Goal: Transaction & Acquisition: Book appointment/travel/reservation

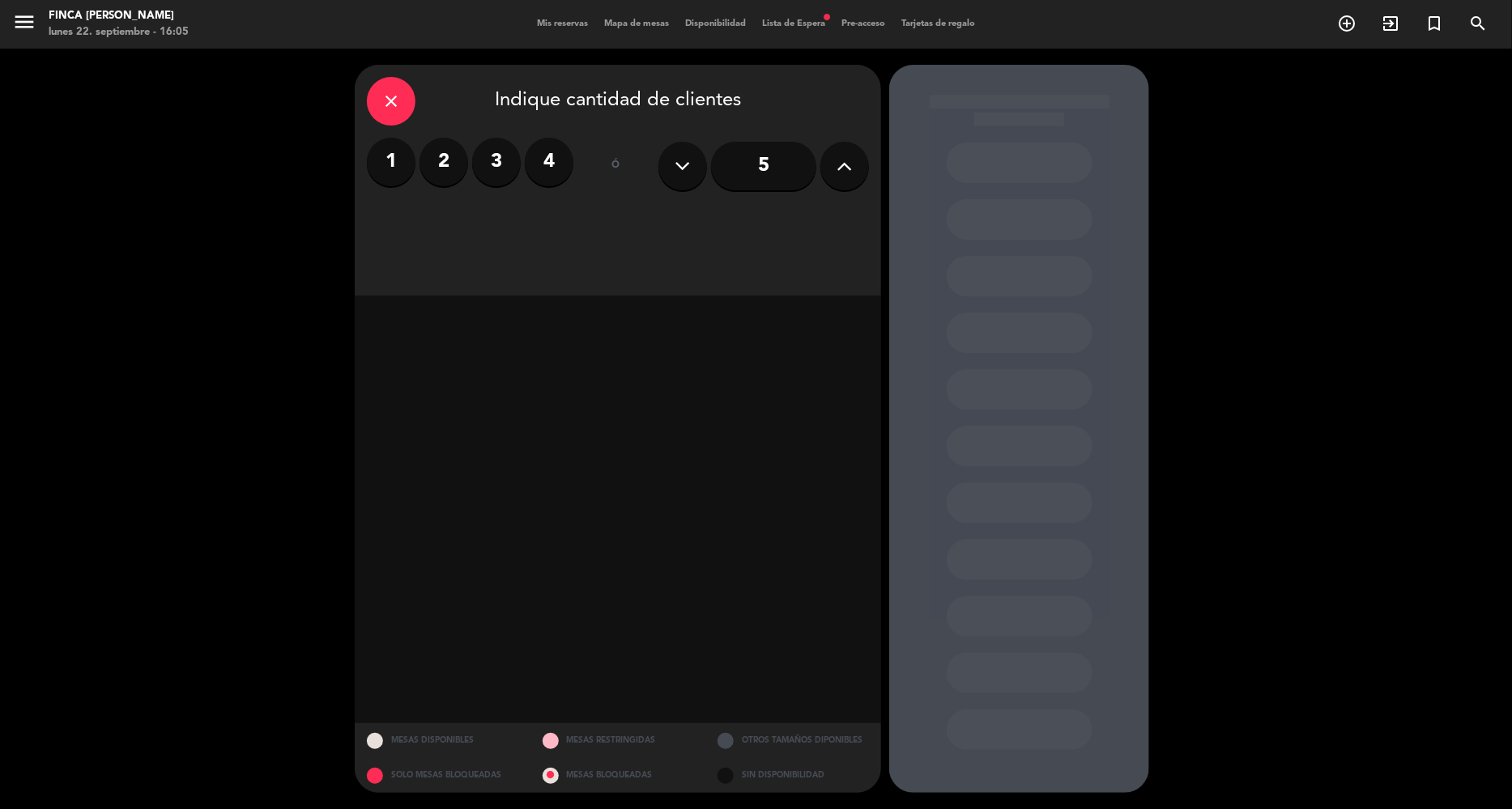
click at [839, 161] on icon at bounding box center [845, 166] width 15 height 24
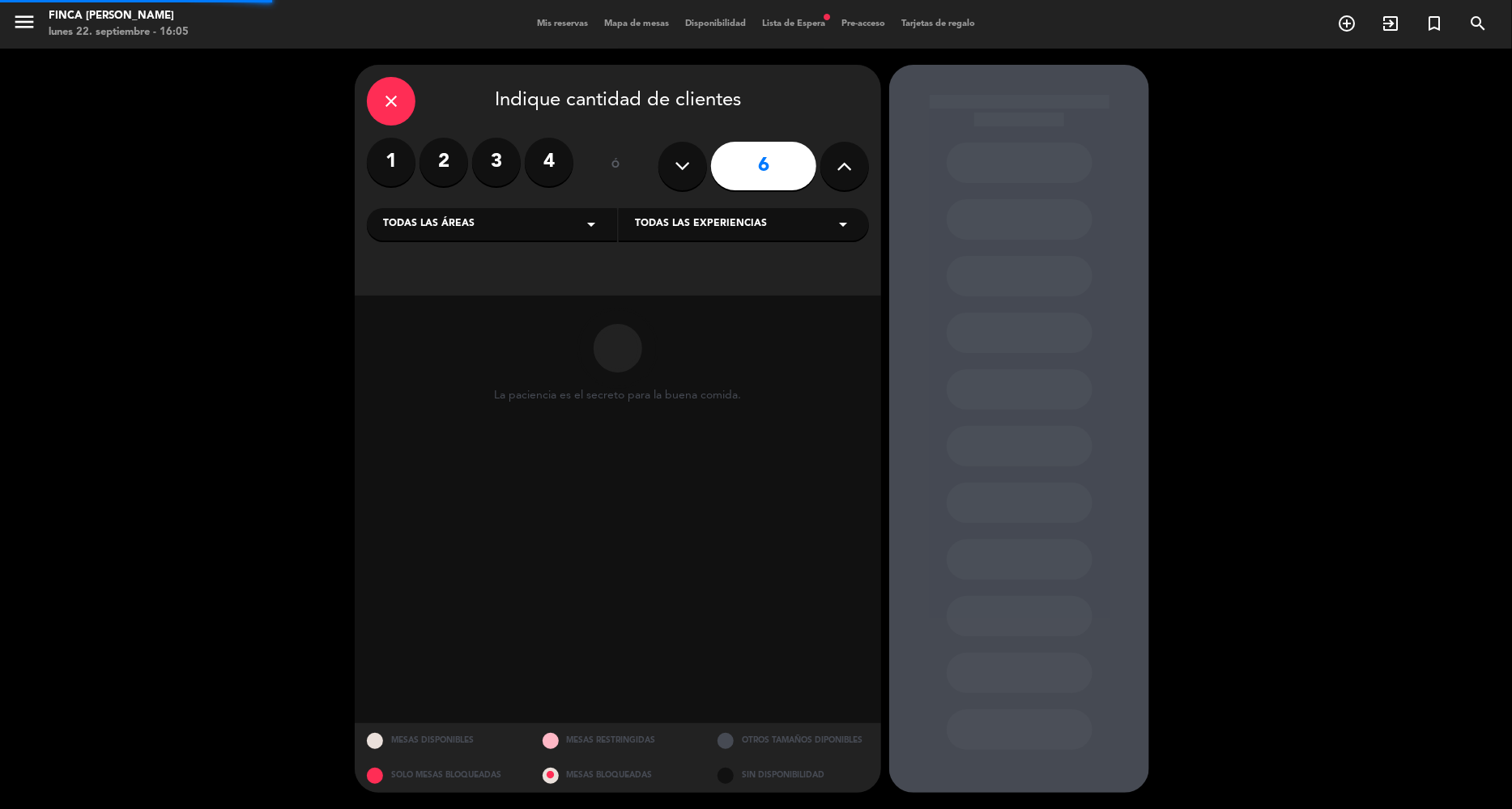
click at [839, 161] on icon at bounding box center [845, 166] width 15 height 24
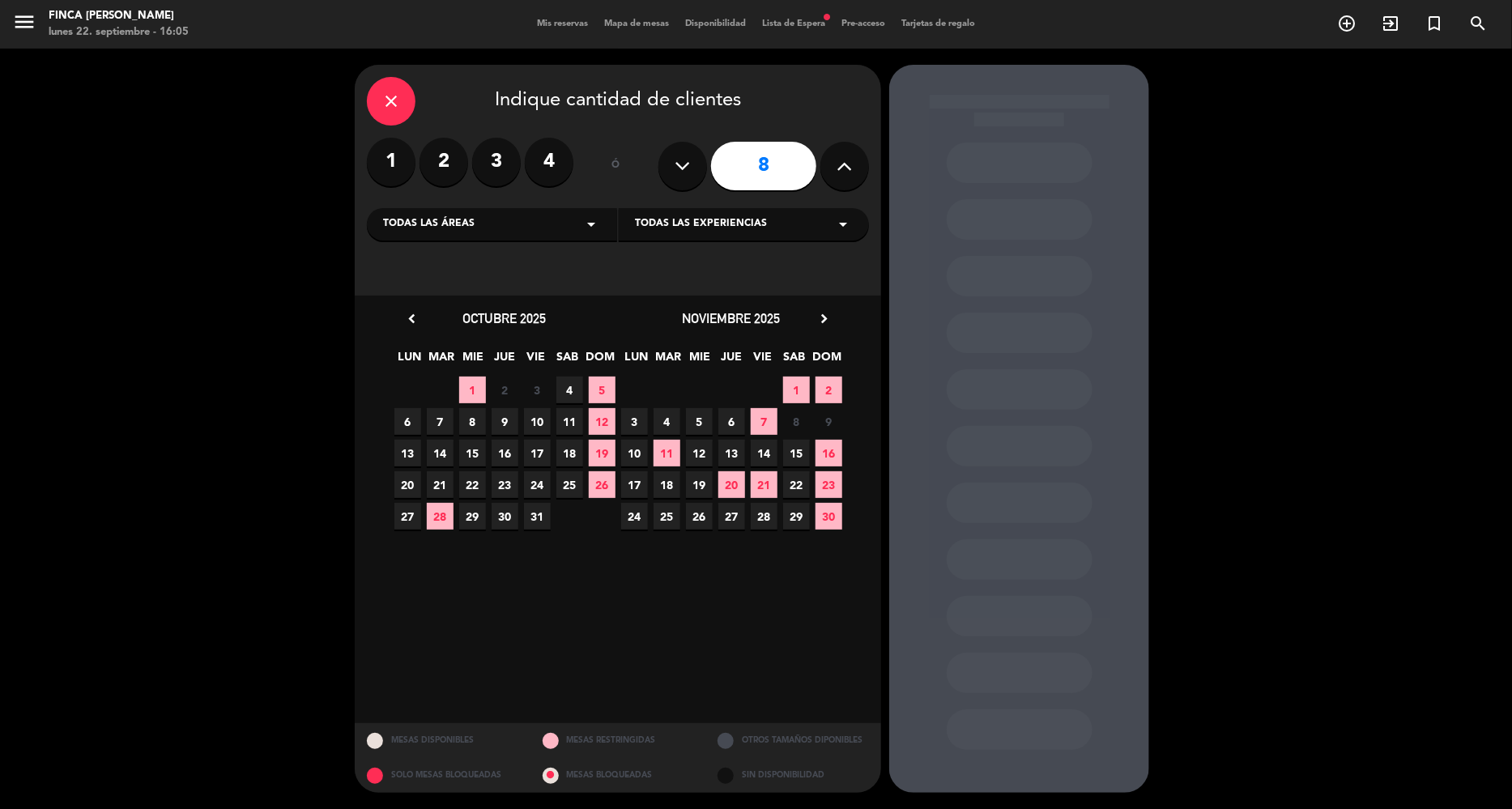
click at [718, 216] on div "Todas las experiencias arrow_drop_down" at bounding box center [743, 224] width 250 height 32
click at [526, 224] on div "Todas las áreas arrow_drop_down" at bounding box center [491, 224] width 250 height 32
click at [448, 312] on div "Finca [PERSON_NAME]" at bounding box center [492, 312] width 218 height 16
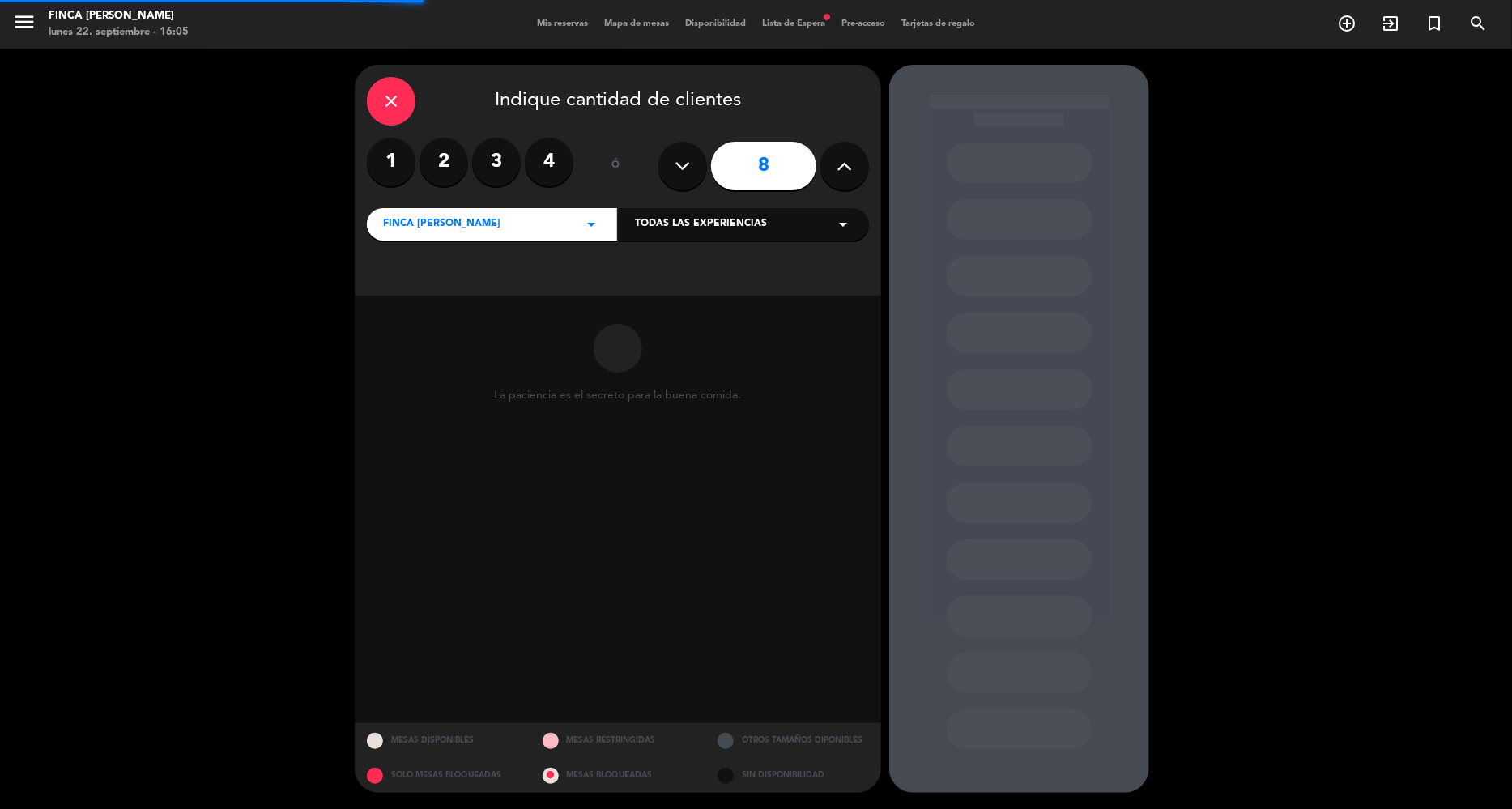
click at [740, 224] on span "Todas las experiencias" at bounding box center [701, 224] width 132 height 16
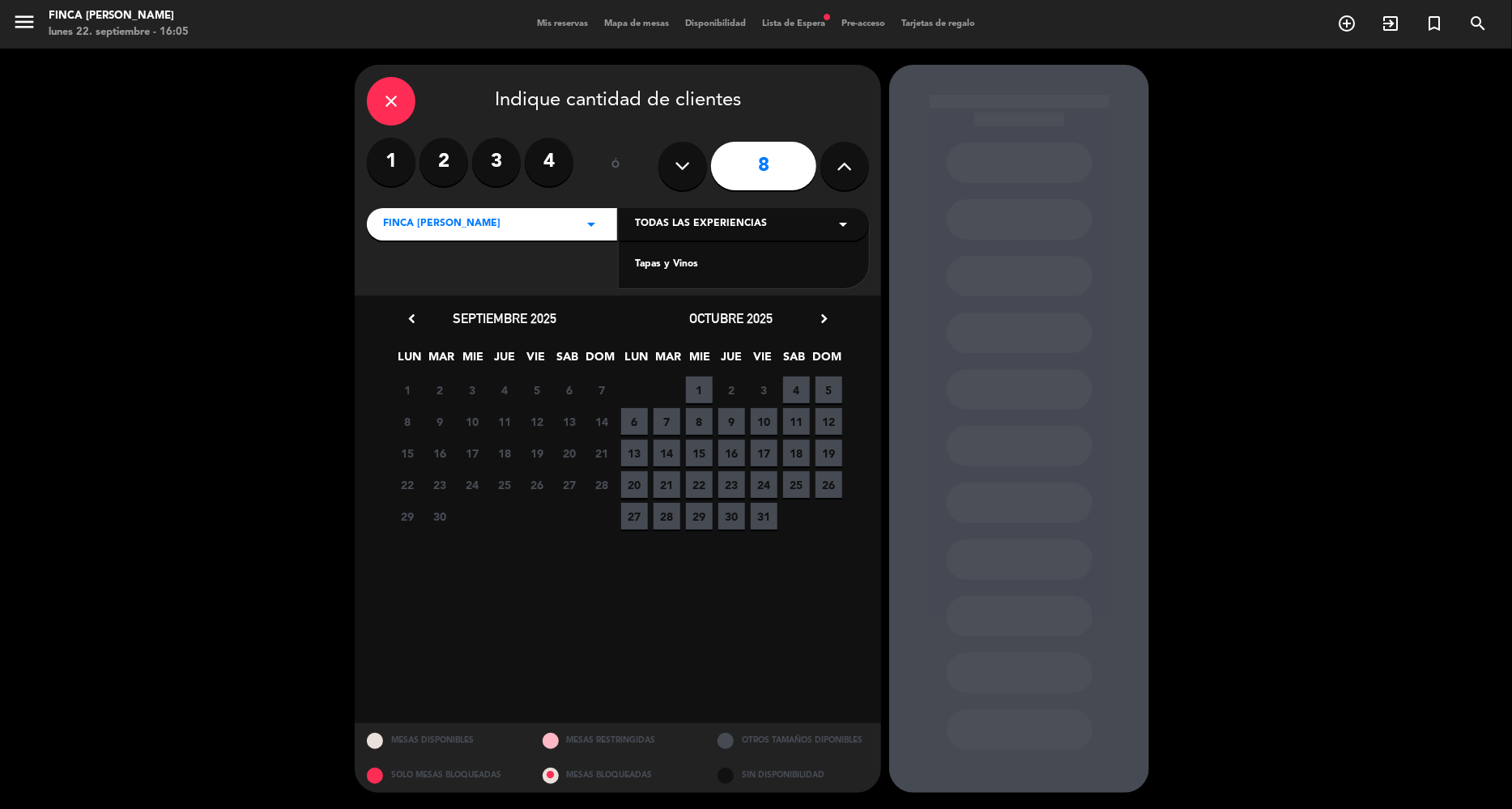
click at [733, 260] on div "Tapas y Vinos" at bounding box center [744, 265] width 218 height 16
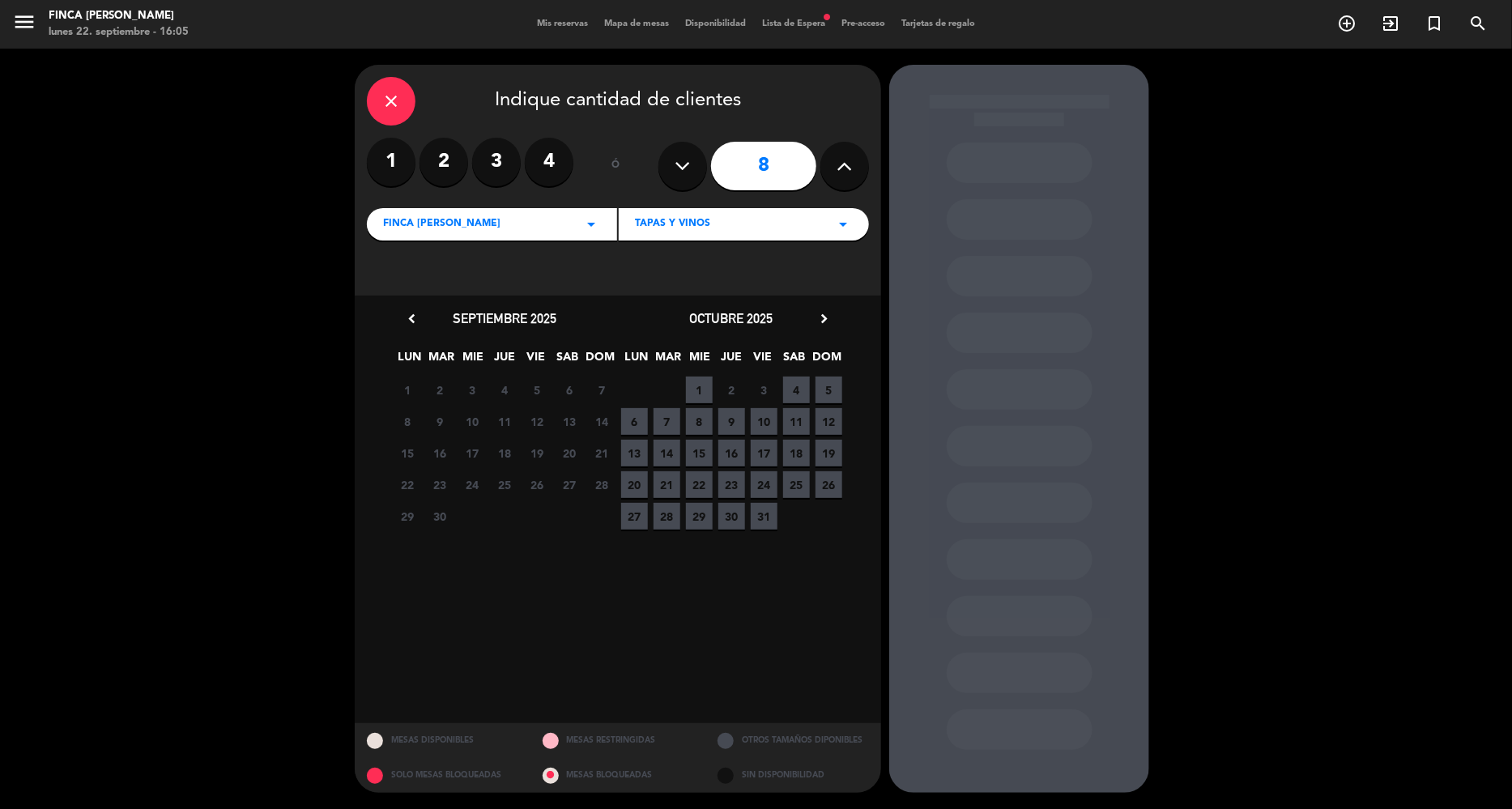
click at [826, 317] on icon "chevron_right" at bounding box center [824, 319] width 17 height 17
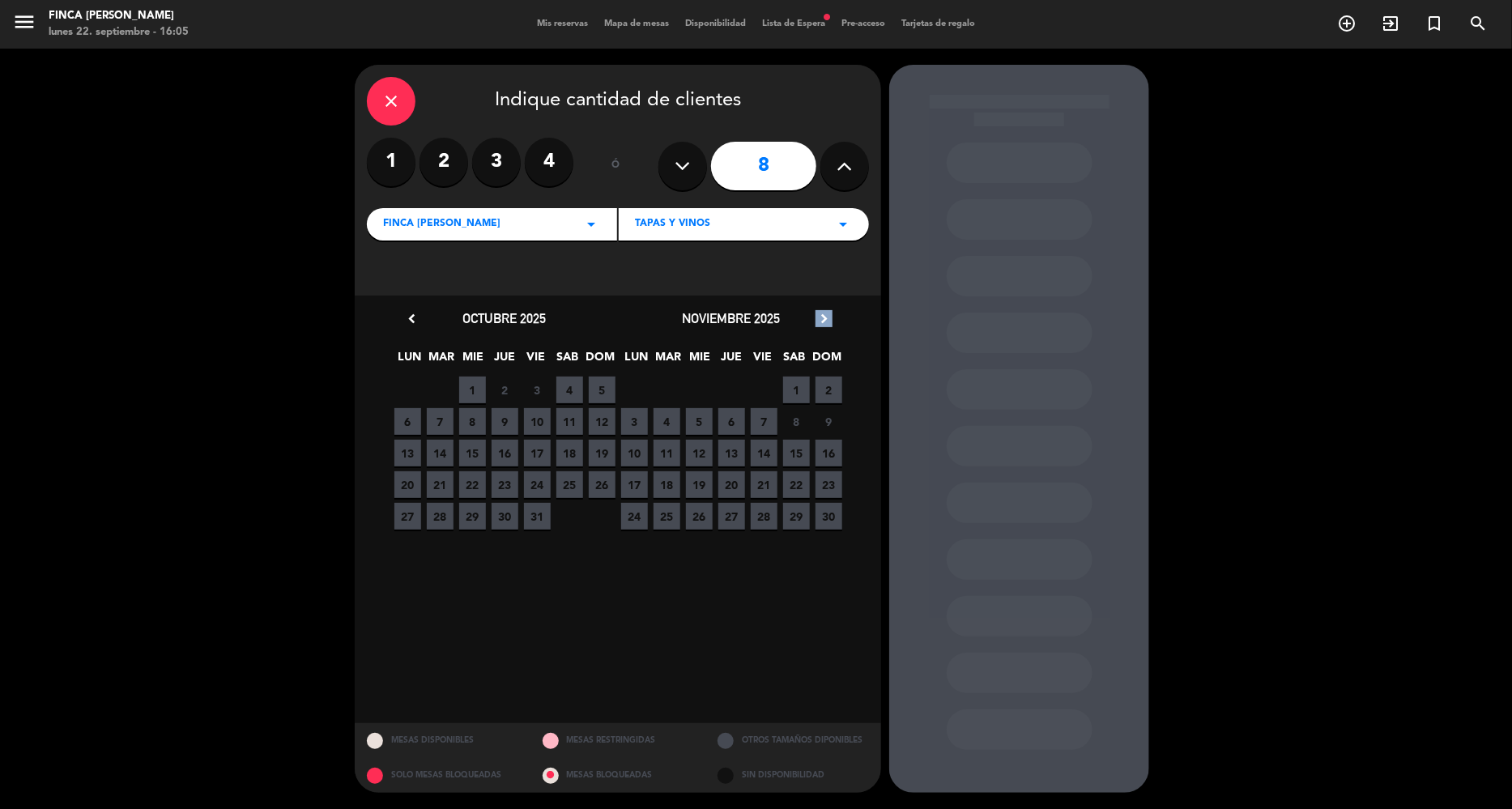
click at [826, 317] on icon "chevron_right" at bounding box center [824, 319] width 17 height 17
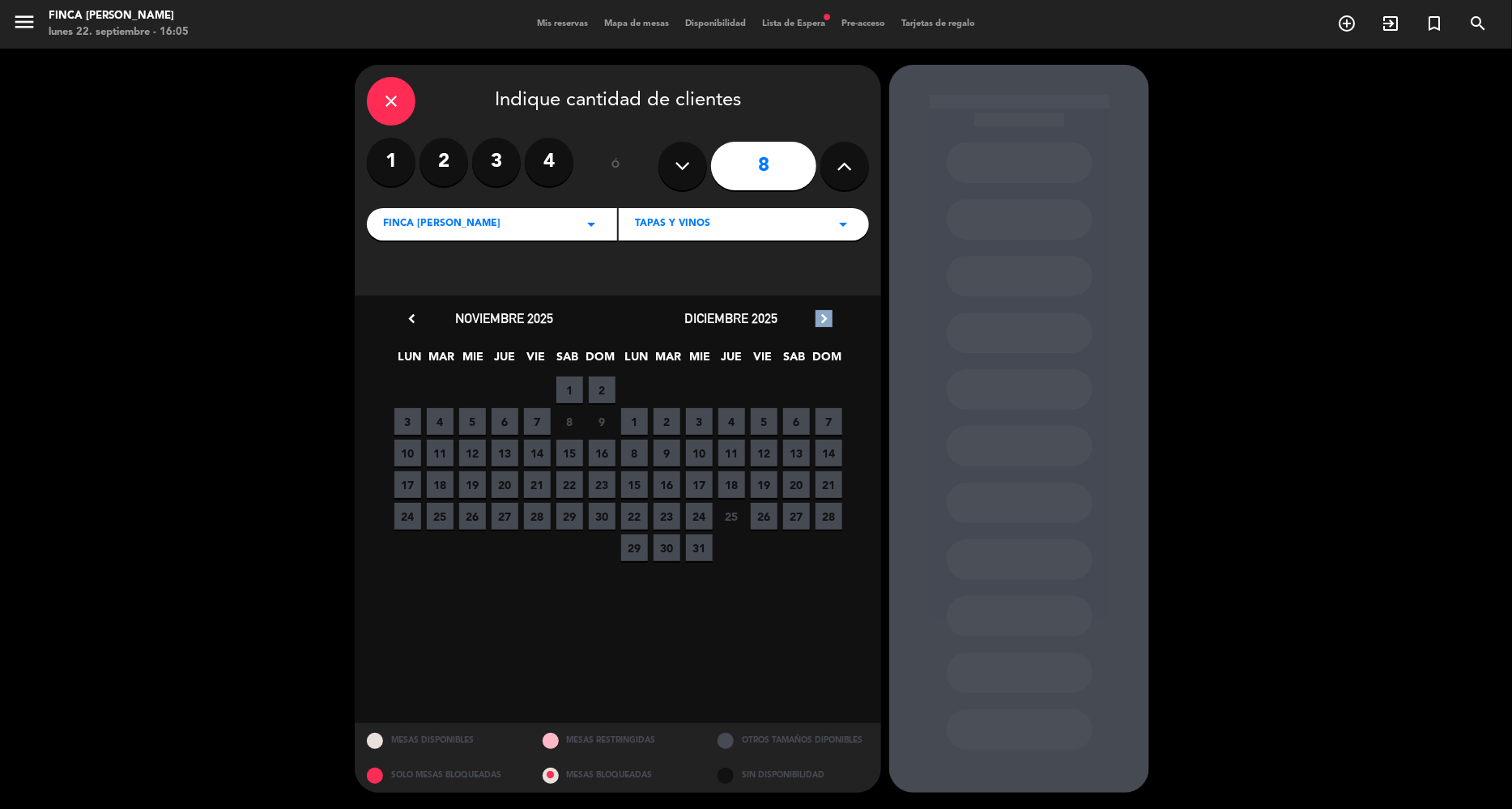
click at [826, 317] on icon "chevron_right" at bounding box center [824, 319] width 17 height 17
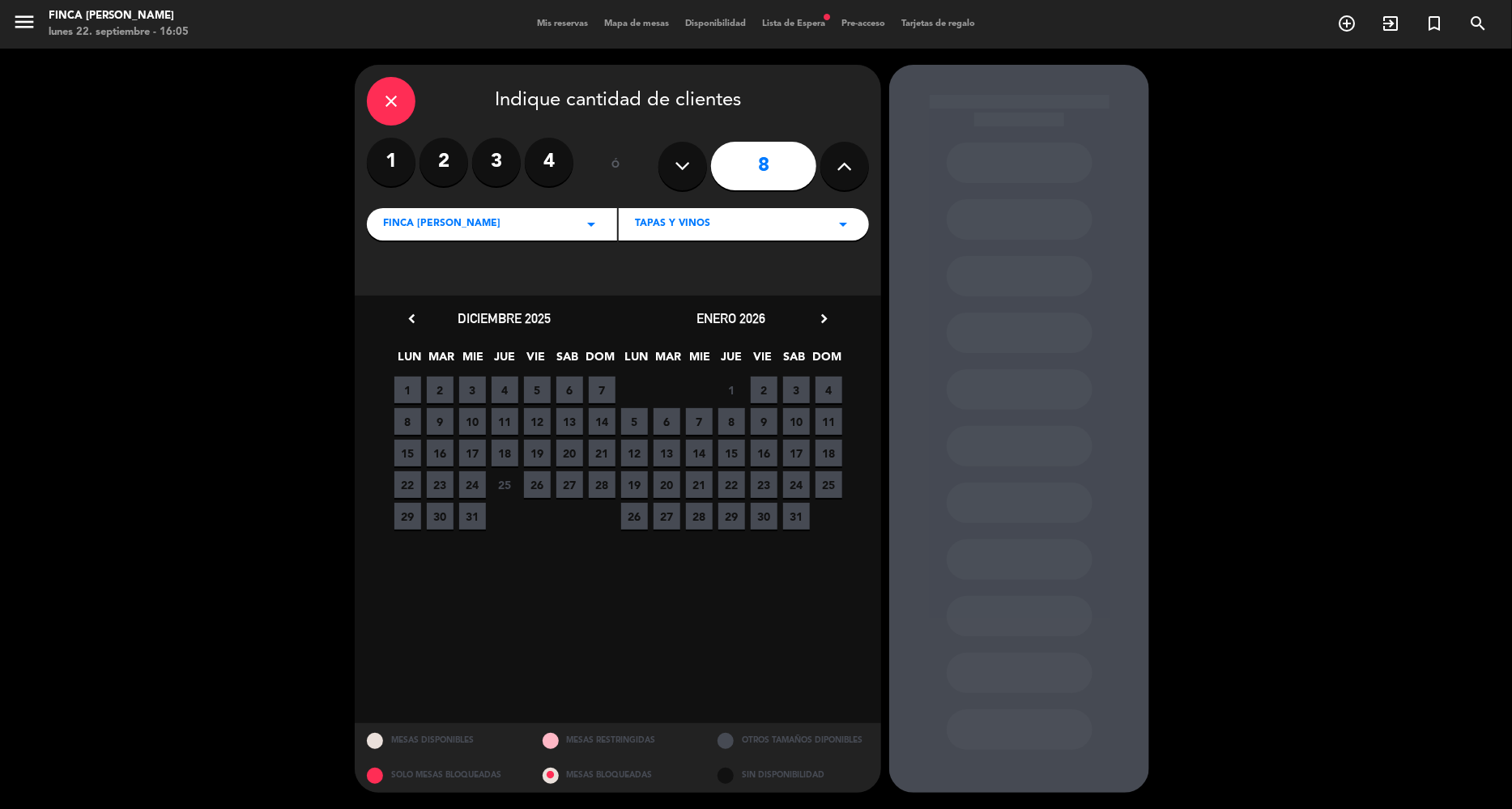
click at [677, 219] on span "Tapas y Vinos" at bounding box center [673, 224] width 75 height 16
click at [498, 225] on div "Finca [PERSON_NAME] arrow_drop_down" at bounding box center [491, 224] width 250 height 32
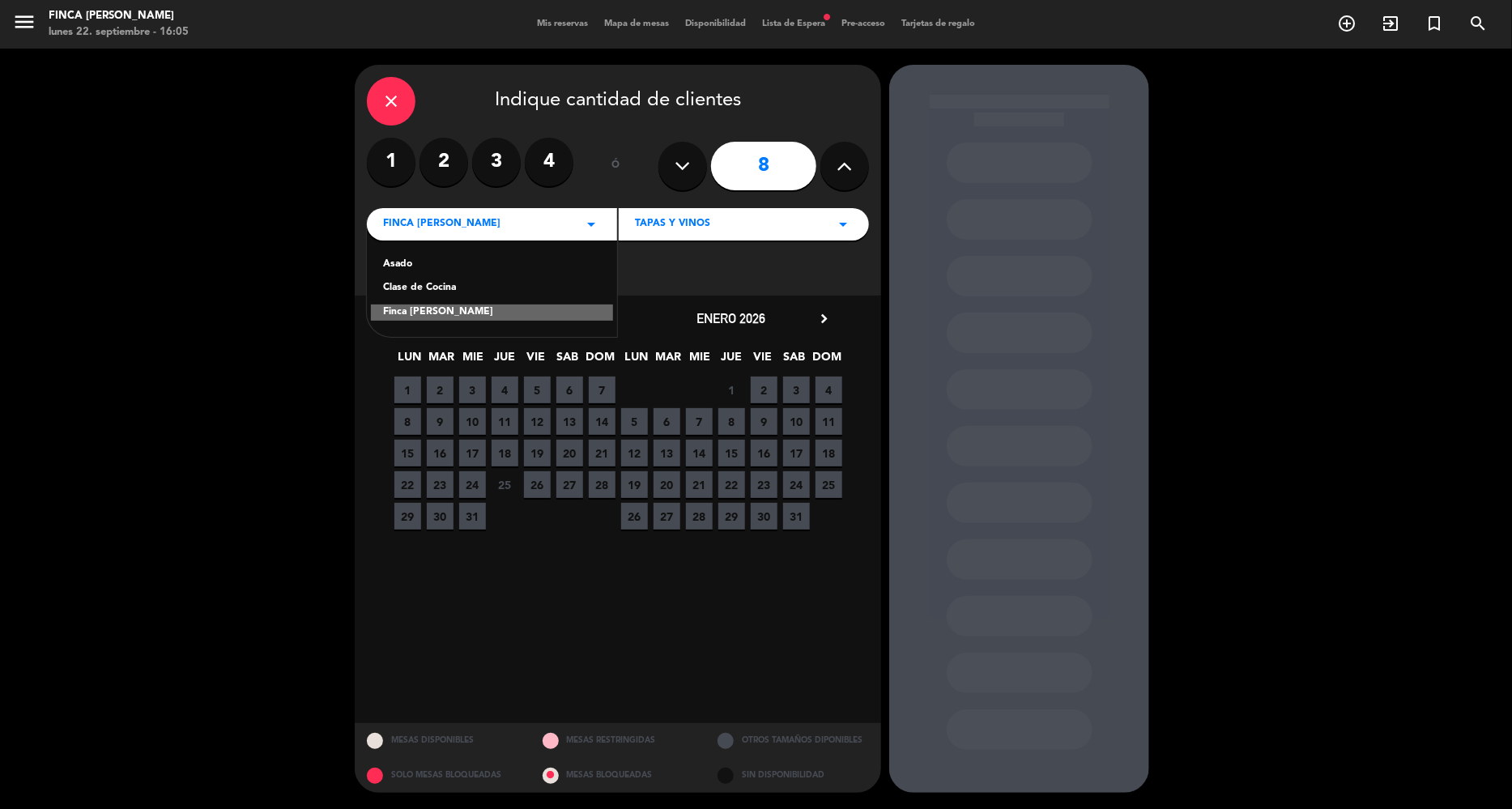
click at [470, 289] on div "Clase de Cocina" at bounding box center [492, 288] width 218 height 16
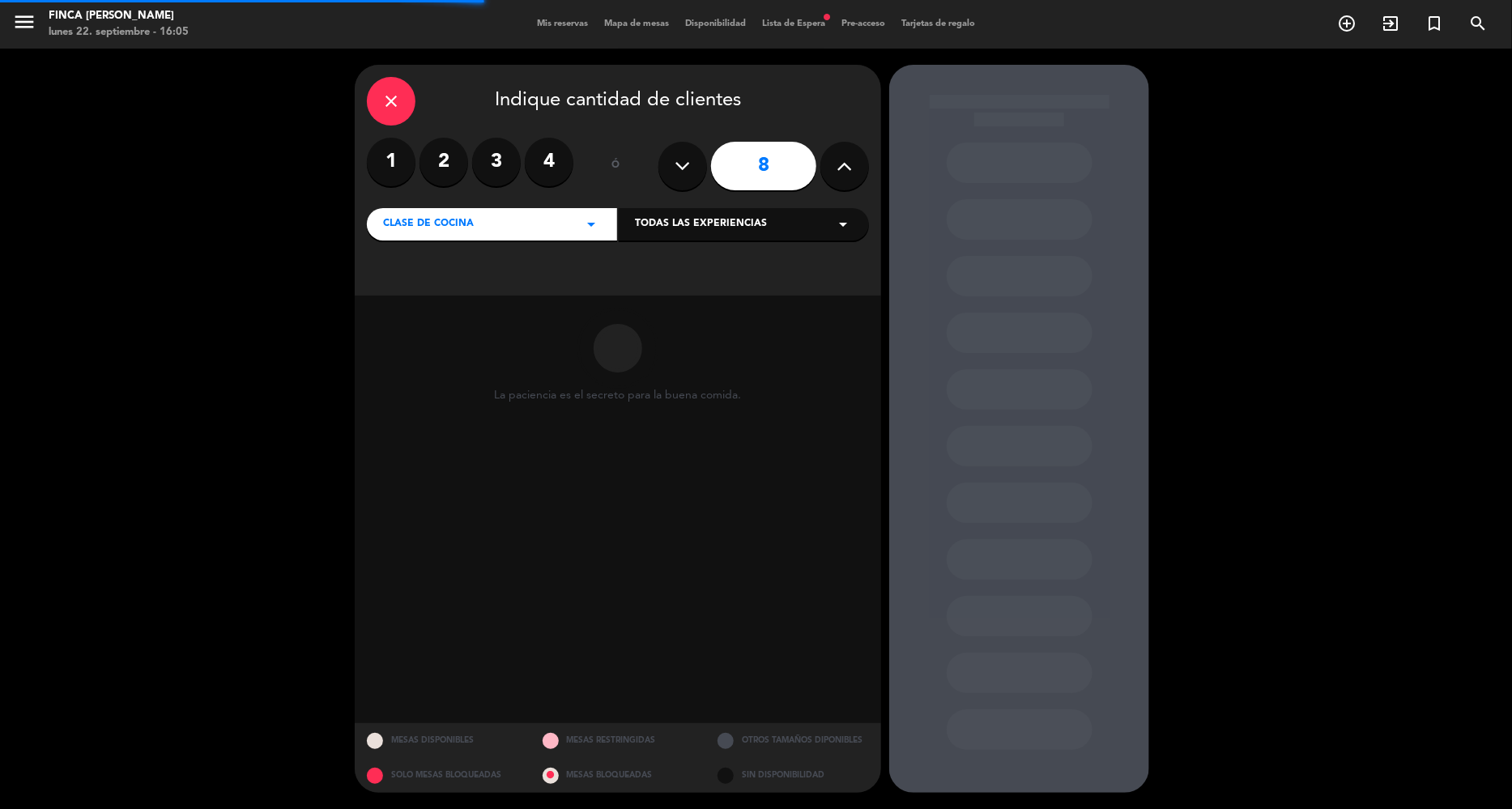
click at [720, 227] on span "Todas las experiencias" at bounding box center [701, 224] width 132 height 16
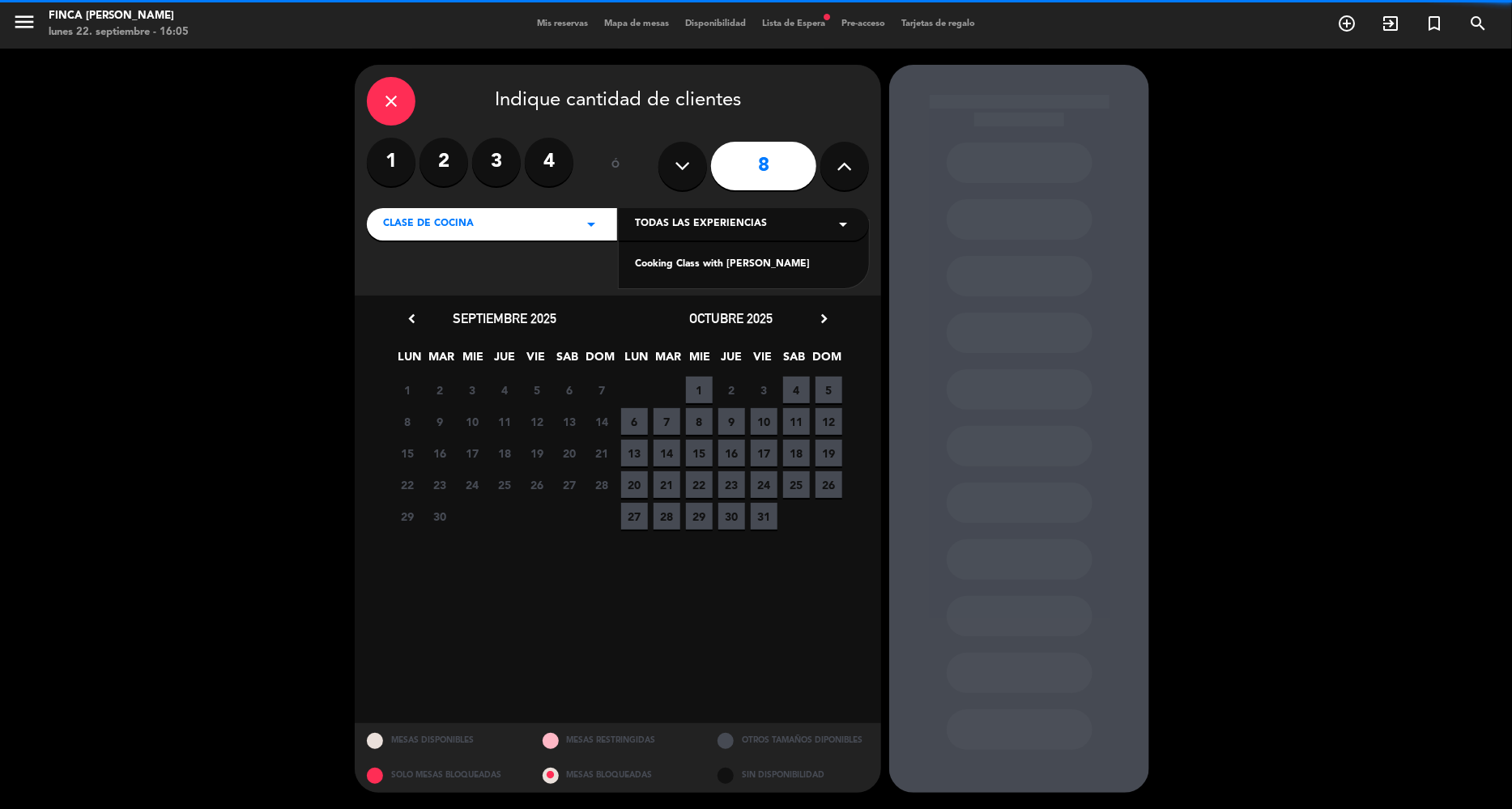
click at [714, 258] on div "Cooking Class with [PERSON_NAME]" at bounding box center [744, 265] width 218 height 16
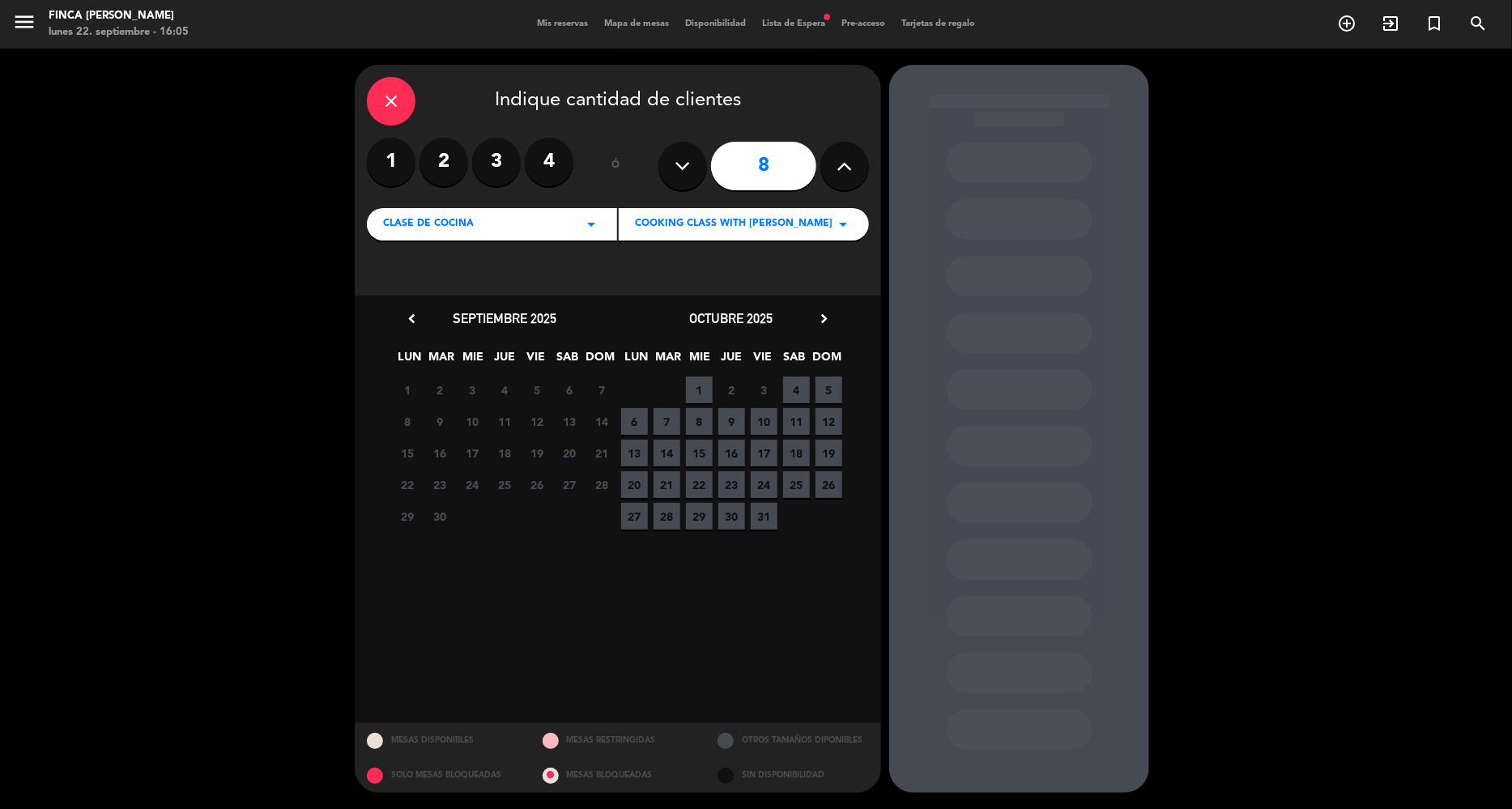
click at [834, 329] on div "octubre 2025 chevron_right LUN MAR [PERSON_NAME] VIE SAB DOM 29 Cerrado 30 Cerr…" at bounding box center [731, 420] width 227 height 224
click at [826, 319] on icon "chevron_right" at bounding box center [824, 319] width 17 height 17
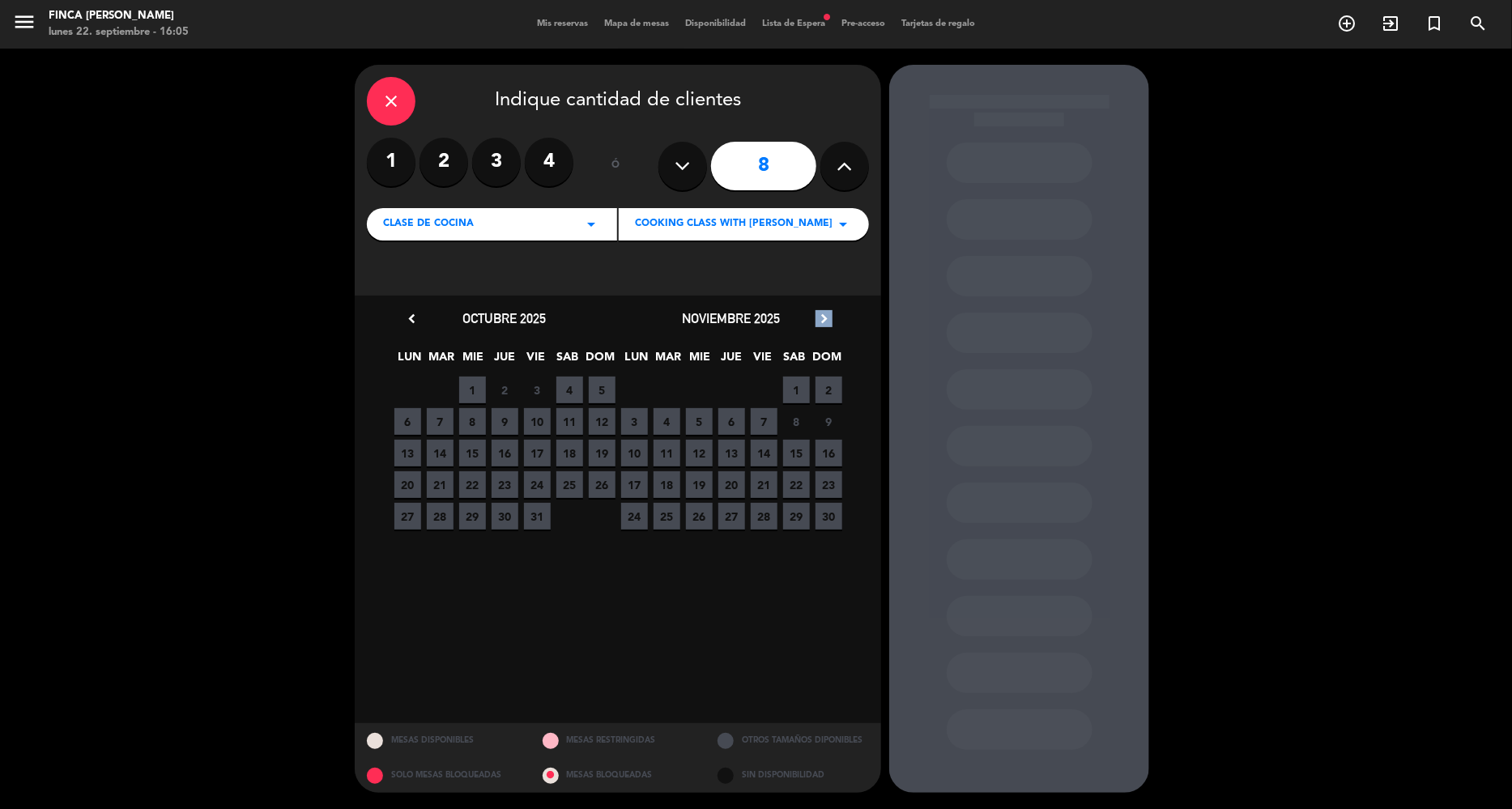
click at [826, 319] on icon "chevron_right" at bounding box center [824, 319] width 17 height 17
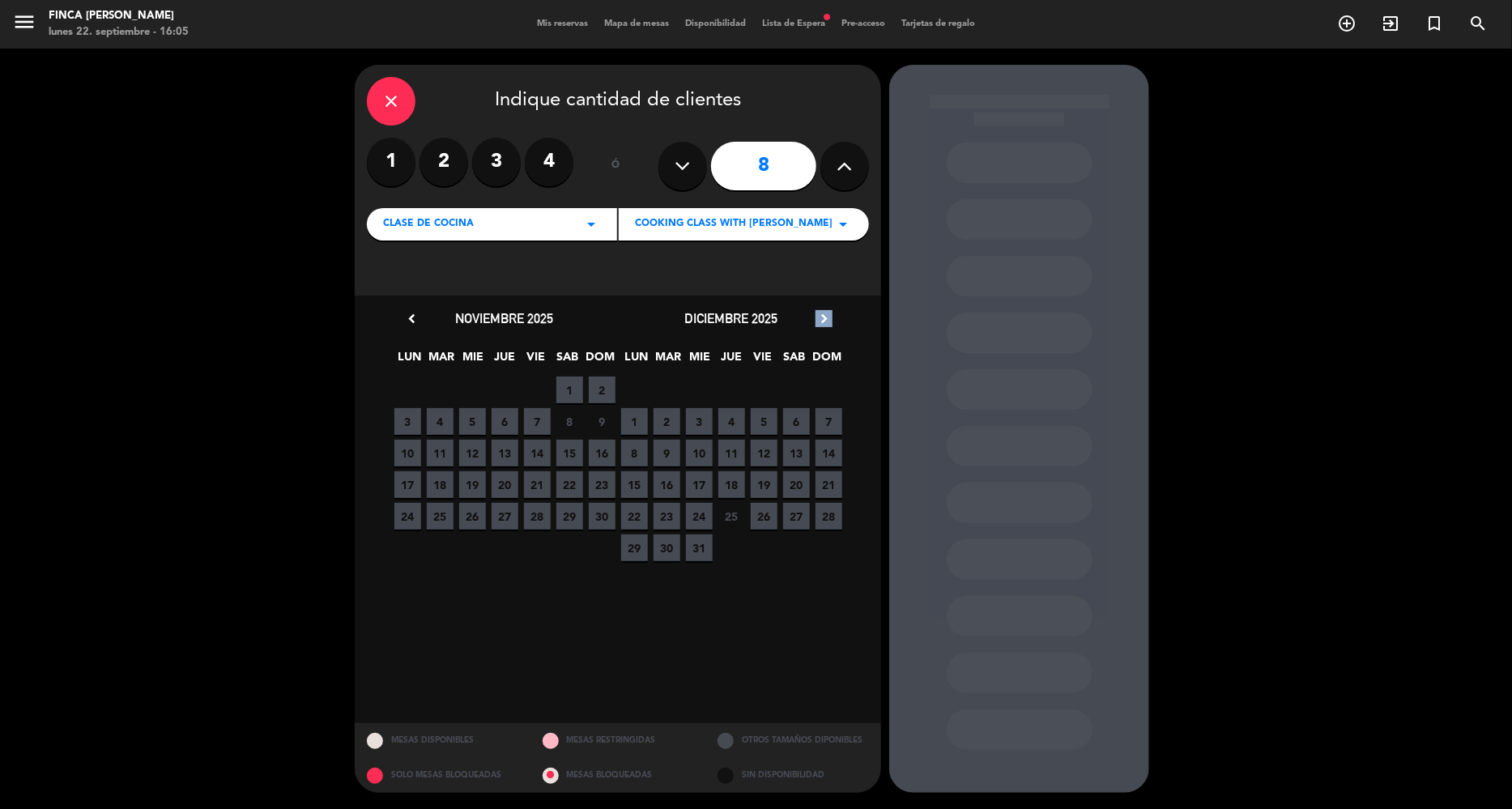
click at [825, 318] on icon "chevron_right" at bounding box center [824, 319] width 17 height 17
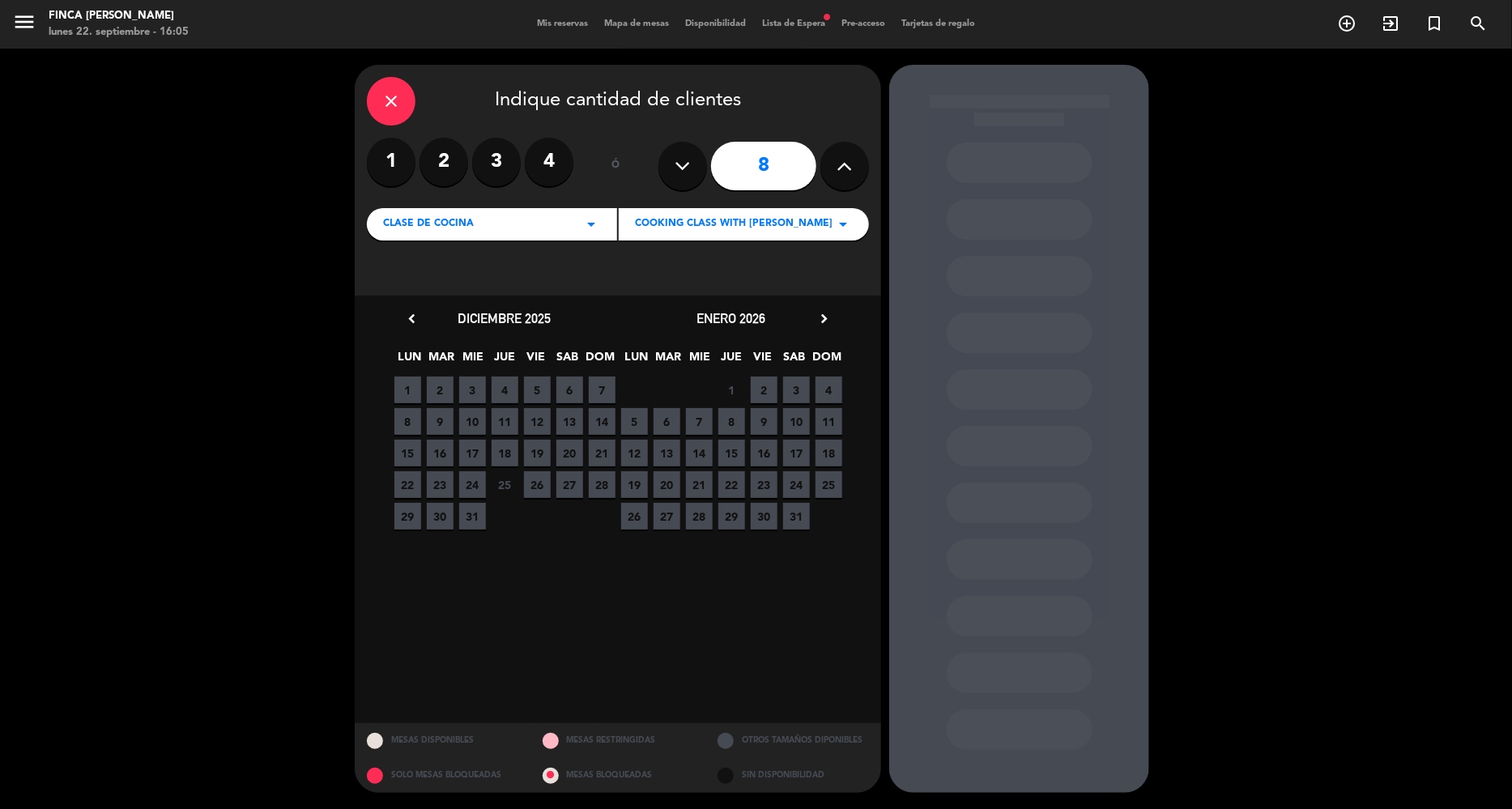
click at [825, 318] on icon "chevron_right" at bounding box center [824, 319] width 17 height 17
click at [684, 162] on icon at bounding box center [684, 166] width 15 height 24
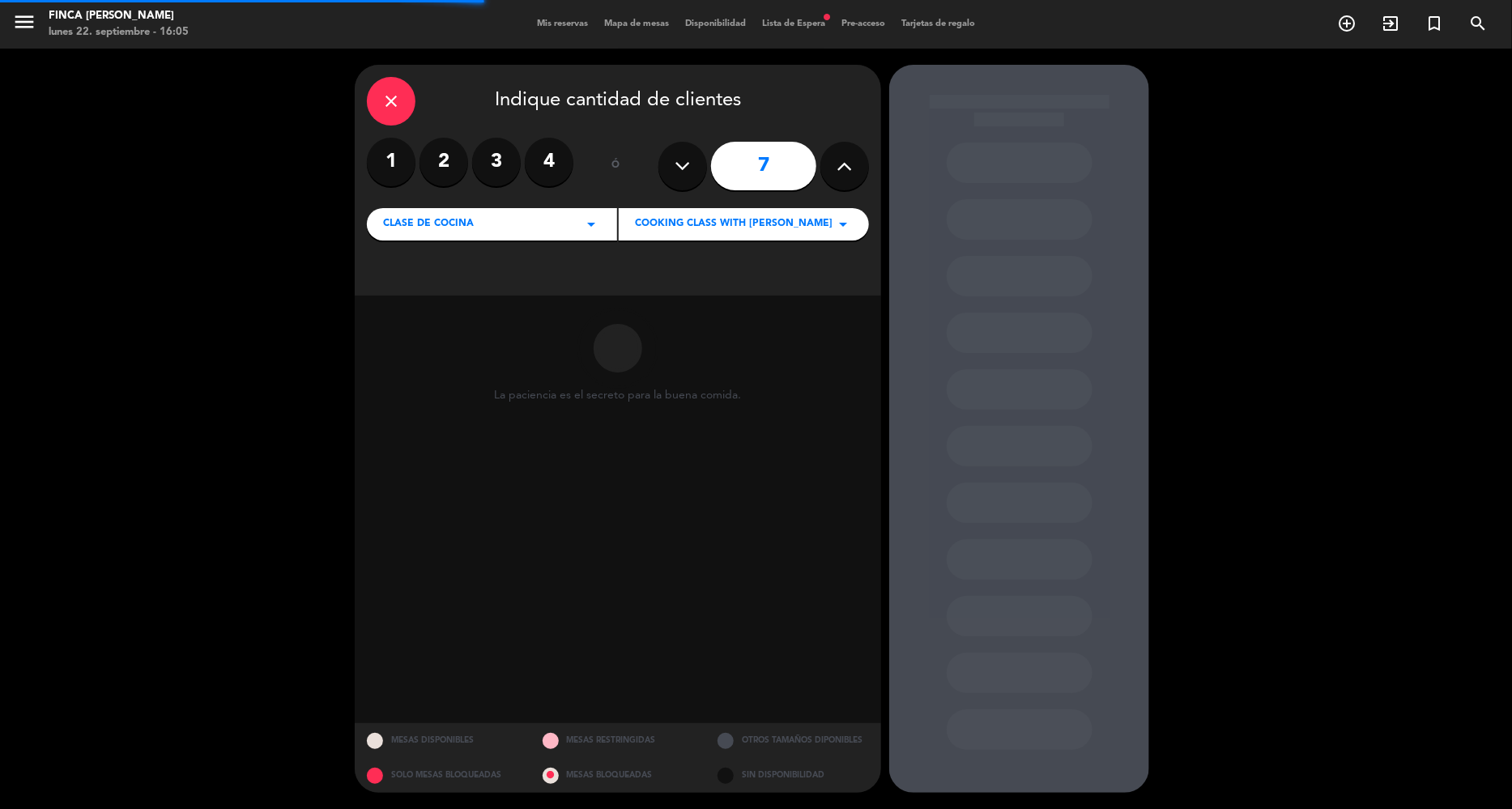
click at [684, 162] on icon at bounding box center [684, 166] width 15 height 24
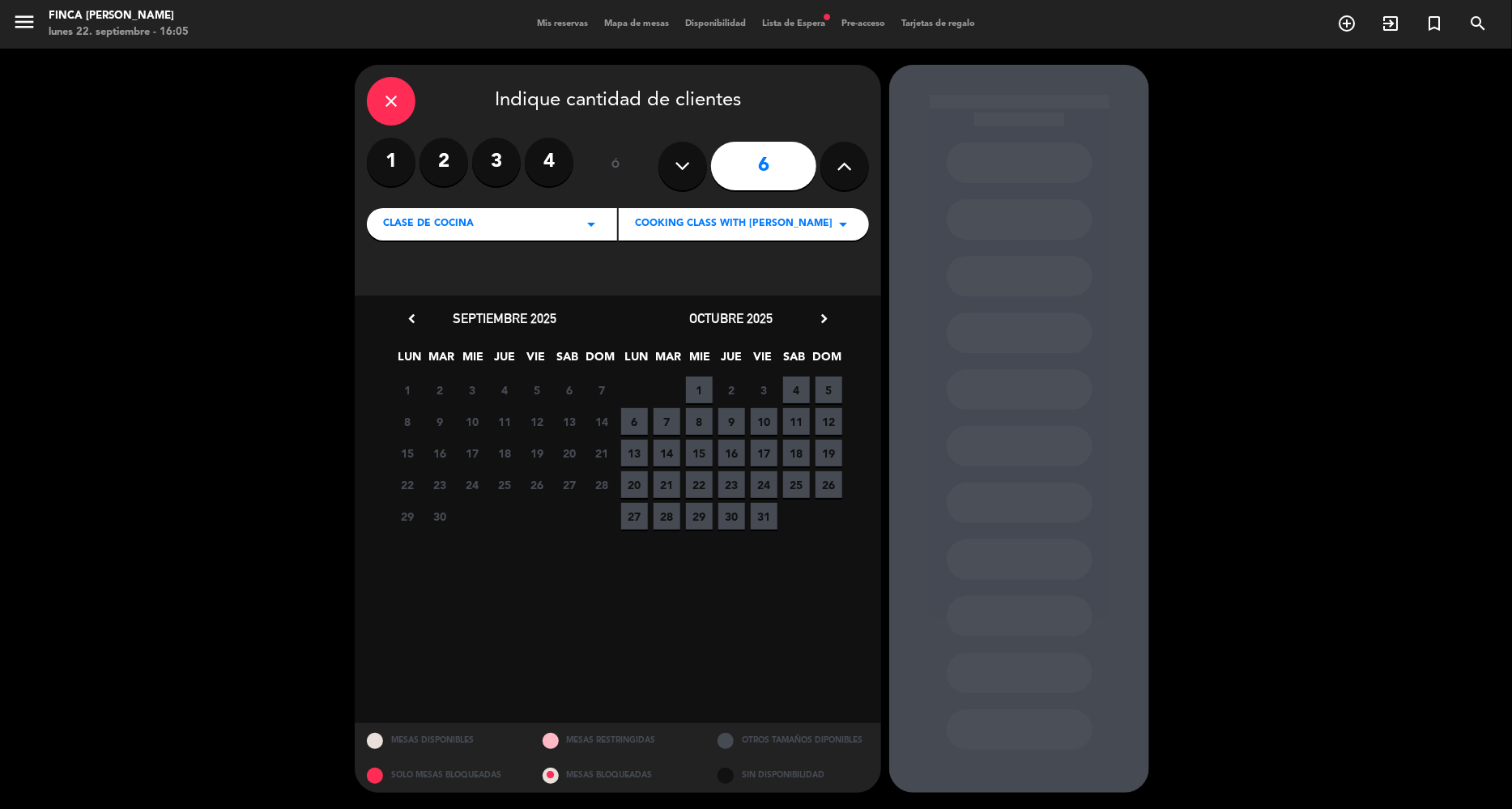
click at [684, 162] on icon at bounding box center [684, 166] width 15 height 24
type input "5"
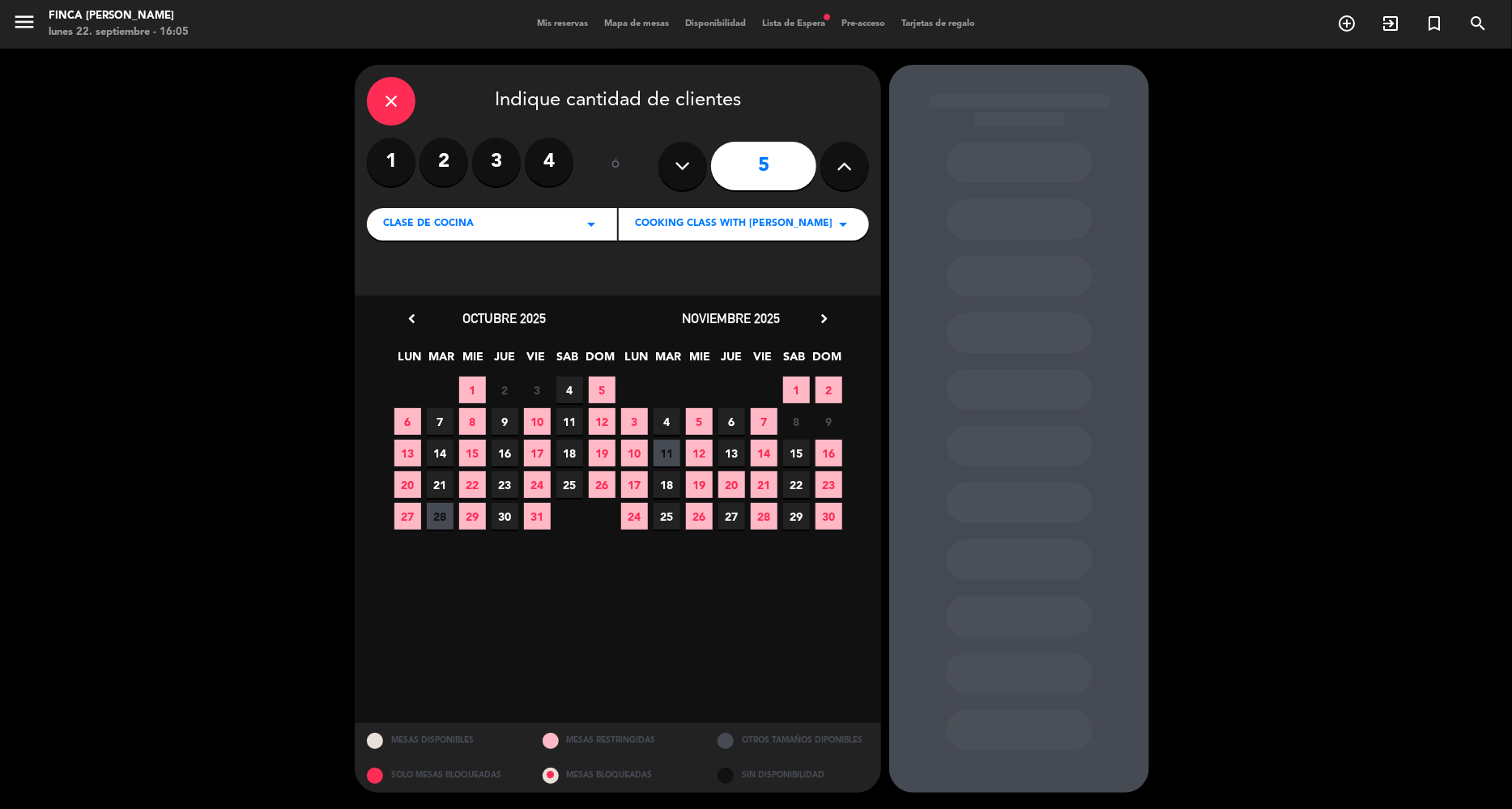
click at [828, 324] on icon "chevron_right" at bounding box center [824, 319] width 17 height 17
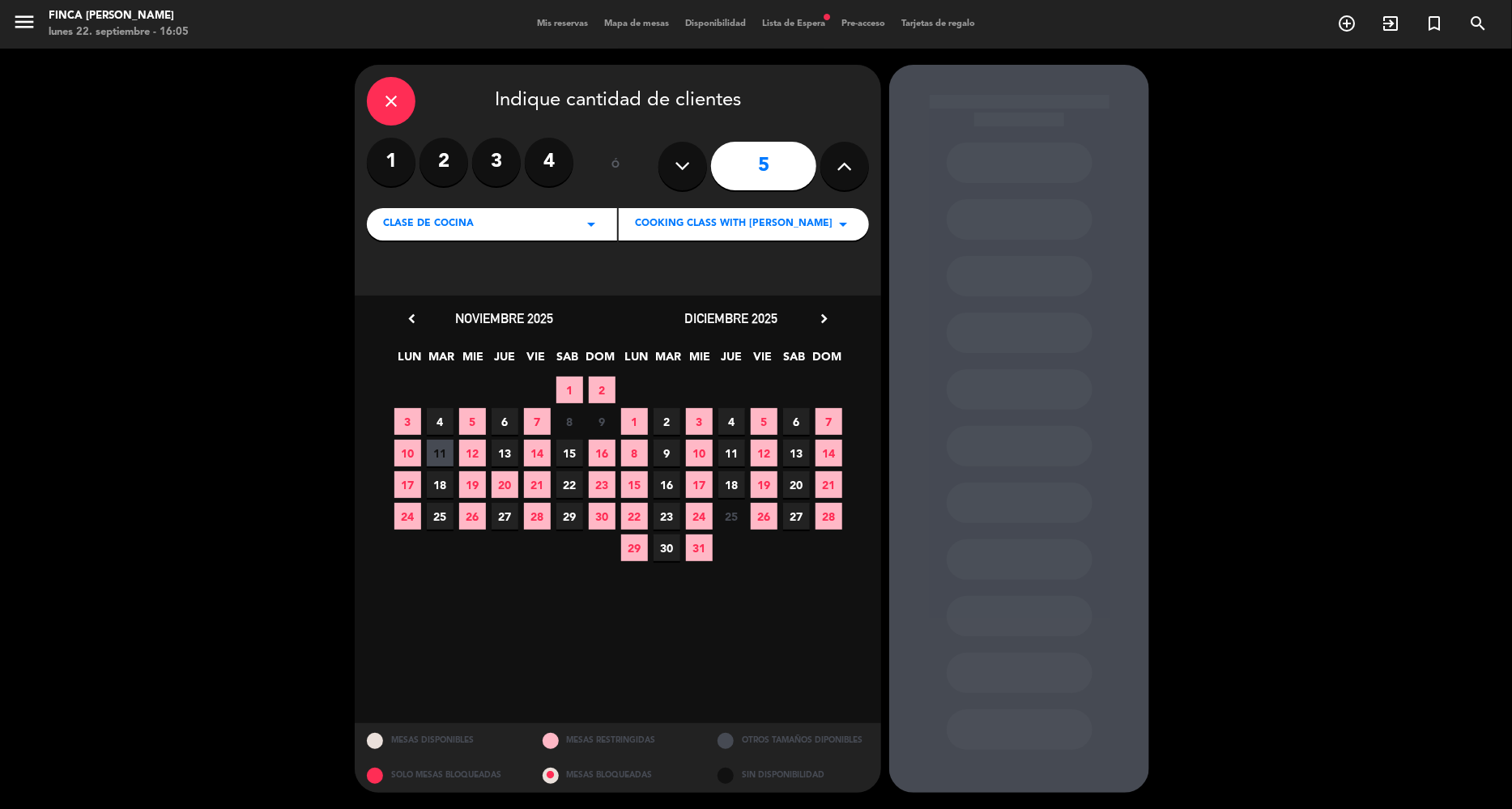
click at [828, 324] on icon "chevron_right" at bounding box center [824, 319] width 17 height 17
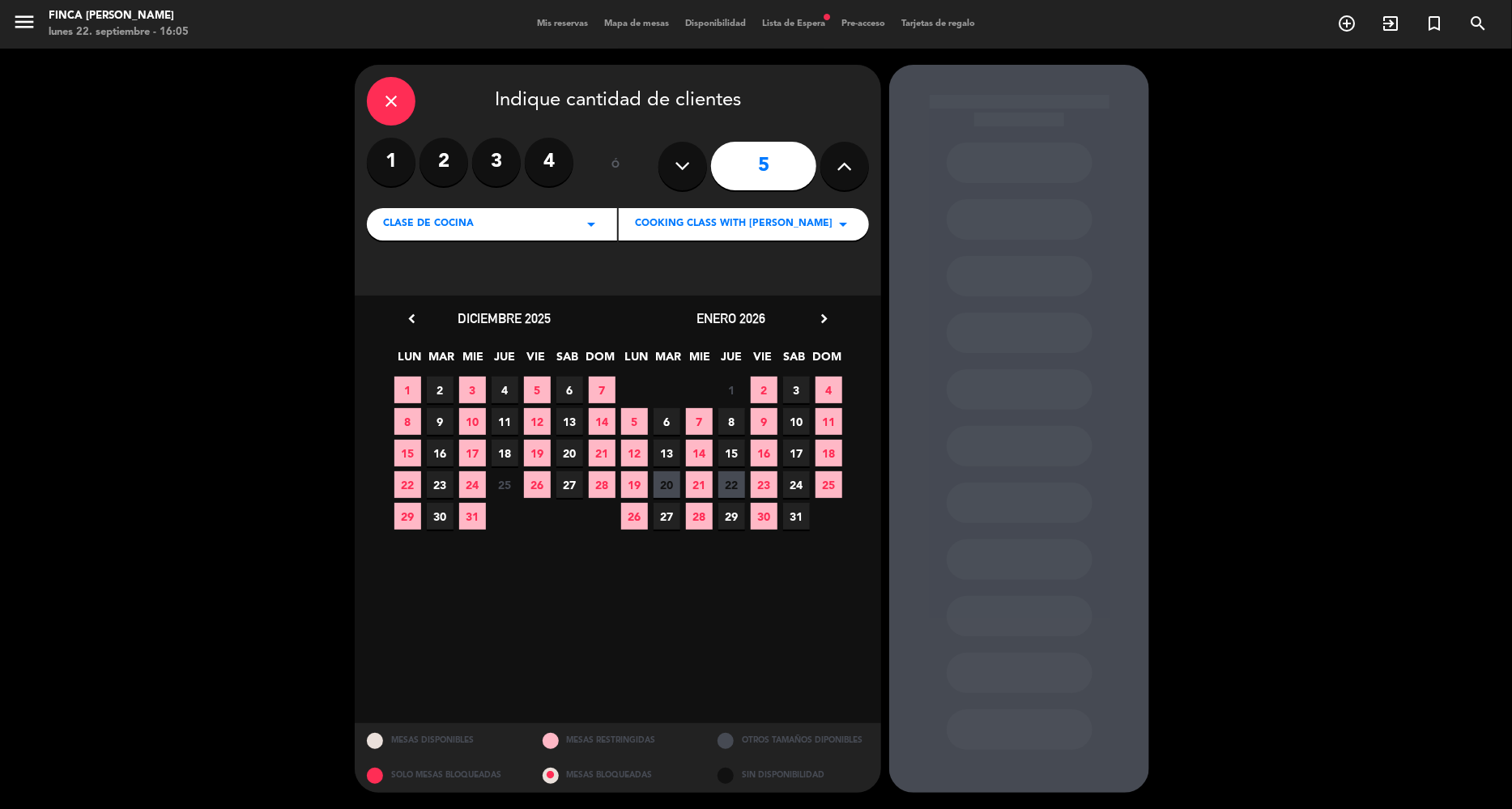
click at [828, 324] on icon "chevron_right" at bounding box center [824, 319] width 17 height 17
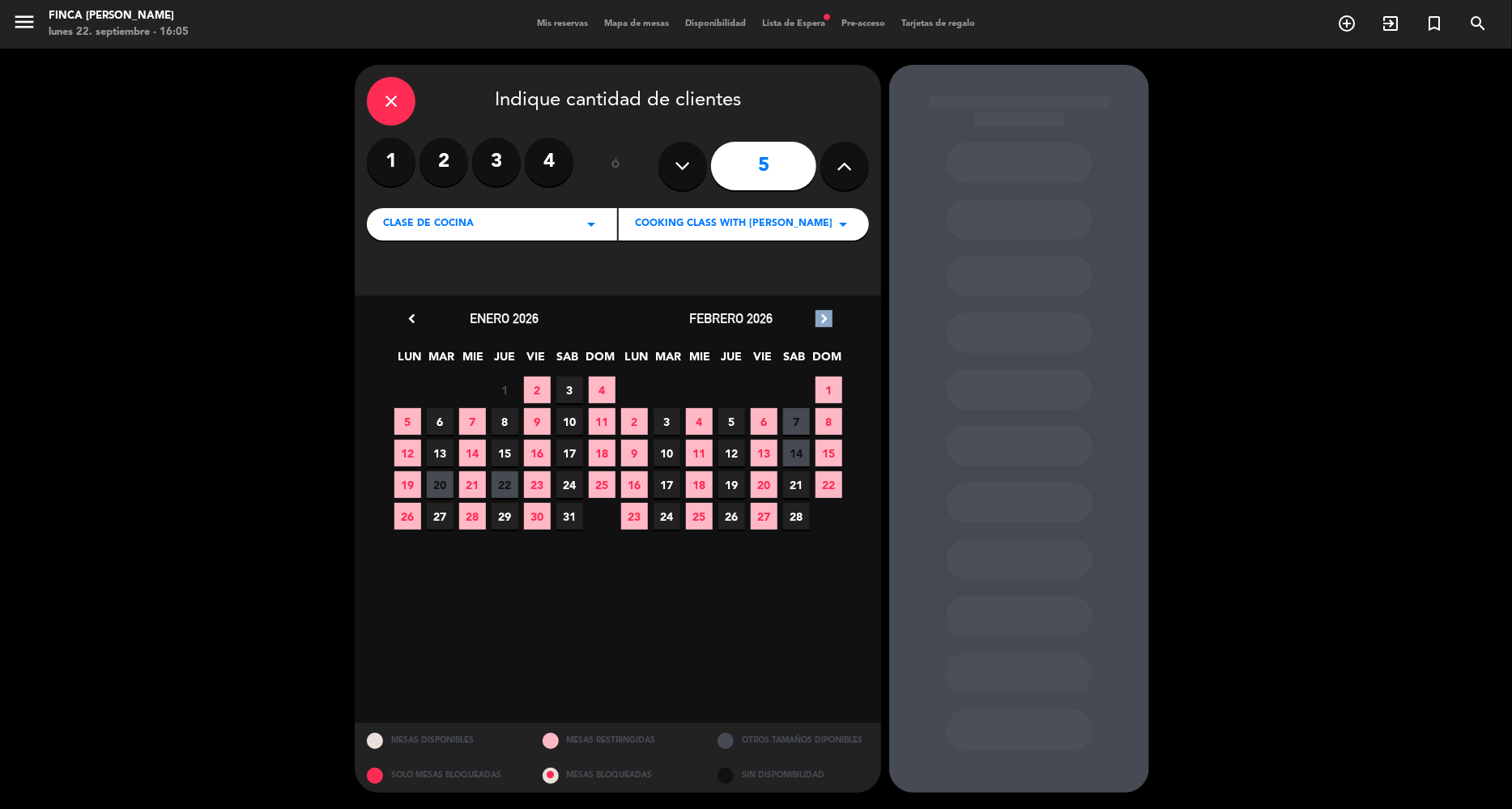
click at [828, 324] on icon "chevron_right" at bounding box center [824, 319] width 17 height 17
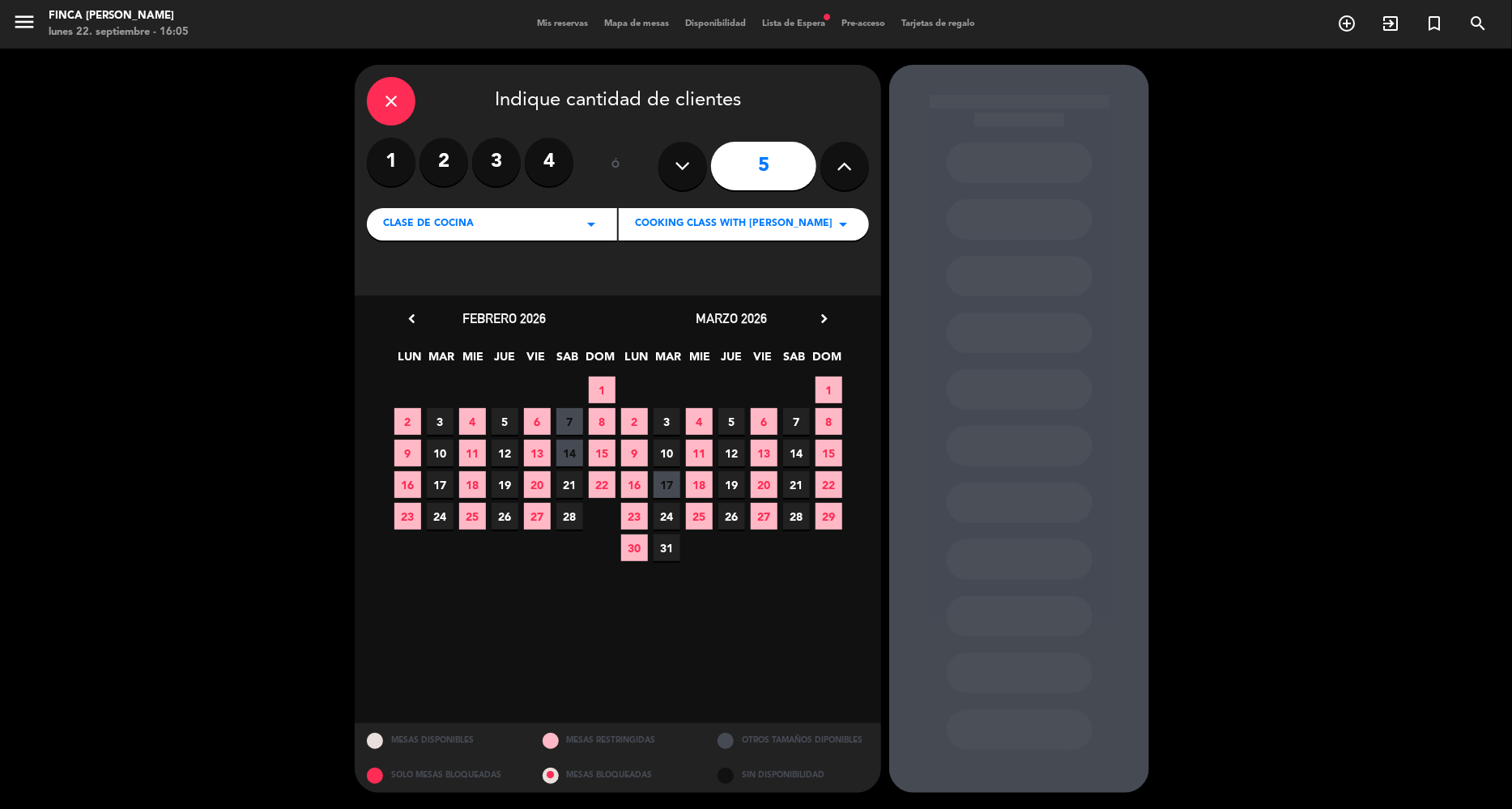
click at [563, 511] on span "28" at bounding box center [570, 517] width 27 height 27
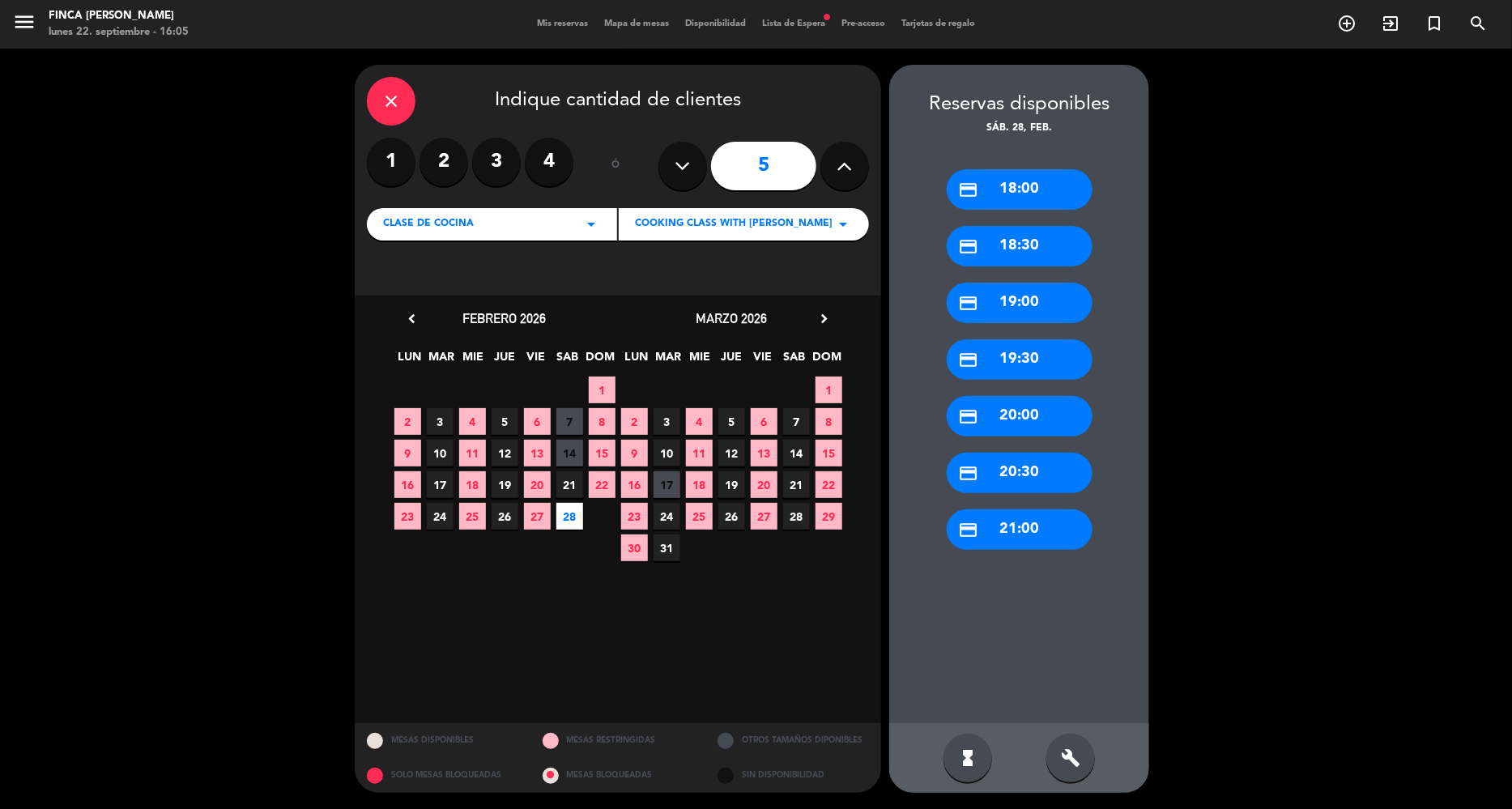
click at [1049, 411] on div "credit_card 20:00" at bounding box center [1020, 416] width 146 height 40
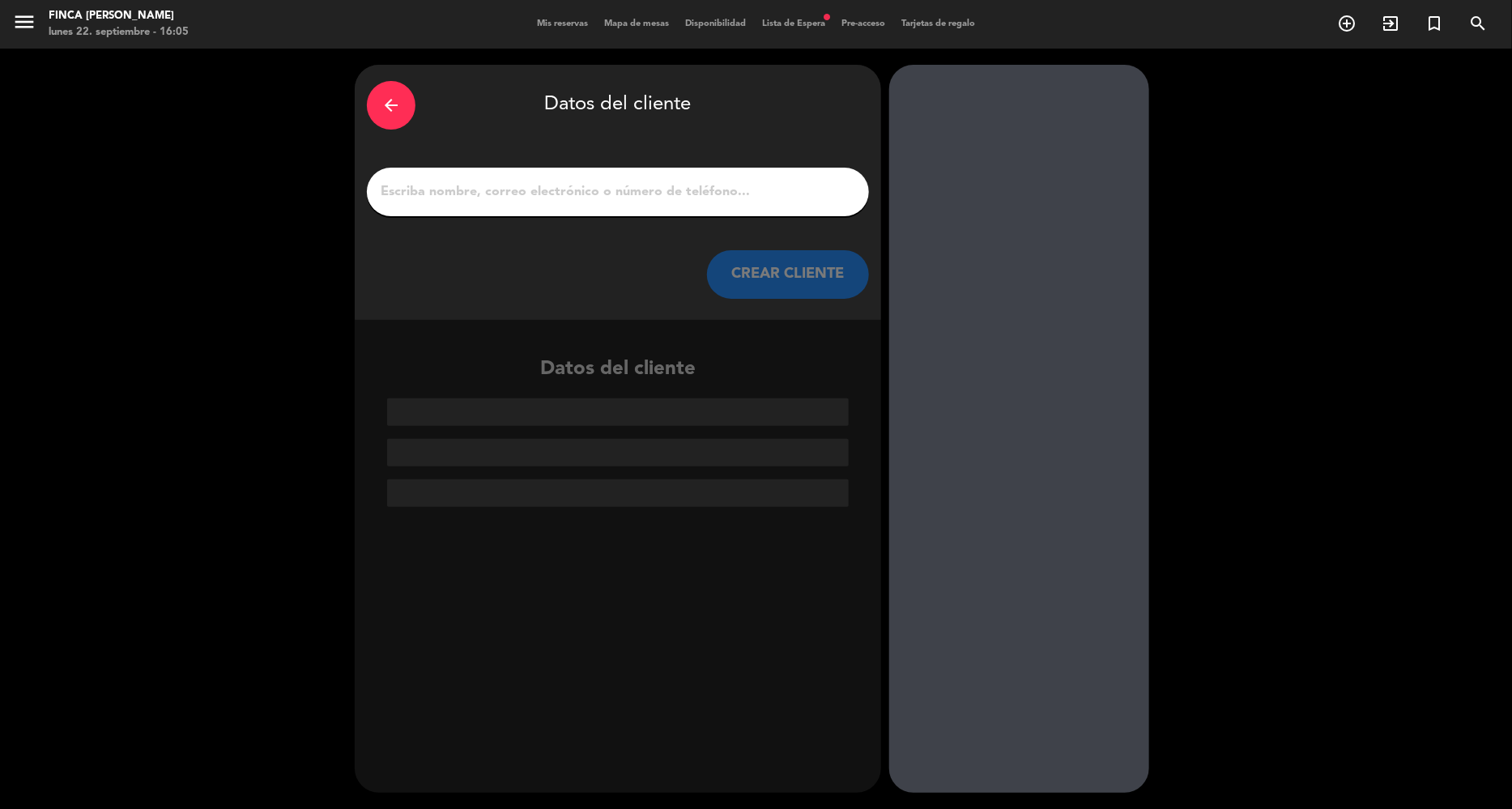
click at [535, 162] on div "arrow_back Datos del cliente CREAR CLIENTE" at bounding box center [618, 192] width 527 height 255
click at [539, 183] on input "1" at bounding box center [618, 191] width 478 height 23
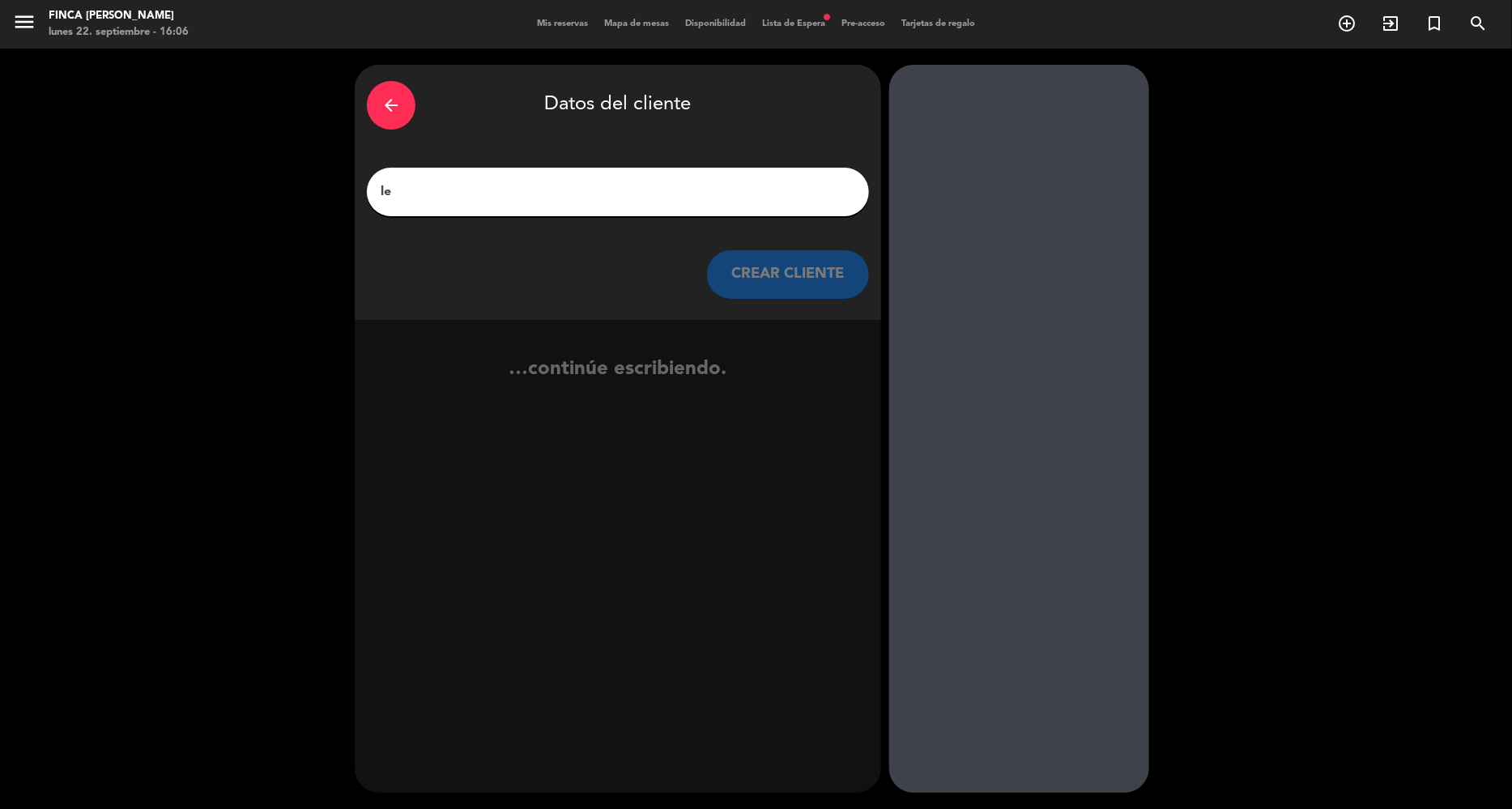
type input "l"
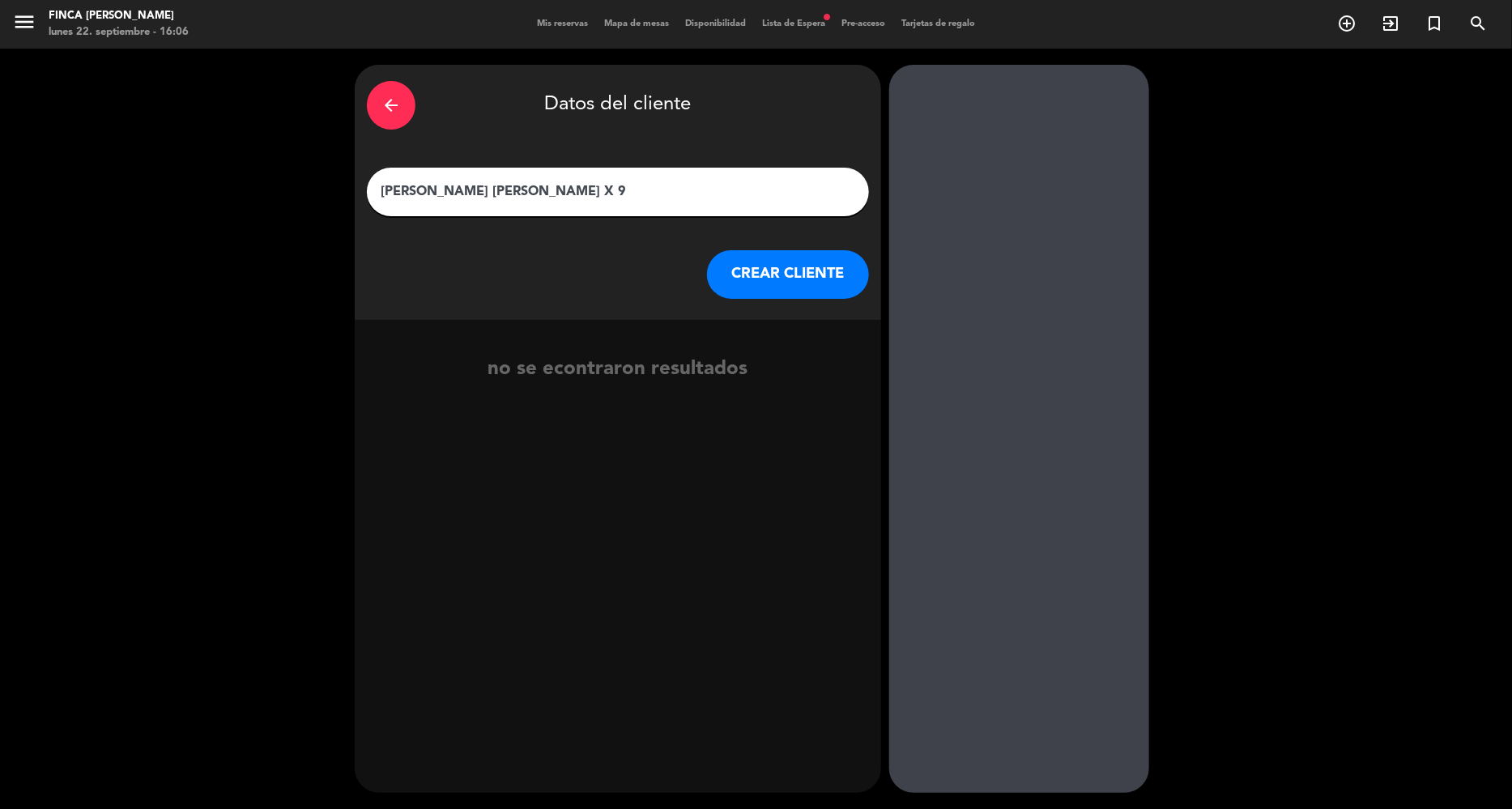
type input "[PERSON_NAME] [PERSON_NAME] X 9"
click at [818, 277] on button "CREAR CLIENTE" at bounding box center [788, 275] width 162 height 49
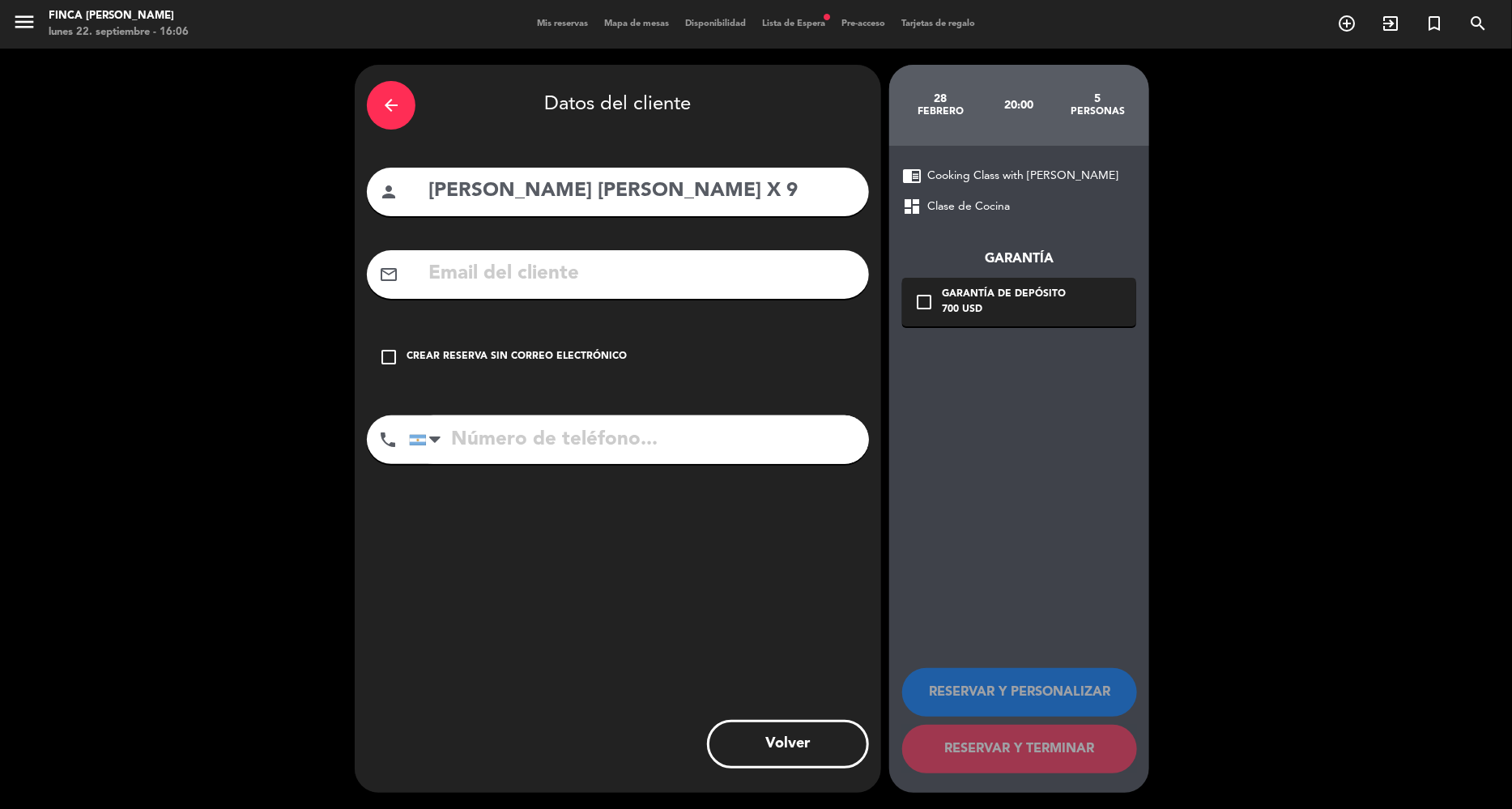
click at [523, 353] on div "Crear reserva sin correo electrónico" at bounding box center [516, 356] width 220 height 16
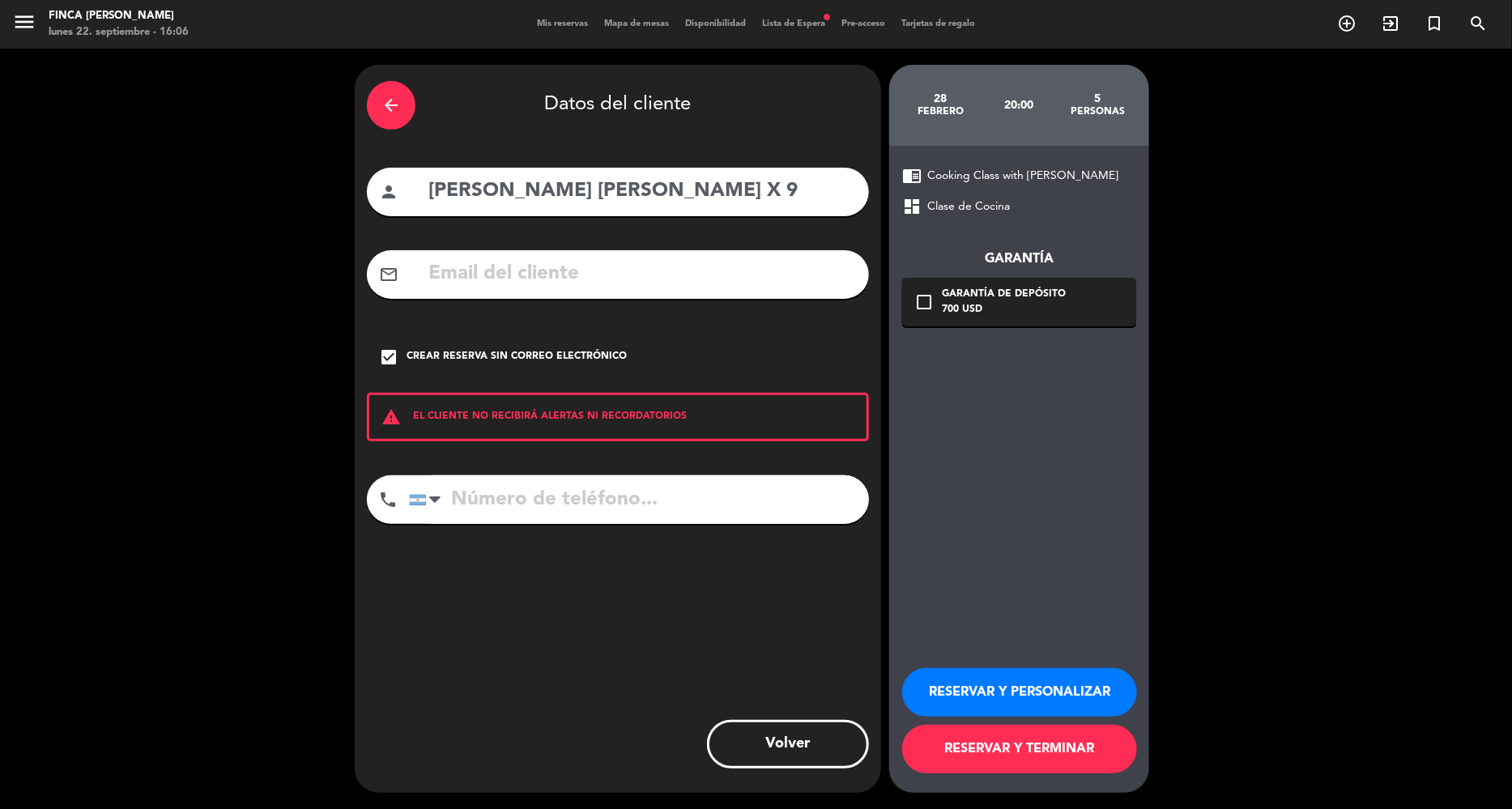
click at [984, 691] on button "RESERVAR Y PERSONALIZAR" at bounding box center [1020, 693] width 235 height 49
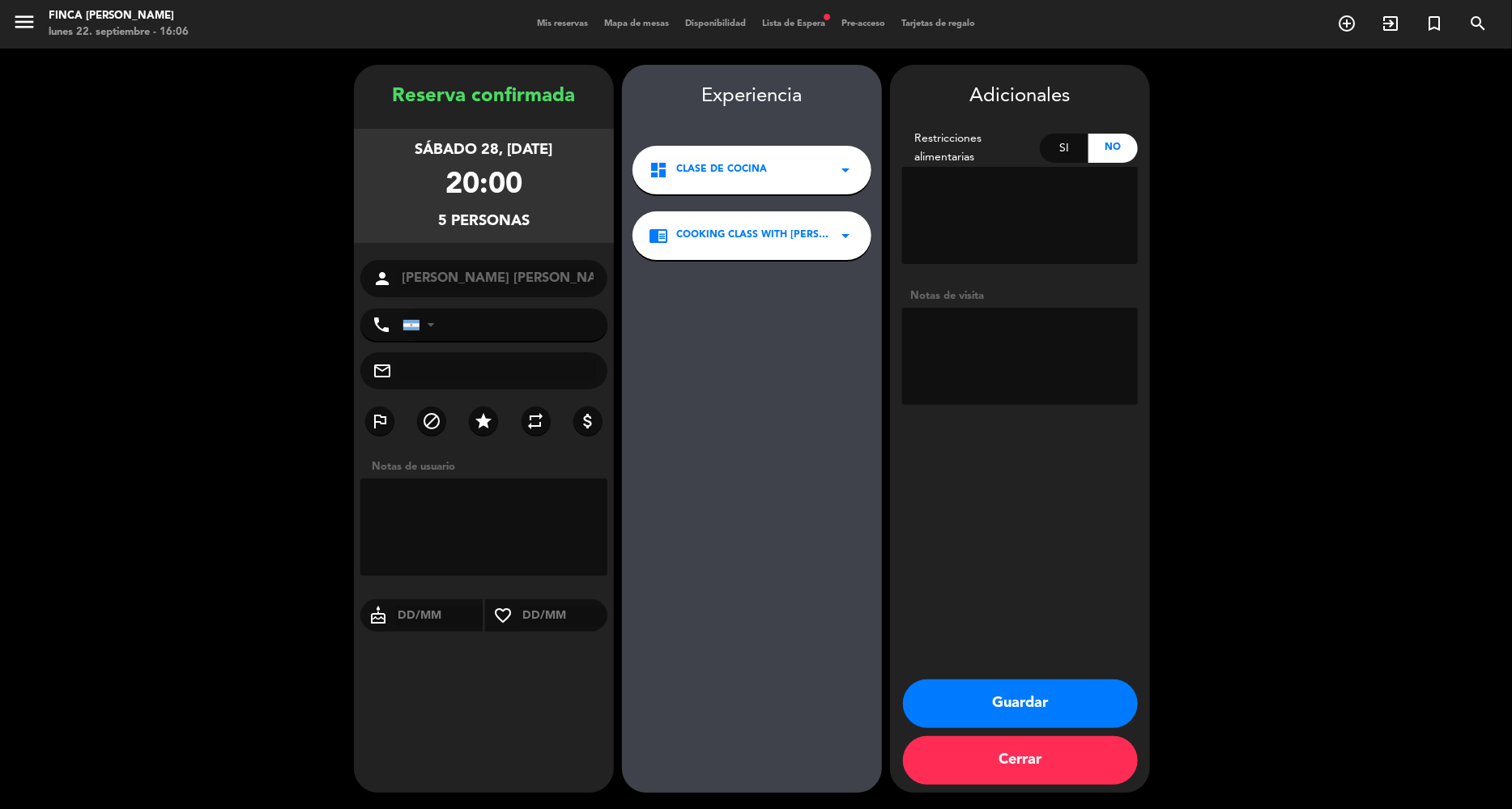
click at [524, 520] on textarea at bounding box center [484, 527] width 247 height 97
type textarea "GRUPO [PERSON_NAME] Y VINOS"
click at [1005, 699] on button "Guardar" at bounding box center [1021, 704] width 235 height 49
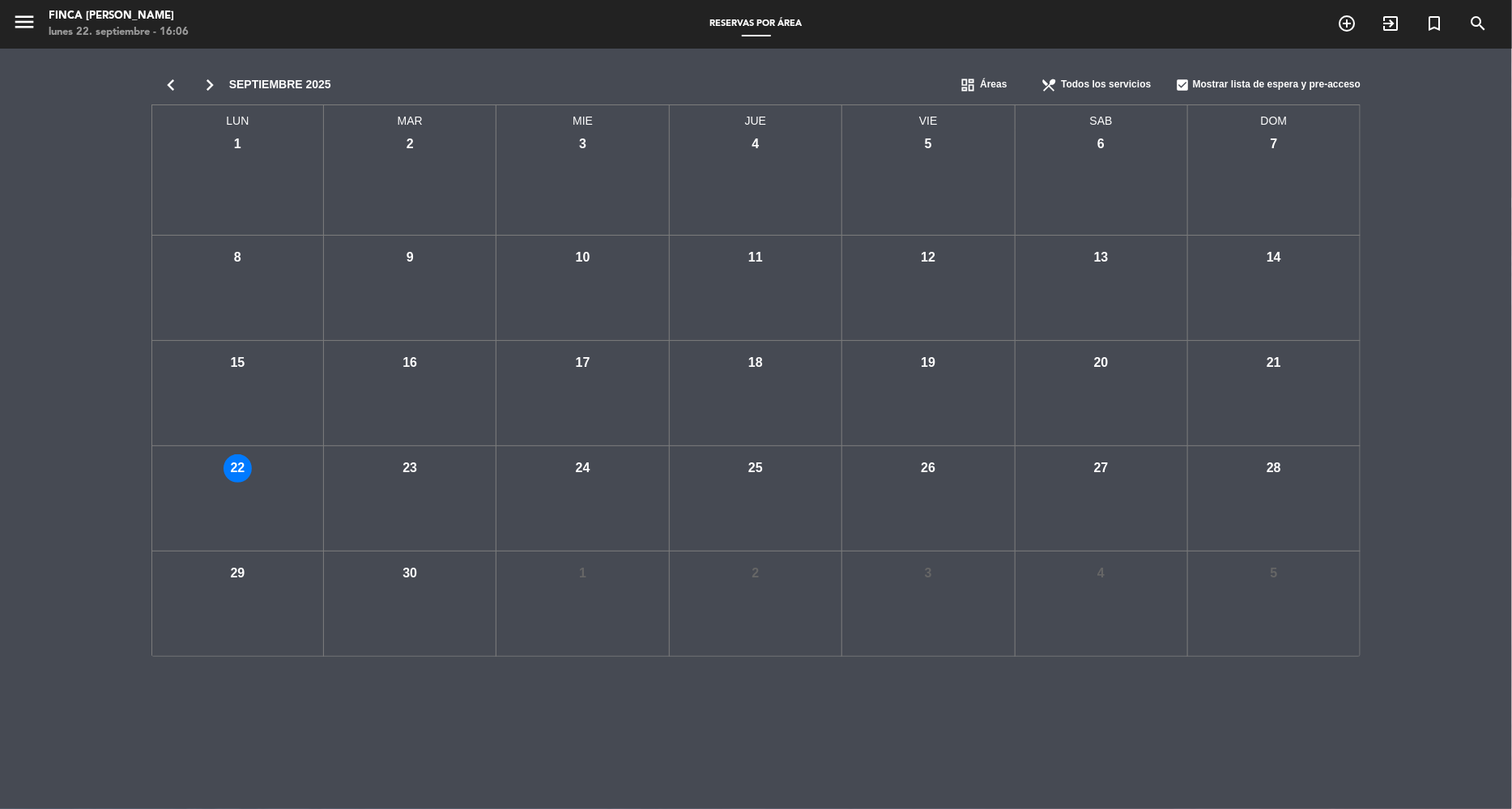
click at [206, 82] on icon "chevron_right" at bounding box center [210, 84] width 39 height 23
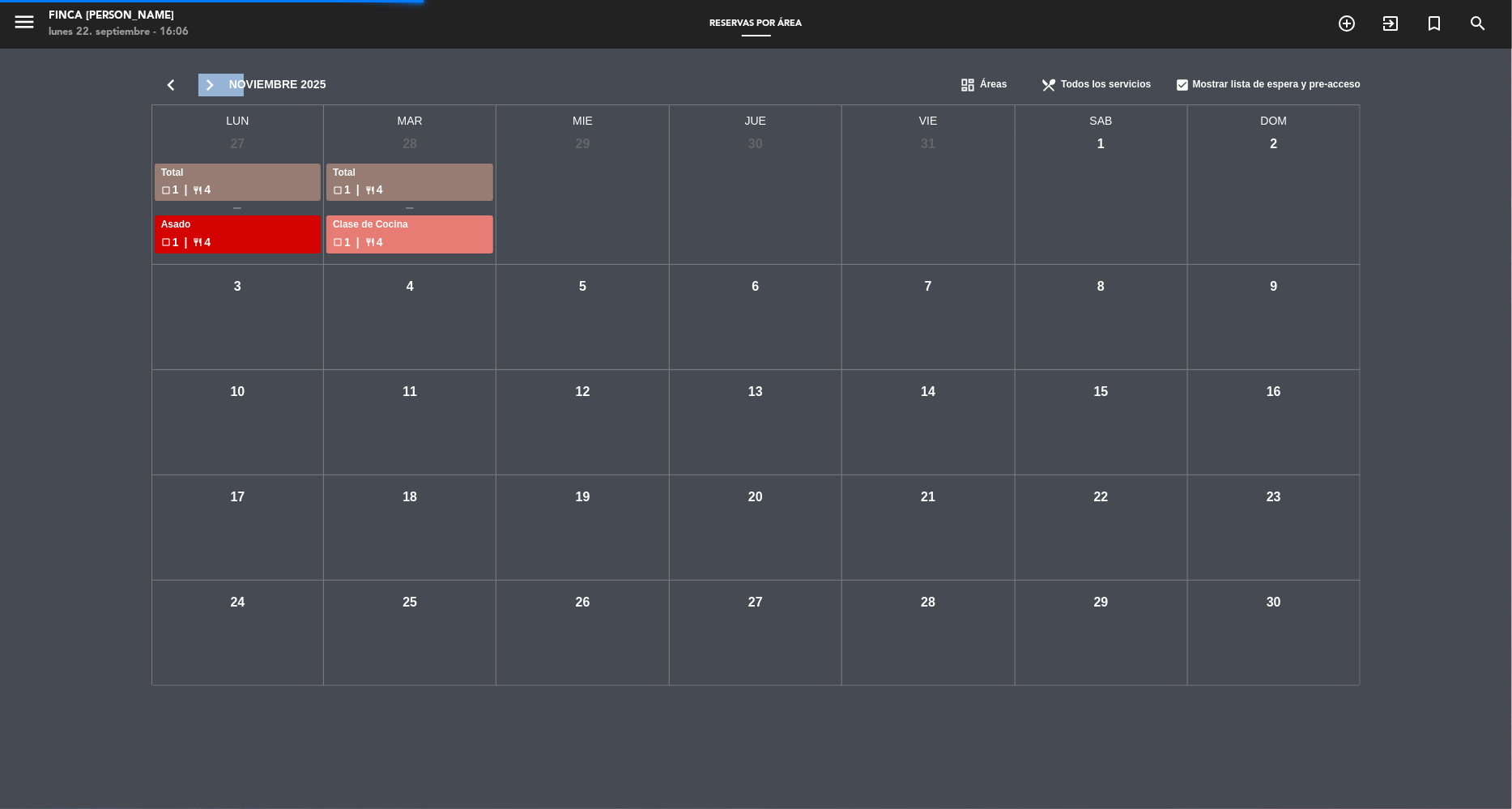
click at [206, 82] on icon "chevron_right" at bounding box center [210, 84] width 39 height 23
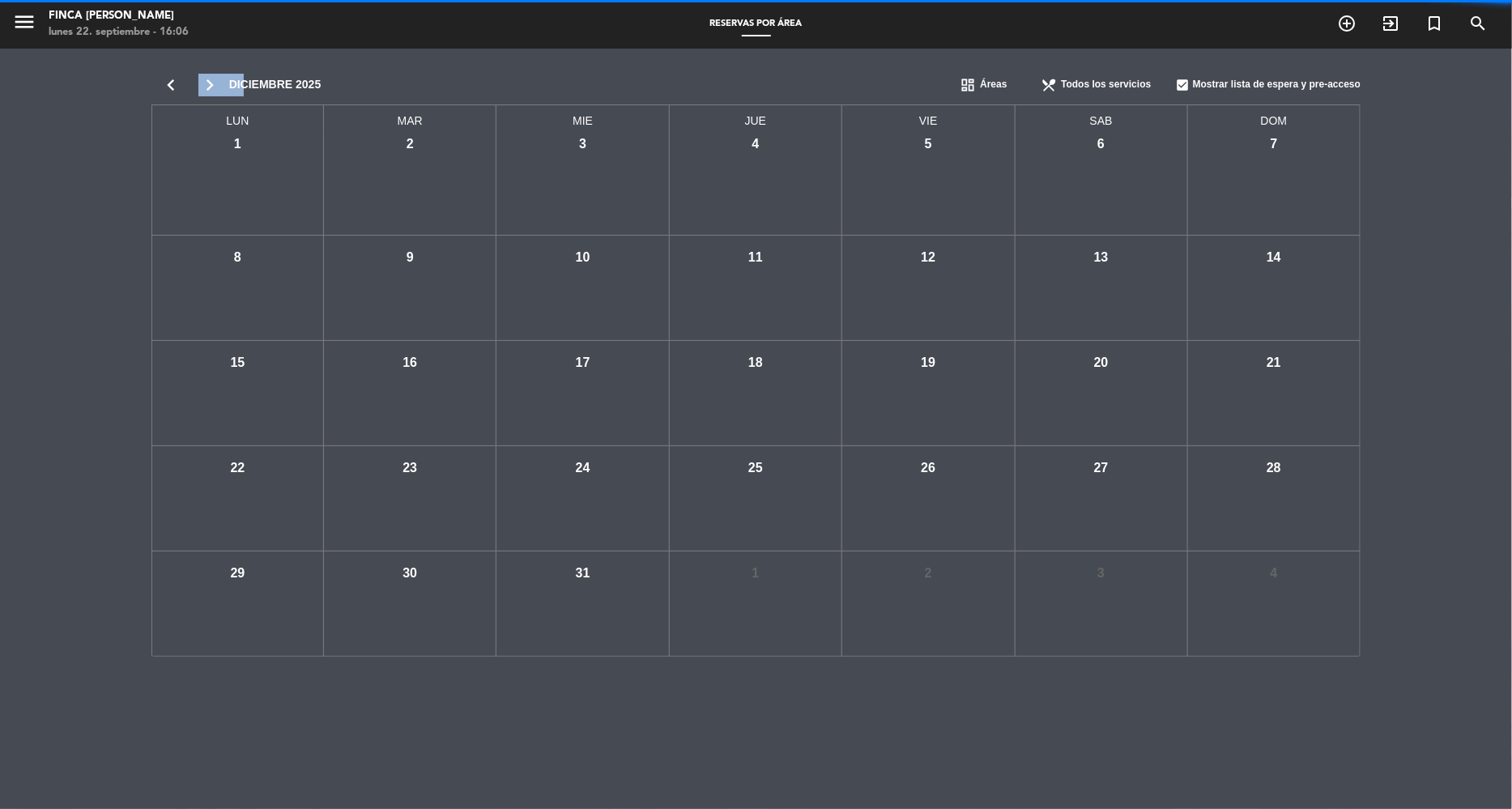
click at [206, 82] on icon "chevron_right" at bounding box center [210, 84] width 39 height 23
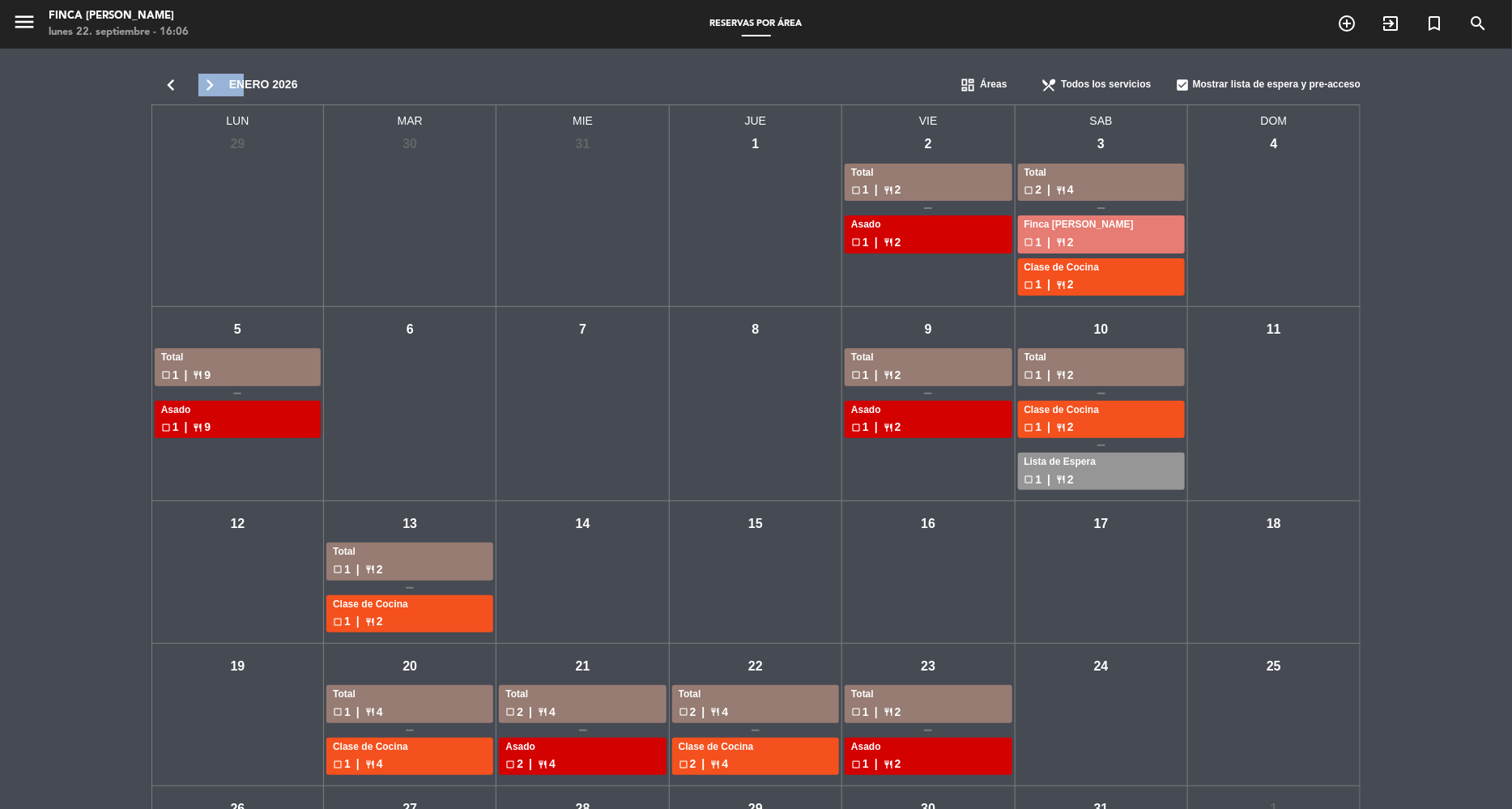
click at [207, 82] on icon "chevron_right" at bounding box center [210, 84] width 39 height 23
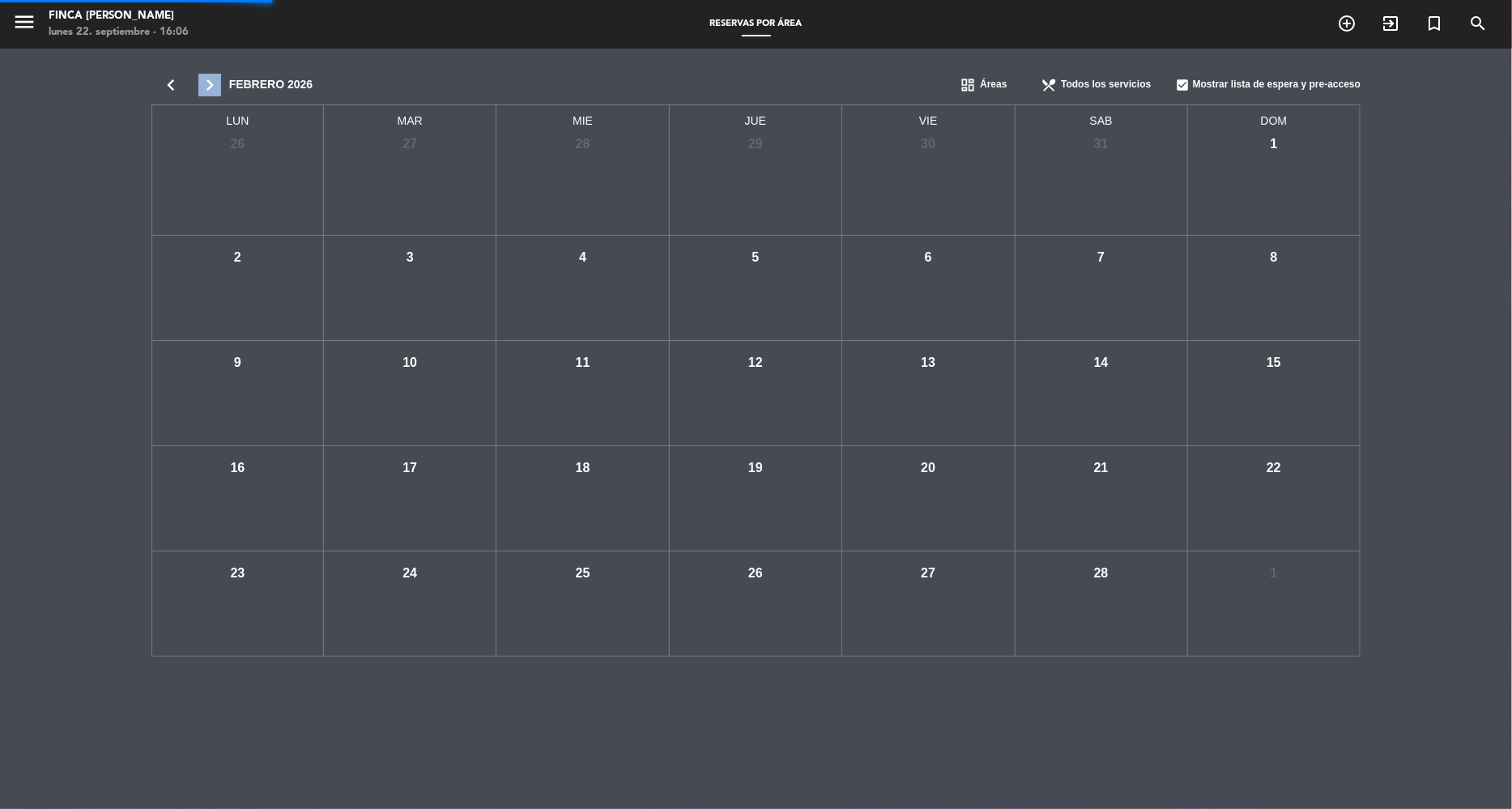
click at [207, 82] on icon "chevron_right" at bounding box center [210, 84] width 39 height 23
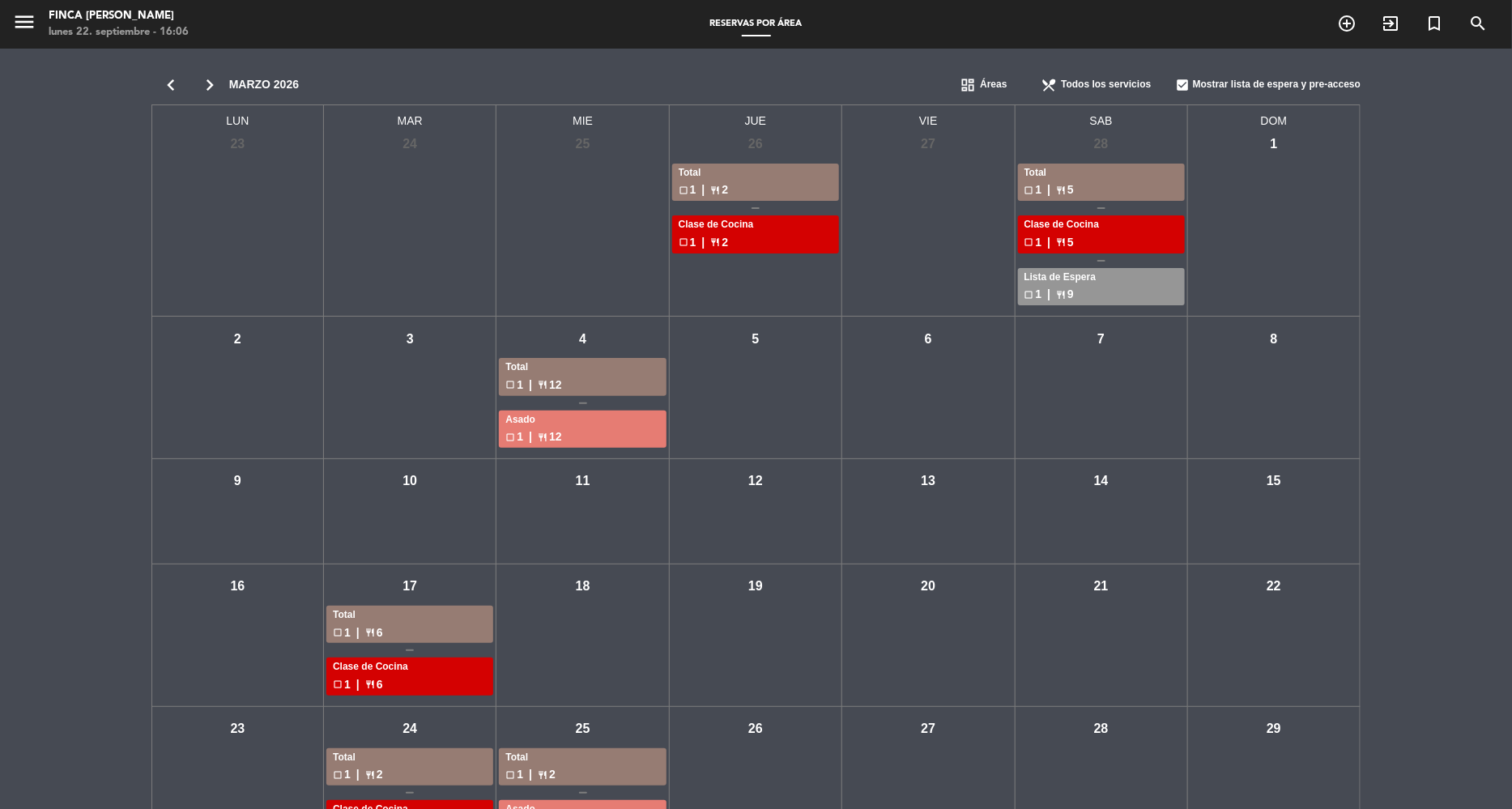
click at [177, 83] on icon "chevron_left" at bounding box center [171, 84] width 39 height 23
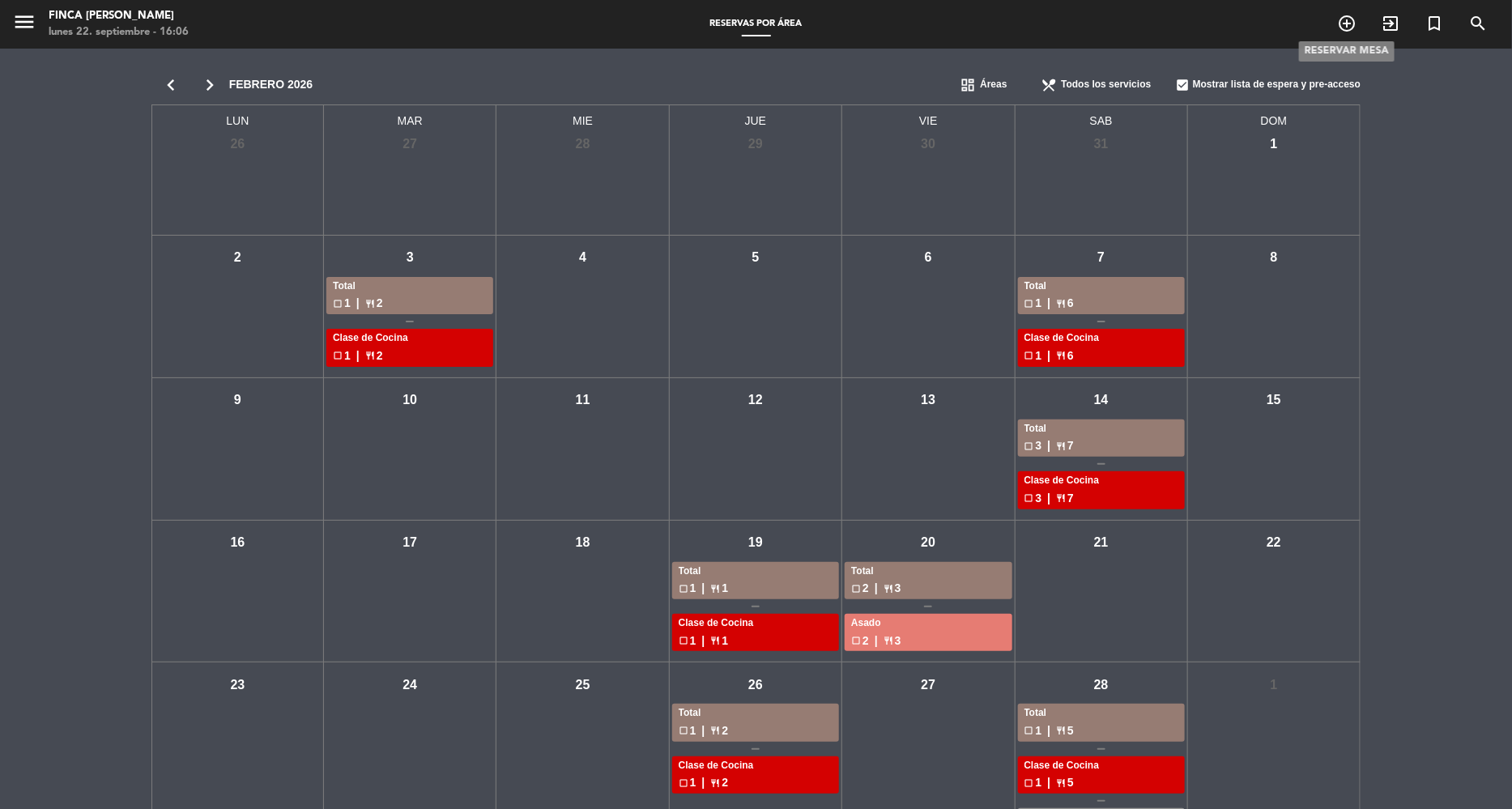
click at [1345, 26] on icon "add_circle_outline" at bounding box center [1347, 23] width 19 height 19
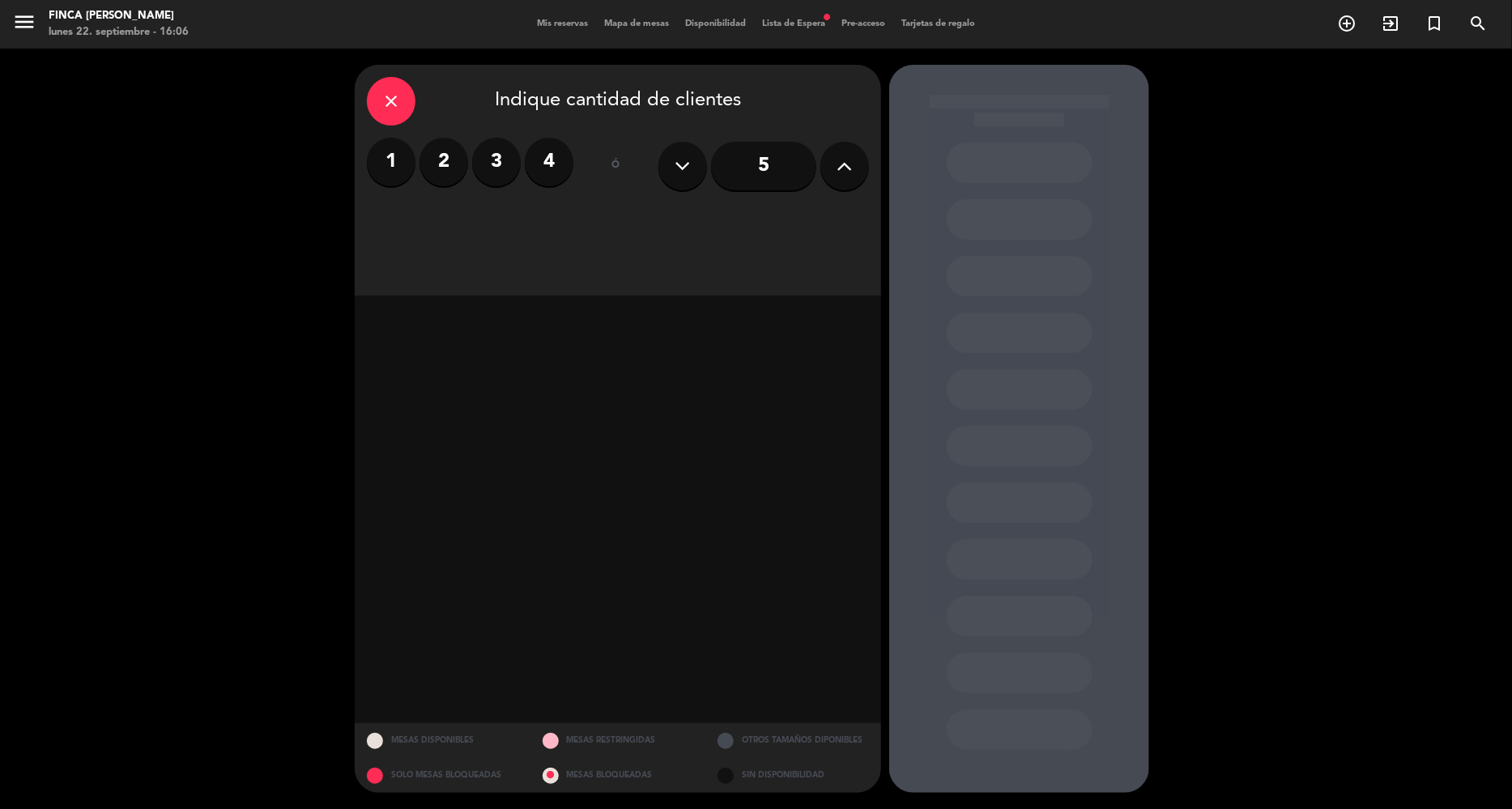
click at [502, 159] on label "3" at bounding box center [496, 162] width 49 height 49
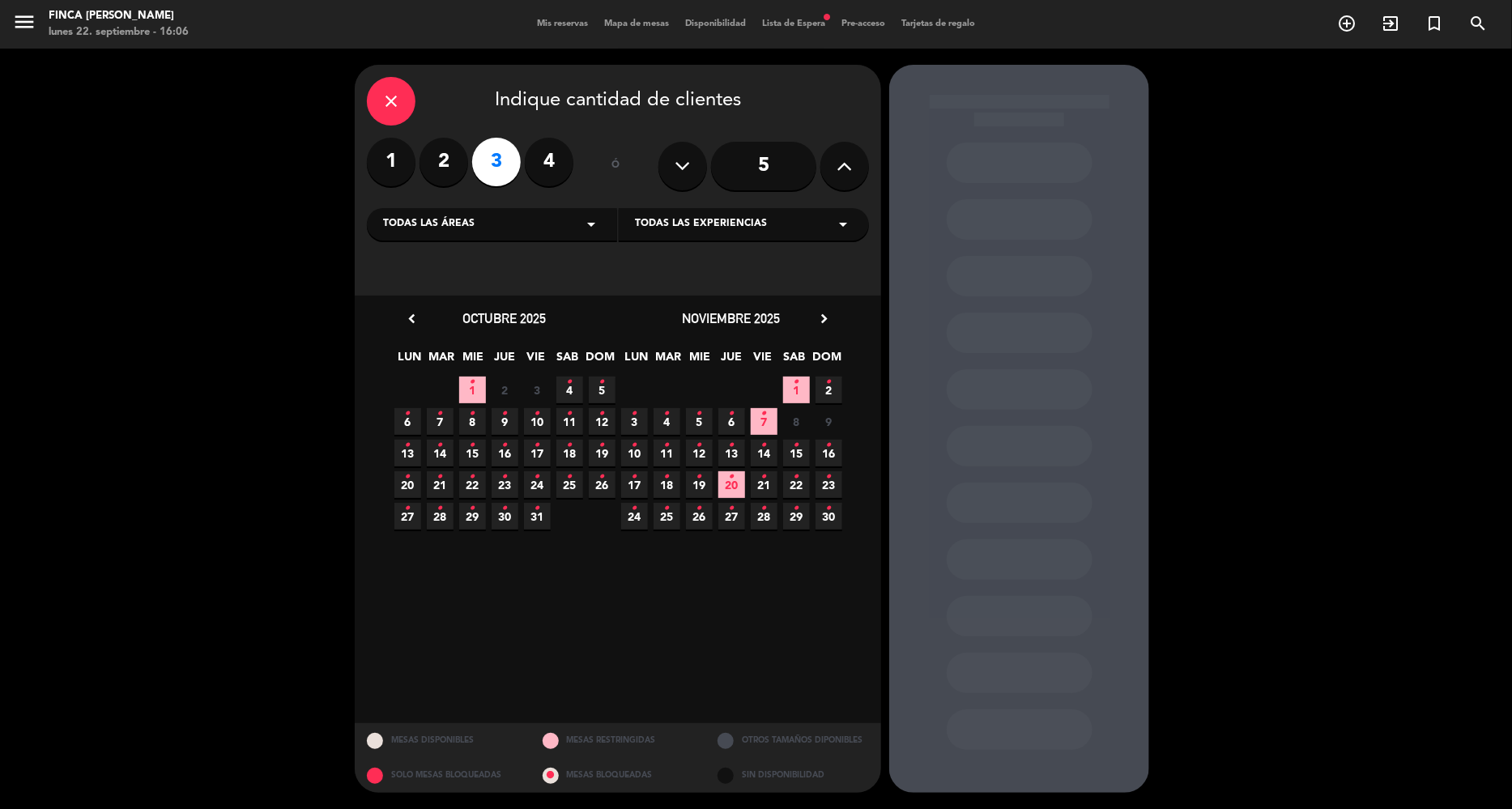
click at [531, 224] on div "Todas las áreas arrow_drop_down" at bounding box center [491, 224] width 250 height 32
click at [484, 287] on div "Clase de Cocina" at bounding box center [492, 288] width 218 height 16
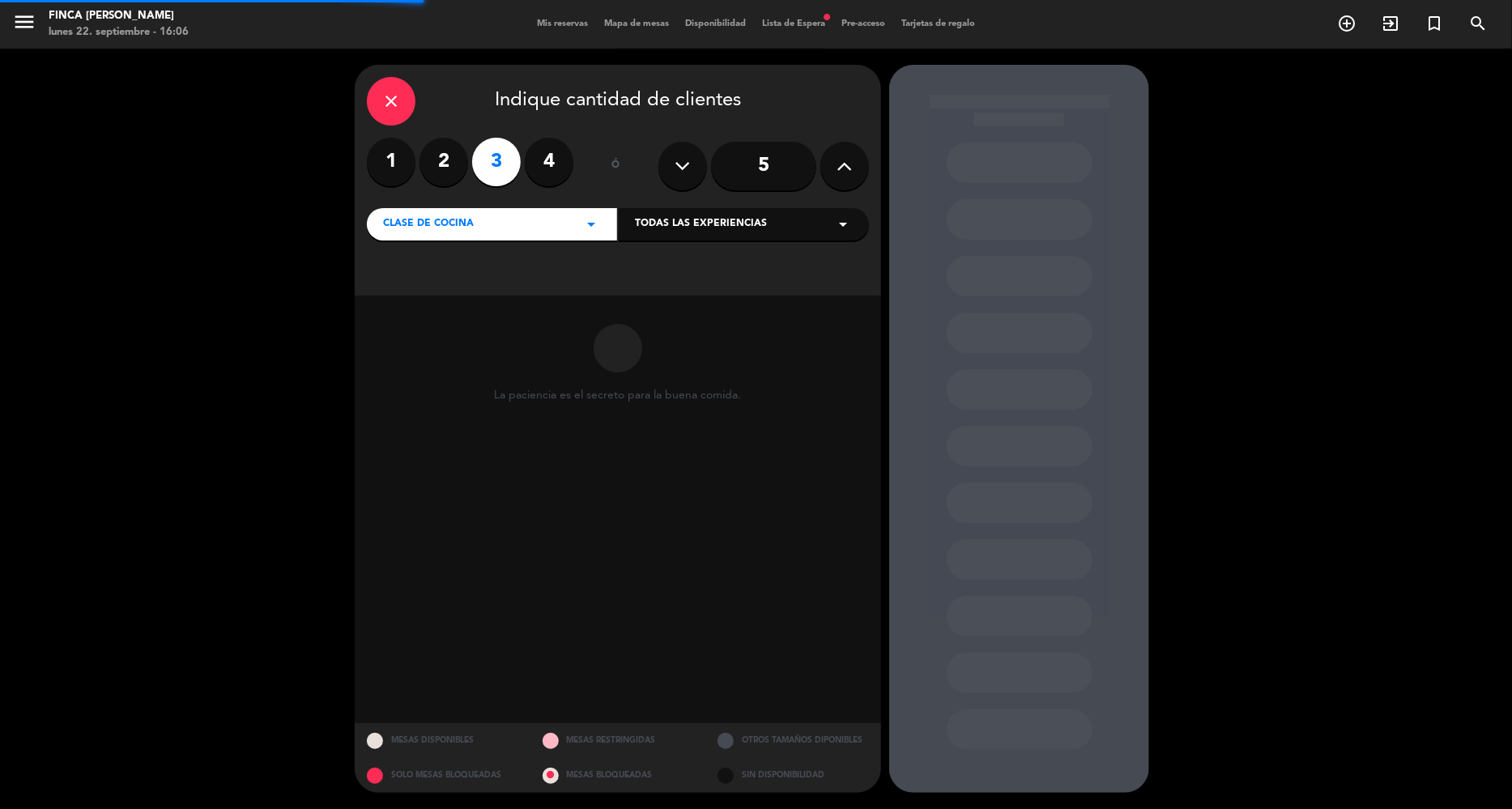
click at [743, 203] on div "close Indique cantidad de clientes 1 2 3 4 ó 5 Clase de Cocina arrow_drop_down …" at bounding box center [618, 180] width 527 height 231
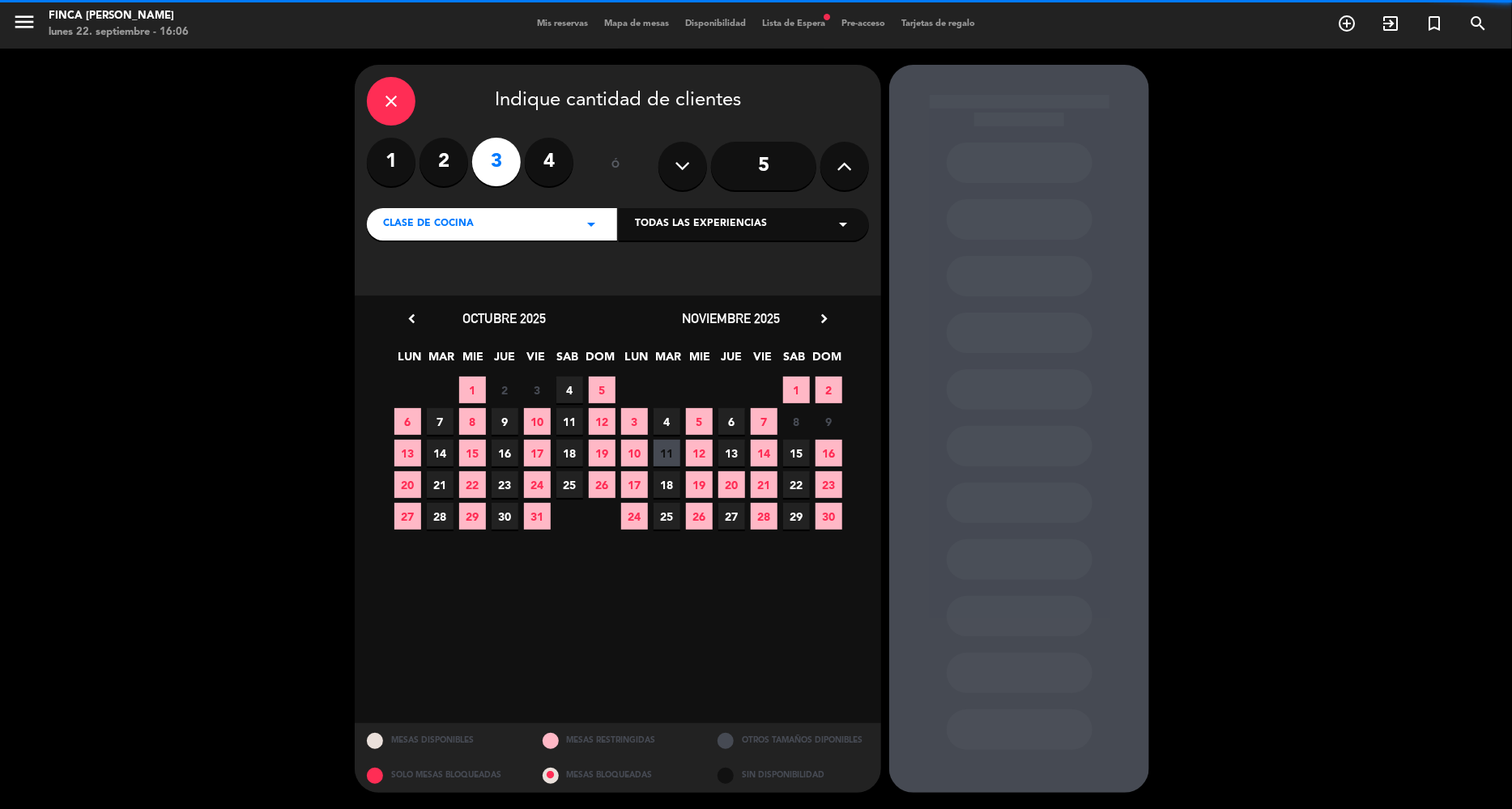
click at [744, 219] on span "Todas las experiencias" at bounding box center [701, 224] width 132 height 16
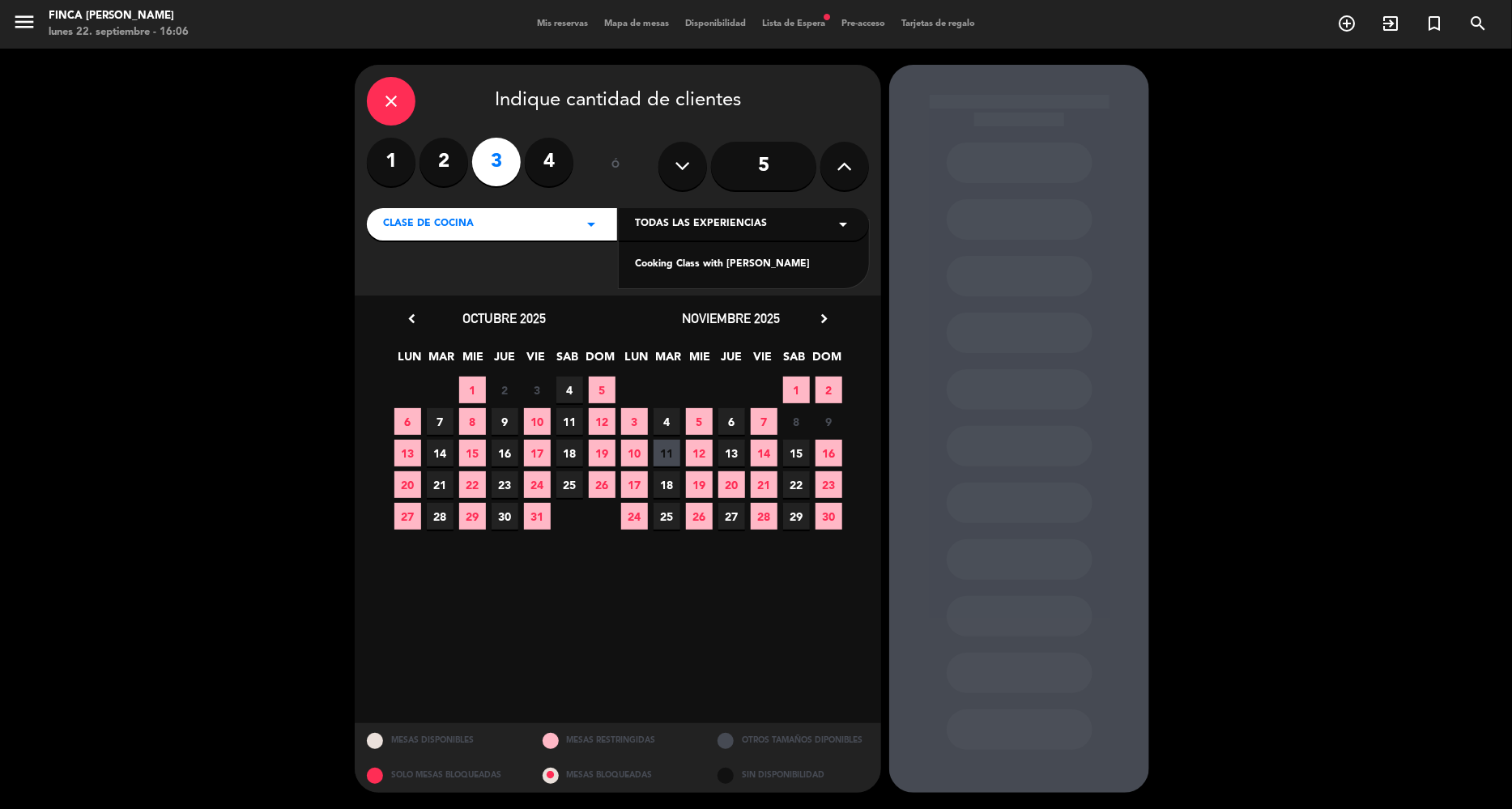
click at [744, 254] on div "Cooking Class with [PERSON_NAME]" at bounding box center [743, 254] width 250 height 69
click at [741, 262] on div "Cooking Class with [PERSON_NAME]" at bounding box center [744, 265] width 218 height 16
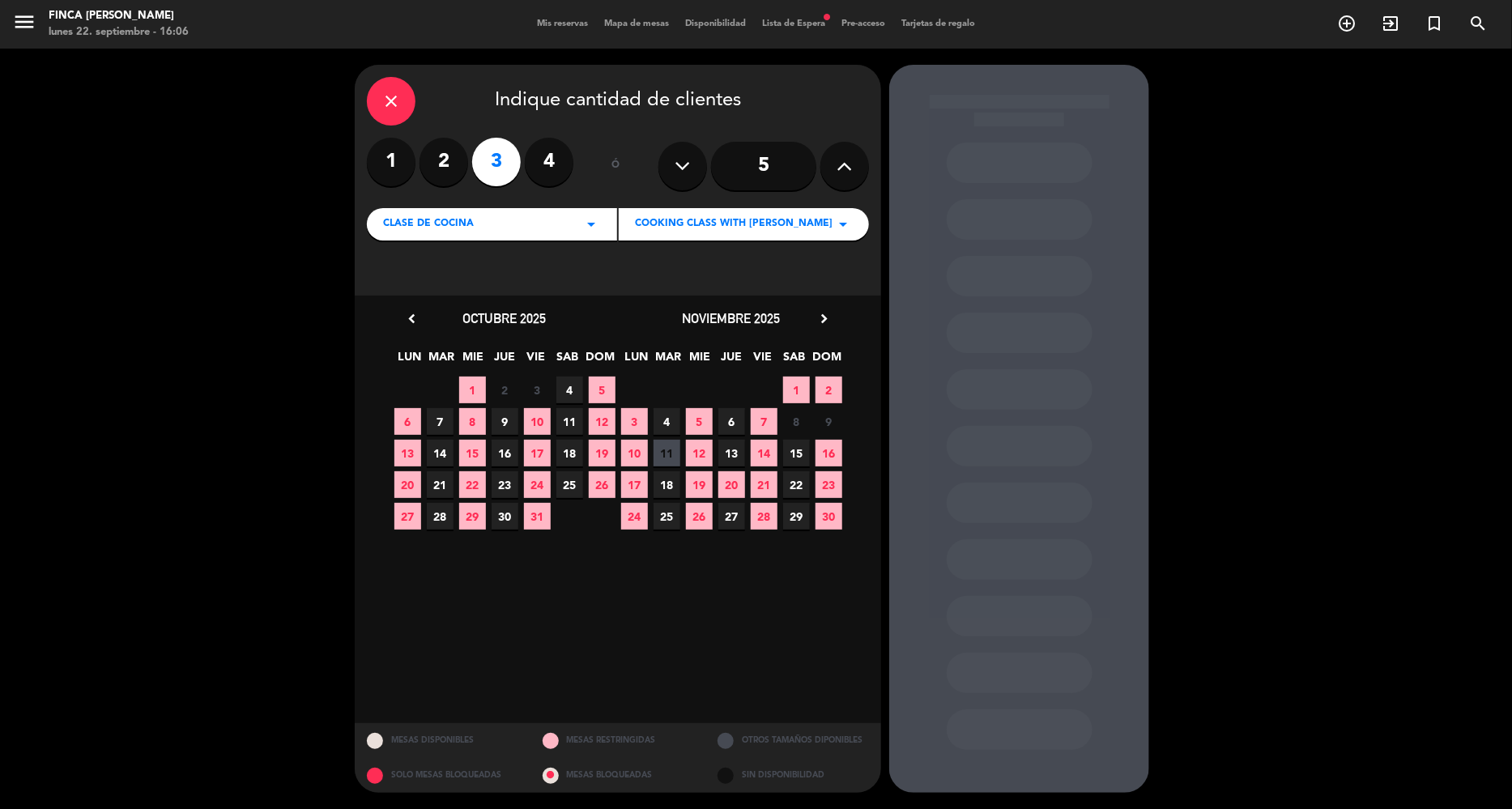
click at [831, 317] on icon "chevron_right" at bounding box center [824, 319] width 17 height 17
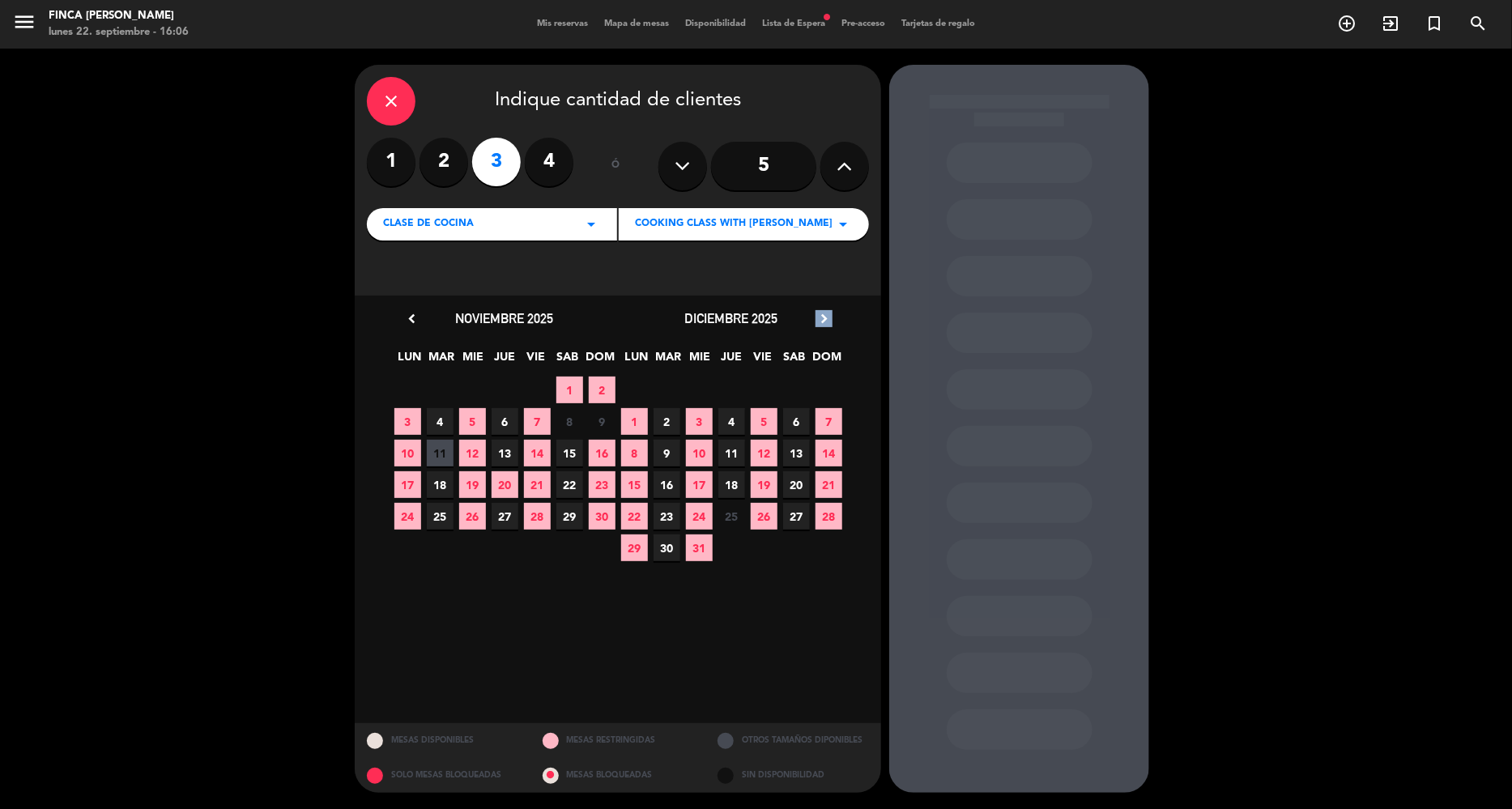
click at [831, 317] on icon "chevron_right" at bounding box center [824, 319] width 17 height 17
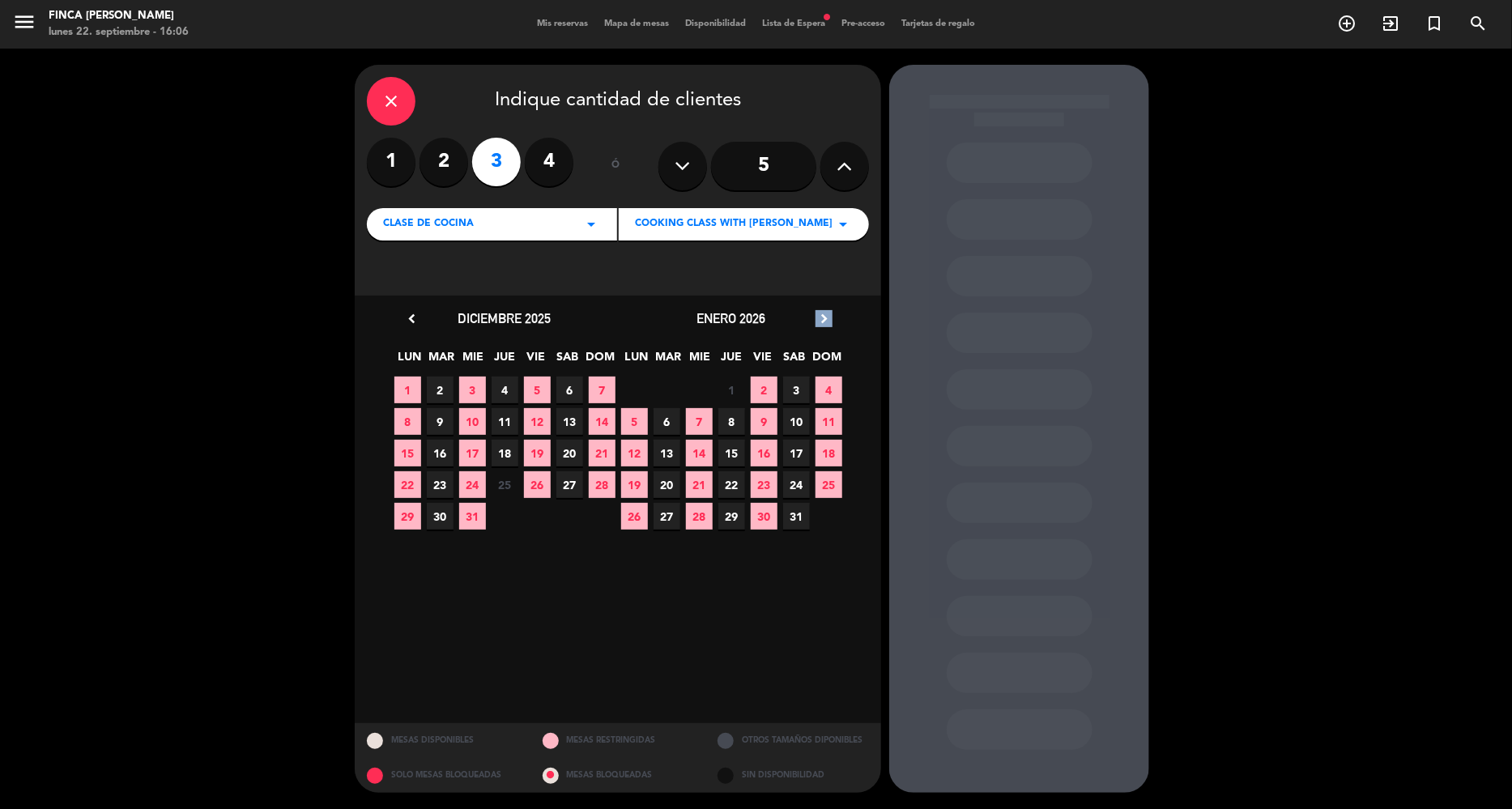
click at [831, 317] on icon "chevron_right" at bounding box center [824, 319] width 17 height 17
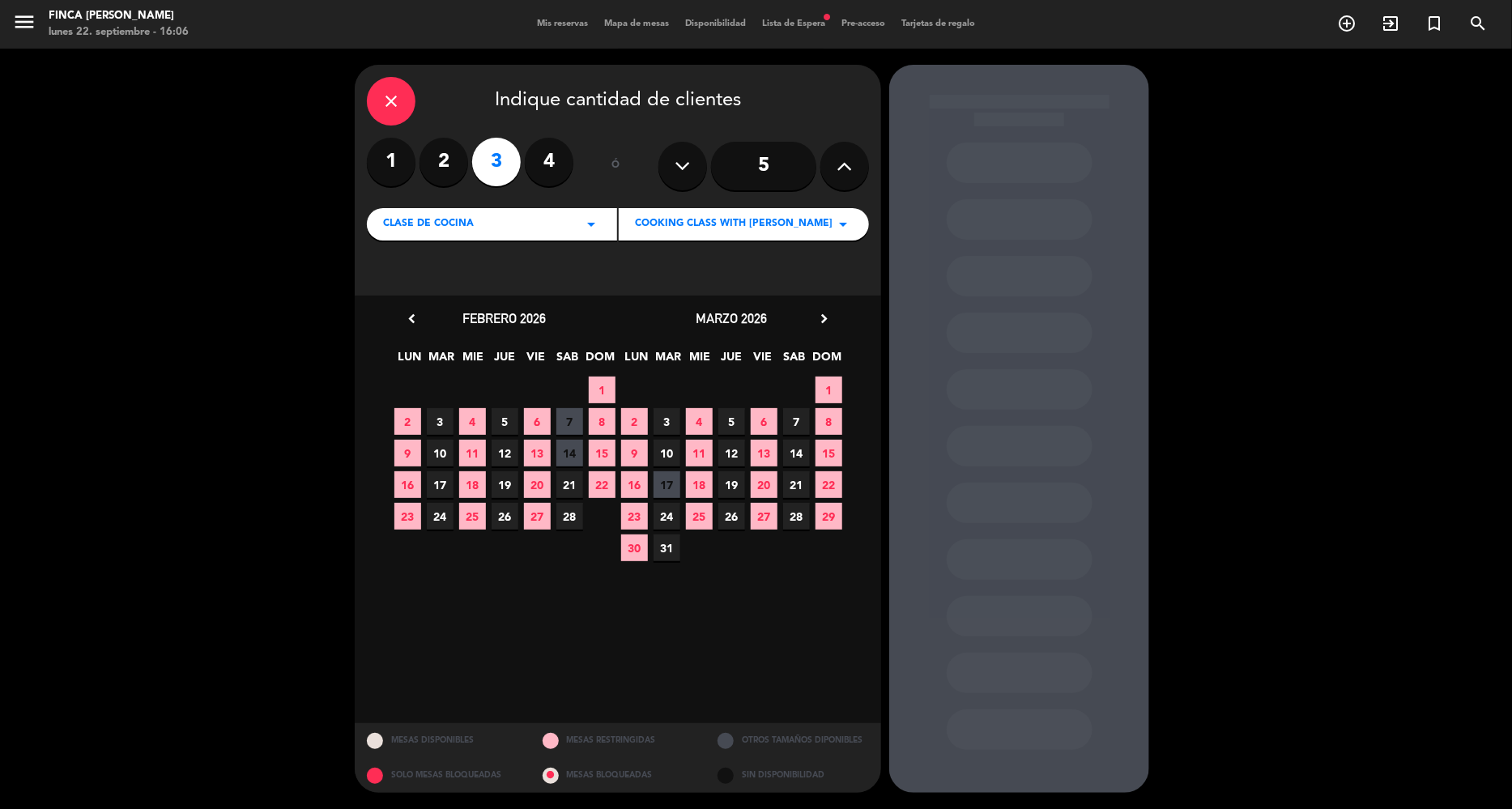
click at [577, 513] on span "28" at bounding box center [570, 517] width 27 height 27
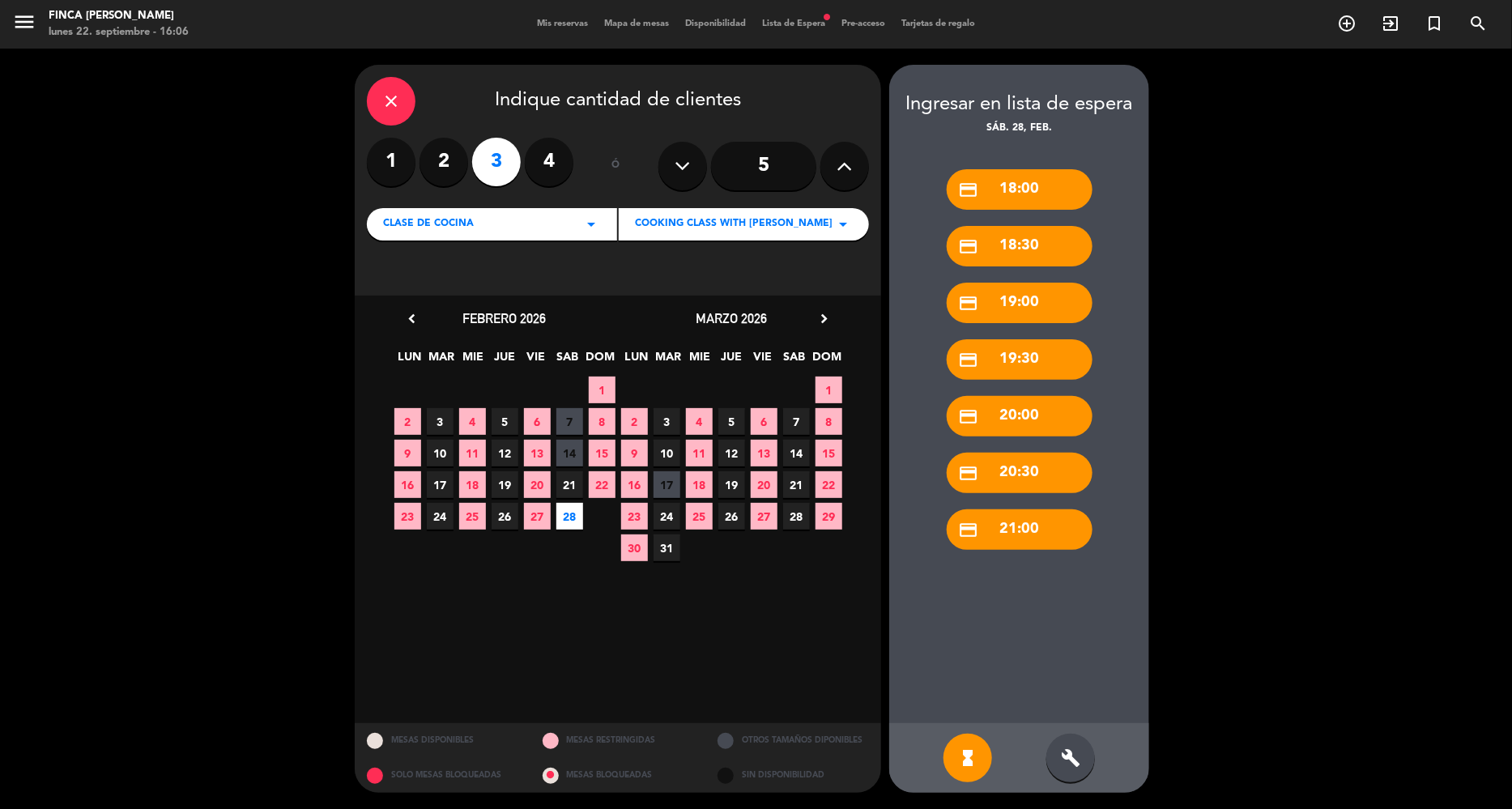
click at [1038, 415] on div "credit_card 20:00" at bounding box center [1020, 416] width 146 height 40
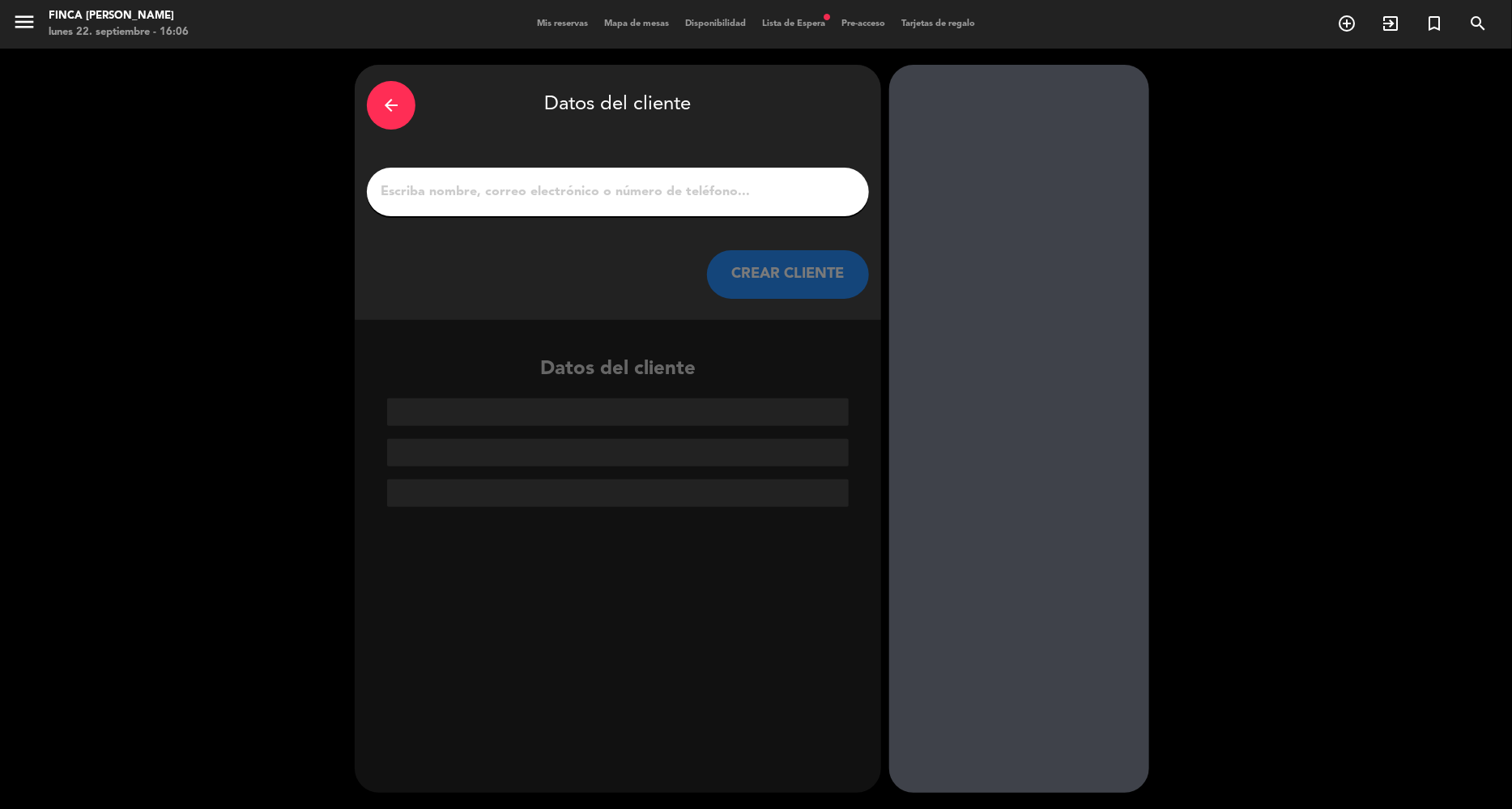
click at [684, 197] on input "1" at bounding box center [618, 191] width 478 height 23
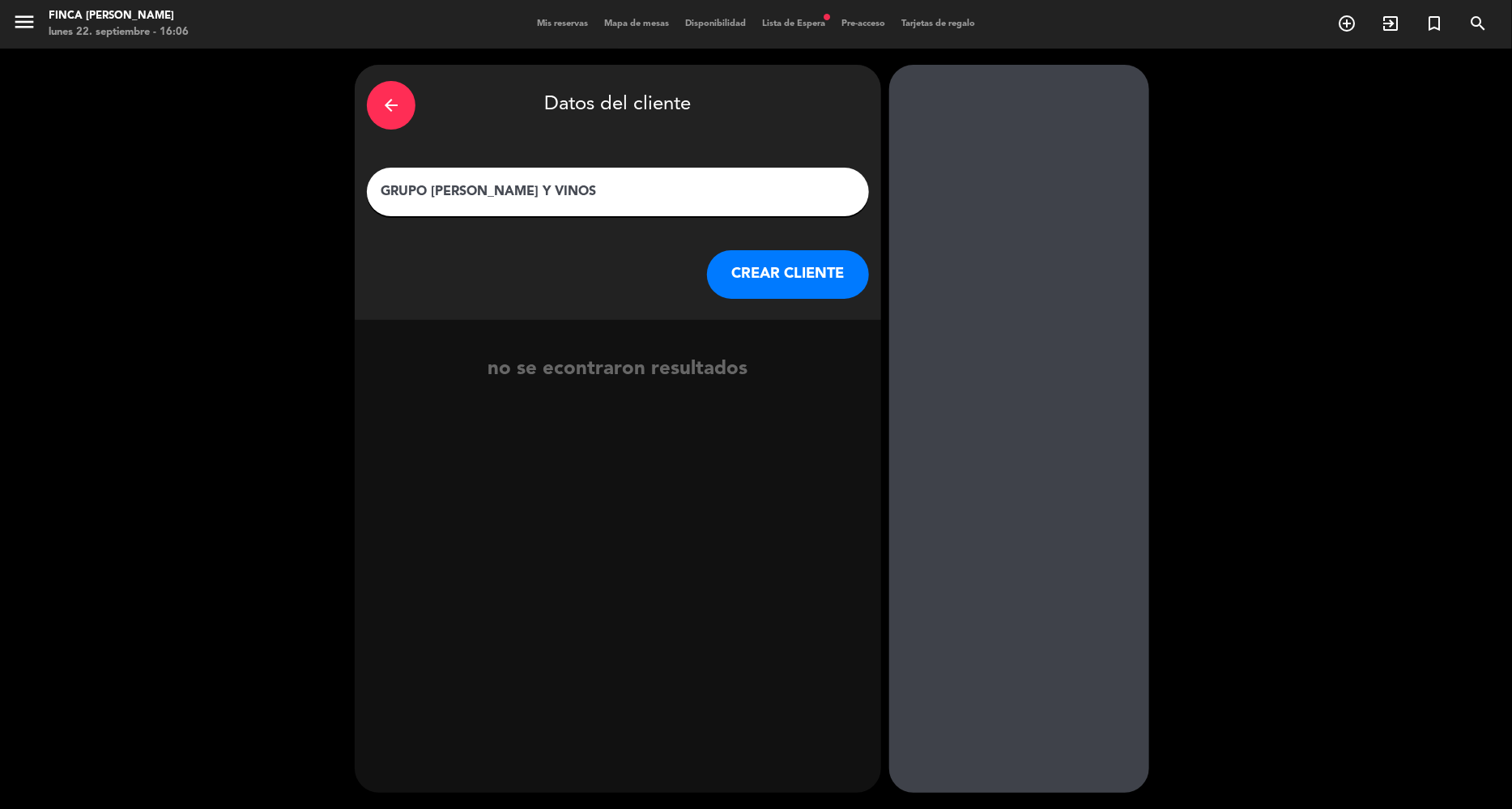
type input "GRUPO [PERSON_NAME] Y VINOS"
click at [798, 304] on div "arrow_back Datos del cliente GRUPO [PERSON_NAME] Y VINOS CREAR CLIENTE" at bounding box center [618, 192] width 527 height 255
click at [795, 279] on button "CREAR CLIENTE" at bounding box center [788, 275] width 162 height 49
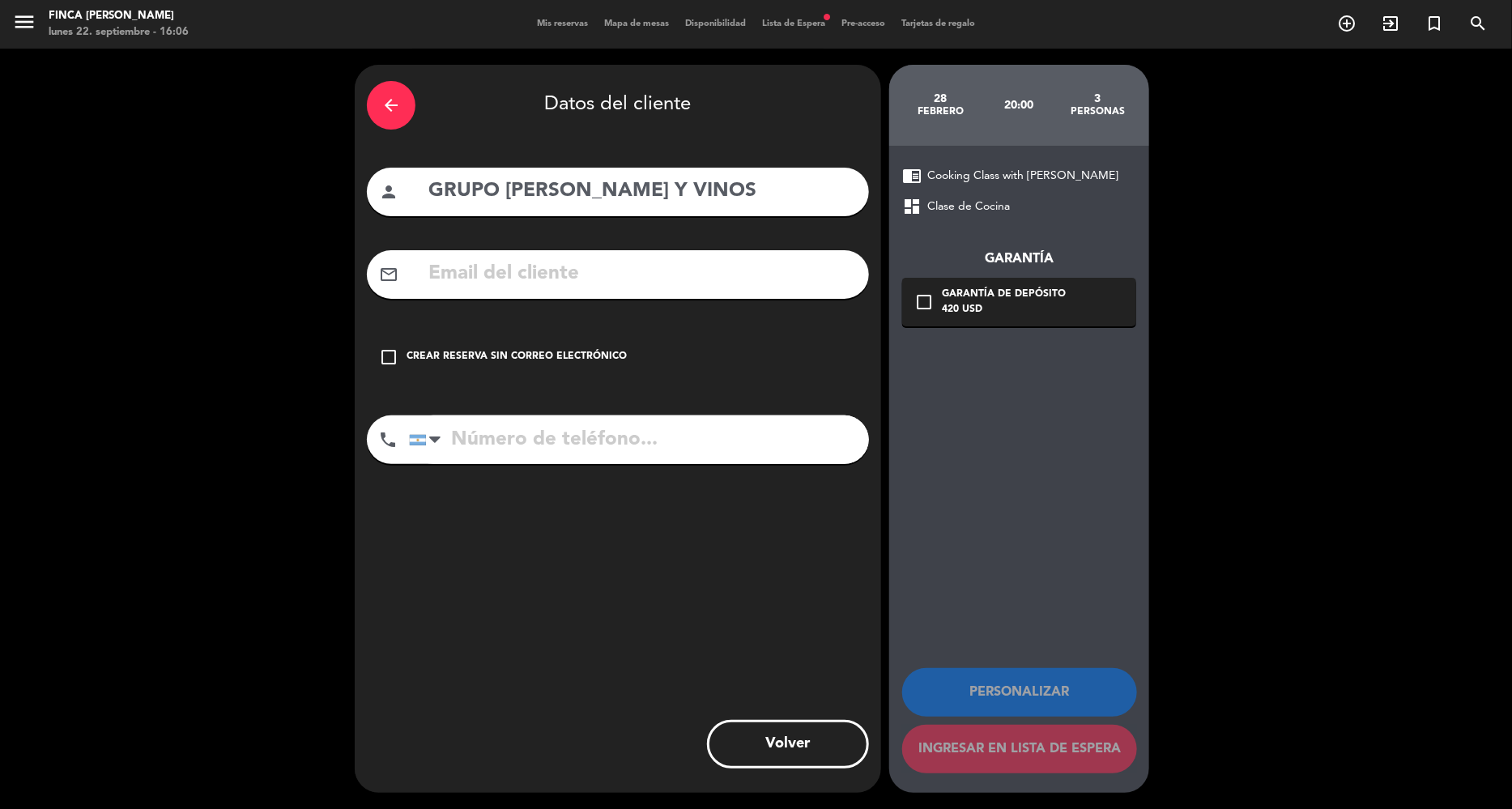
click at [506, 362] on div "Crear reserva sin correo electrónico" at bounding box center [516, 356] width 220 height 16
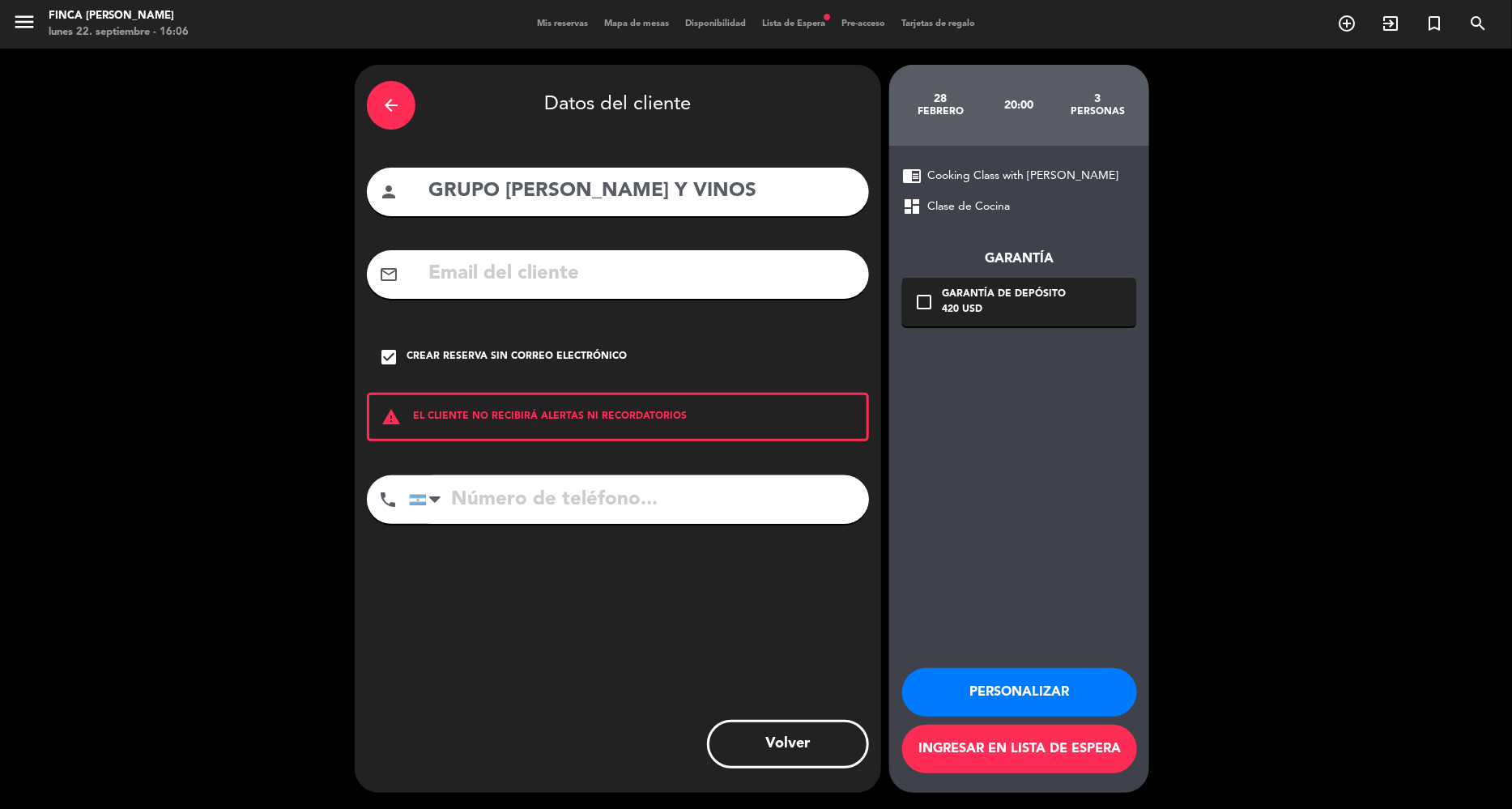
click at [1000, 701] on button "Personalizar" at bounding box center [1020, 693] width 235 height 49
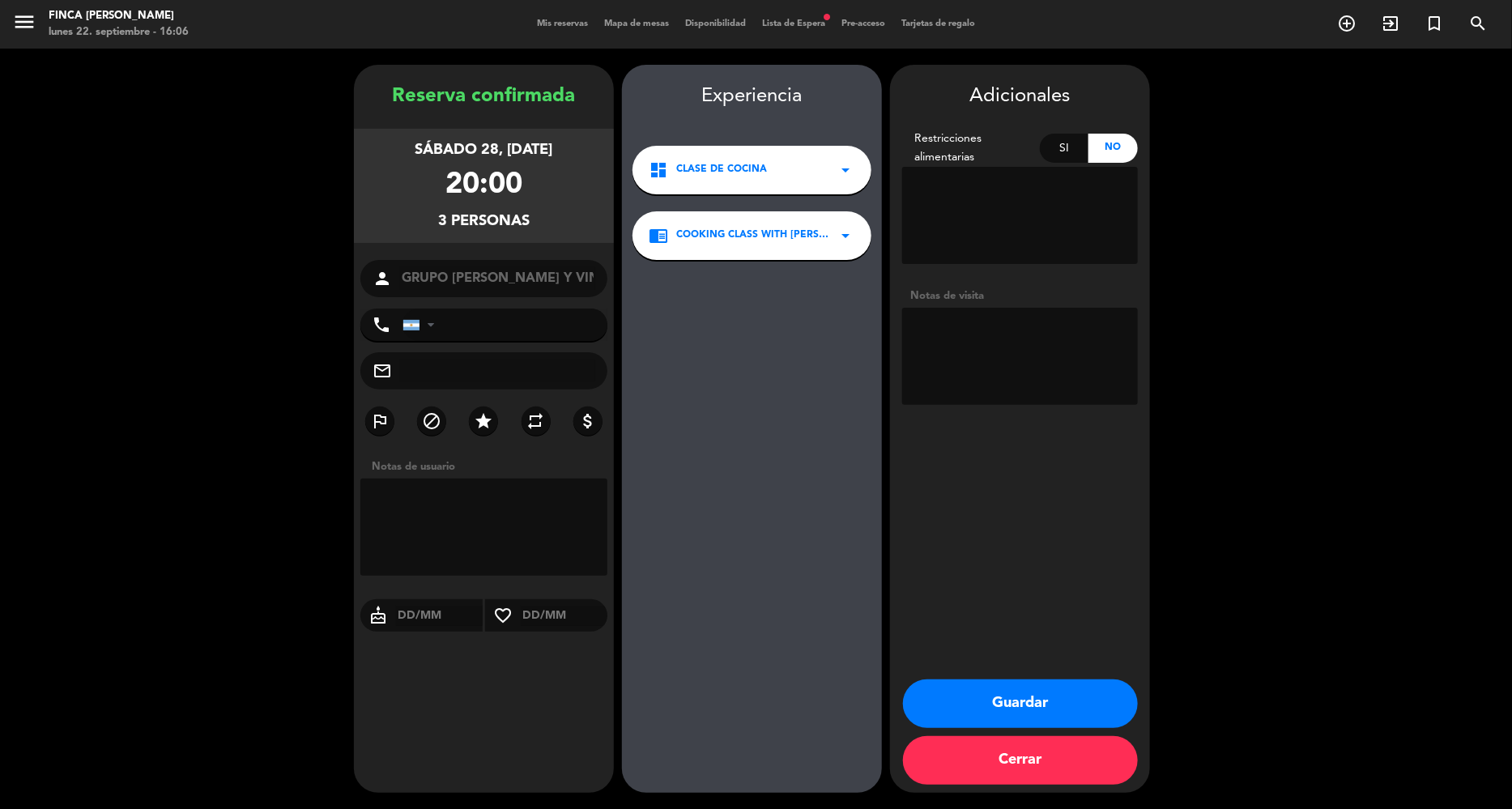
click at [448, 530] on textarea at bounding box center [484, 527] width 247 height 97
type textarea "GRUPO [PERSON_NAME]"
click at [1054, 699] on button "Guardar" at bounding box center [1021, 704] width 235 height 49
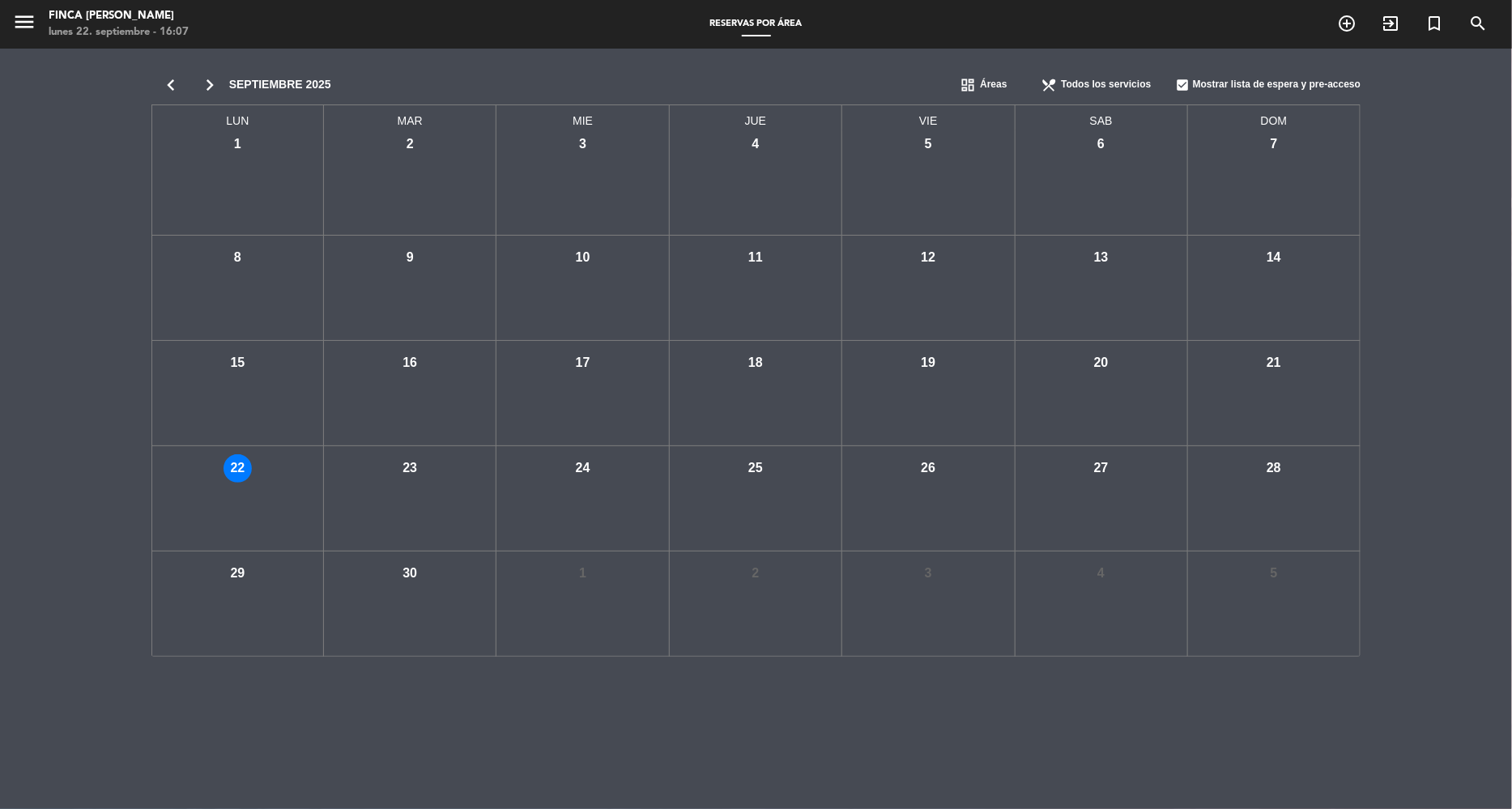
click at [219, 74] on icon "chevron_right" at bounding box center [210, 84] width 39 height 23
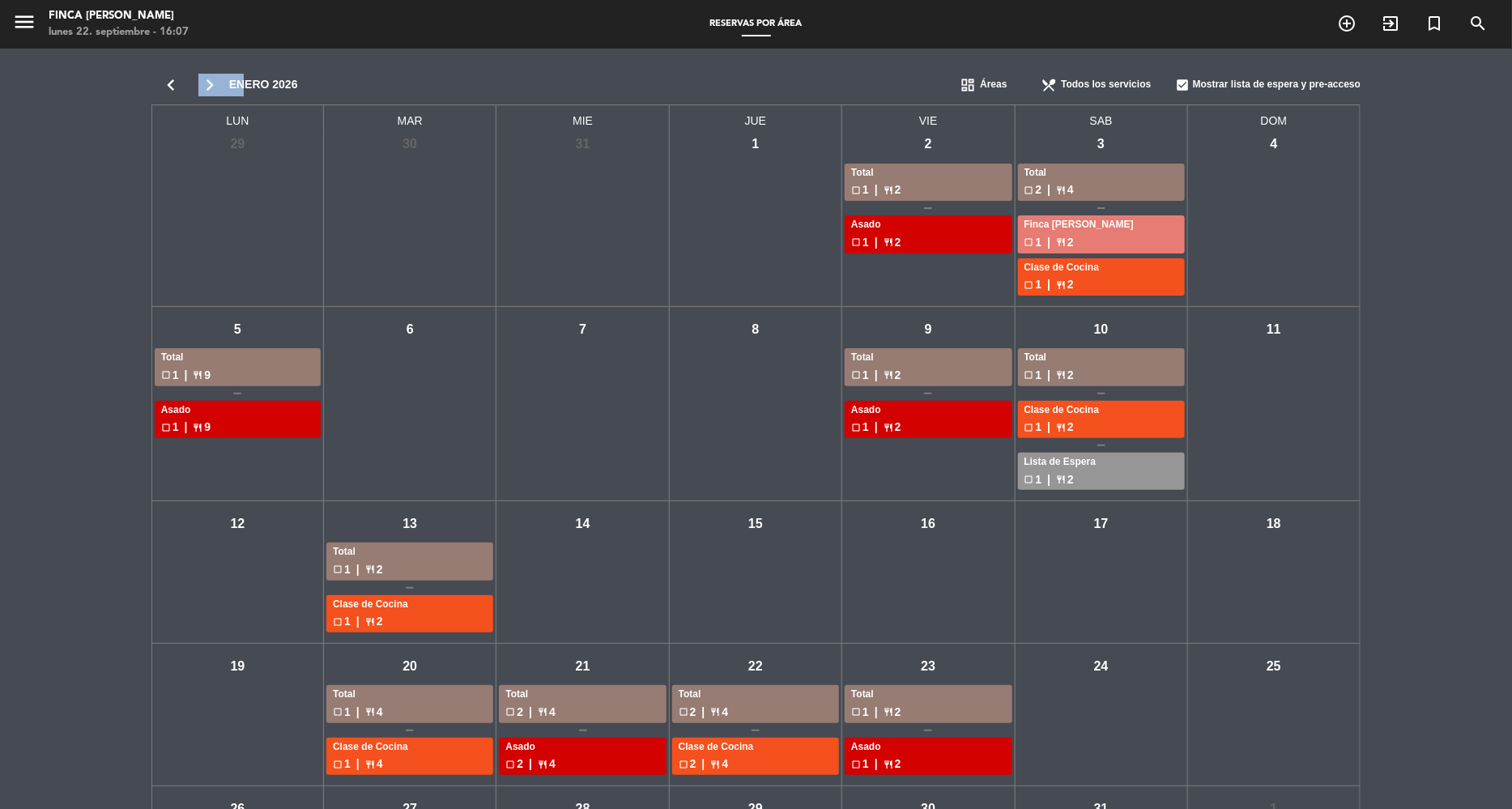
click at [219, 74] on icon "chevron_right" at bounding box center [210, 84] width 39 height 23
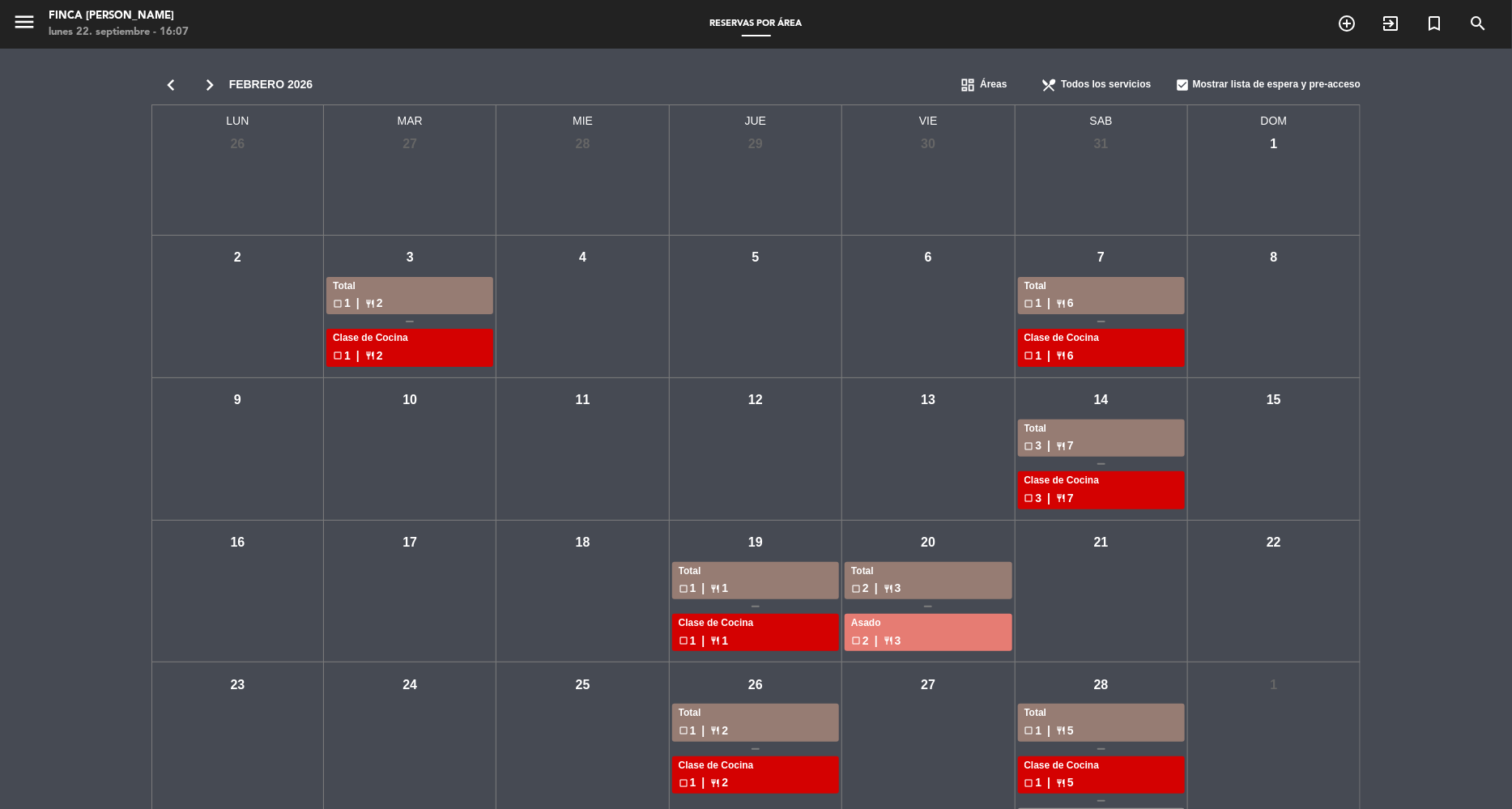
click at [1091, 769] on div "Clase de Cocina" at bounding box center [1102, 766] width 154 height 16
click at [1027, 715] on div "Total" at bounding box center [1102, 713] width 154 height 16
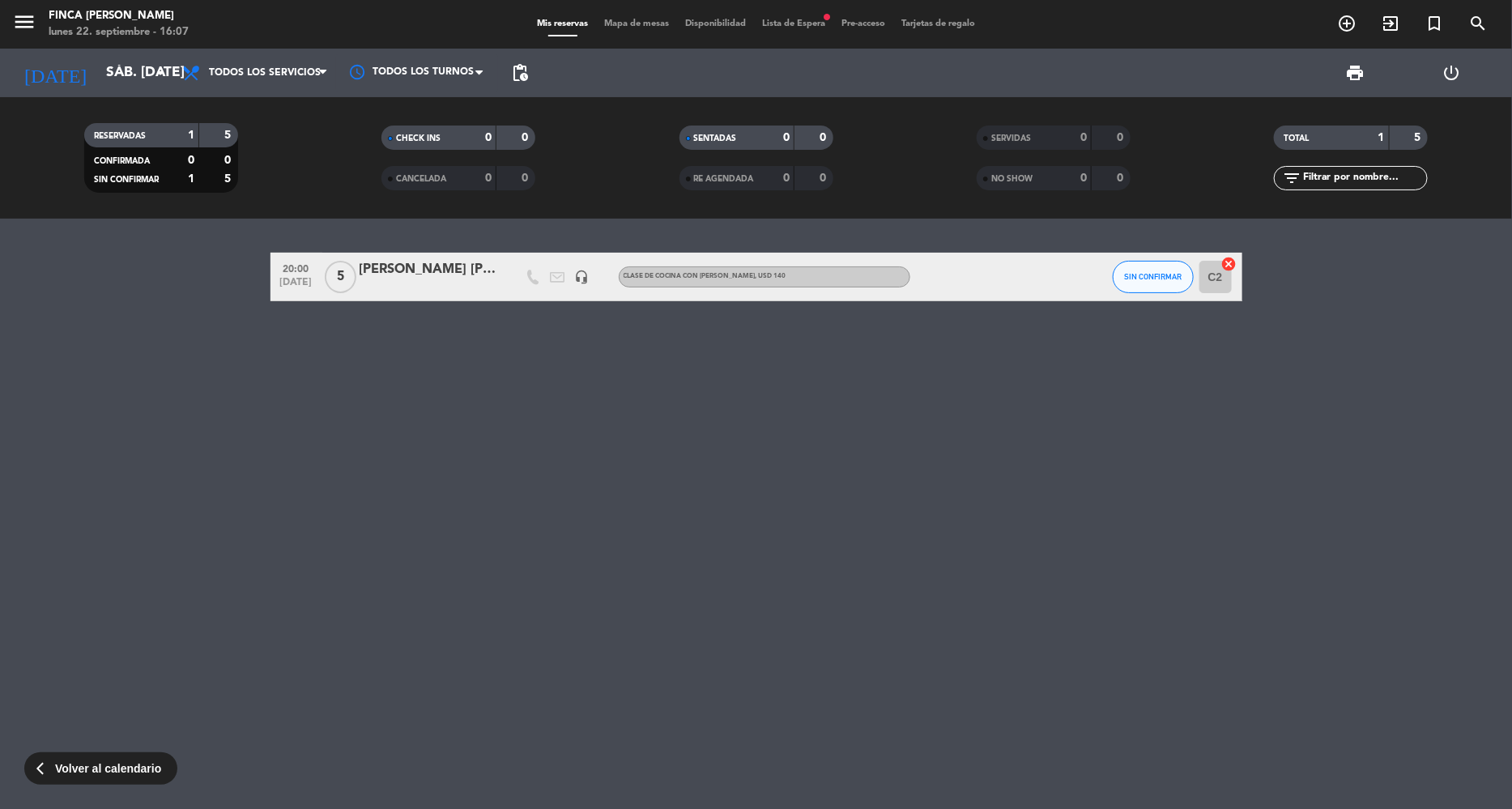
click at [448, 264] on div "[PERSON_NAME] [PERSON_NAME] X 9" at bounding box center [428, 270] width 137 height 21
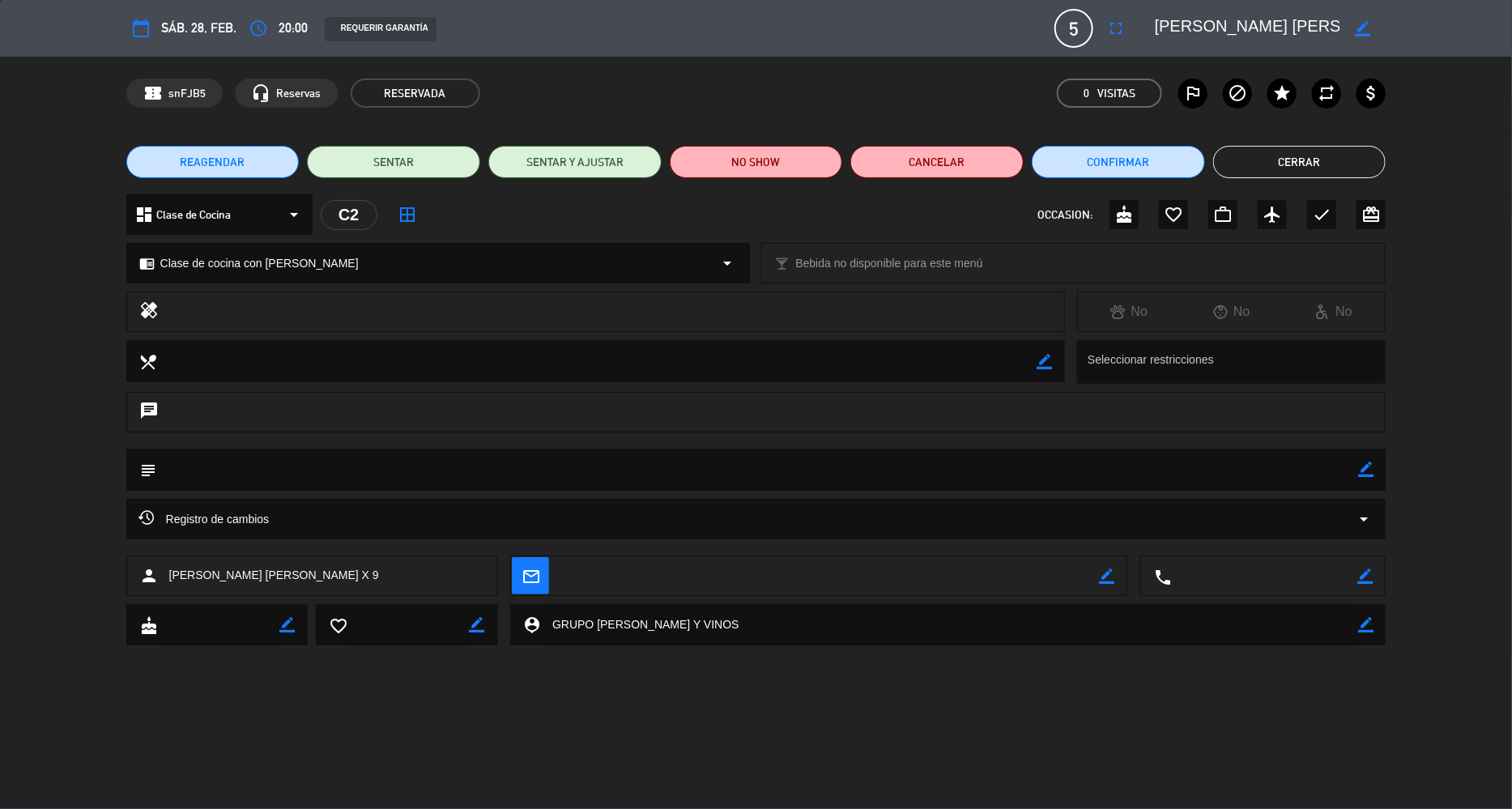
click at [1088, 54] on div "calendar_today sáb. 28, feb. access_time 20:00 REQUERIR GARANTÍA 5 [PERSON_NAME…" at bounding box center [756, 28] width 1512 height 56
click at [1073, 27] on span "5" at bounding box center [1074, 29] width 39 height 39
click at [1123, 27] on icon "fullscreen" at bounding box center [1116, 28] width 19 height 19
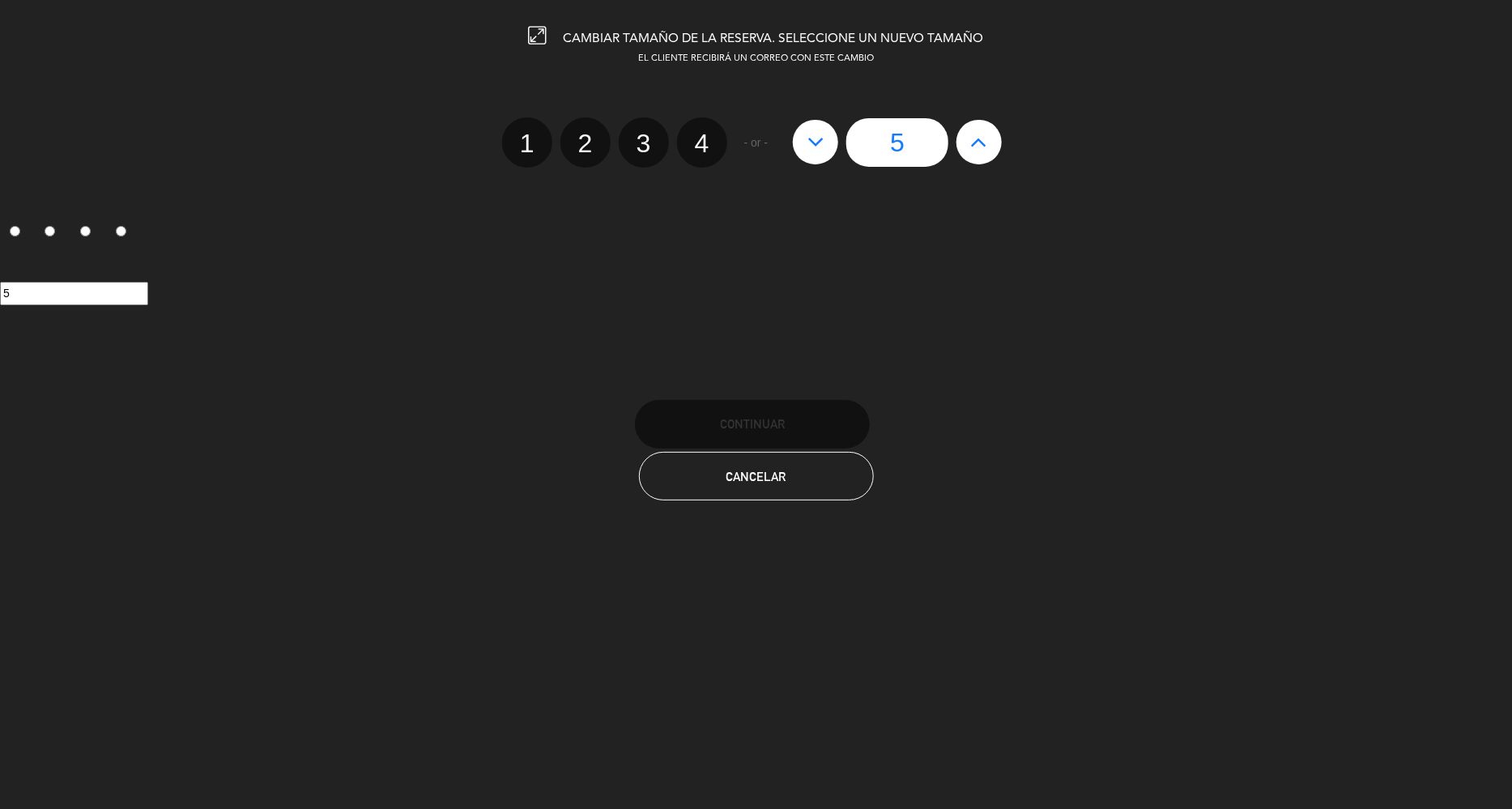
click at [980, 149] on icon at bounding box center [979, 142] width 17 height 26
type input "6"
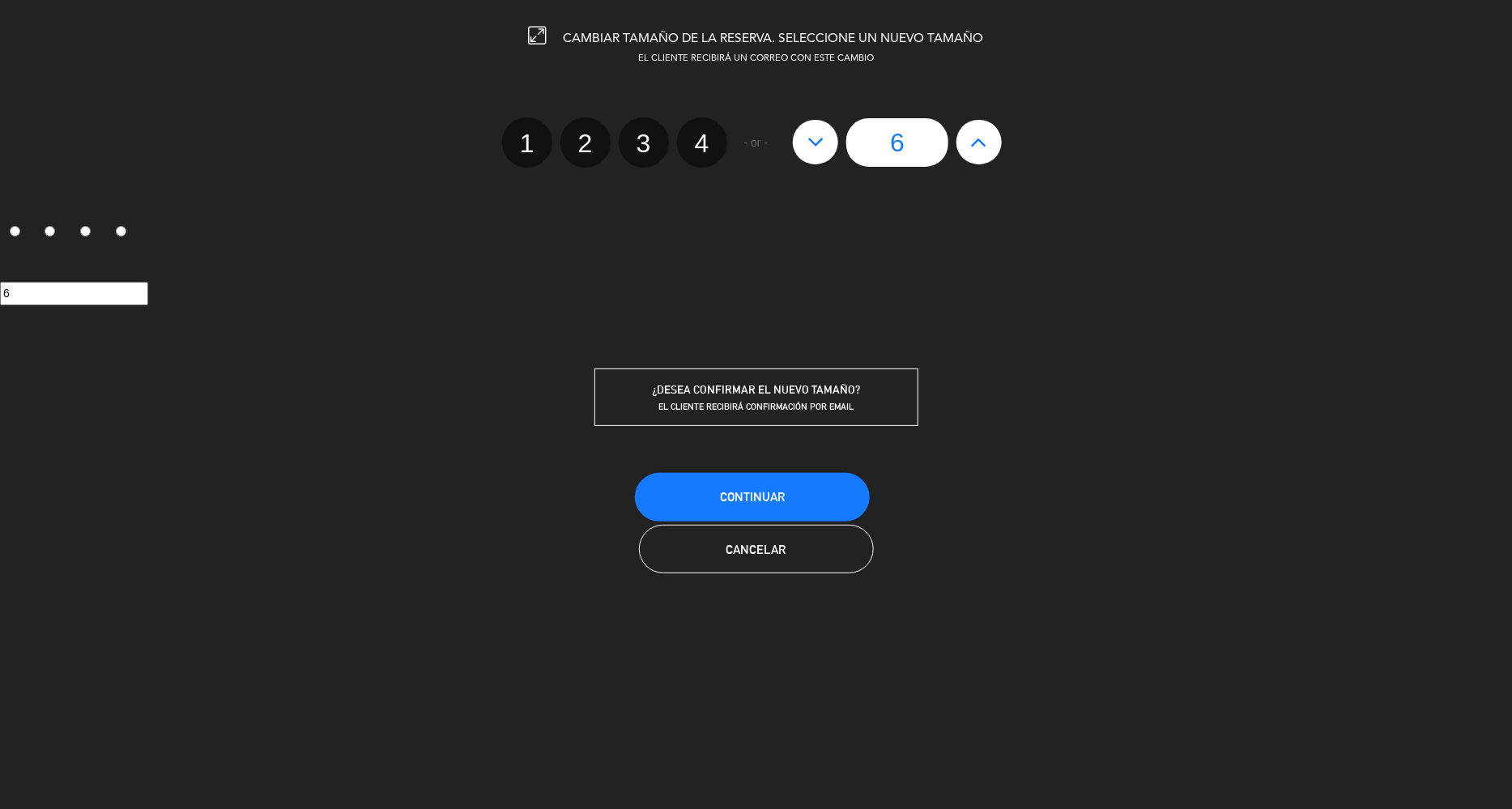
click at [980, 149] on icon at bounding box center [979, 142] width 17 height 26
type input "7"
click at [980, 149] on icon at bounding box center [979, 142] width 17 height 26
type input "8"
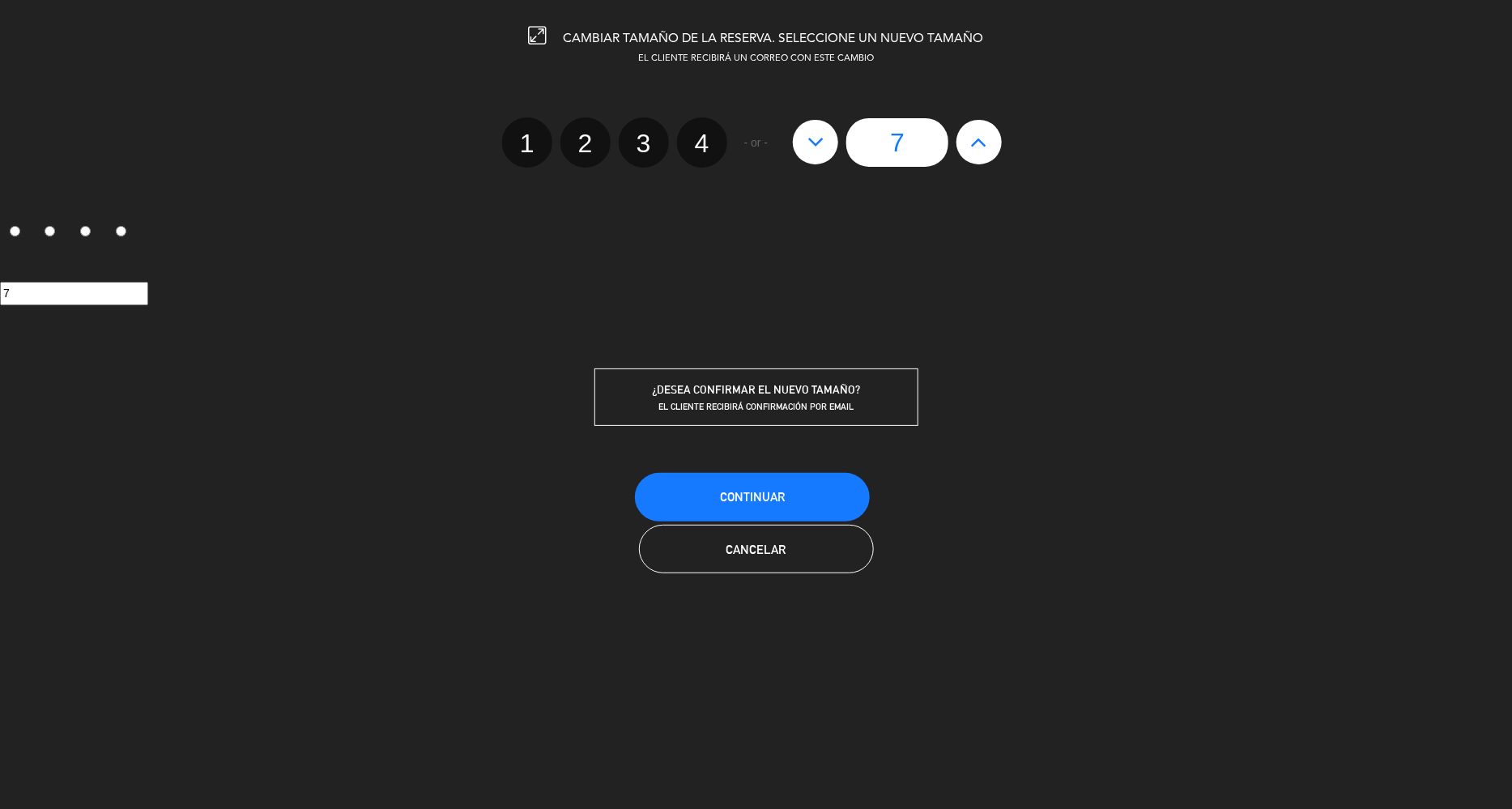
type input "8"
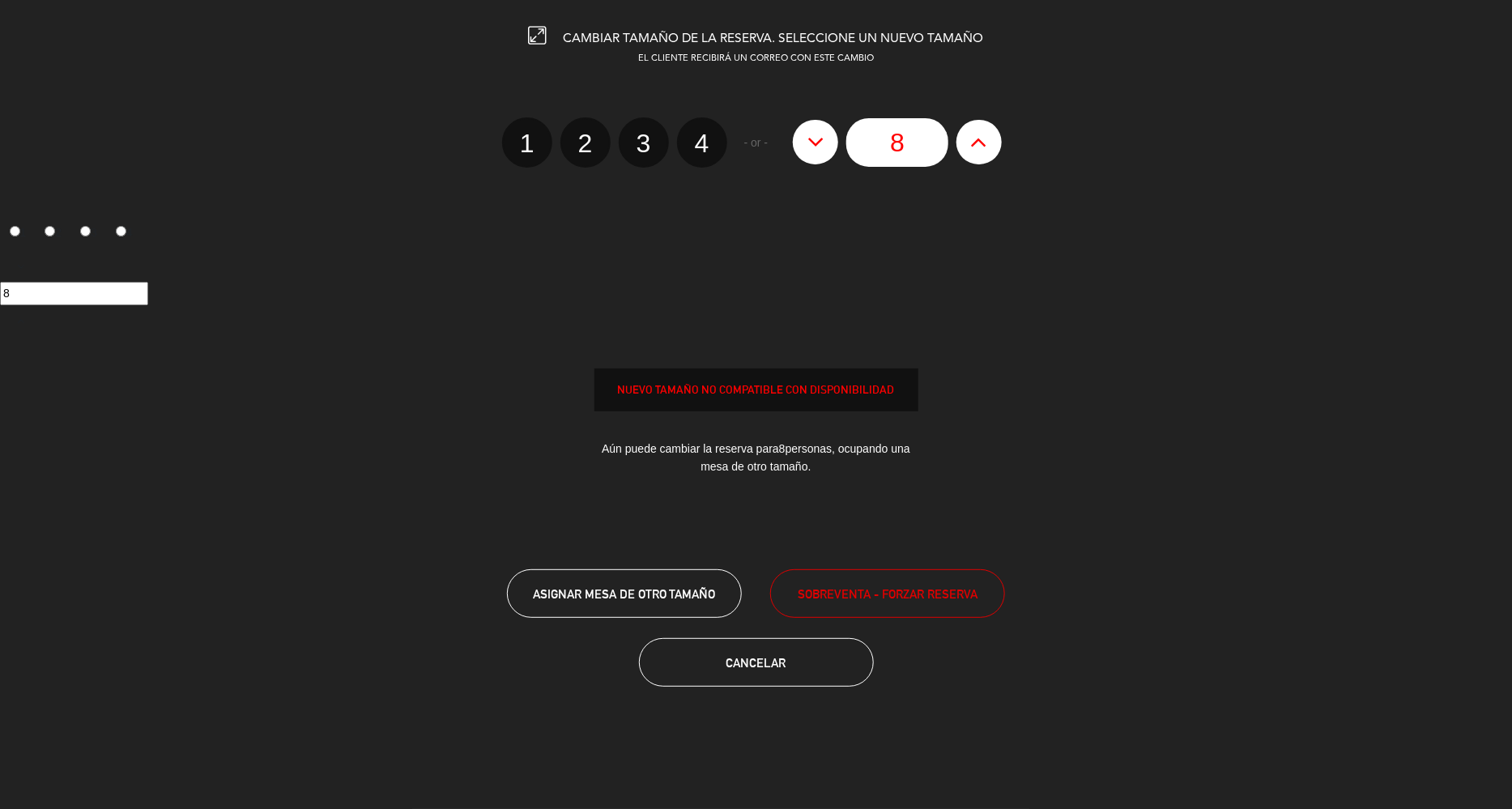
click at [822, 136] on icon at bounding box center [816, 142] width 17 height 26
type input "7"
click at [804, 140] on button at bounding box center [816, 142] width 46 height 44
type input "6"
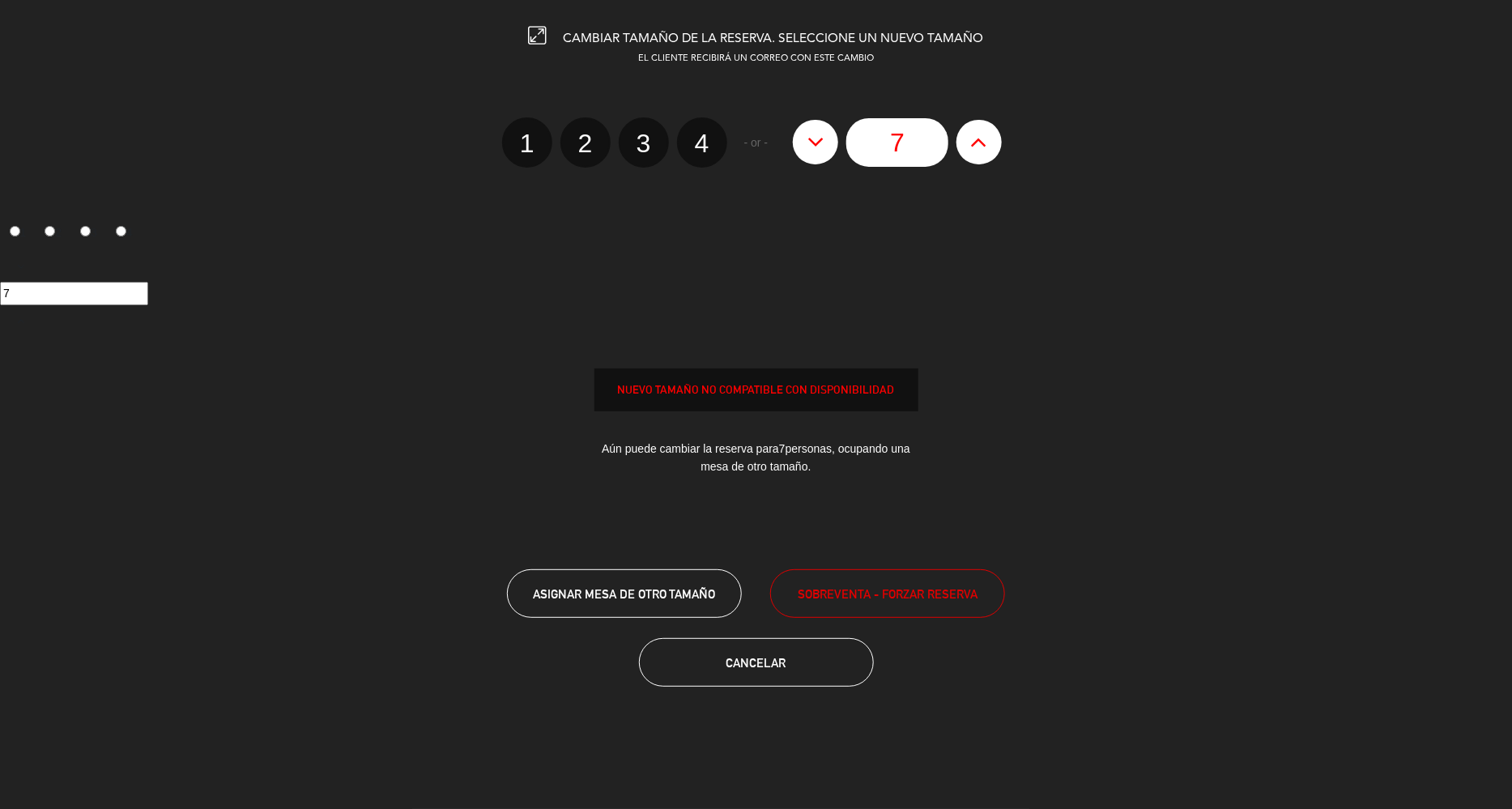
type input "6"
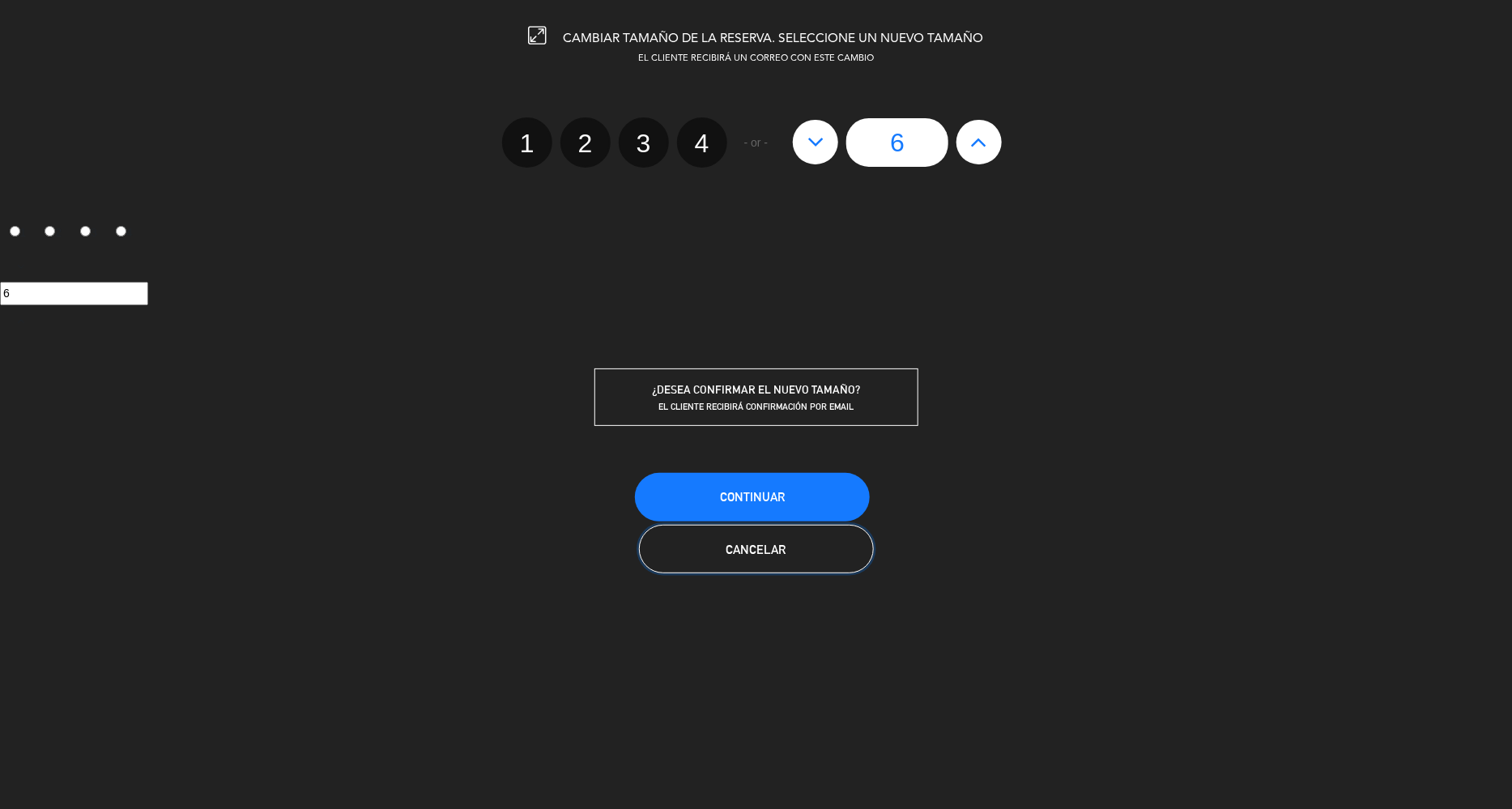
click at [742, 543] on span "Cancelar" at bounding box center [756, 549] width 60 height 13
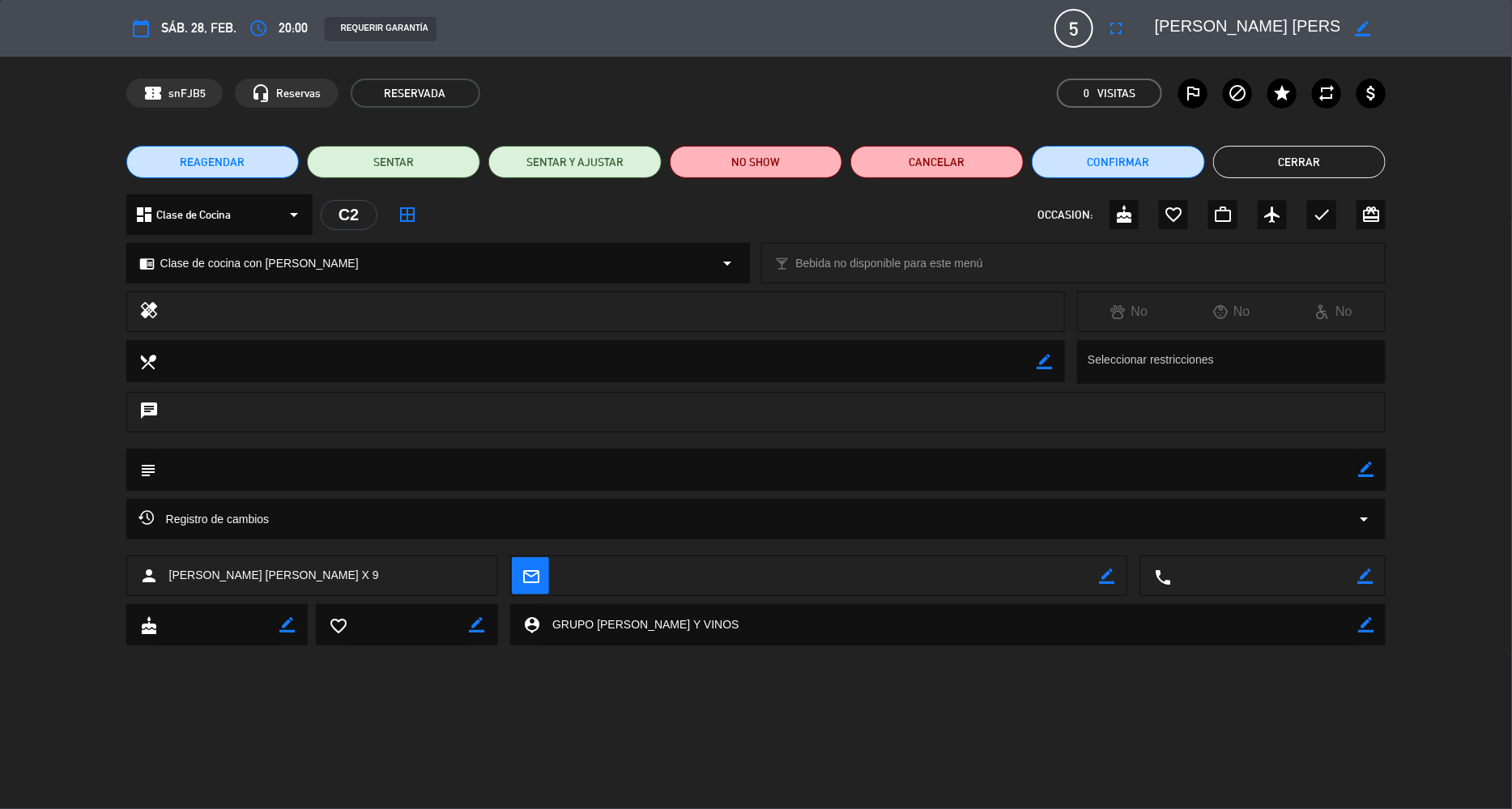
click at [190, 25] on span "sáb. 28, feb." at bounding box center [198, 29] width 75 height 22
click at [1324, 163] on button "Cerrar" at bounding box center [1300, 162] width 174 height 32
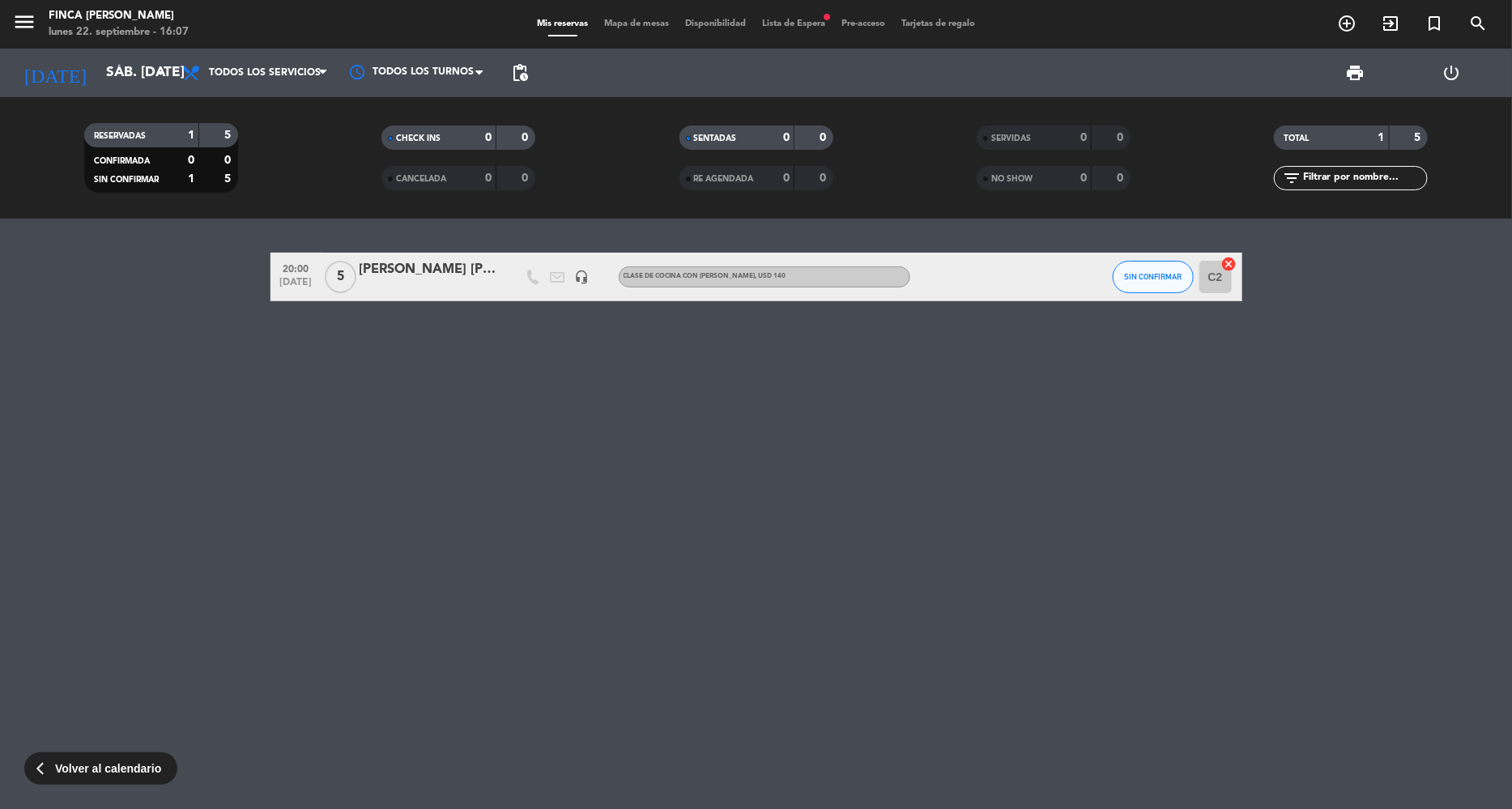
click at [344, 346] on div "20:00 [DATE] 5 [PERSON_NAME] [PERSON_NAME] X 9 headset_mic Clase de cocina con …" at bounding box center [756, 514] width 1512 height 591
click at [105, 60] on input "sáb. [DATE]" at bounding box center [187, 72] width 180 height 32
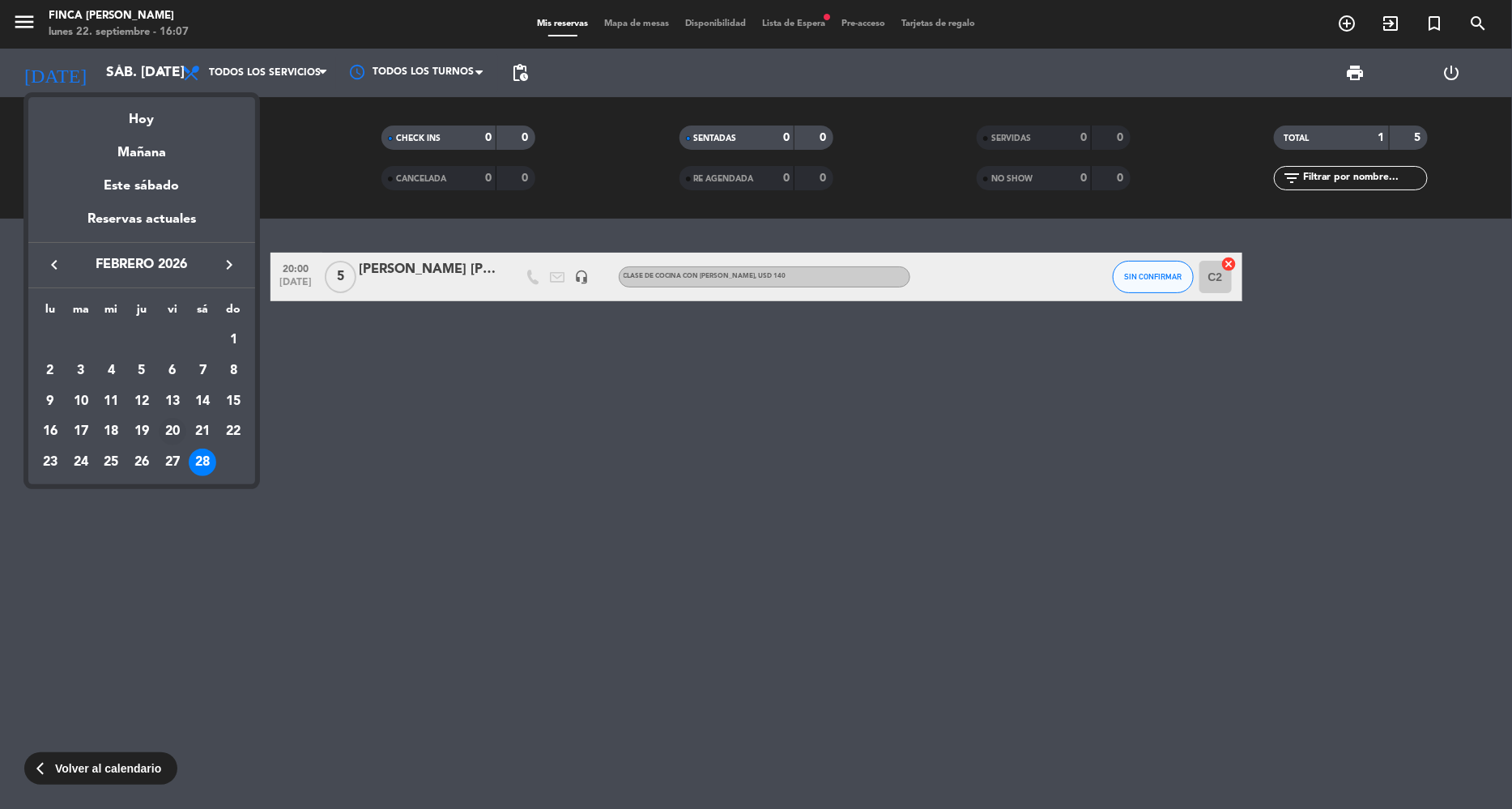
click at [157, 446] on td "20" at bounding box center [172, 431] width 31 height 31
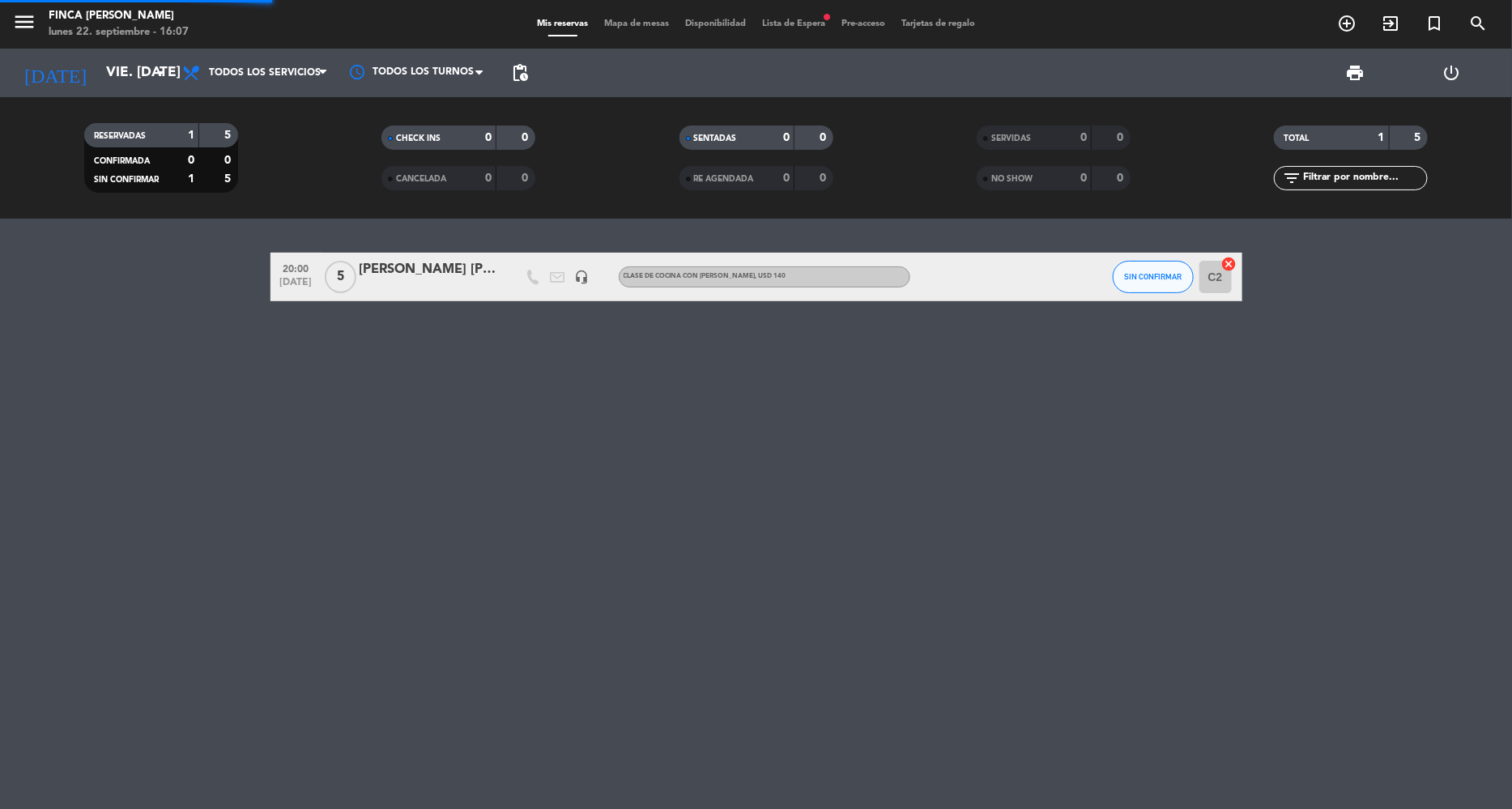
click at [166, 464] on div "20:00 [DATE] 5 [PERSON_NAME] [PERSON_NAME] X 9 headset_mic Clase de cocina con …" at bounding box center [756, 514] width 1512 height 591
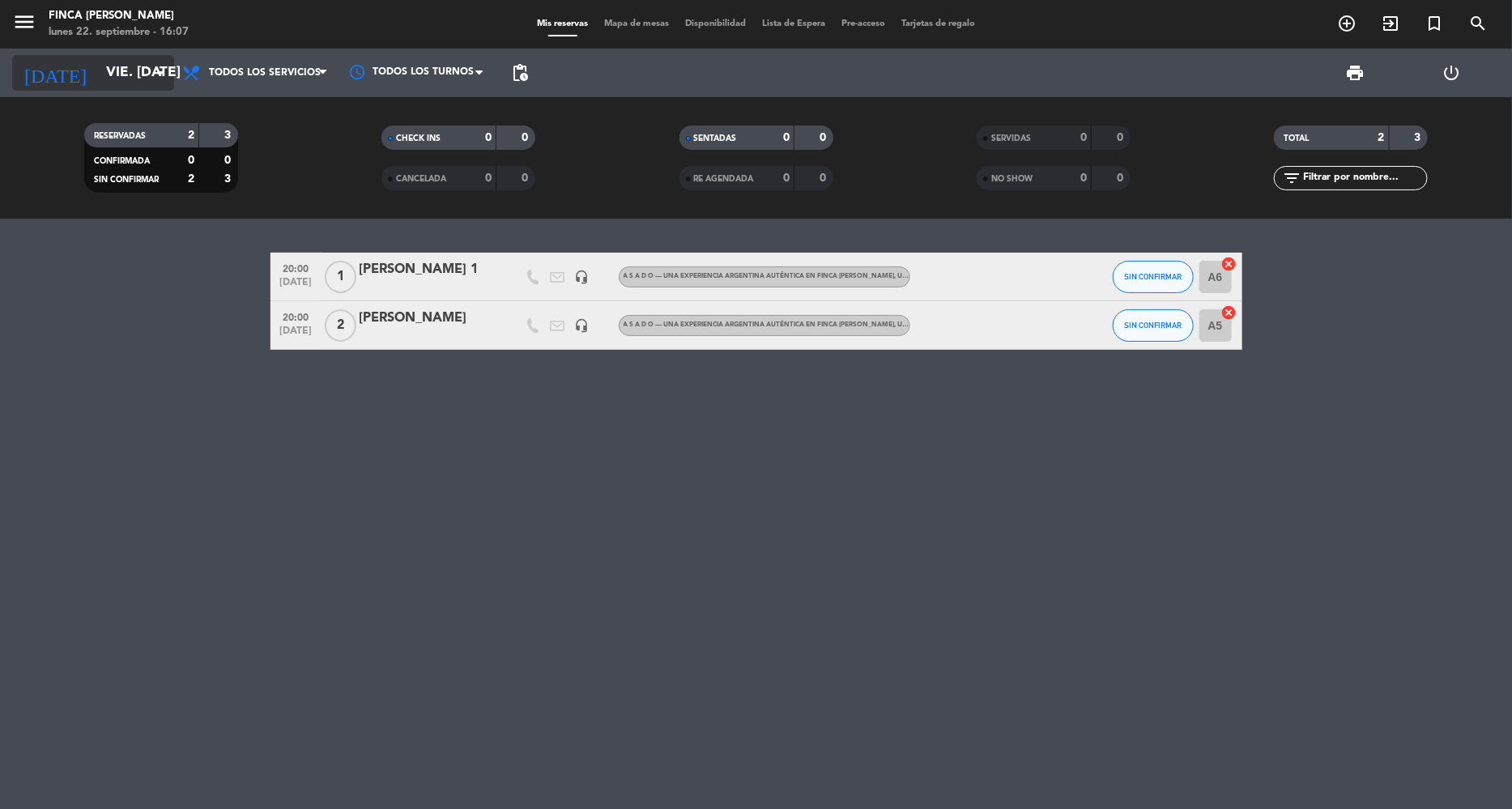
click at [157, 55] on div "[DATE] vie. [DATE] arrow_drop_down" at bounding box center [93, 72] width 162 height 35
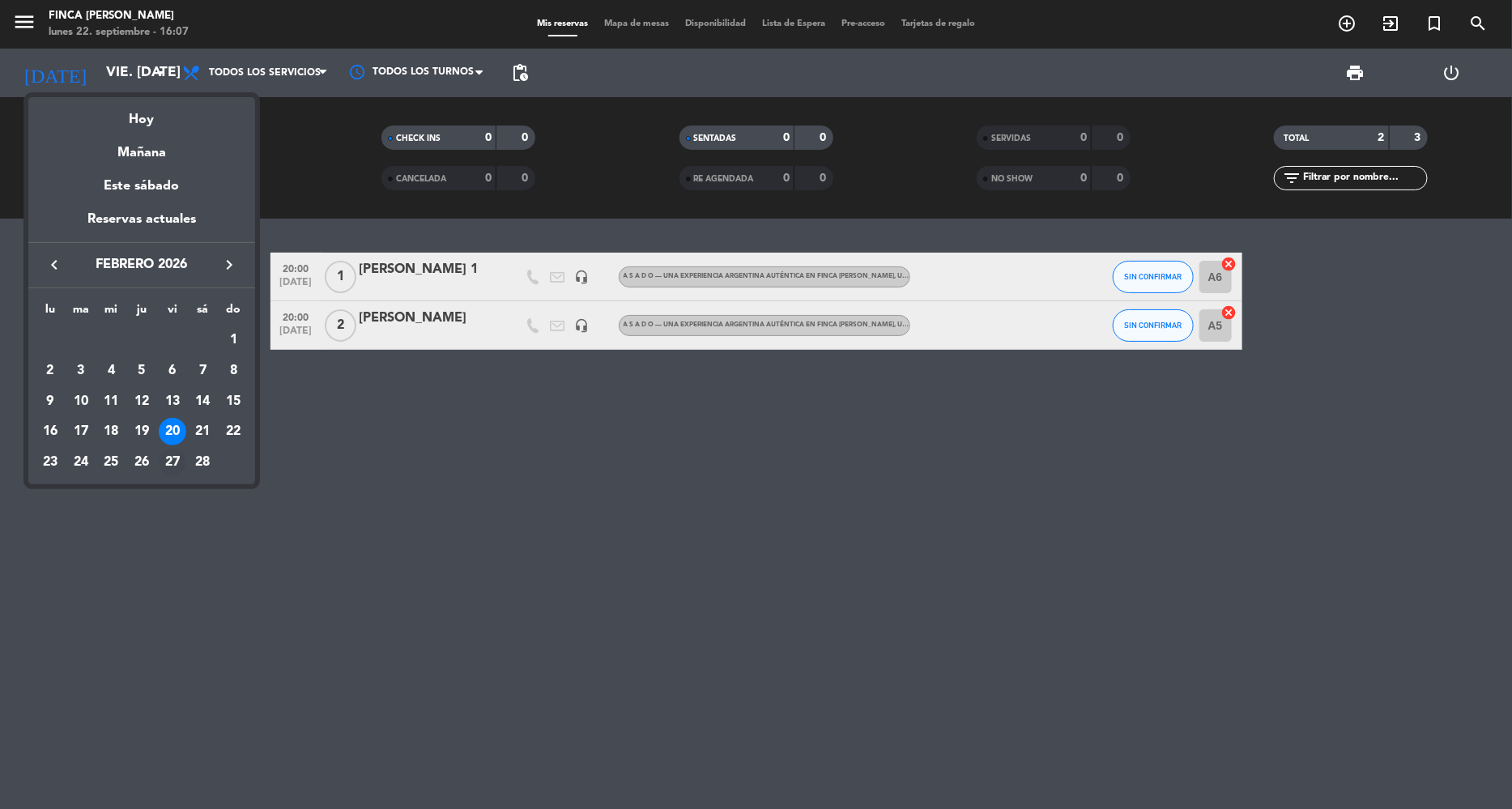
click at [166, 459] on div "27" at bounding box center [172, 462] width 28 height 28
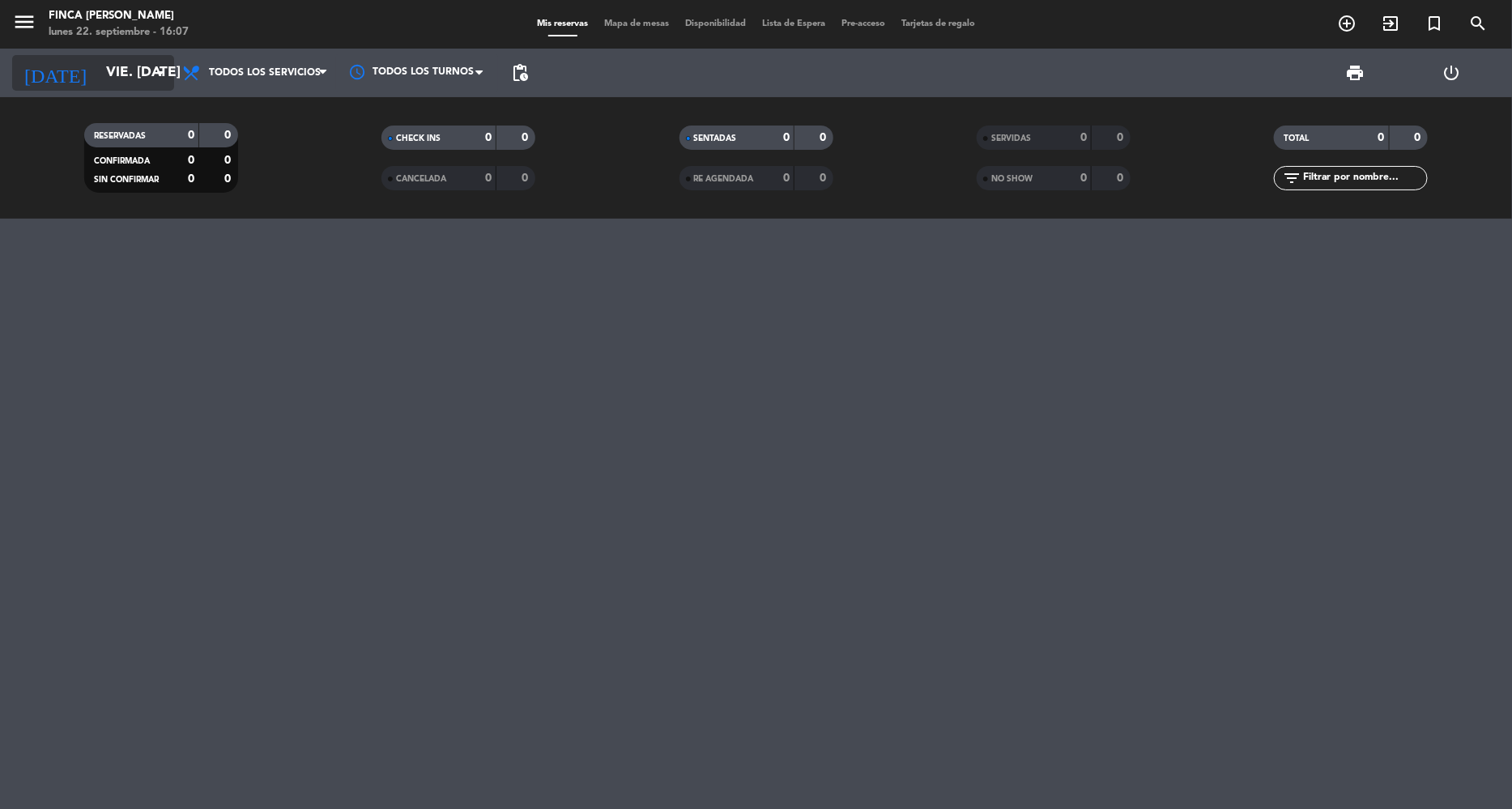
click at [146, 64] on input "vie. [DATE]" at bounding box center [187, 72] width 180 height 32
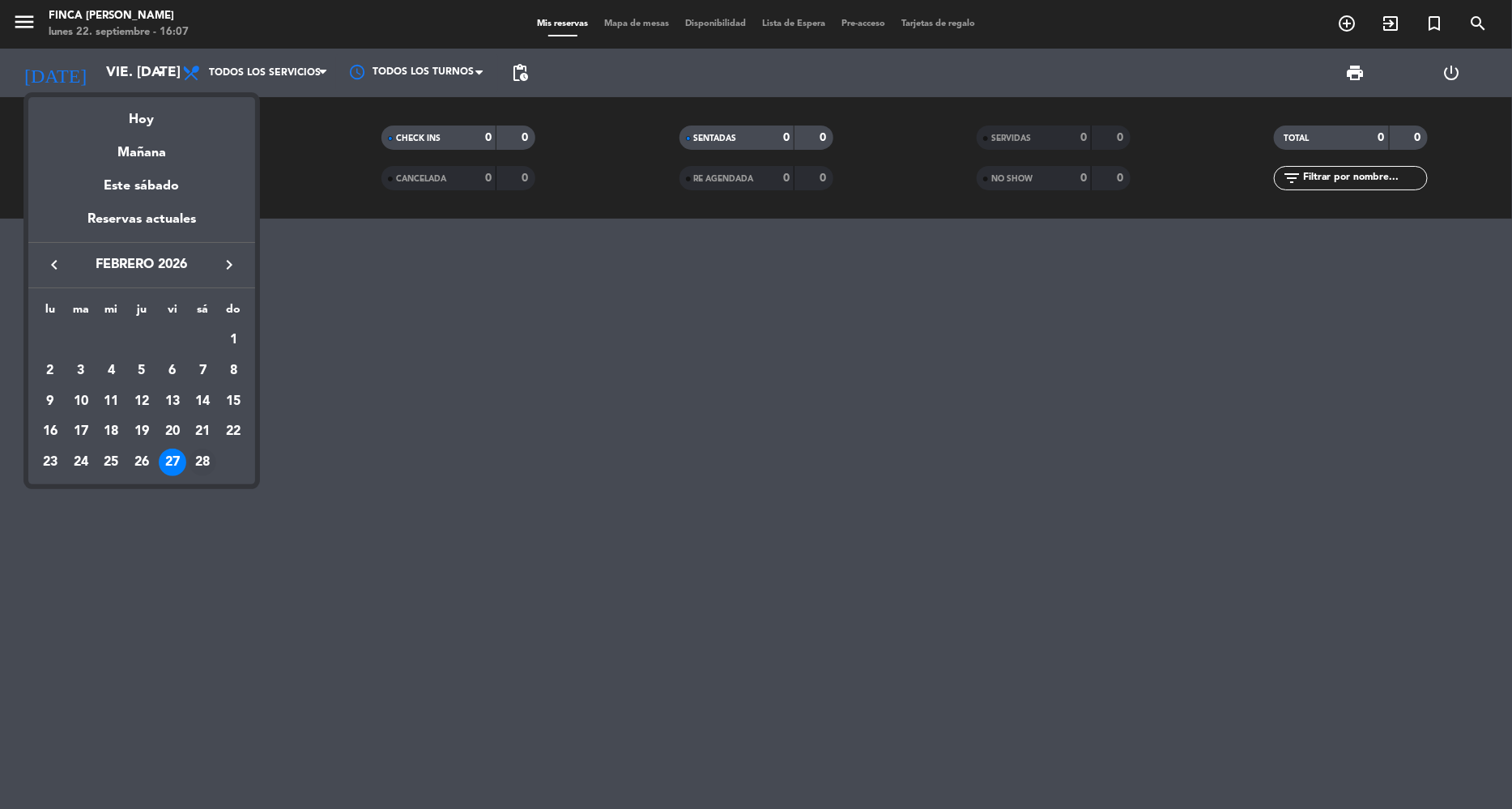
click at [198, 465] on div "28" at bounding box center [202, 462] width 28 height 28
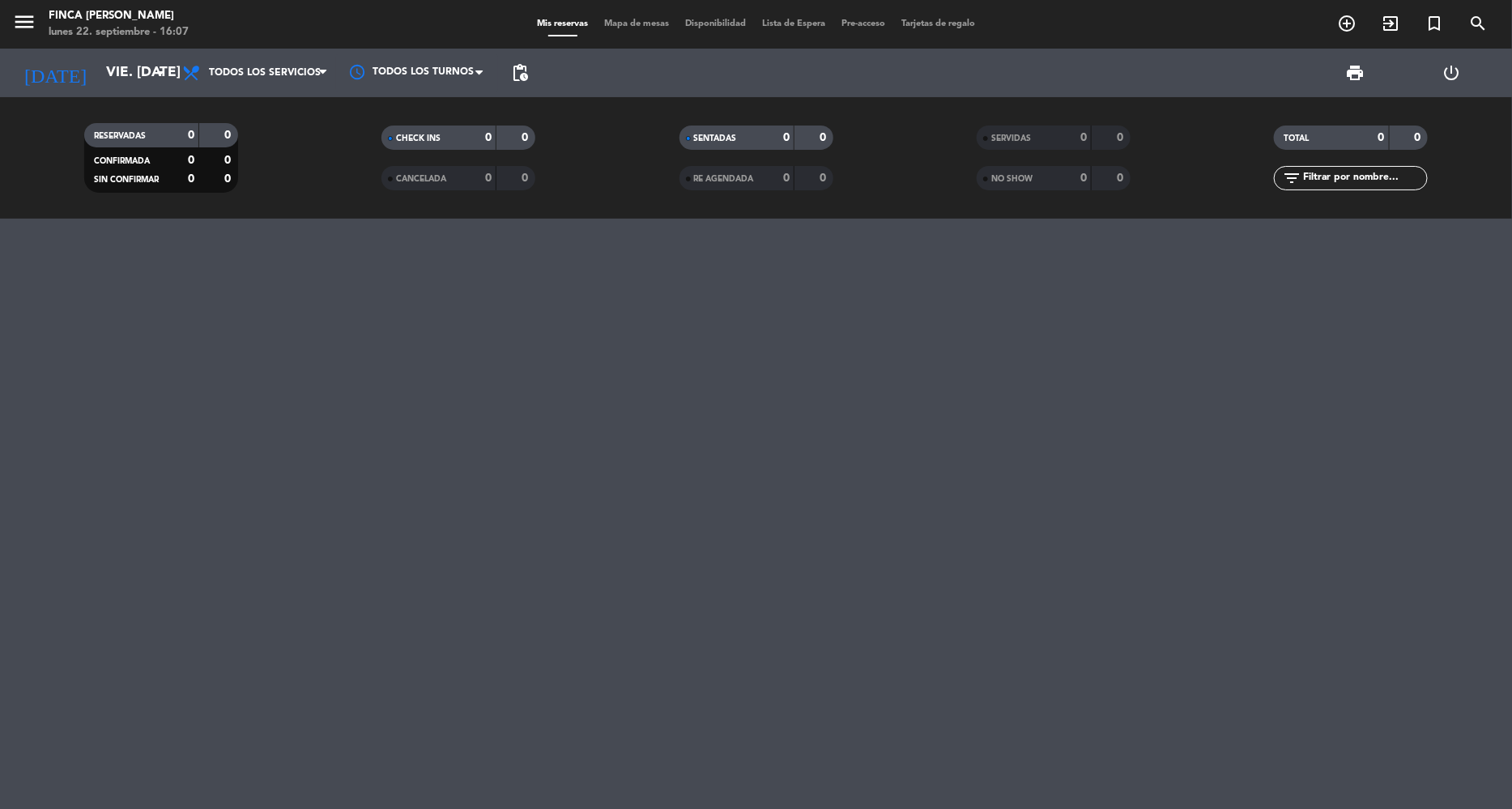
type input "sáb. [DATE]"
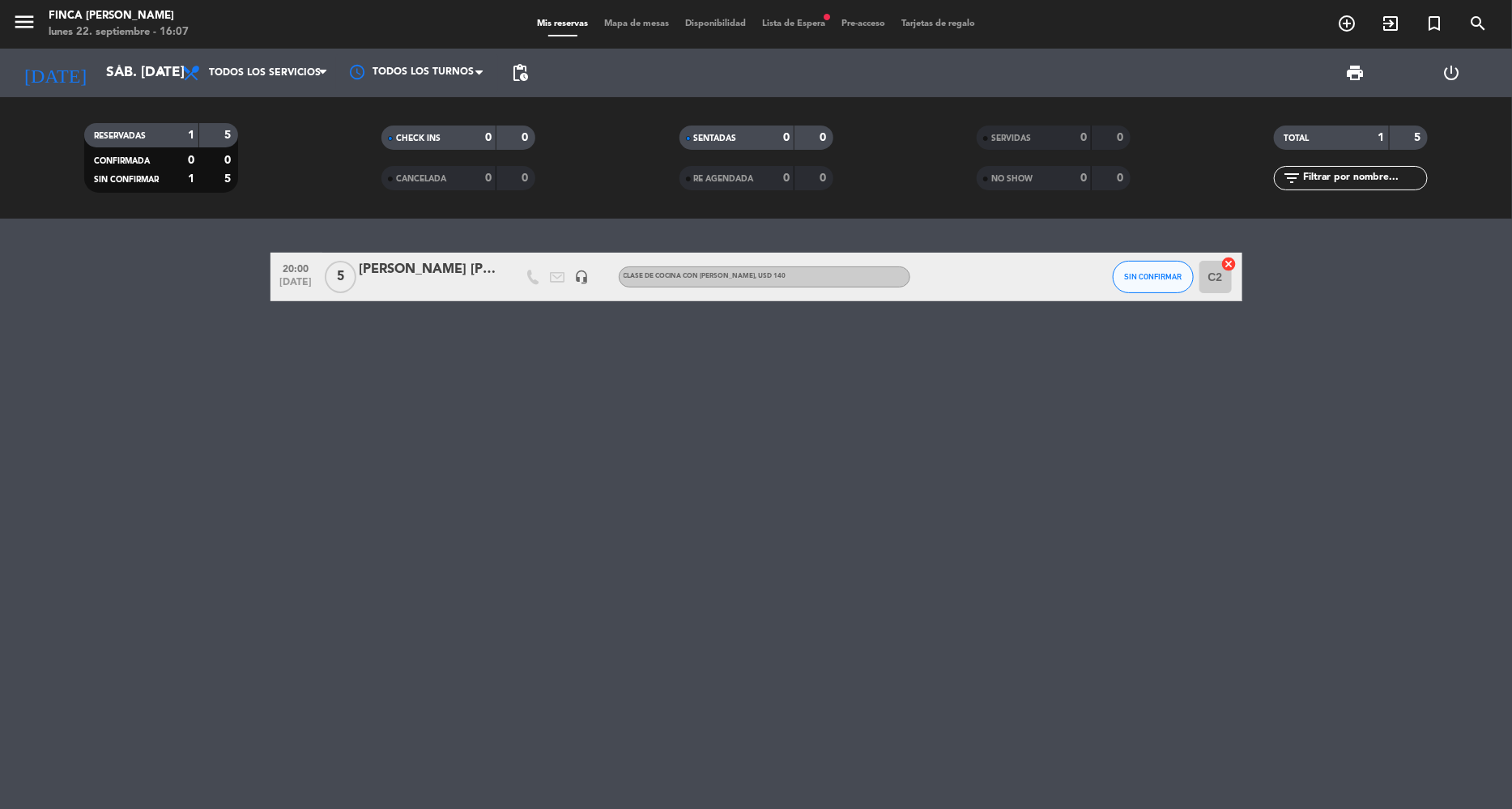
click at [516, 414] on div "20:00 [DATE] 5 [PERSON_NAME] [PERSON_NAME] X 9 headset_mic Clase de cocina con …" at bounding box center [756, 514] width 1512 height 591
click at [1470, 20] on icon "search" at bounding box center [1478, 23] width 19 height 19
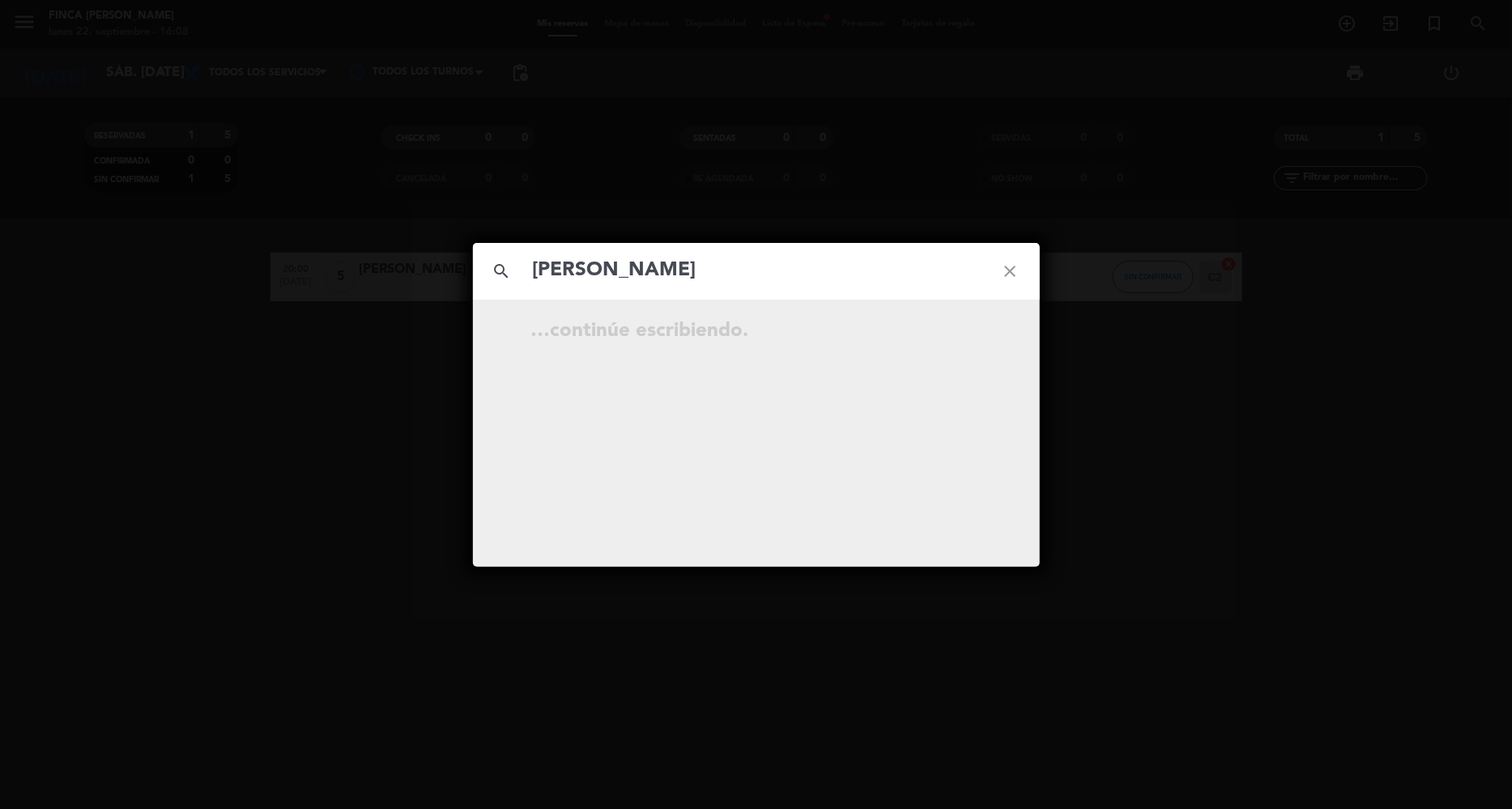
type input "[PERSON_NAME]"
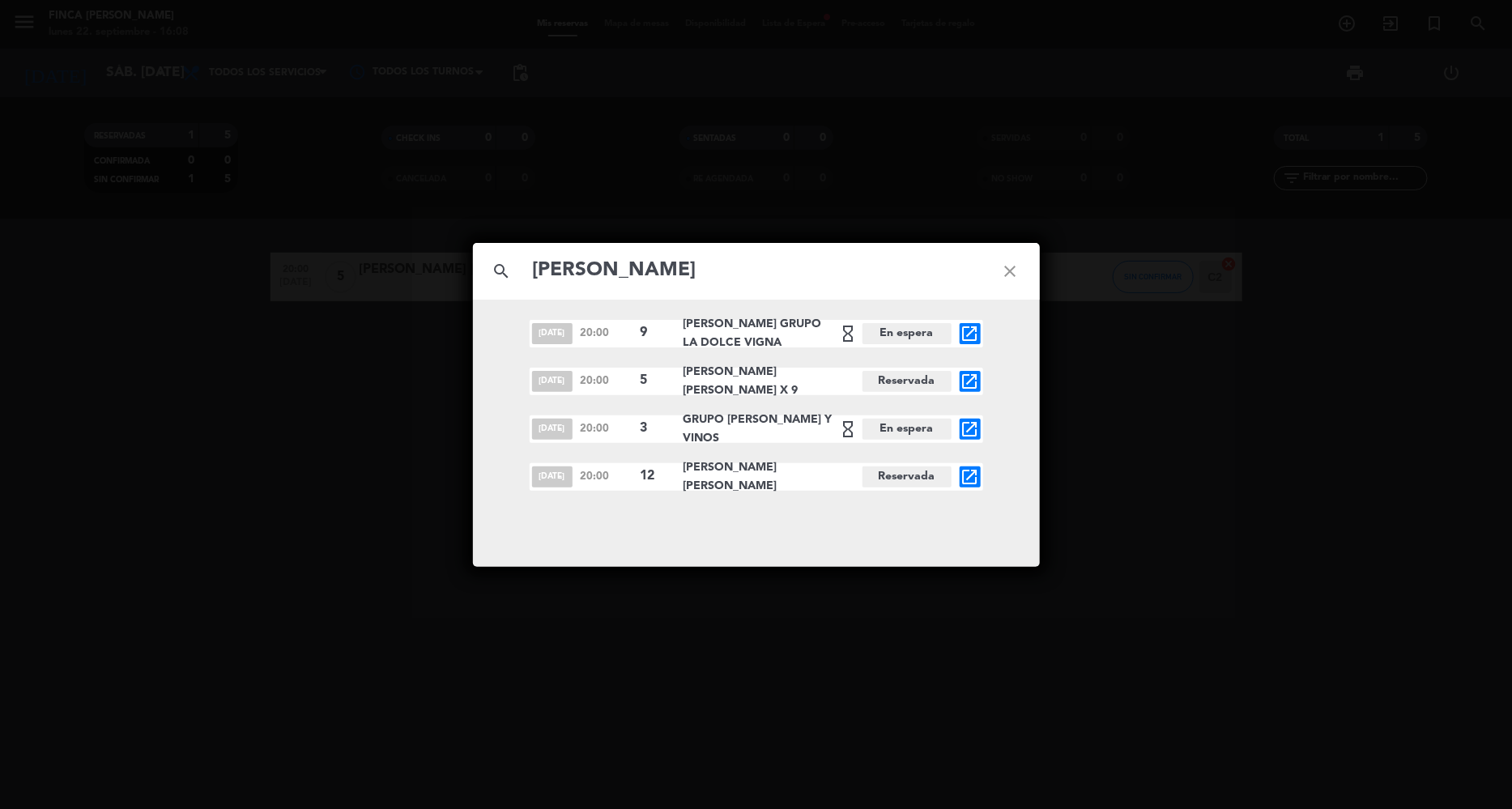
click at [972, 427] on icon "open_in_new" at bounding box center [970, 429] width 19 height 19
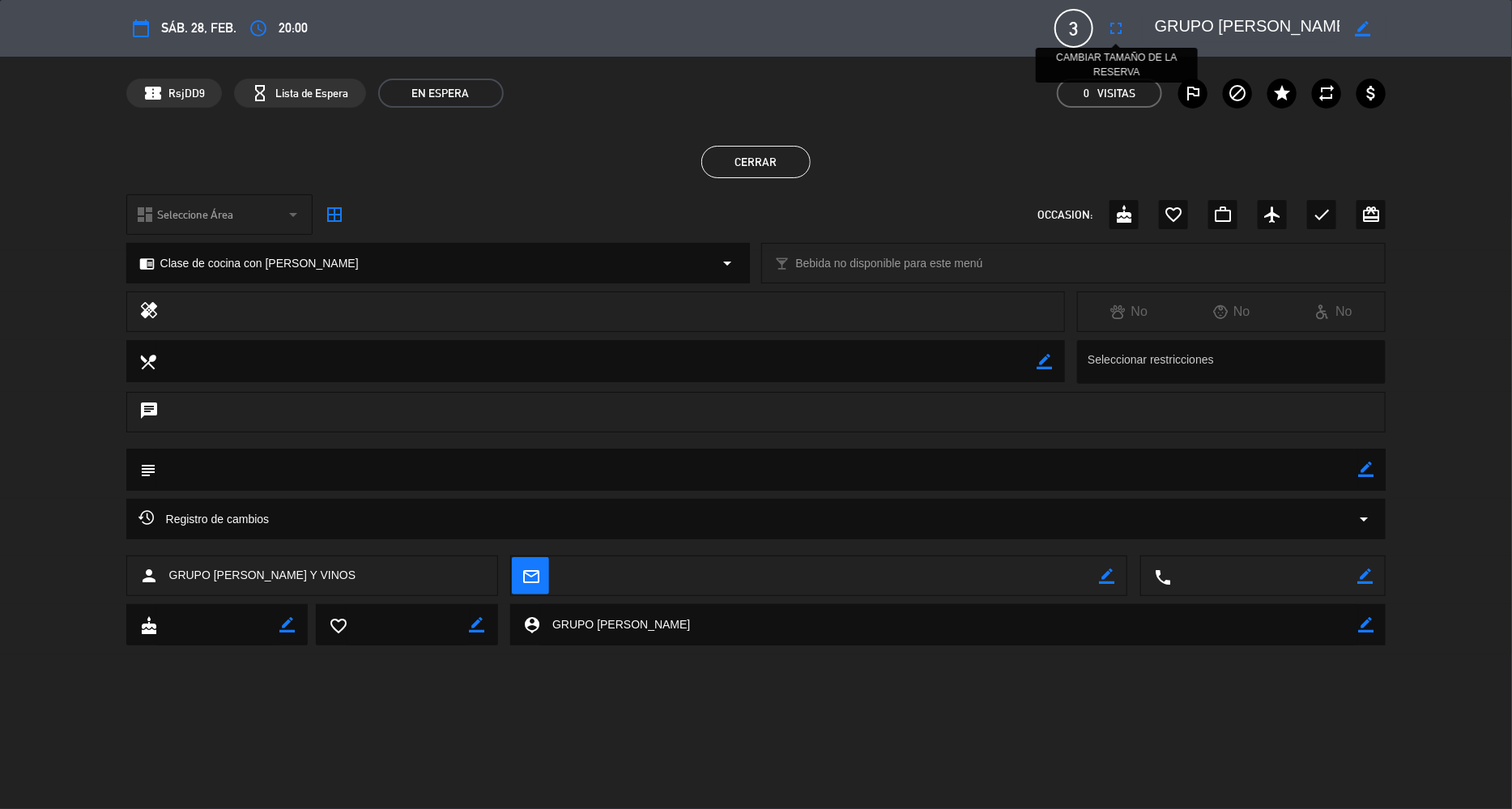
click at [1115, 30] on icon "fullscreen" at bounding box center [1116, 28] width 19 height 19
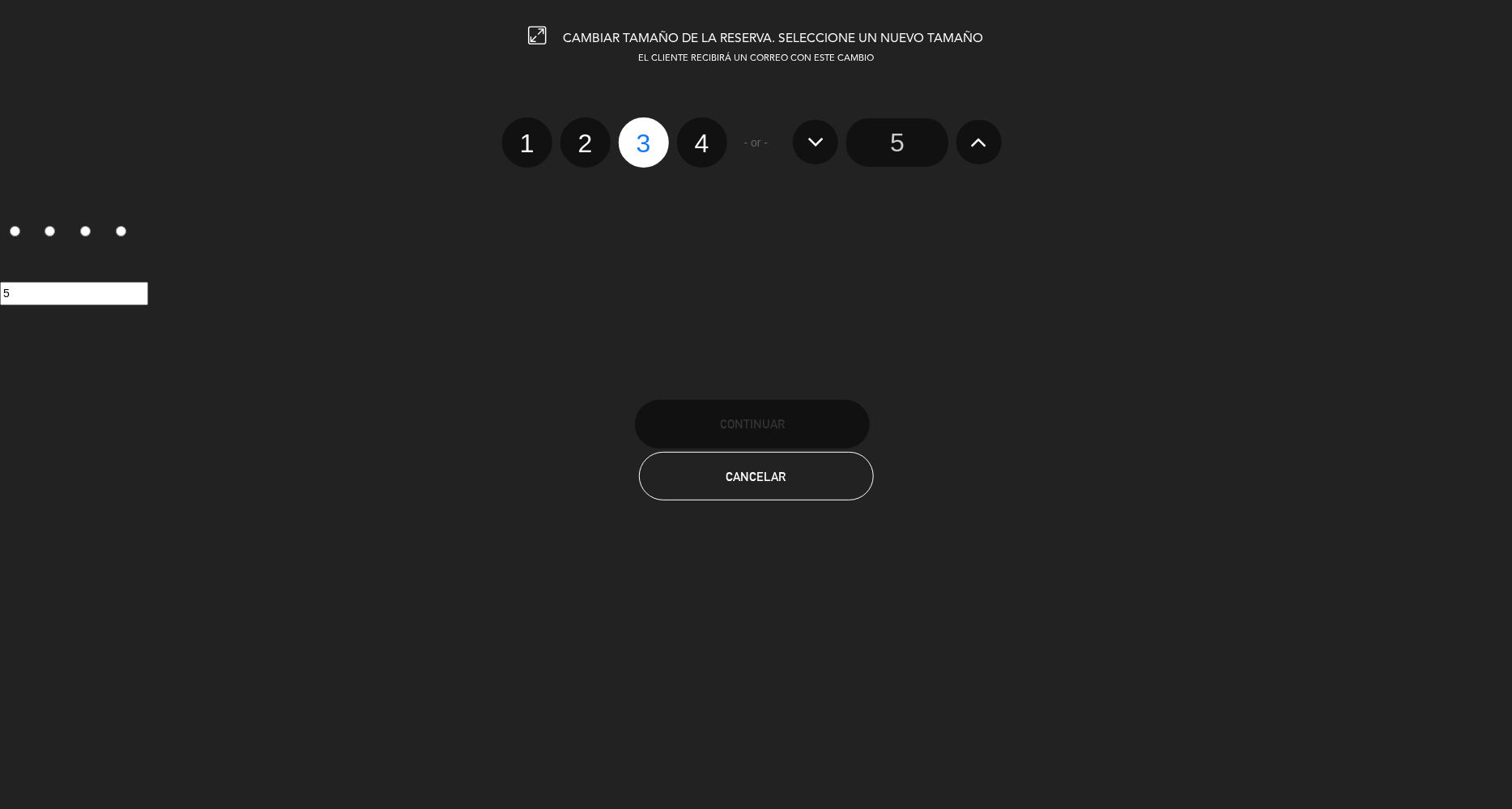
click at [583, 135] on label "2" at bounding box center [586, 142] width 51 height 51
click at [583, 135] on input "2" at bounding box center [583, 129] width 10 height 10
radio input "true"
radio input "false"
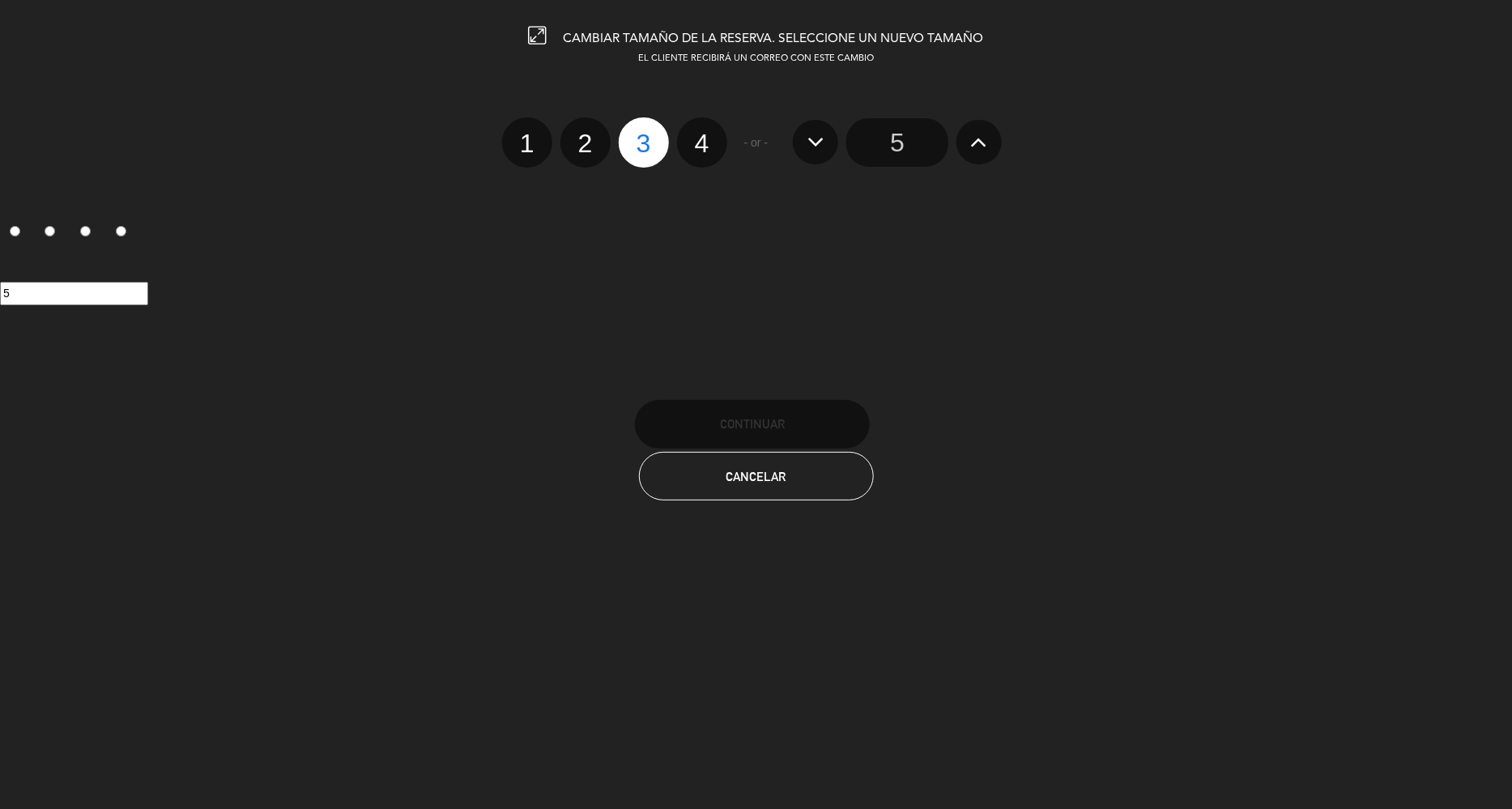
radio input "false"
radio input "true"
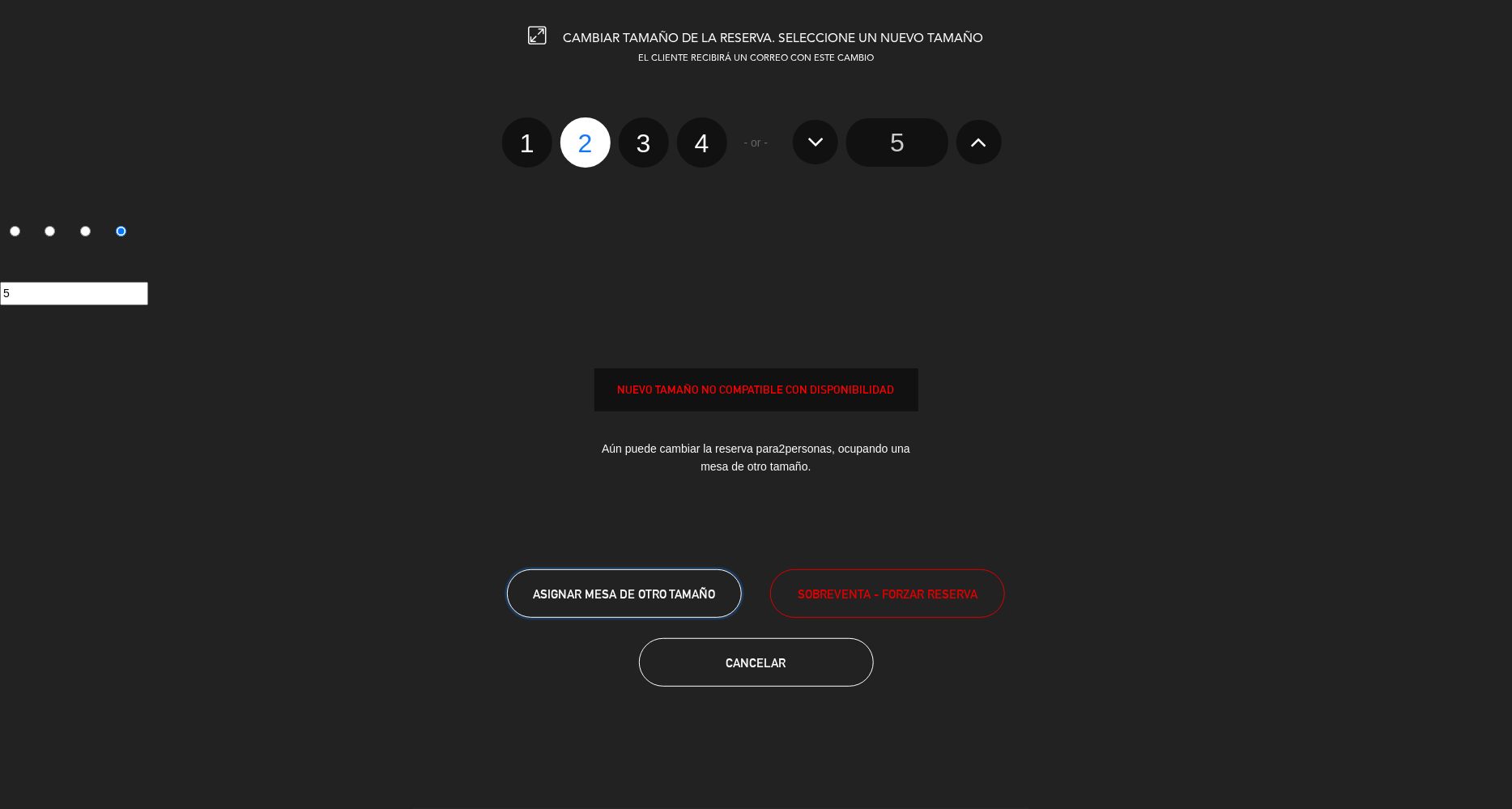
click at [650, 593] on span "ASIGNAR MESA DE OTRO TAMAÑO" at bounding box center [624, 594] width 183 height 13
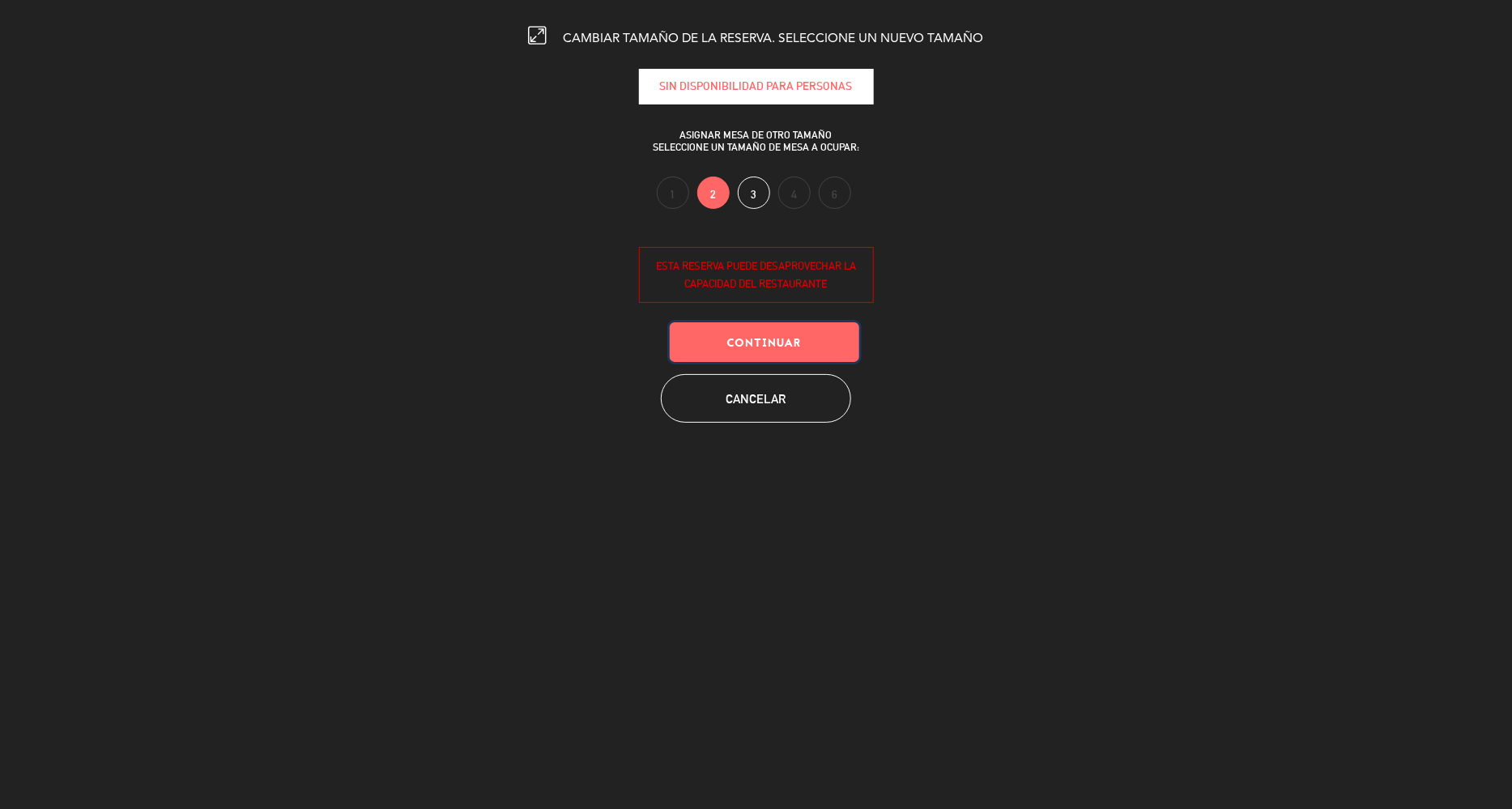
click at [748, 344] on button "Continuar" at bounding box center [764, 342] width 190 height 40
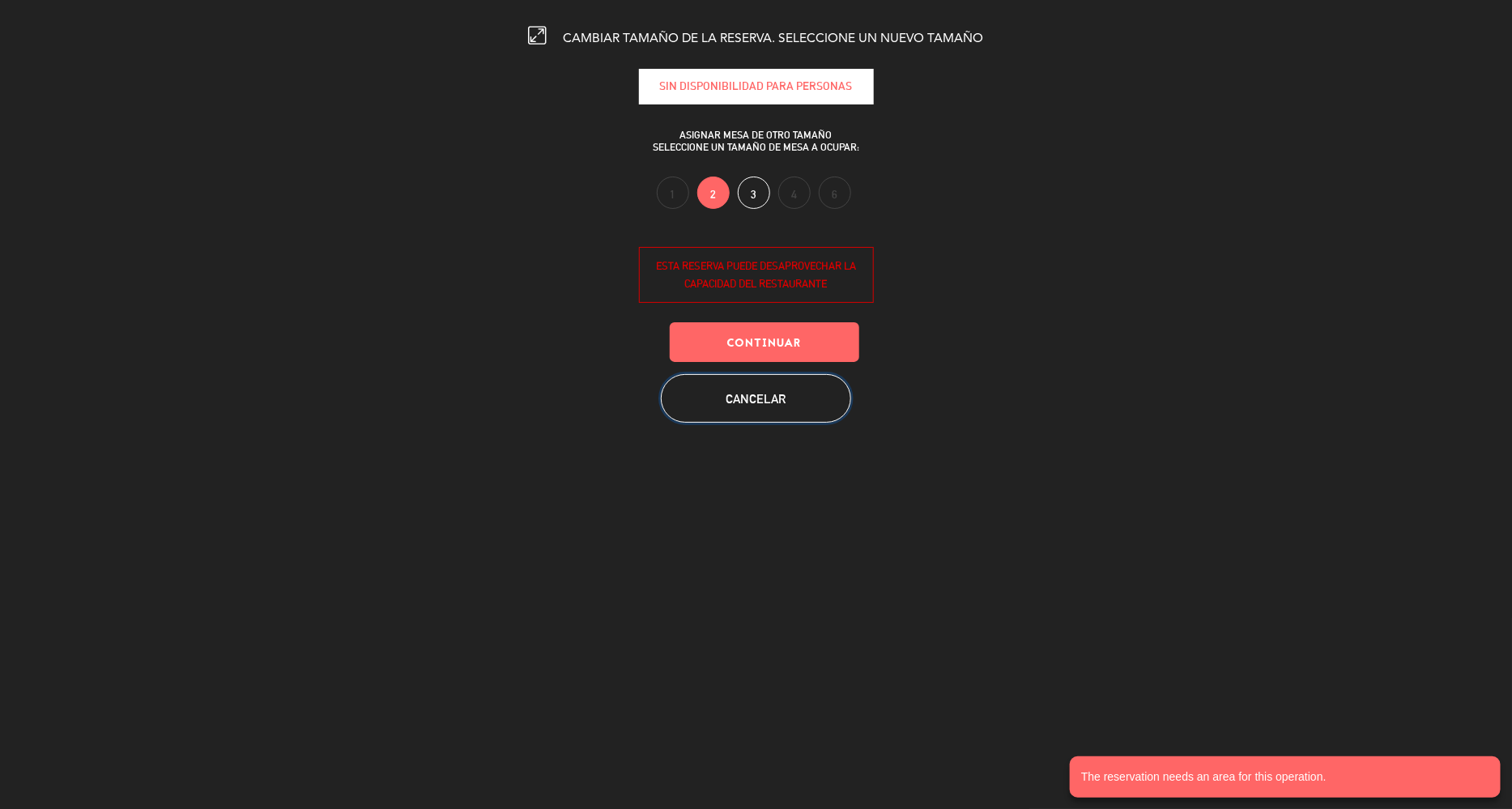
click at [757, 394] on button "Cancelar" at bounding box center [756, 399] width 190 height 49
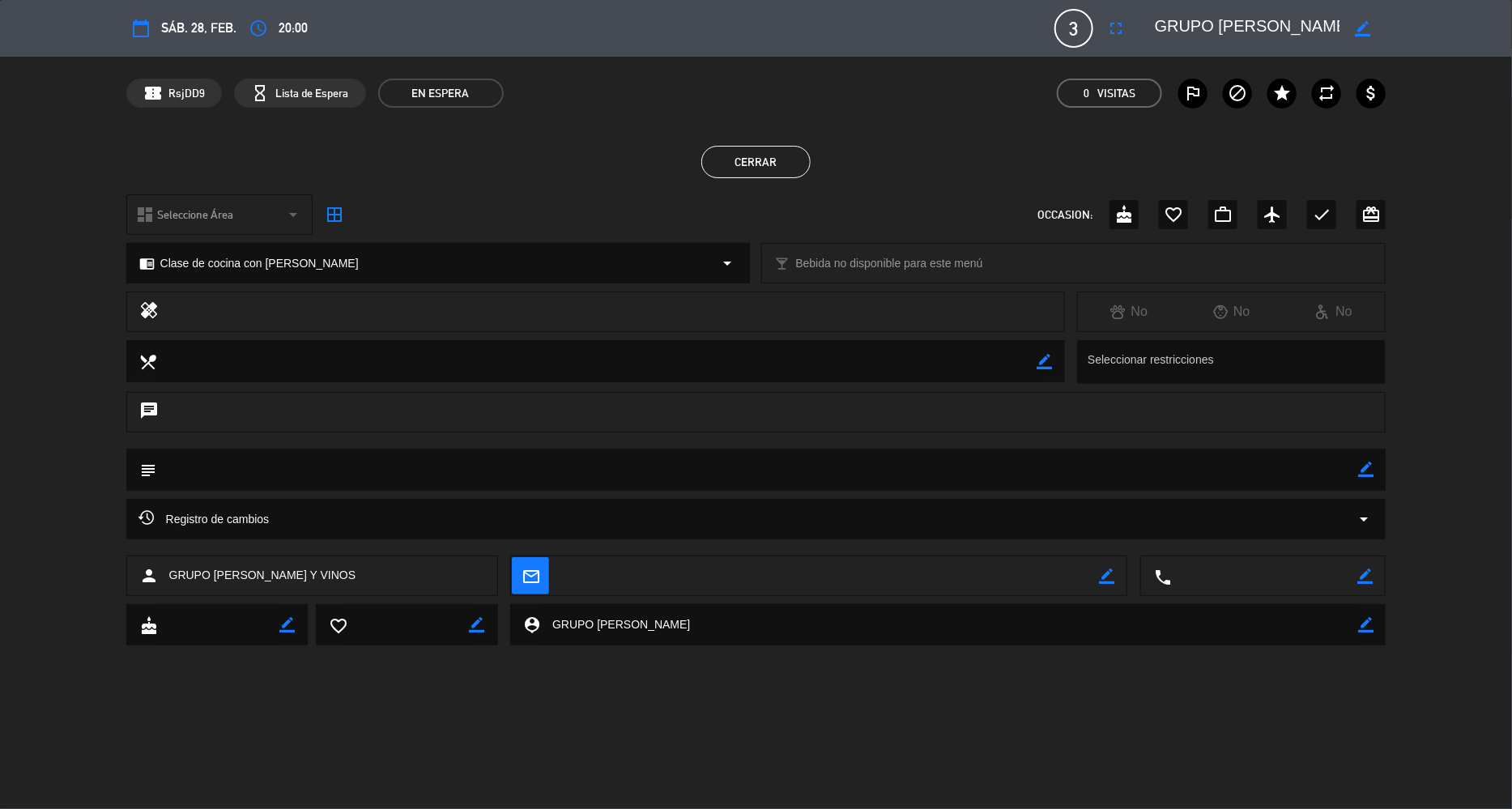
click at [775, 157] on button "Cerrar" at bounding box center [756, 162] width 110 height 32
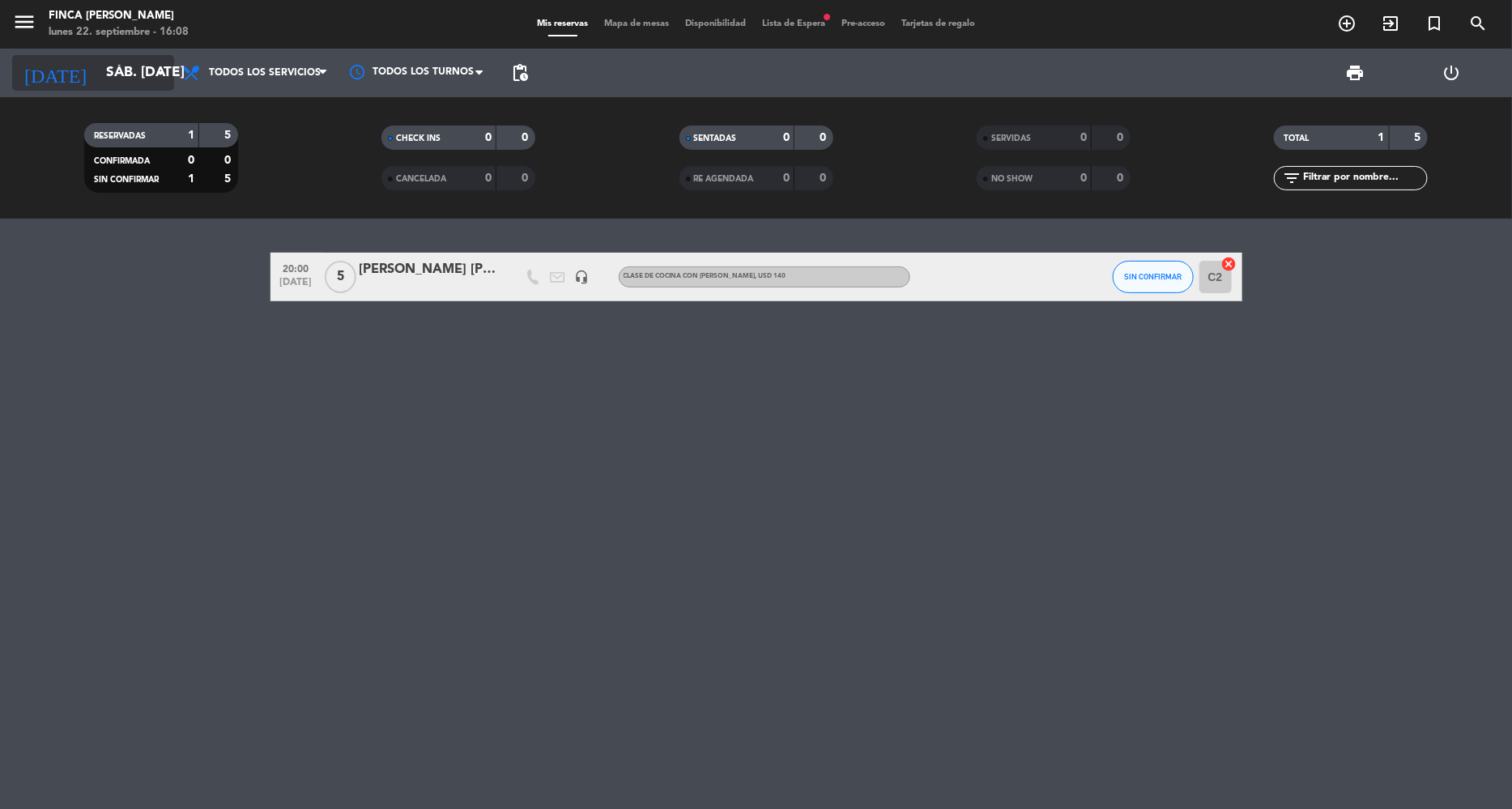
click at [98, 74] on input "sáb. [DATE]" at bounding box center [187, 72] width 180 height 32
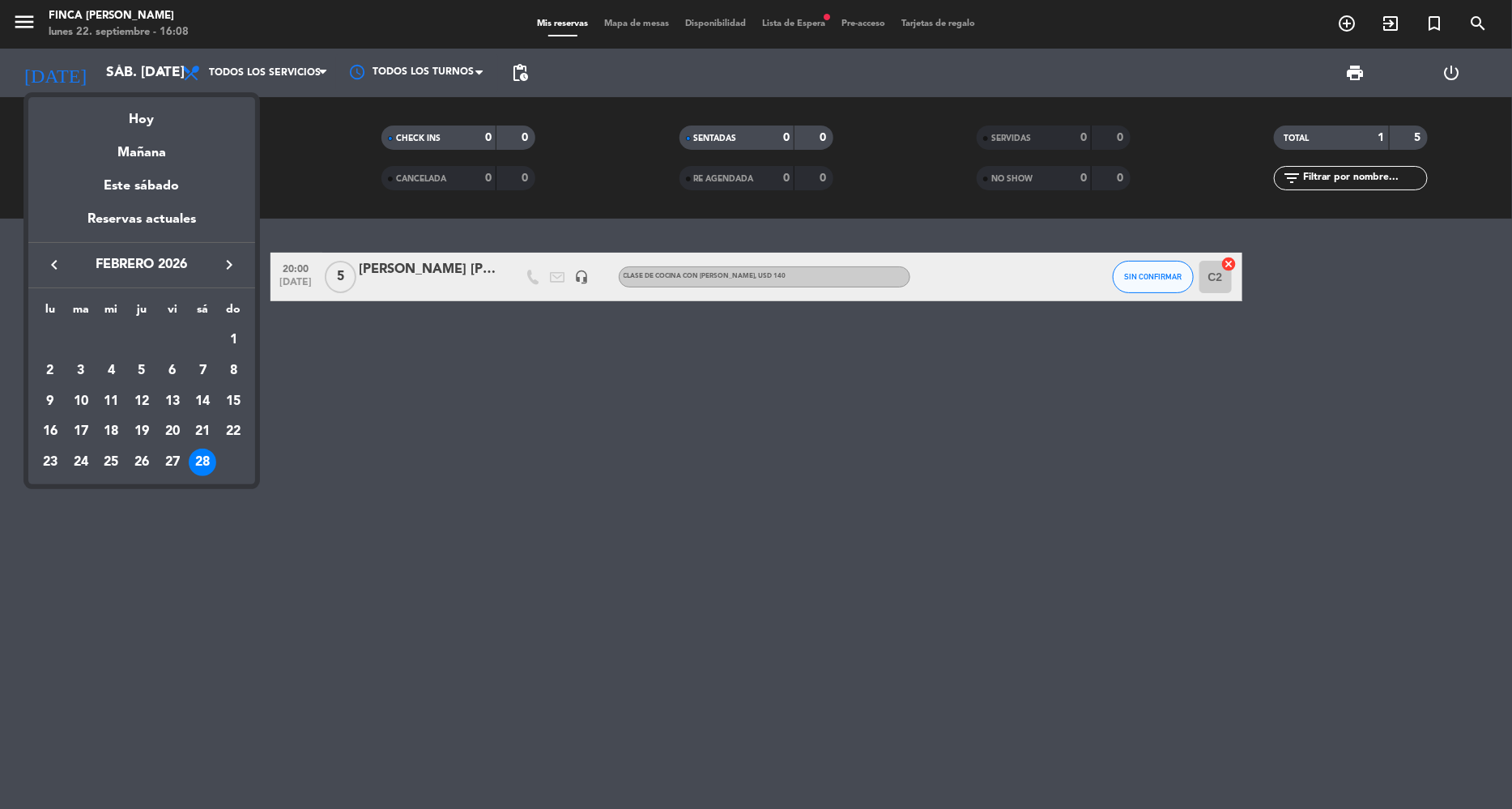
click at [587, 489] on div at bounding box center [756, 404] width 1512 height 809
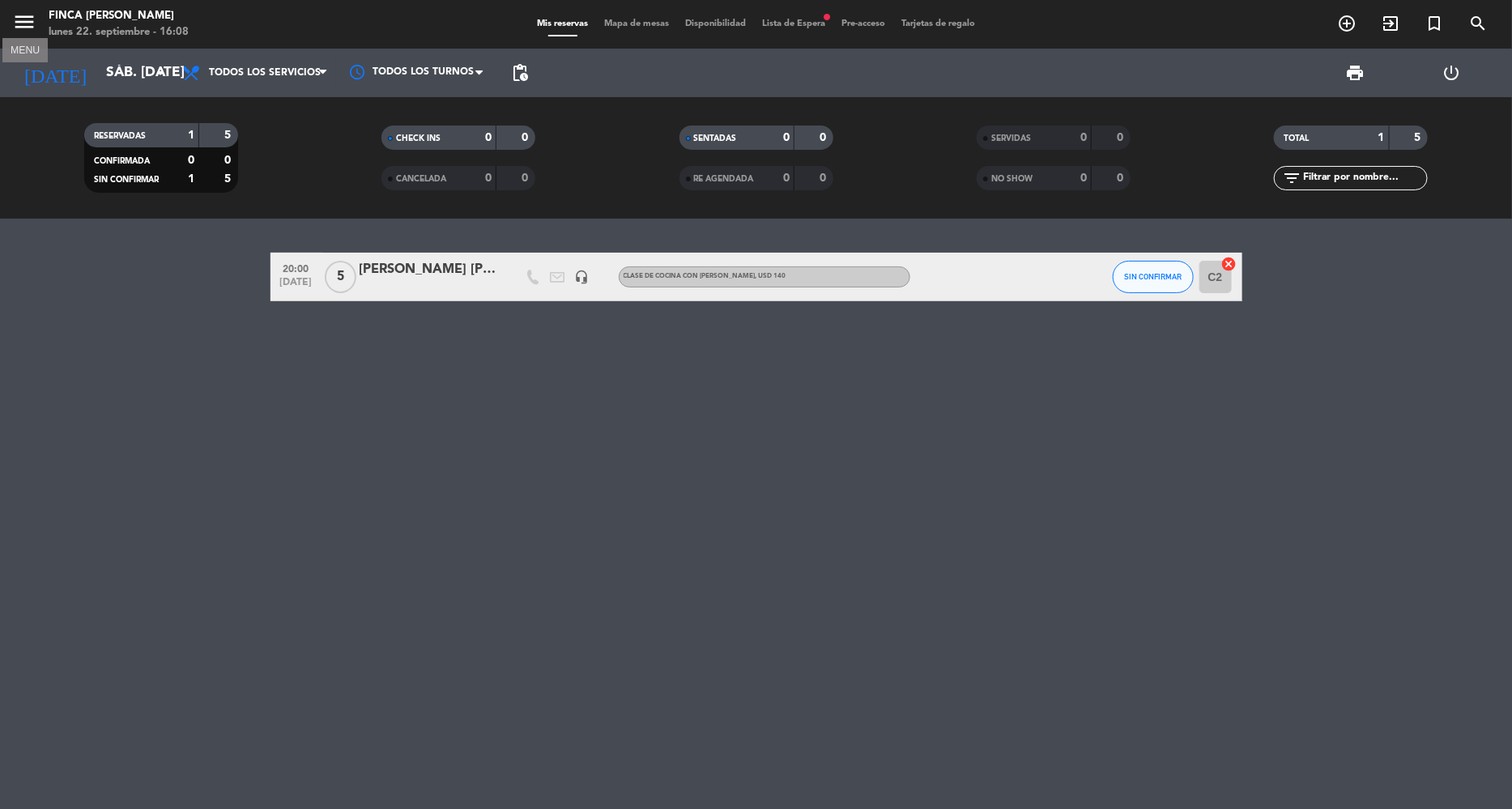
click at [18, 16] on icon "menu" at bounding box center [24, 22] width 24 height 24
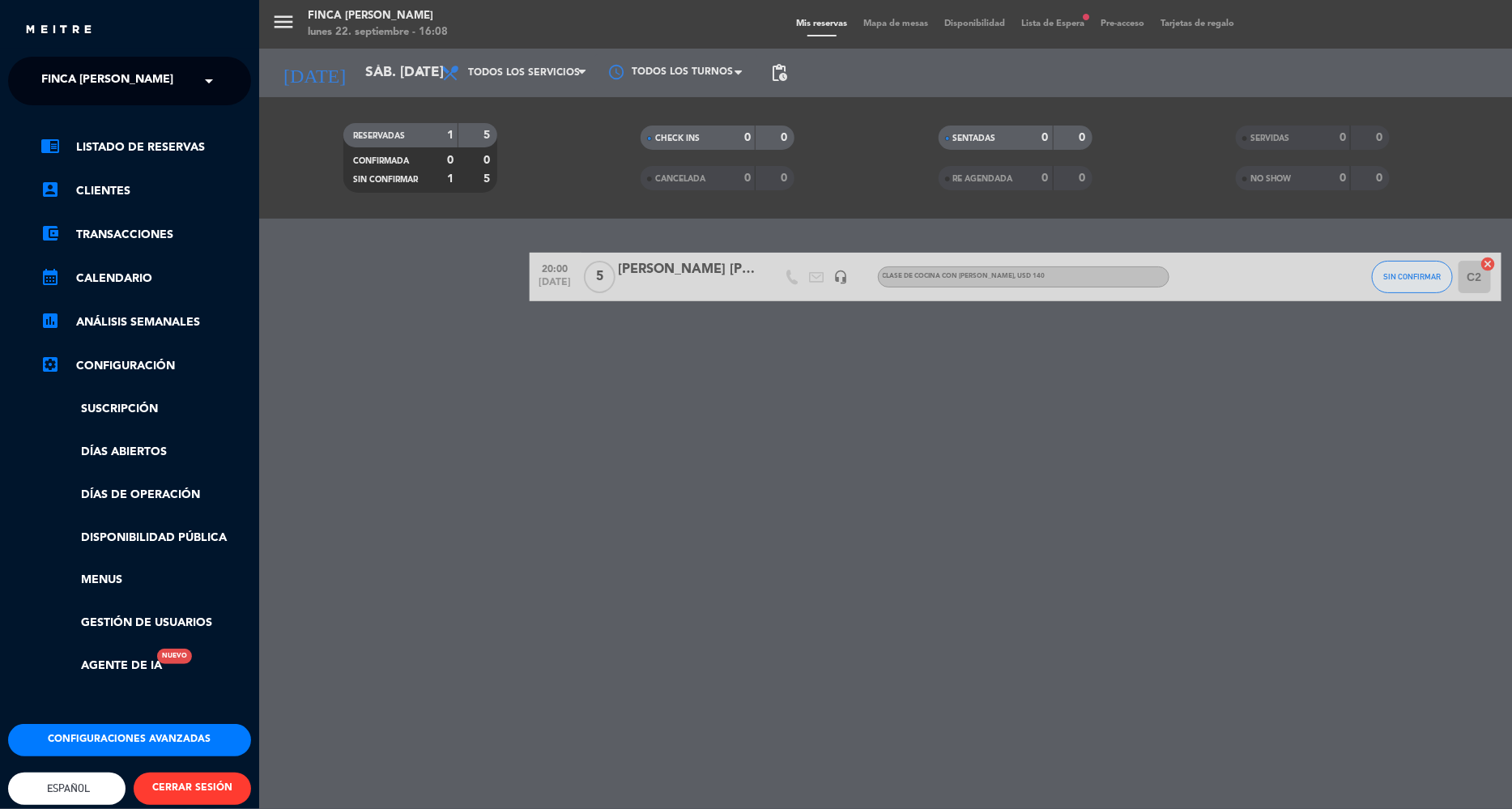
click at [154, 370] on link "settings_applications Configuración" at bounding box center [146, 366] width 211 height 19
click at [152, 366] on link "settings_applications Configuración" at bounding box center [146, 366] width 211 height 19
click at [52, 362] on icon "settings_applications" at bounding box center [50, 364] width 19 height 19
click at [189, 153] on link "chrome_reader_mode Listado de Reservas" at bounding box center [146, 147] width 211 height 19
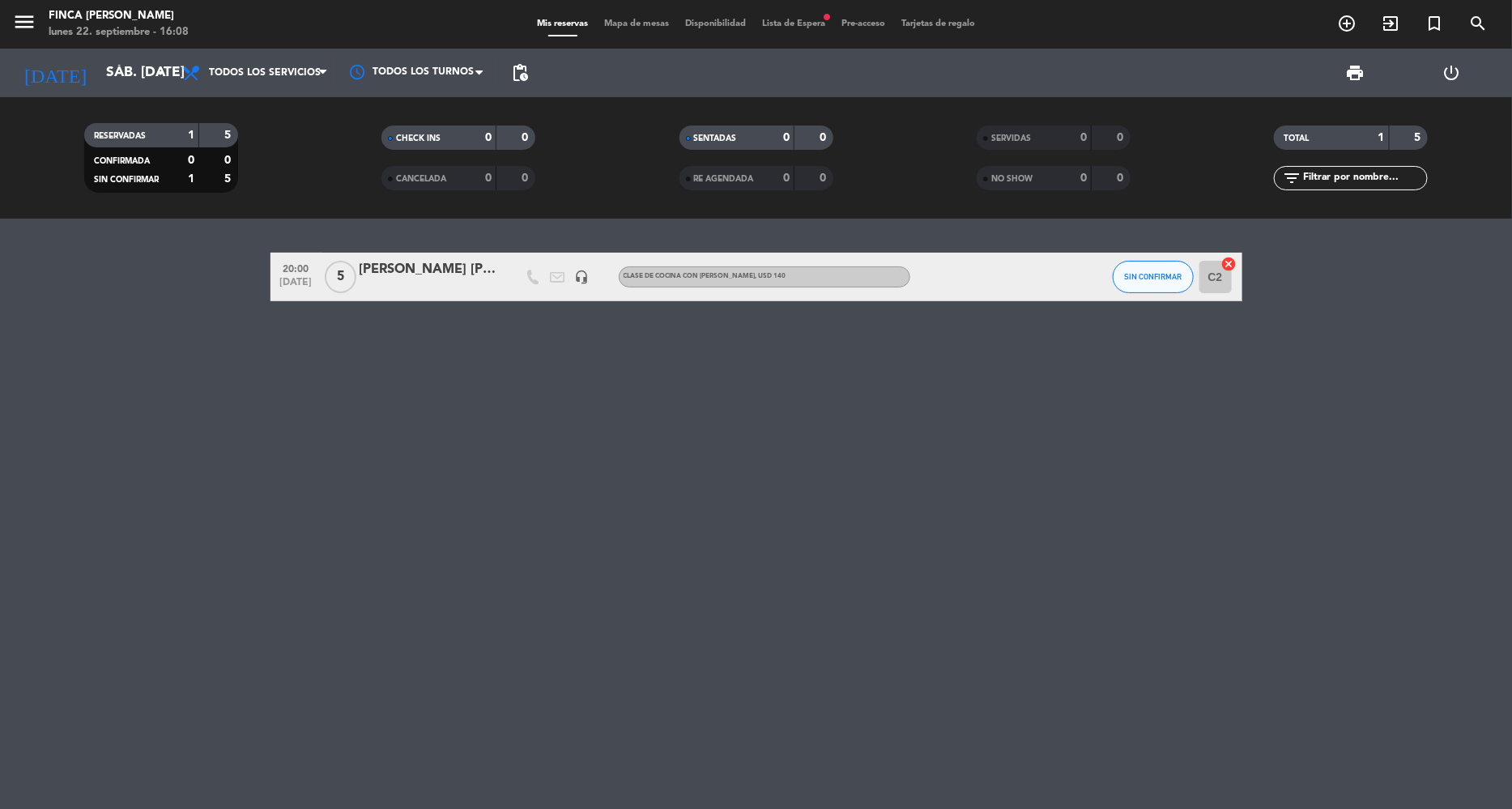
click at [718, 19] on span "Disponibilidad" at bounding box center [716, 24] width 77 height 9
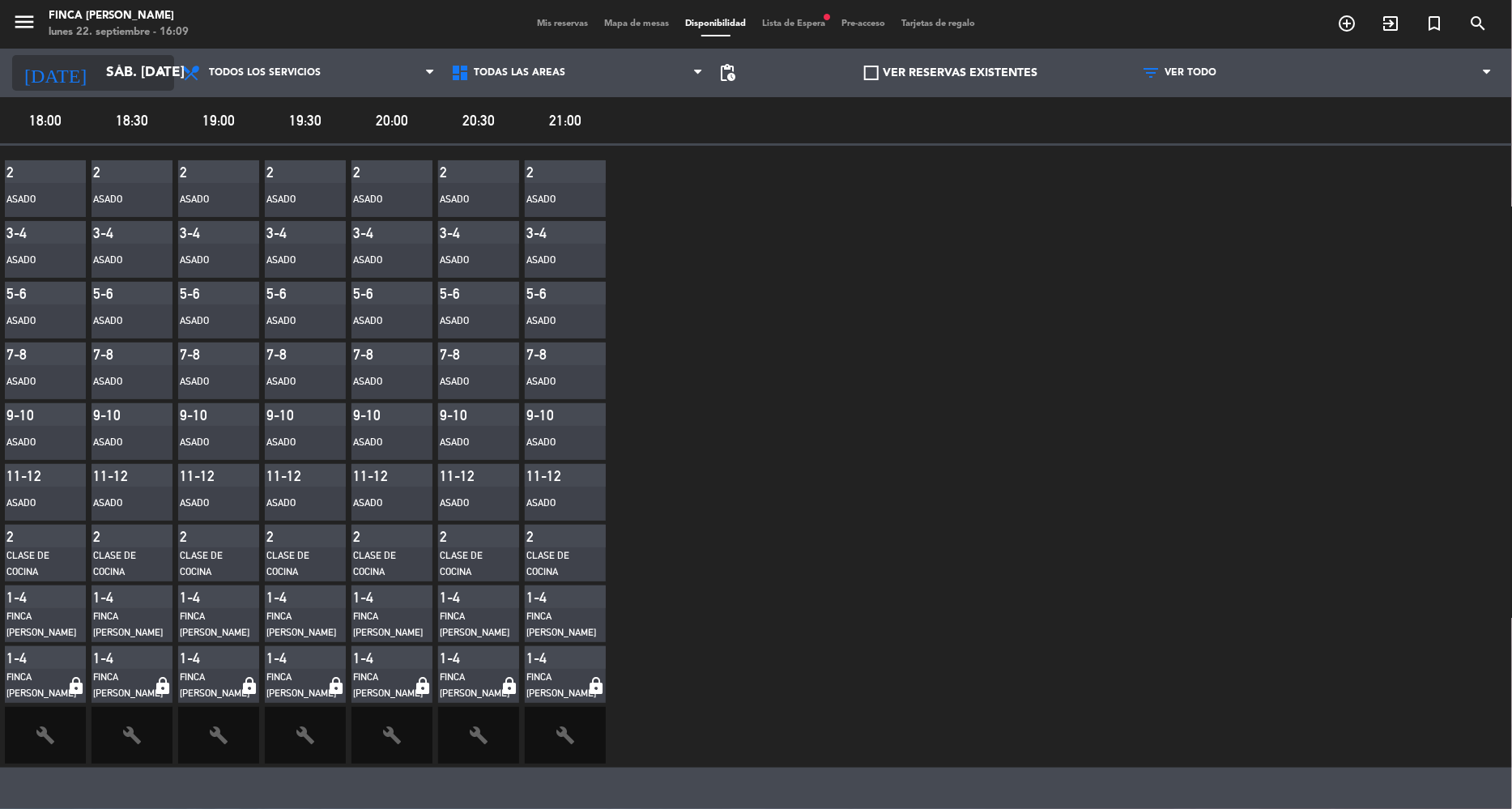
click at [109, 75] on input "sáb. [DATE]" at bounding box center [187, 72] width 180 height 32
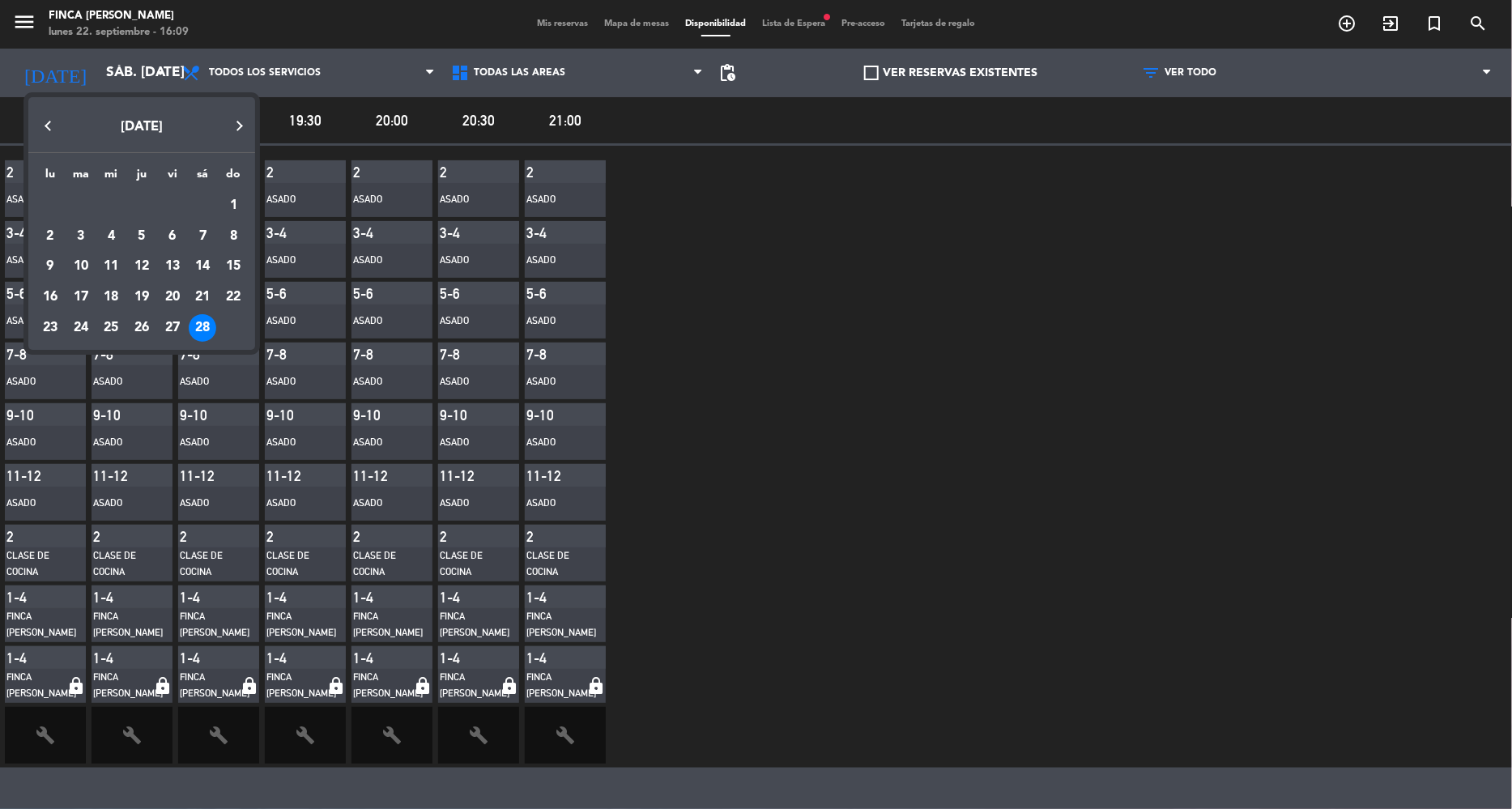
click at [202, 334] on div "28" at bounding box center [202, 328] width 28 height 28
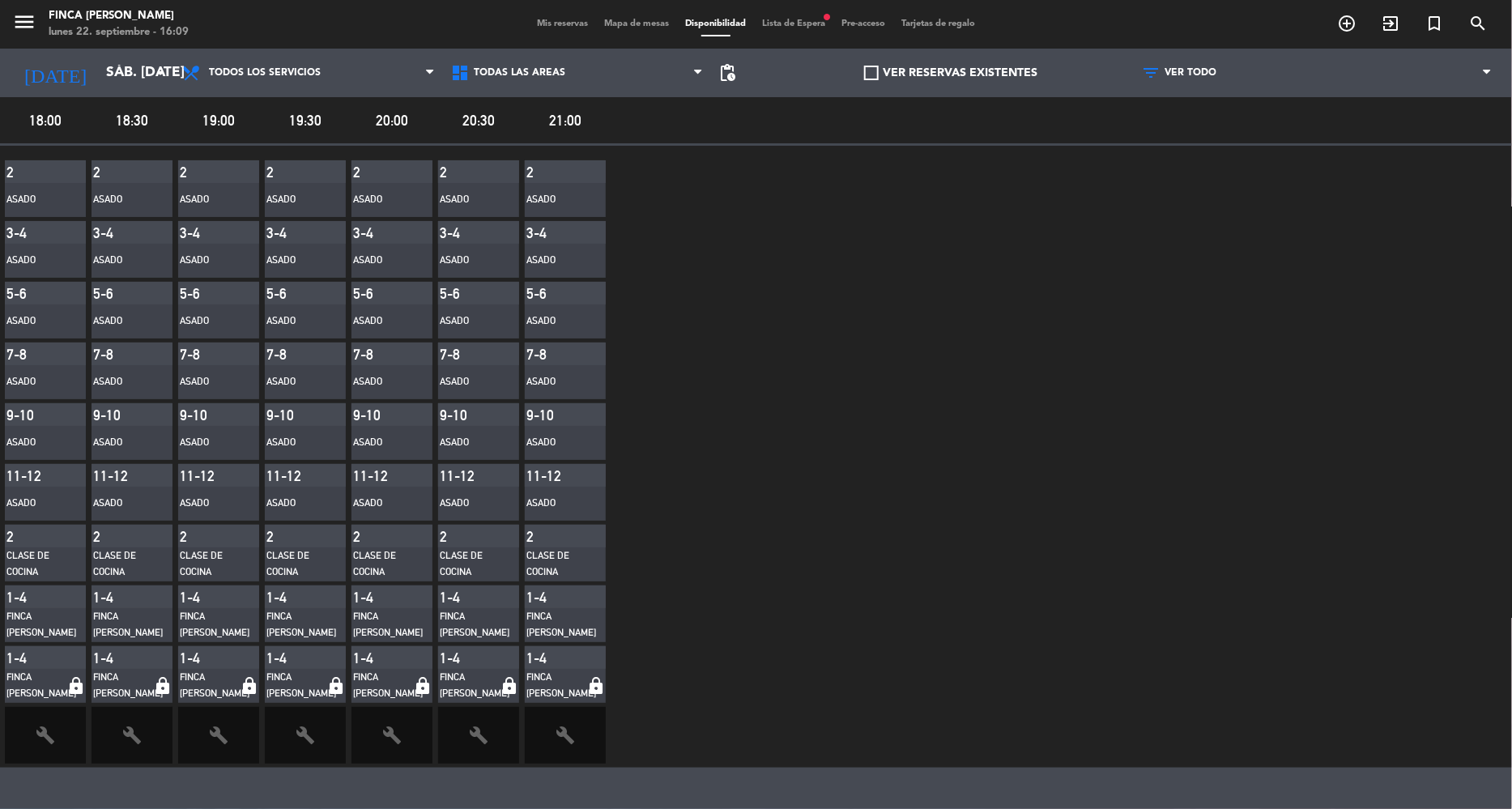
click at [399, 657] on div "1-4" at bounding box center [392, 657] width 81 height 23
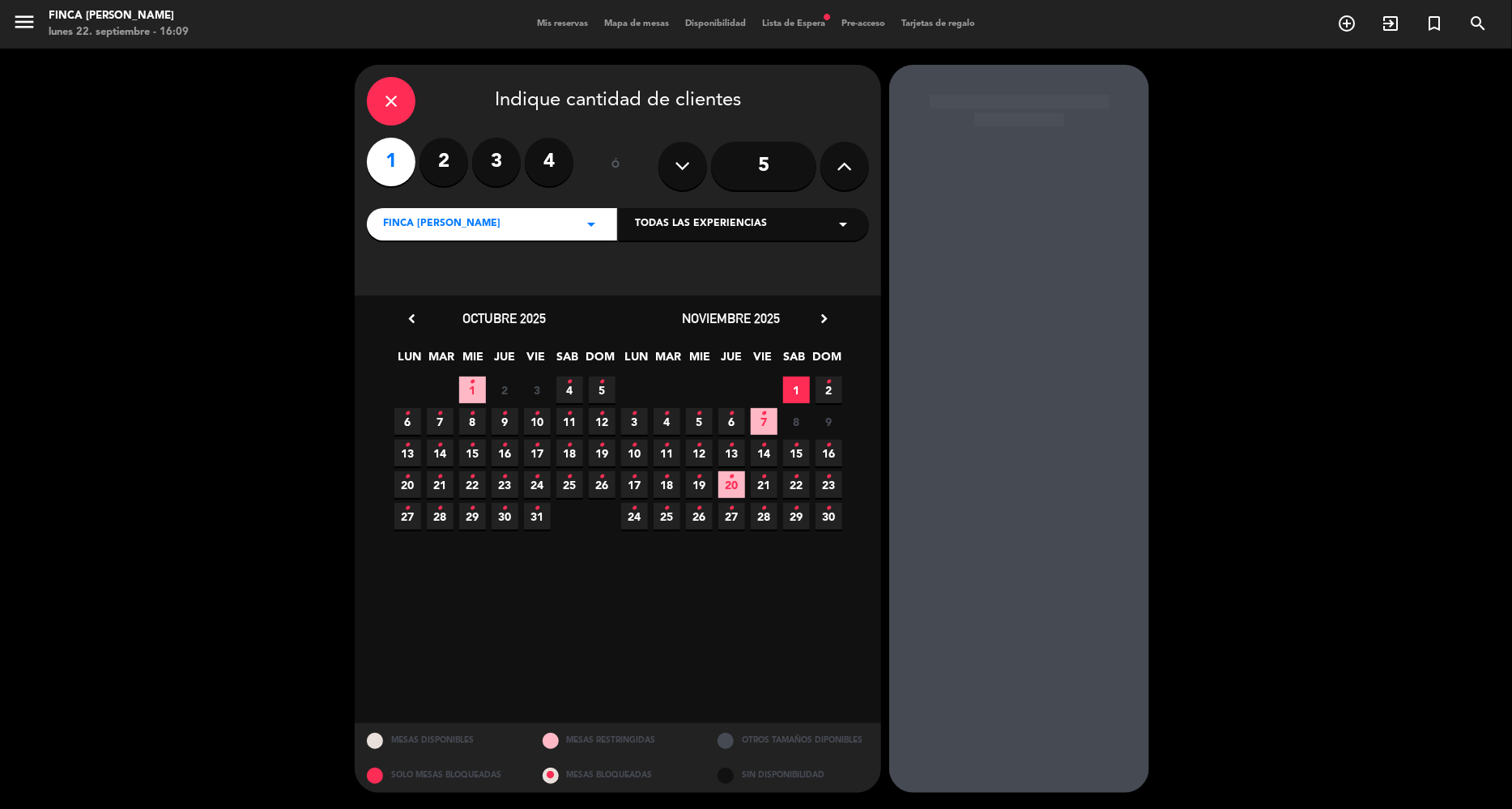
click at [251, 237] on div "close Indique cantidad de clientes 1 2 3 4 ó 5 Finca [PERSON_NAME] arrow_drop_d…" at bounding box center [756, 429] width 1512 height 761
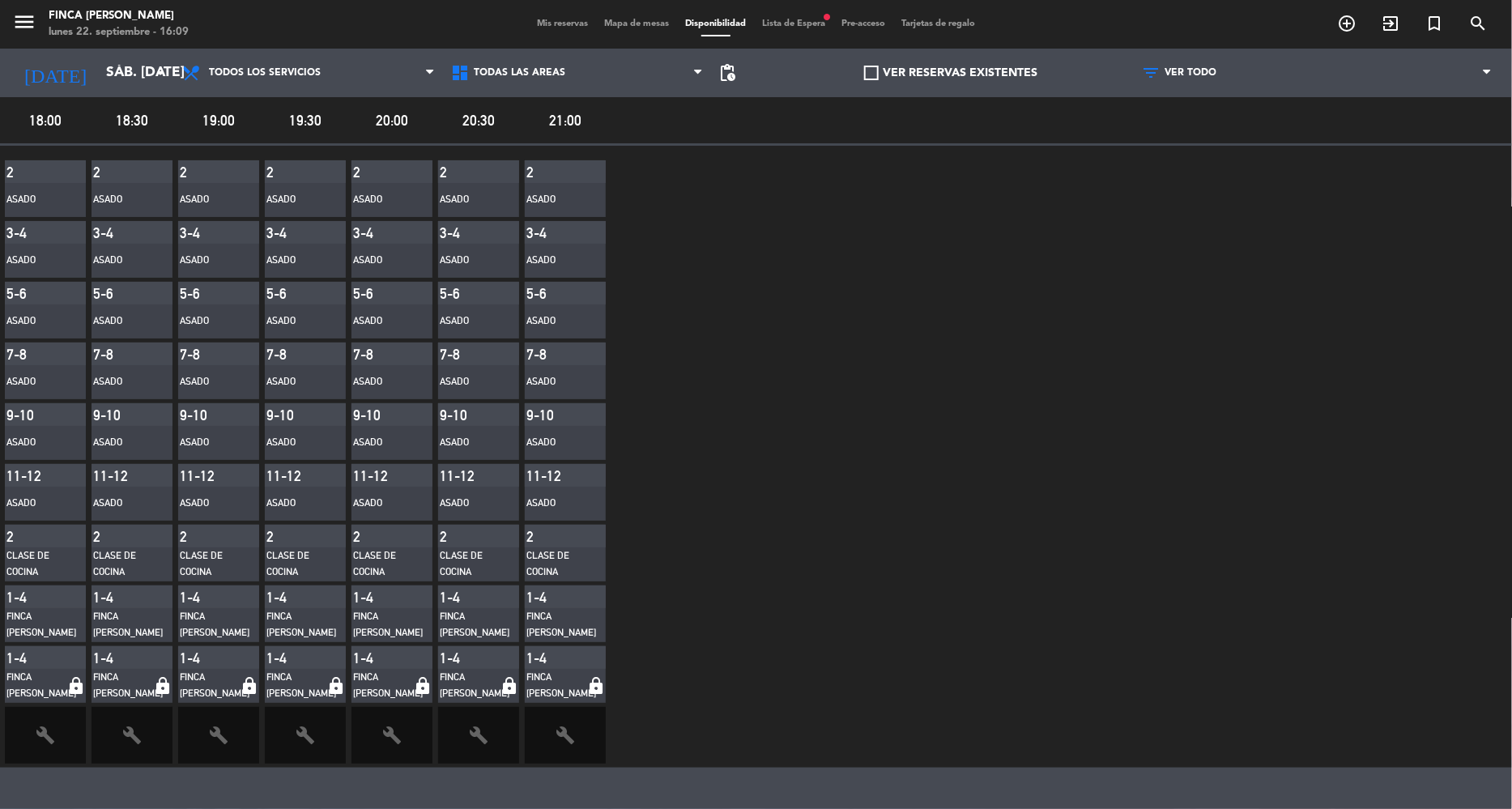
click at [843, 281] on div "2 Asado 3-4 Asado 5-6 Asado 7-8 Asado 9-10 Asado 11-12 Asado 2 Clase de Cocina …" at bounding box center [756, 457] width 1512 height 622
click at [16, 22] on icon "menu" at bounding box center [24, 22] width 24 height 24
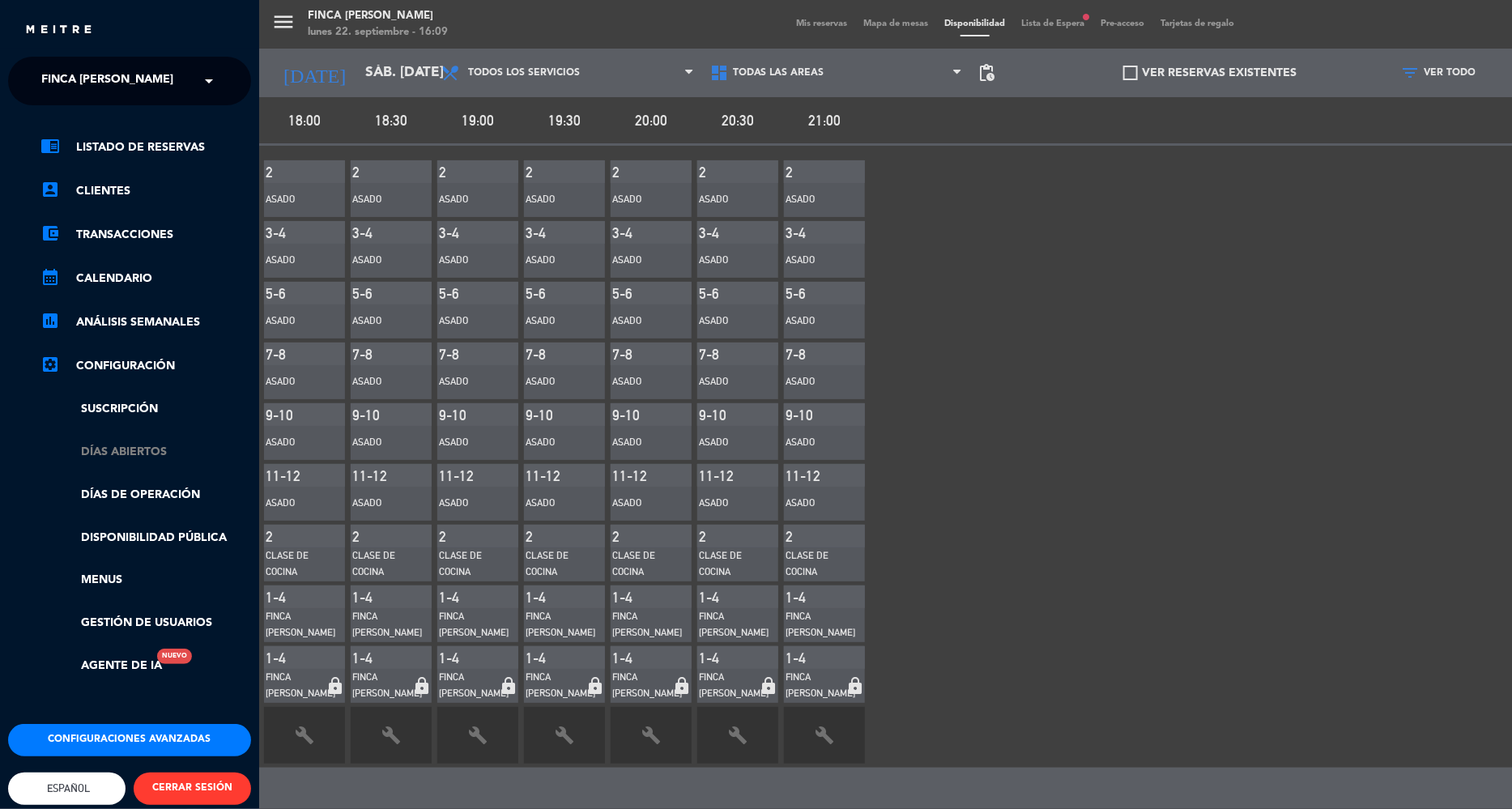
click at [153, 452] on link "Días abiertos" at bounding box center [146, 453] width 211 height 19
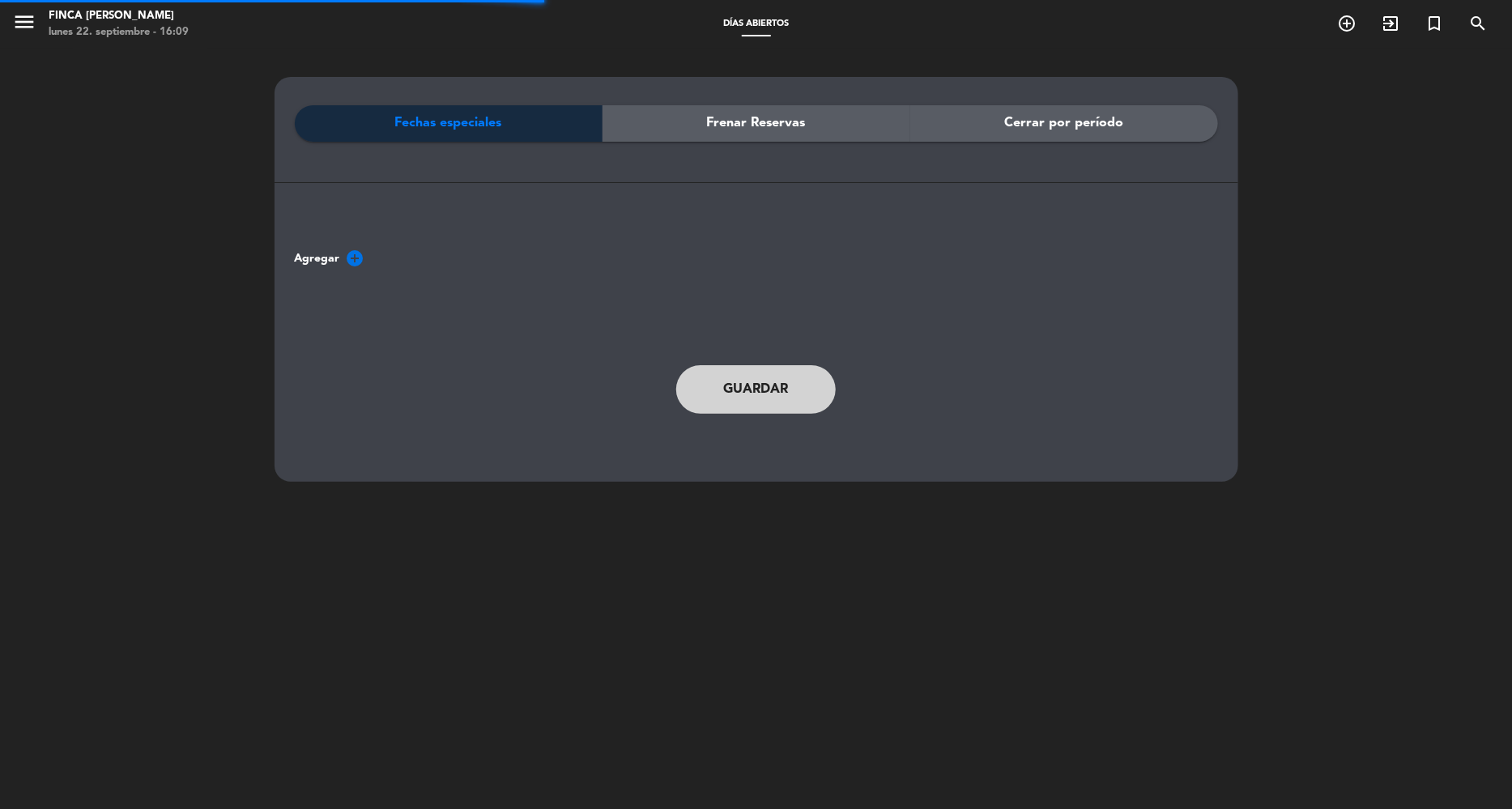
click at [1062, 131] on span "Cerrar por período" at bounding box center [1064, 123] width 119 height 21
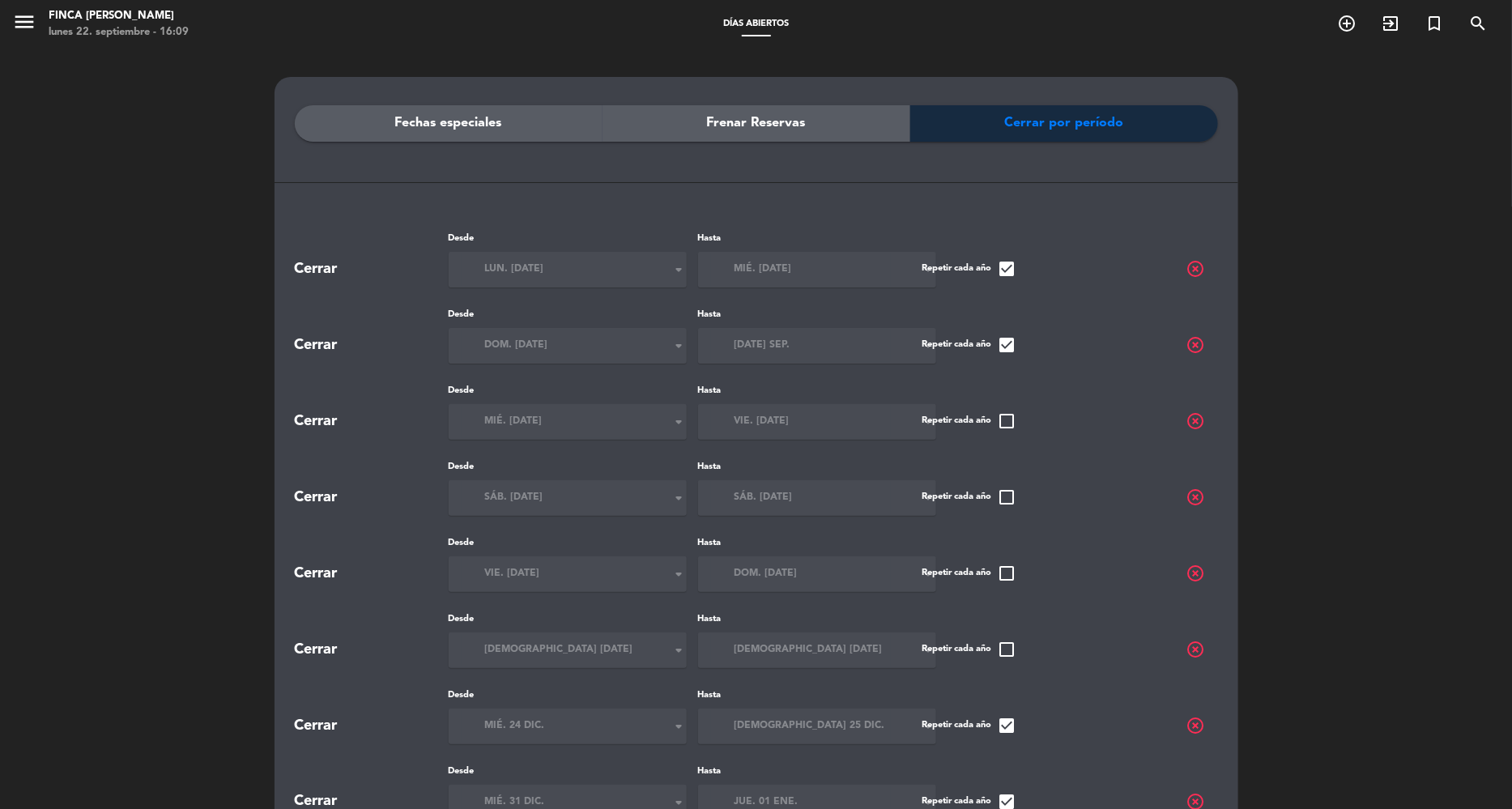
click at [721, 123] on span "Frenar Reservas" at bounding box center [756, 123] width 99 height 21
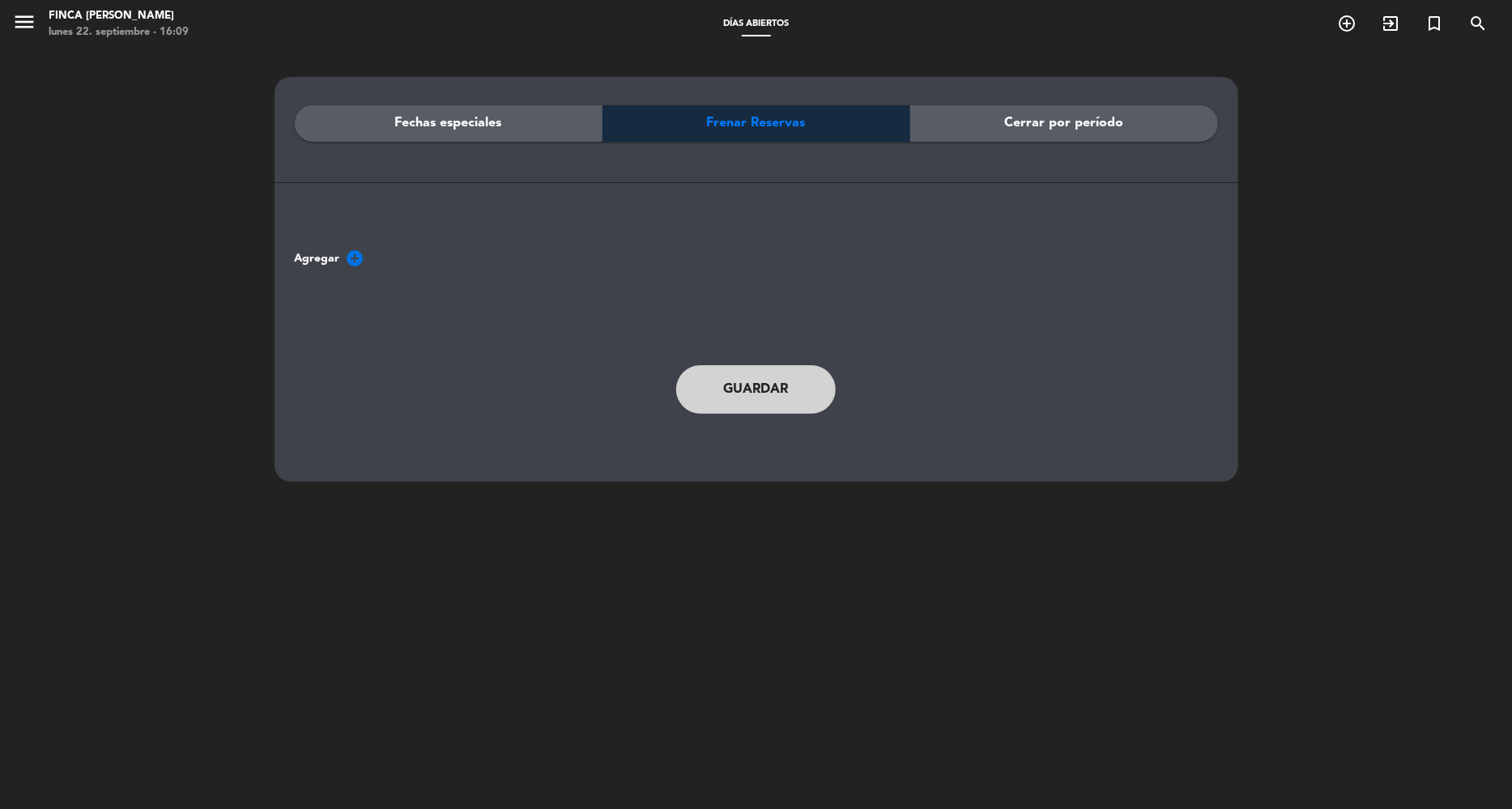
click at [342, 253] on span "Agregar add_circle" at bounding box center [330, 258] width 71 height 19
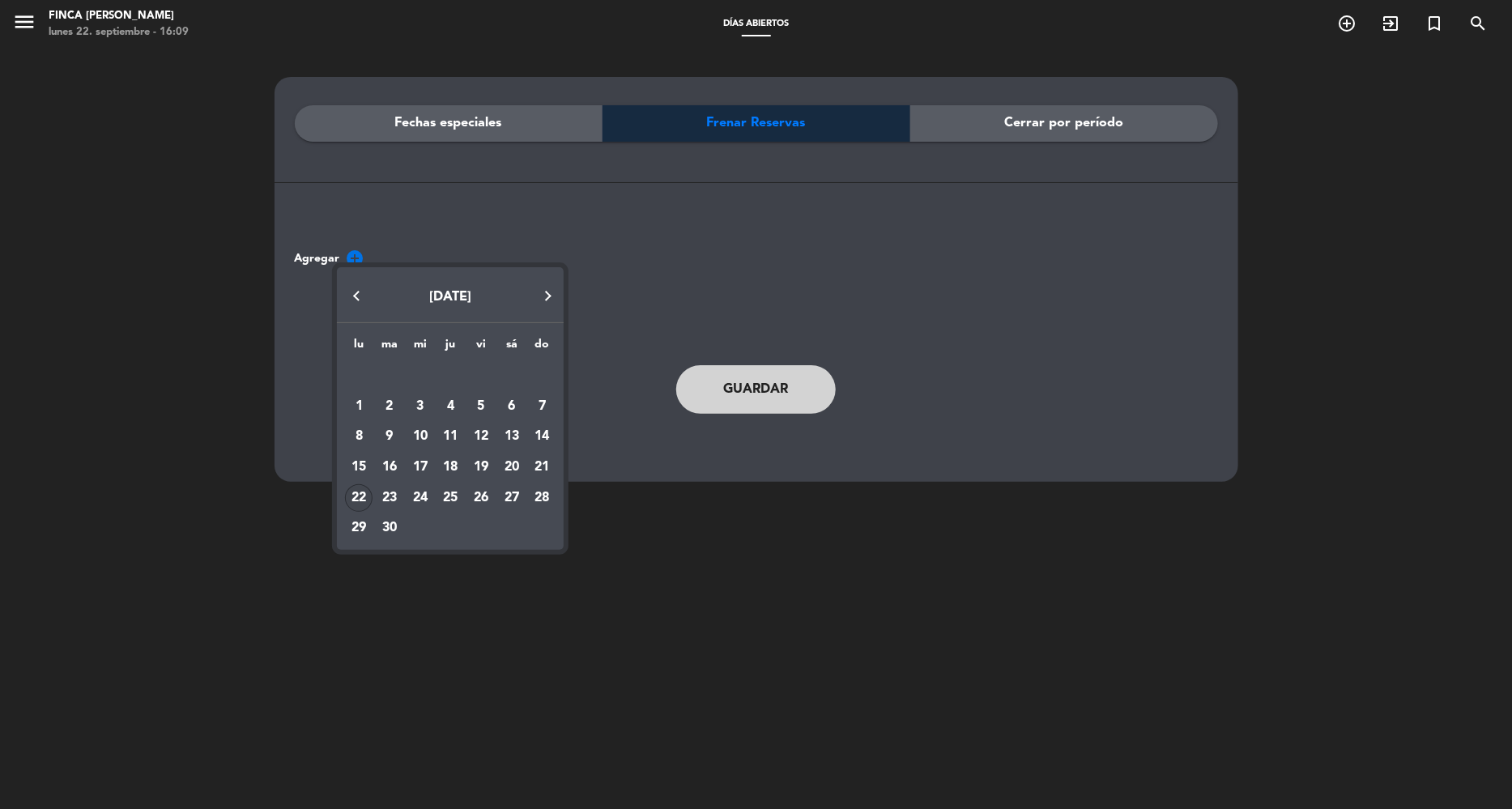
click at [547, 294] on button "Next month" at bounding box center [548, 296] width 32 height 32
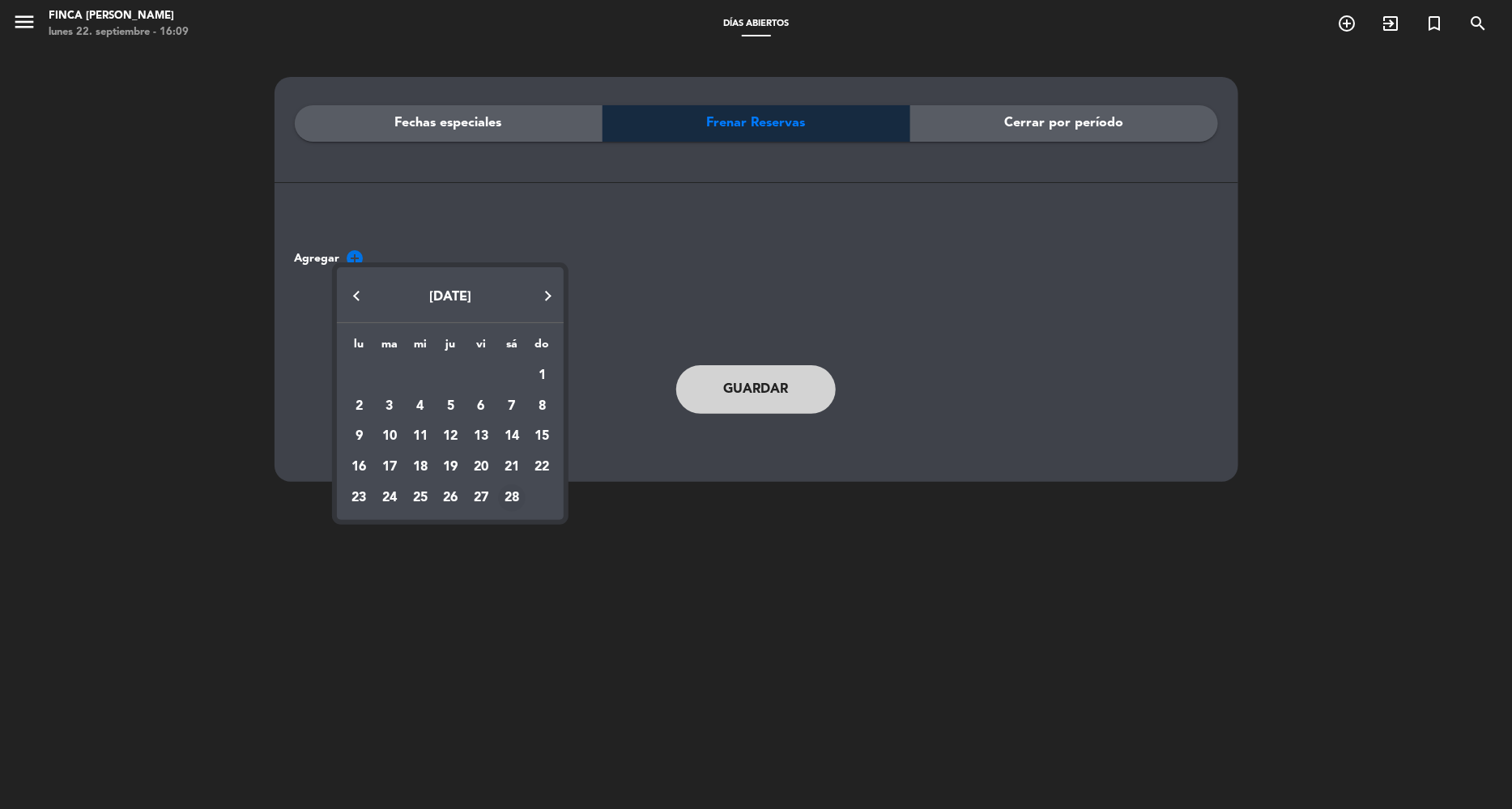
click at [513, 500] on div "28" at bounding box center [512, 498] width 28 height 28
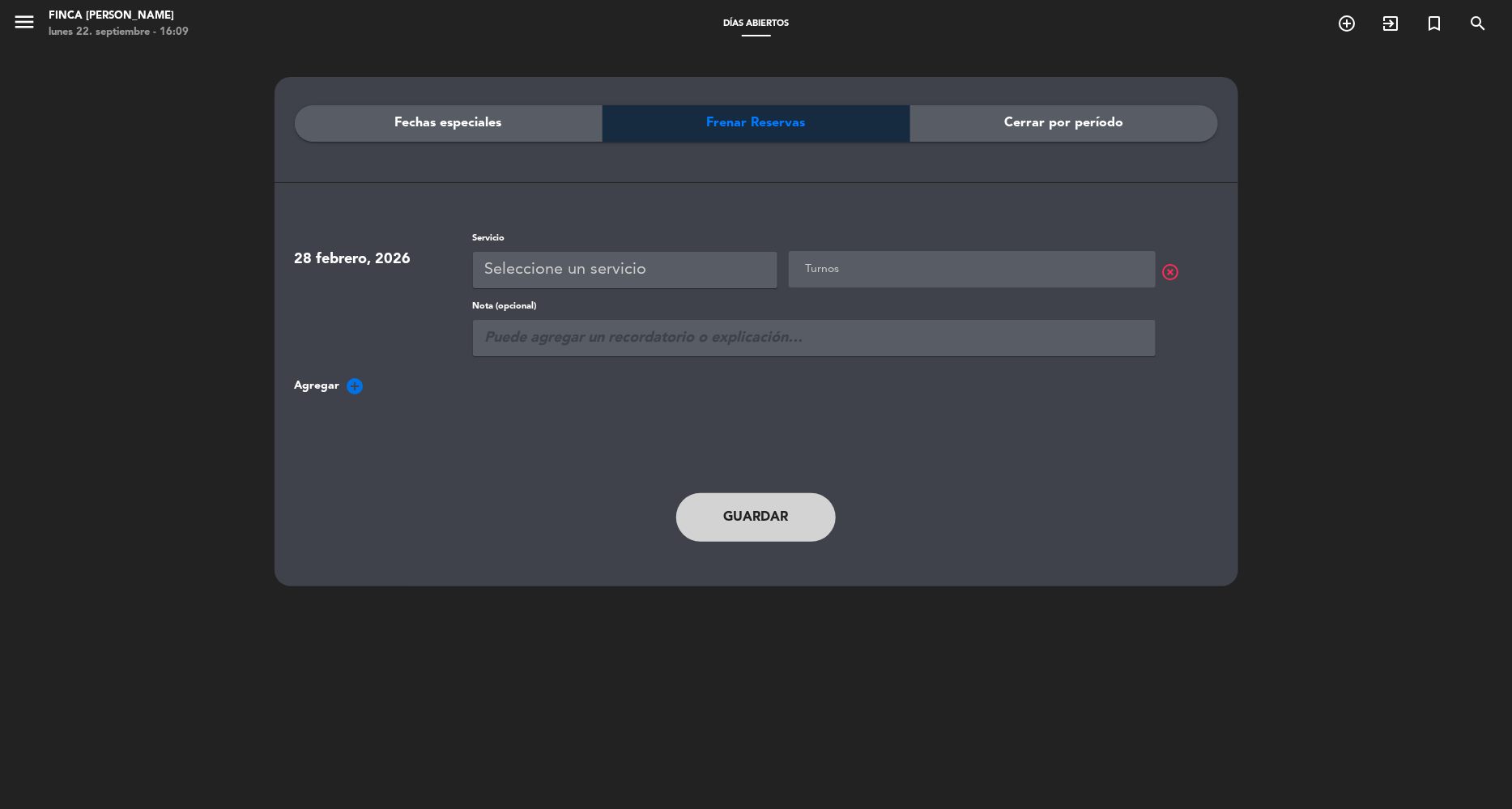
click at [684, 267] on div "Seleccione un servicio" at bounding box center [625, 270] width 304 height 36
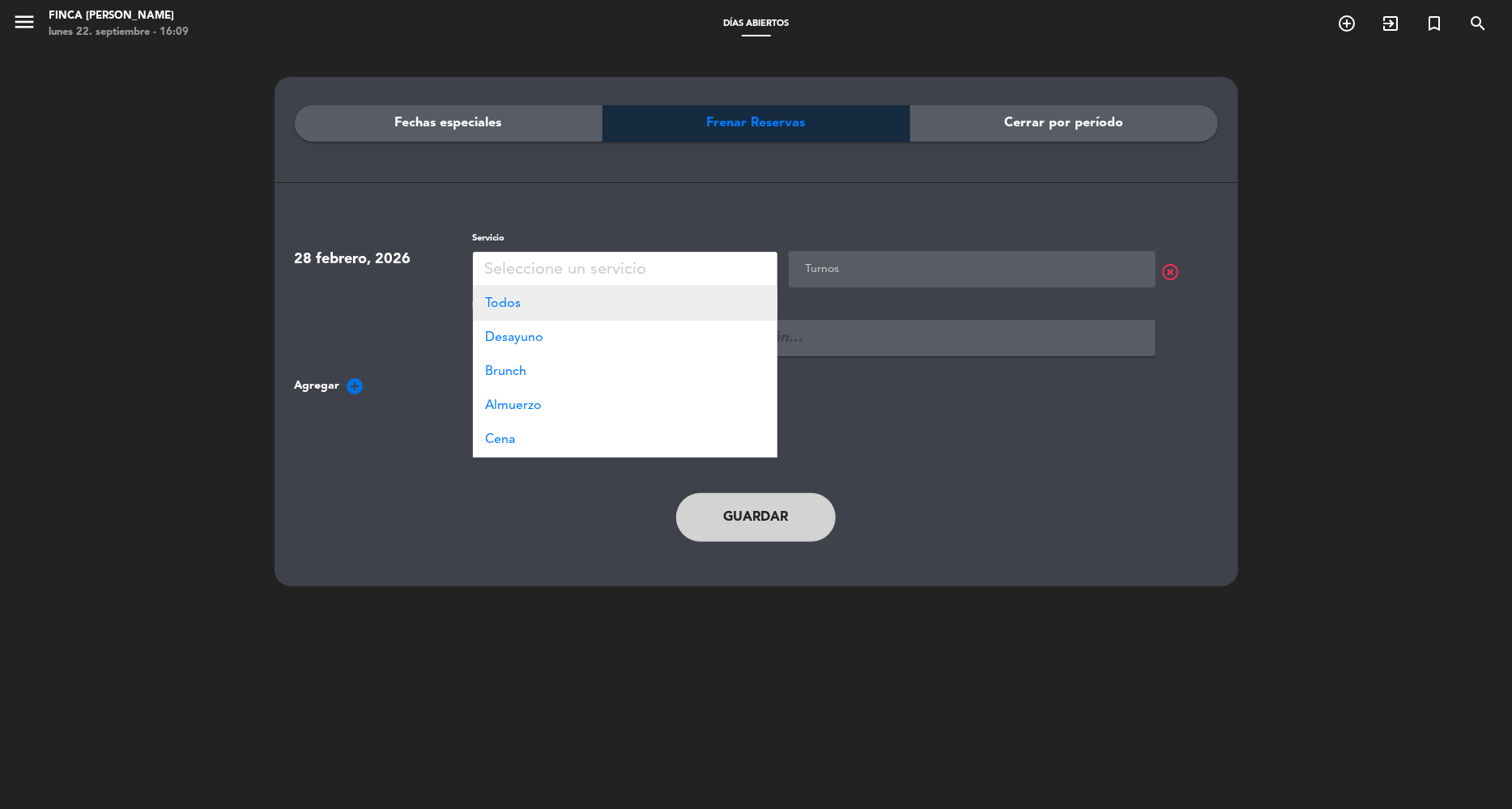
click at [636, 303] on div "Todos" at bounding box center [625, 303] width 304 height 34
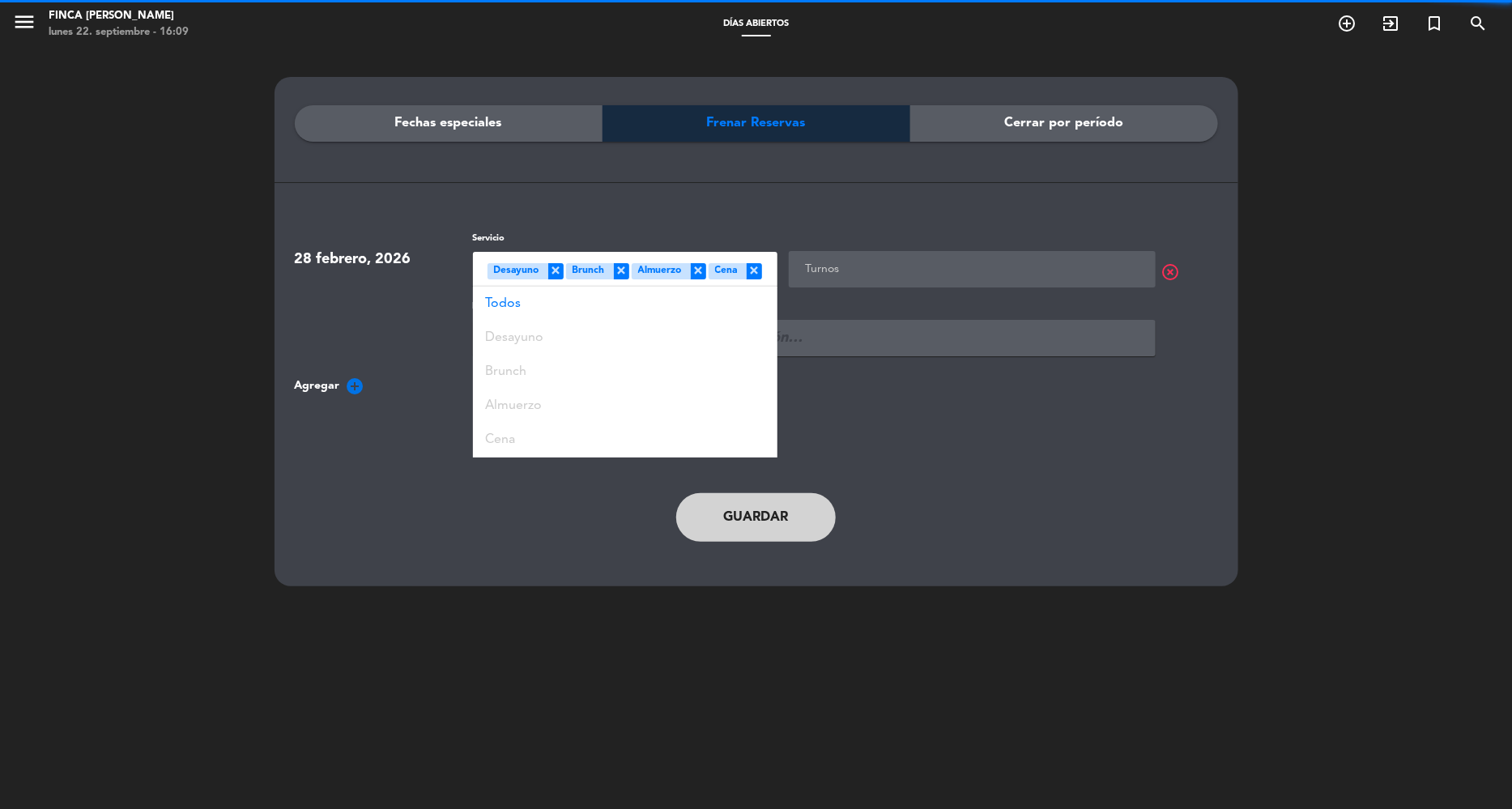
scroll to position [1, 0]
click at [866, 265] on input "text" at bounding box center [974, 269] width 346 height 20
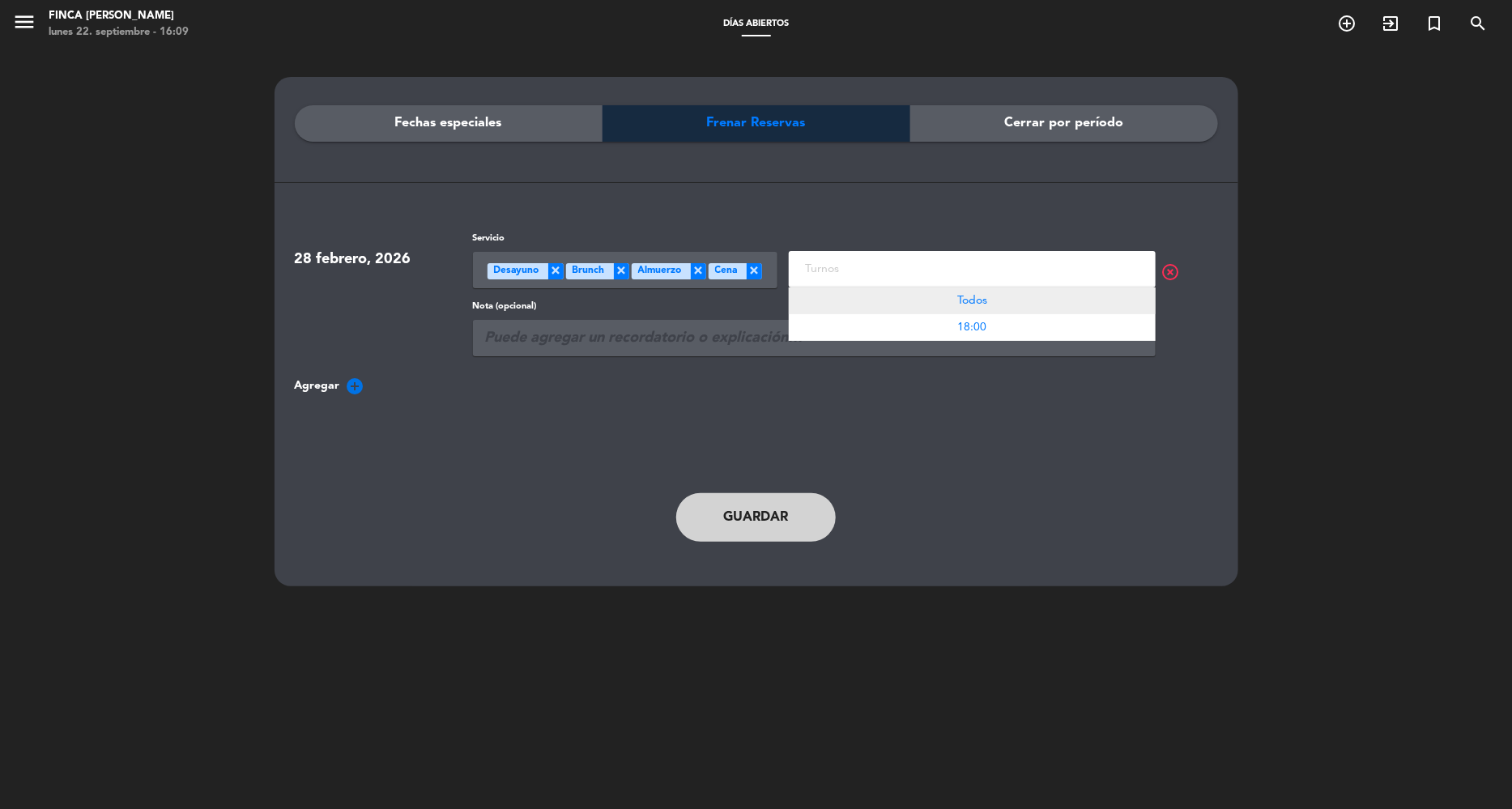
click at [990, 297] on div "Todos" at bounding box center [972, 301] width 367 height 27
click at [637, 341] on input "text" at bounding box center [814, 338] width 683 height 36
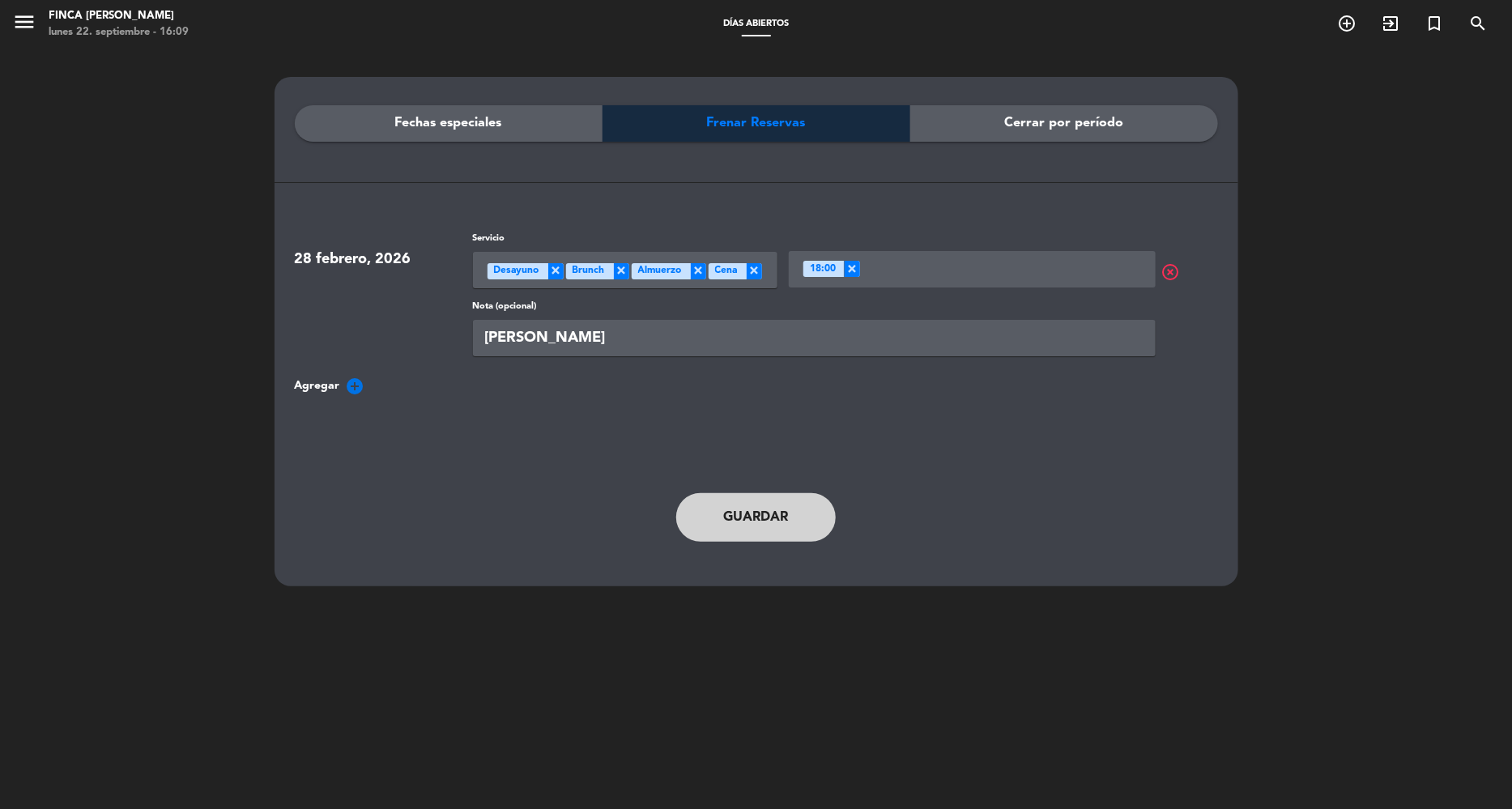
type input "[PERSON_NAME]"
click at [346, 386] on icon "add_circle" at bounding box center [355, 386] width 19 height 19
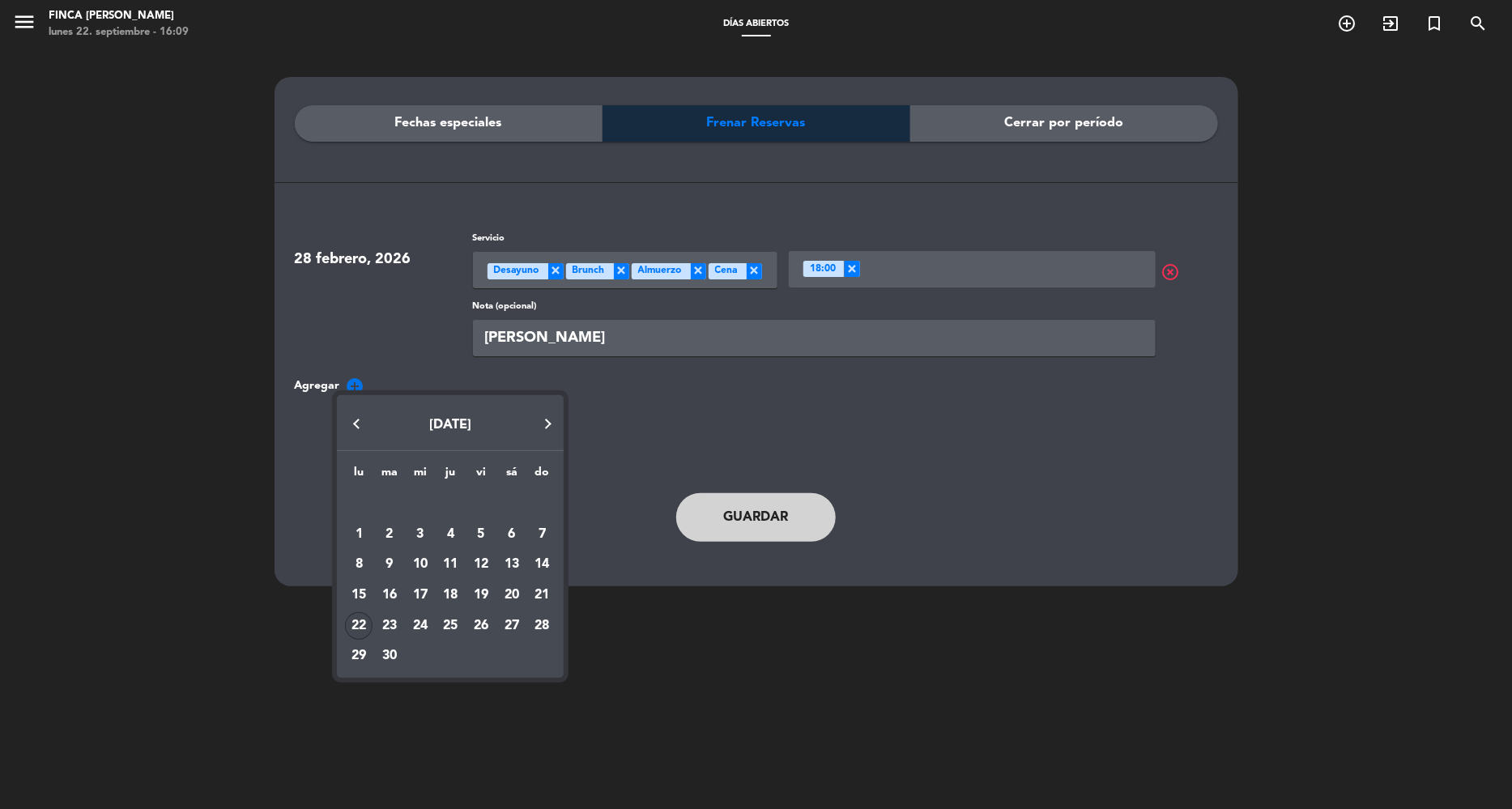
click at [554, 425] on button "Next month" at bounding box center [548, 423] width 32 height 32
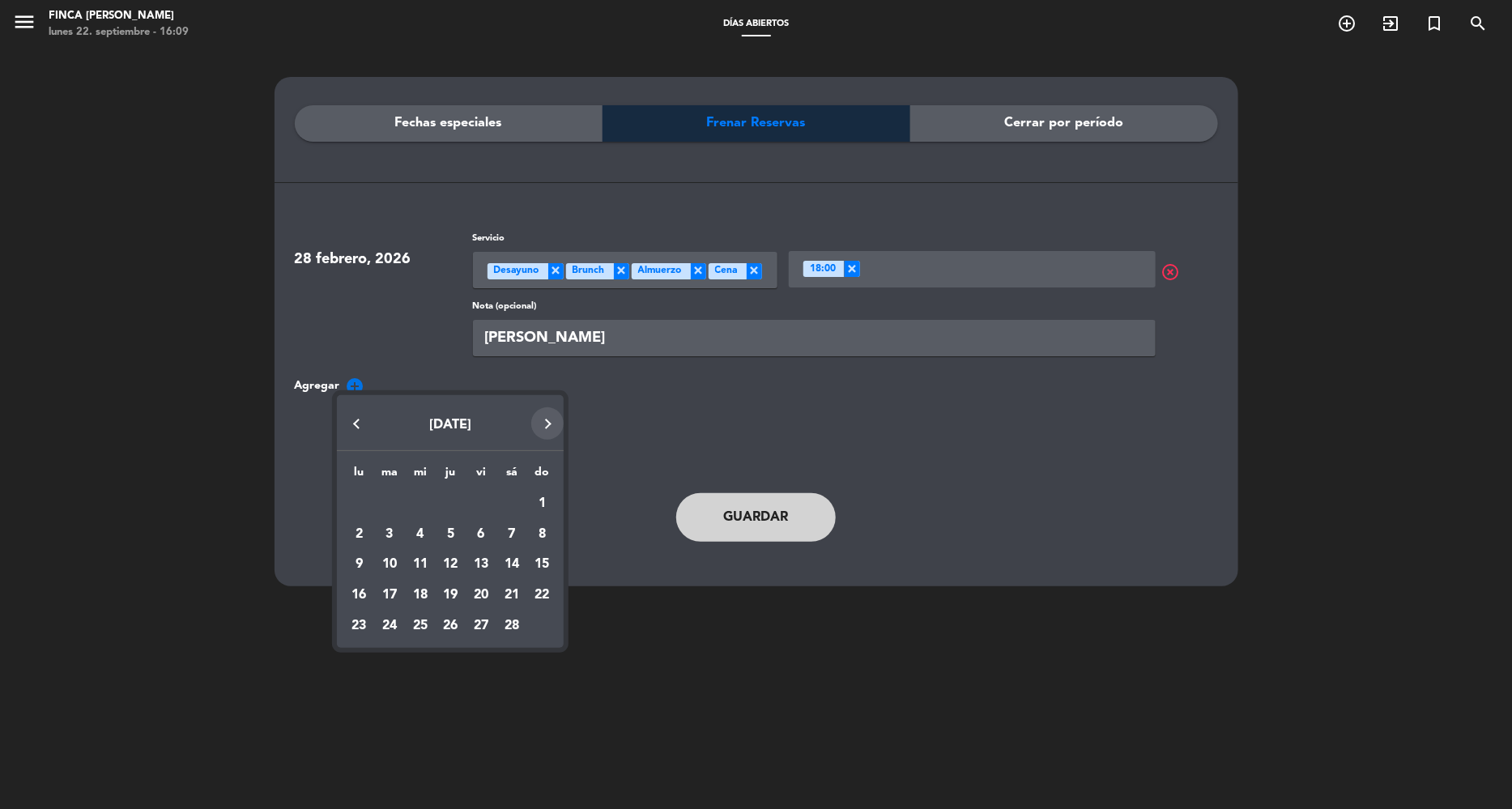
click at [554, 425] on button "Next month" at bounding box center [548, 423] width 32 height 32
click at [412, 534] on div "4" at bounding box center [420, 534] width 28 height 28
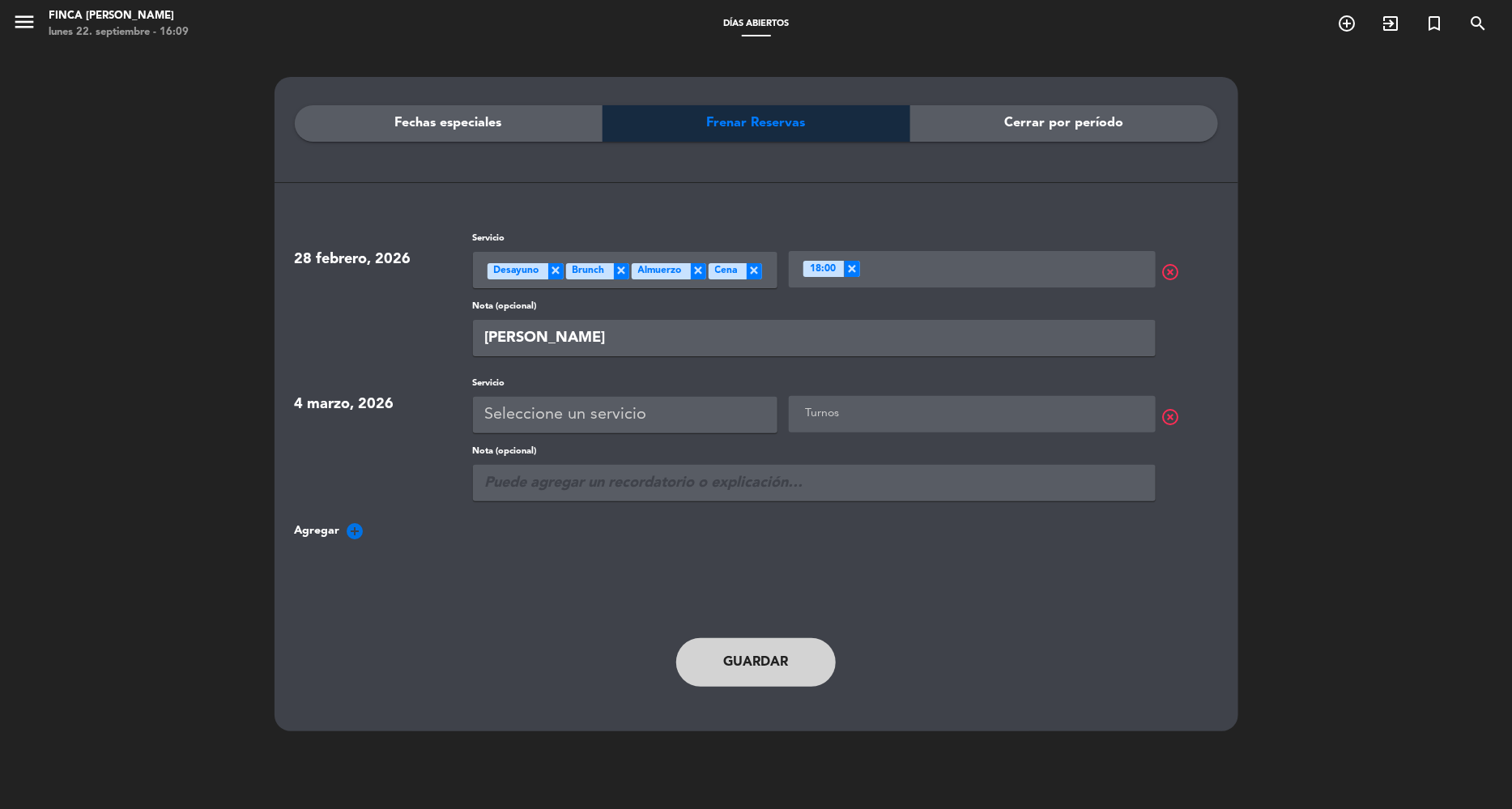
click at [633, 382] on label "Servicio" at bounding box center [625, 383] width 304 height 14
click at [619, 409] on div "Seleccione un servicio" at bounding box center [566, 415] width 162 height 27
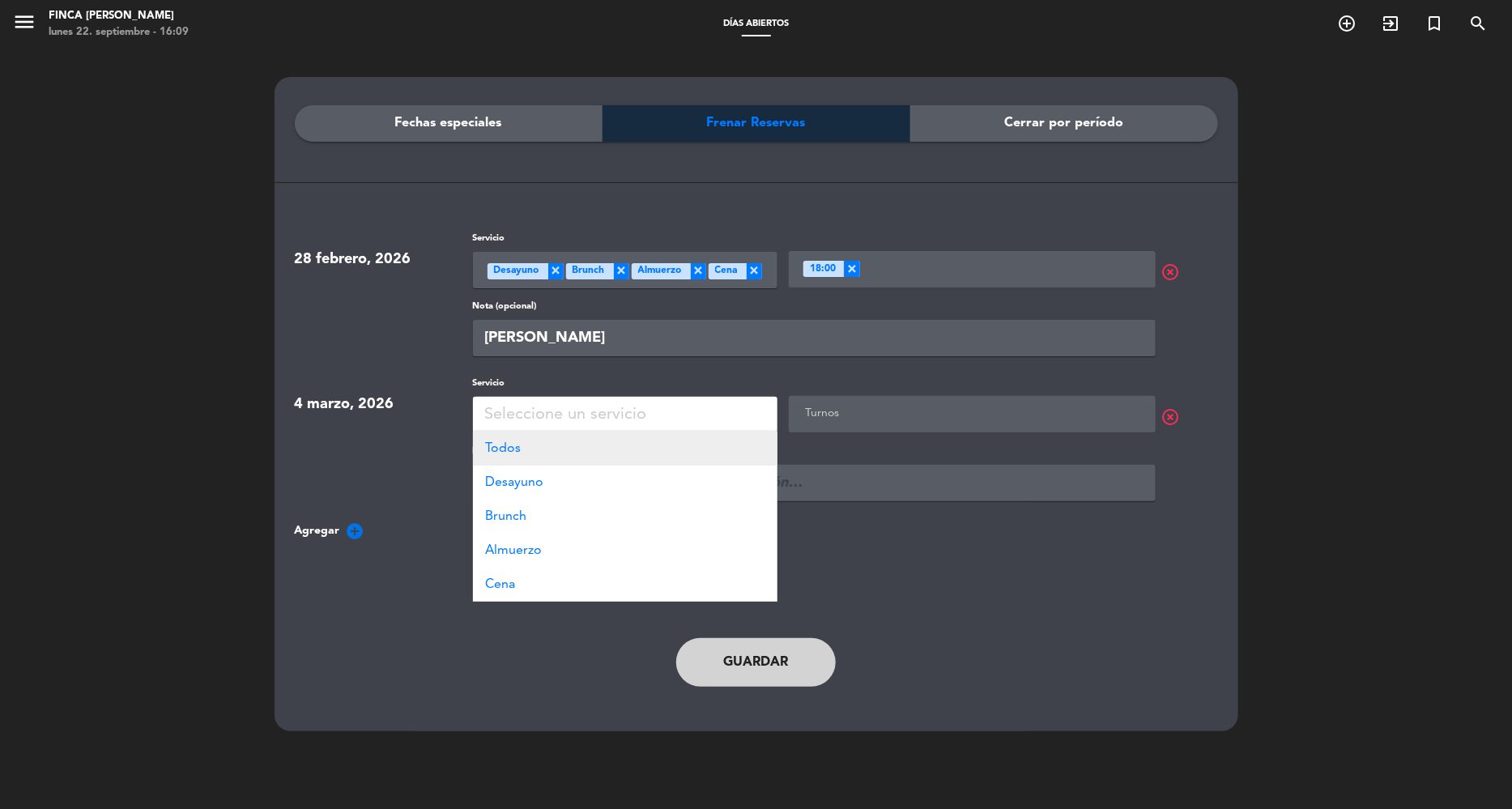
click at [609, 444] on div "Todos" at bounding box center [625, 448] width 304 height 34
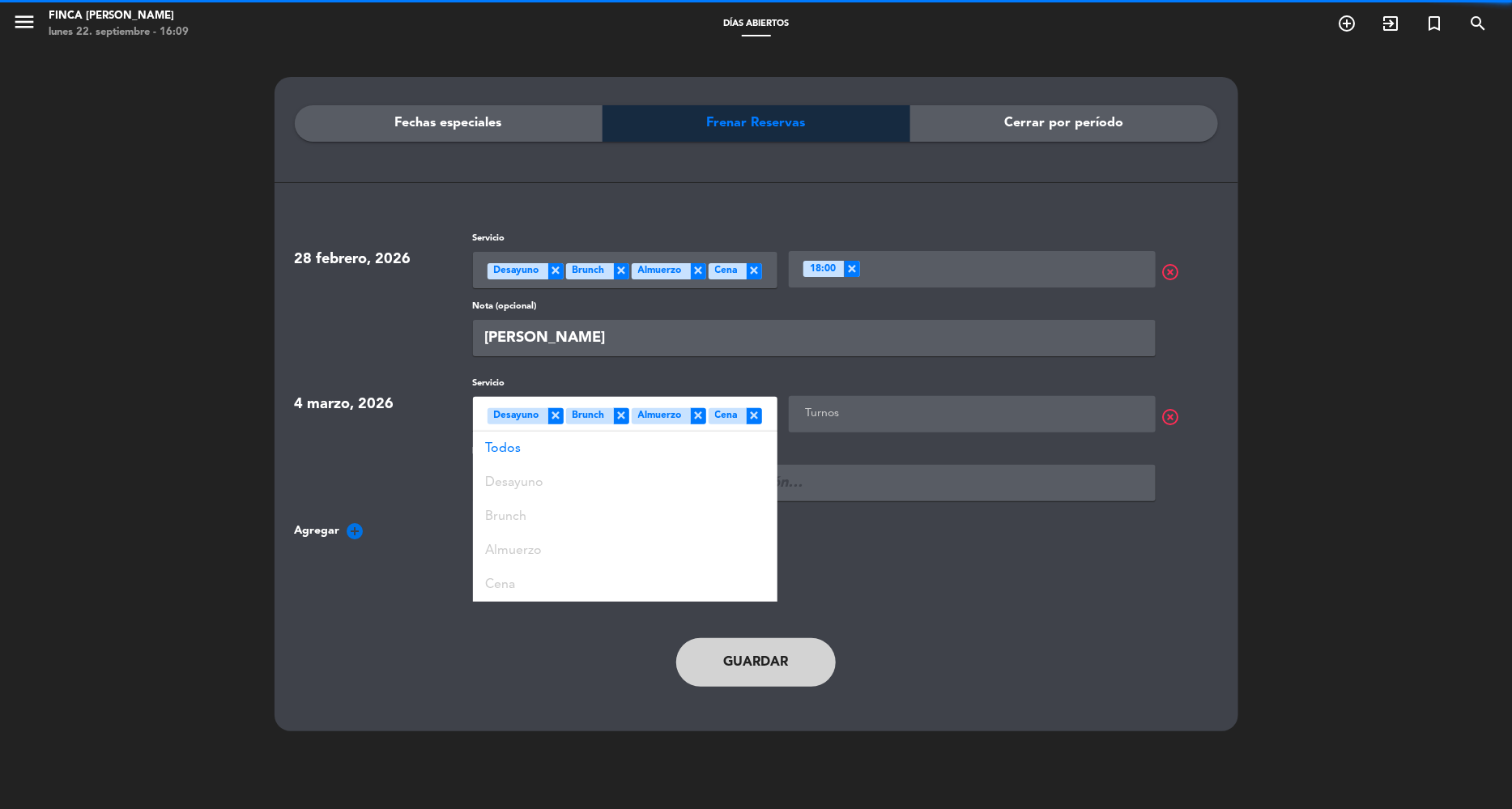
click at [839, 412] on input "text" at bounding box center [974, 415] width 346 height 20
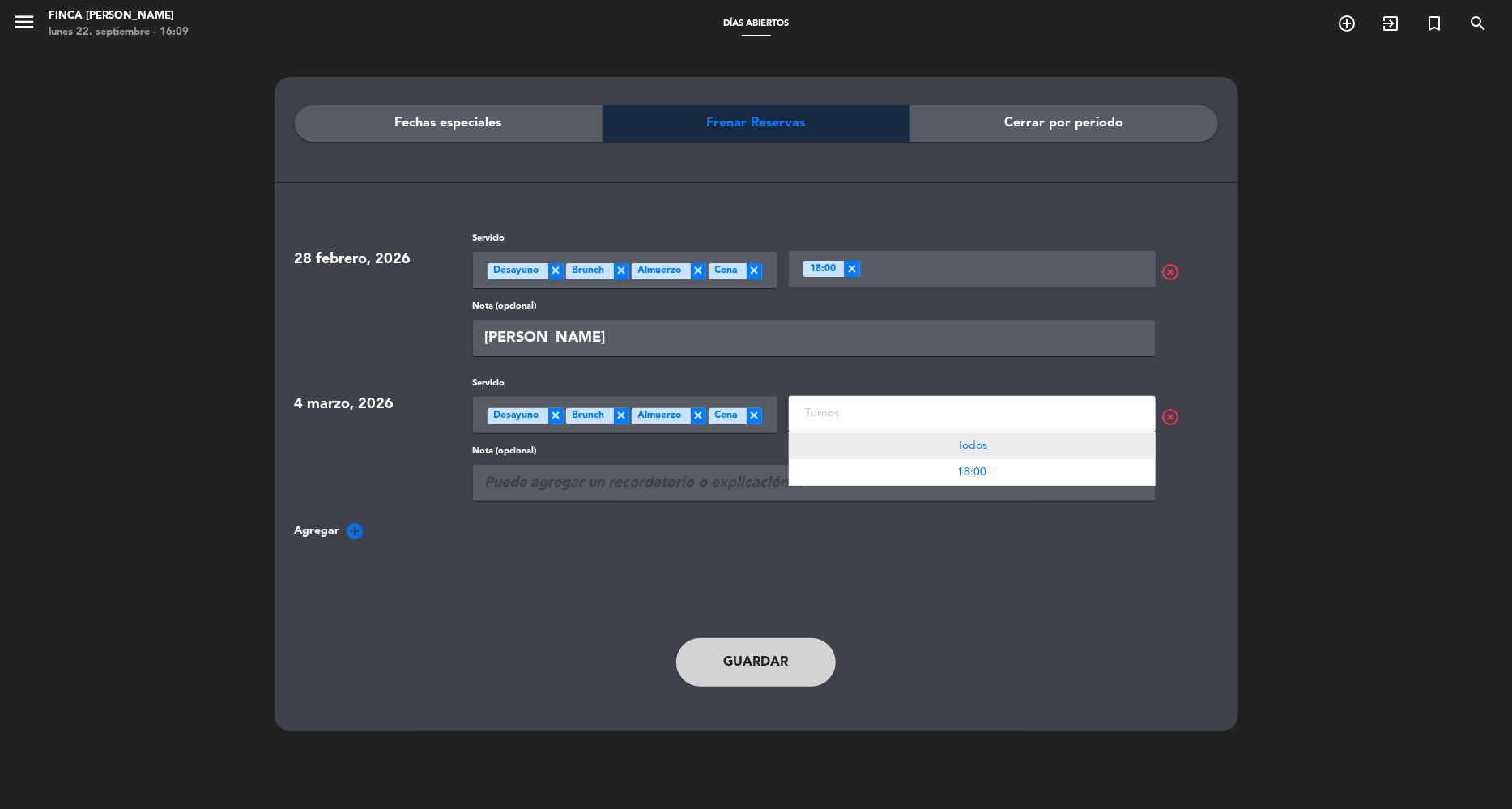
click at [885, 453] on div "Todos" at bounding box center [972, 446] width 367 height 27
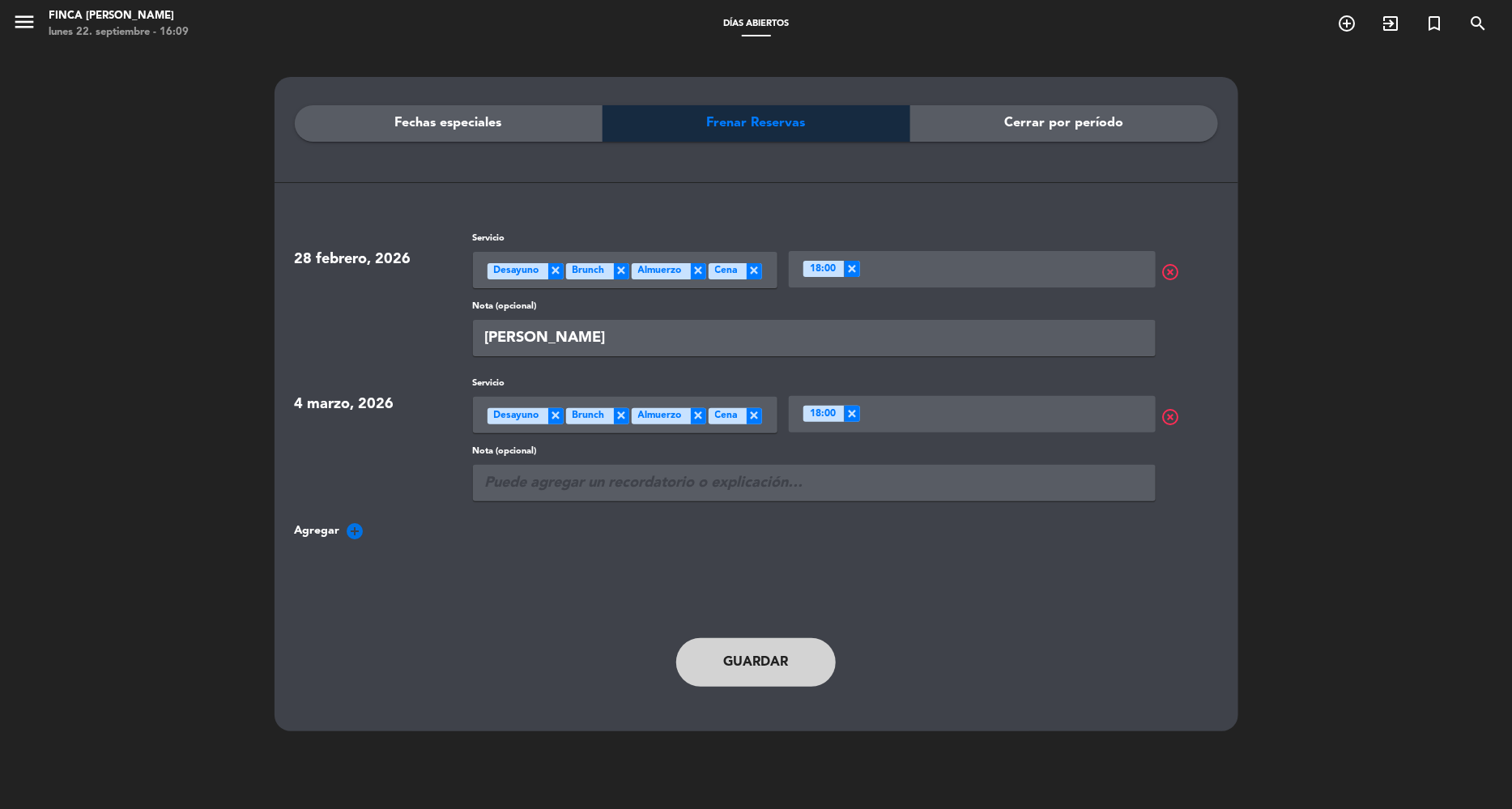
click at [609, 488] on input "text" at bounding box center [814, 483] width 683 height 36
type input "[PERSON_NAME]"
click at [358, 525] on icon "add_circle" at bounding box center [355, 531] width 19 height 19
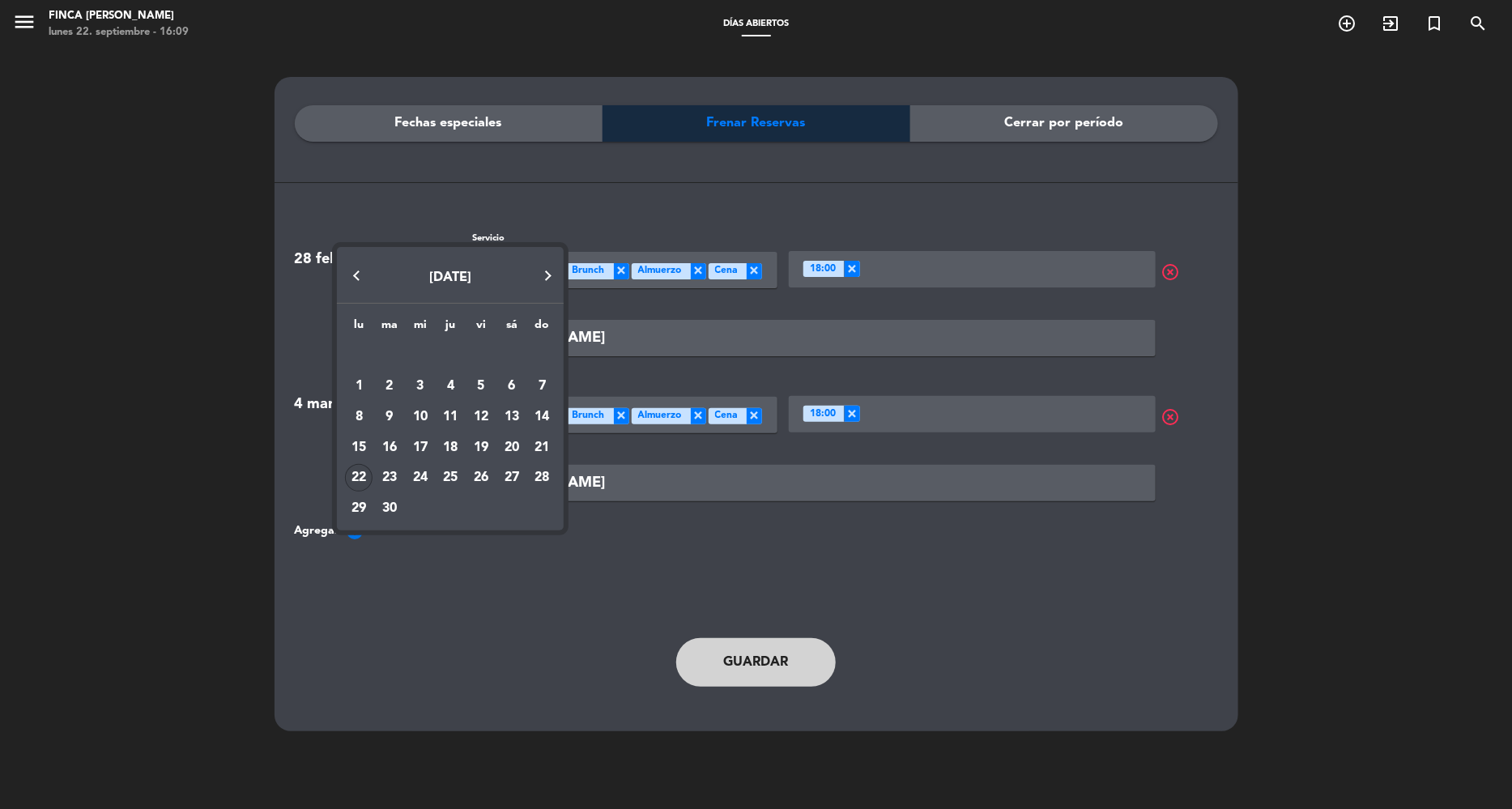
click at [547, 278] on button "Next month" at bounding box center [548, 276] width 32 height 32
click at [547, 278] on div "[DATE]" at bounding box center [450, 275] width 227 height 56
click at [146, 108] on div at bounding box center [756, 404] width 1512 height 809
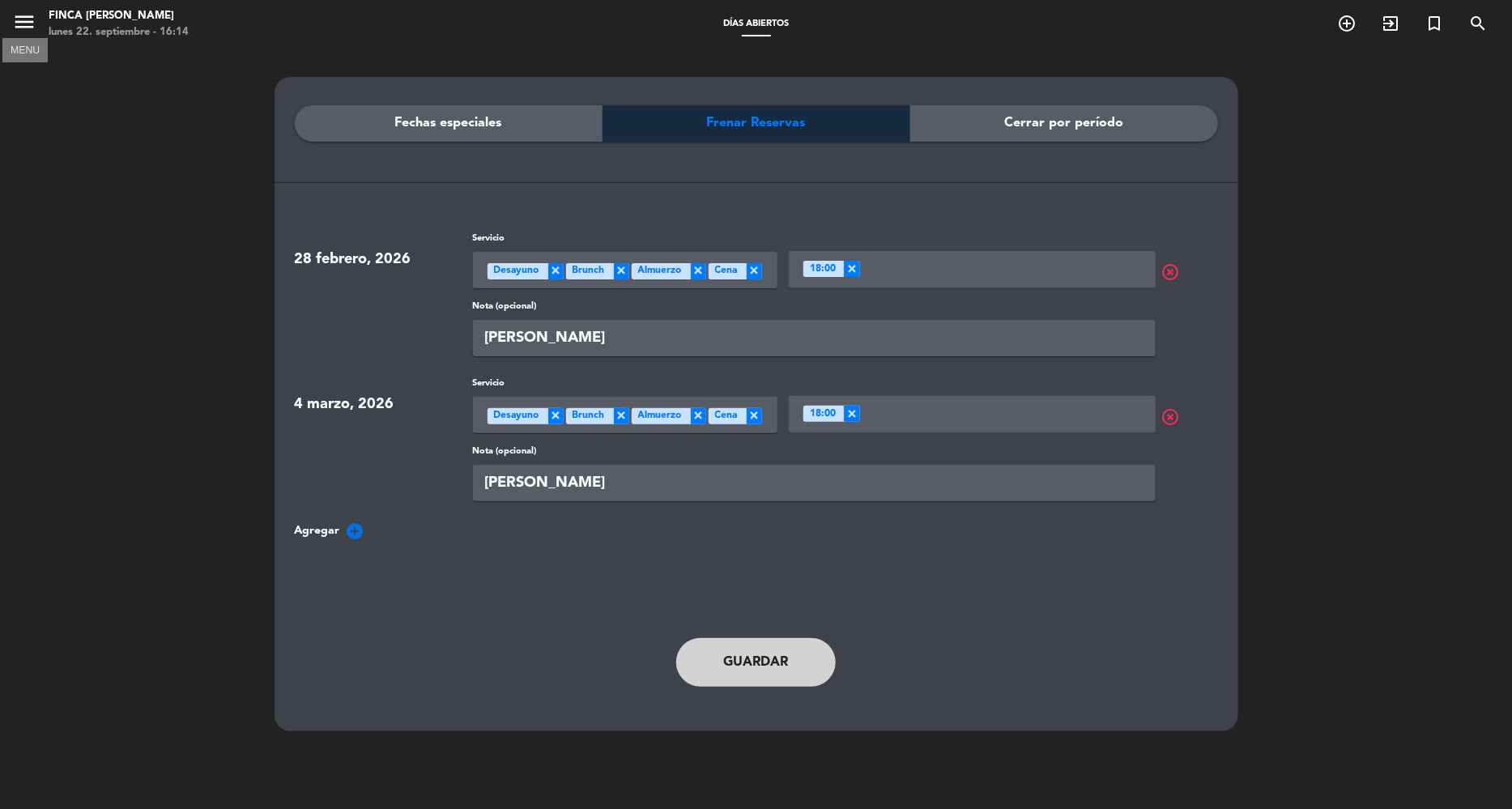
click at [22, 27] on icon "menu" at bounding box center [24, 22] width 24 height 24
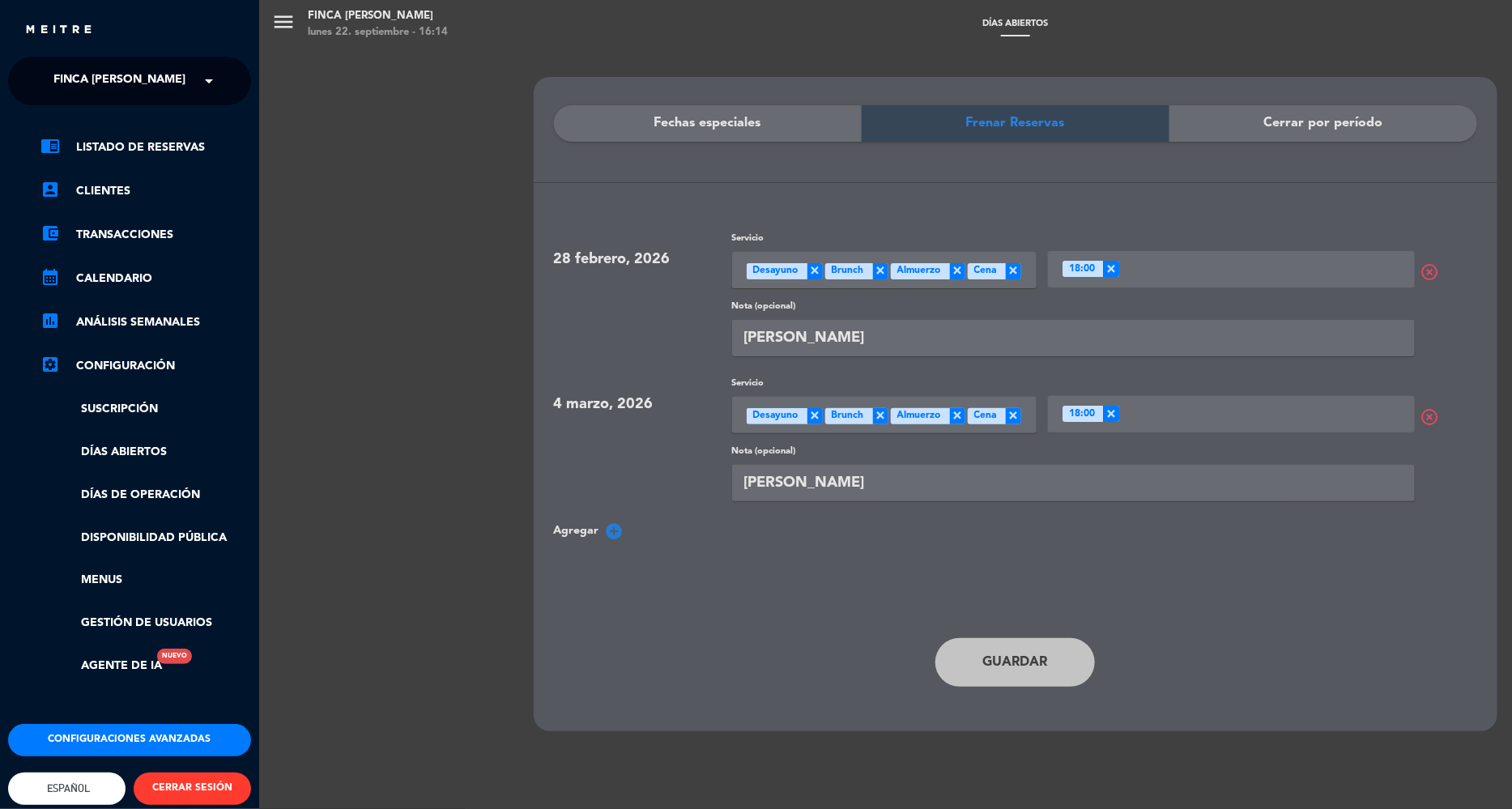
click at [446, 111] on div "menu Finca [PERSON_NAME] lunes 22. septiembre - 16:14 [PERSON_NAME] abiertos ad…" at bounding box center [1016, 404] width 1512 height 809
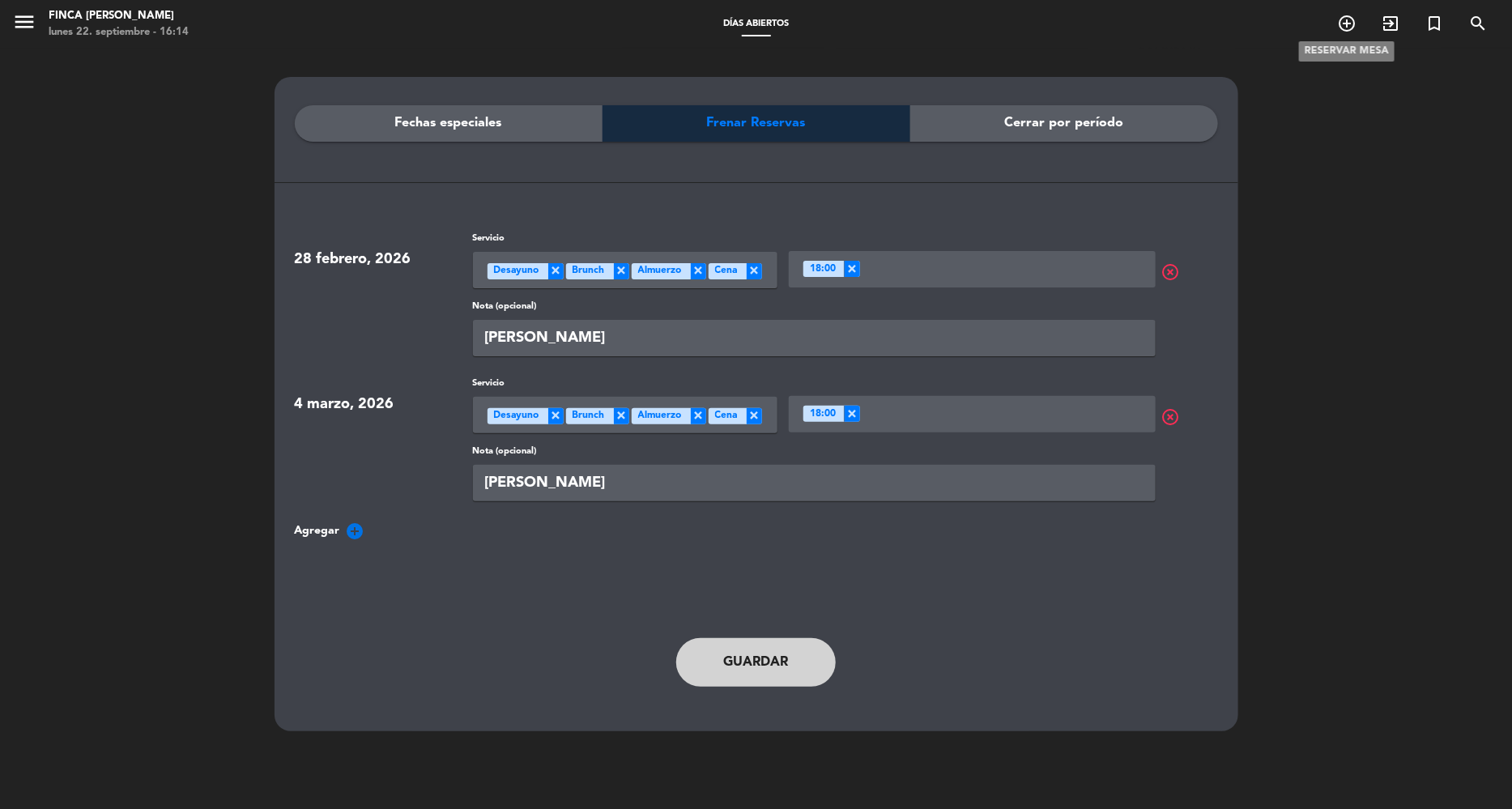
click at [1351, 24] on icon "add_circle_outline" at bounding box center [1347, 23] width 19 height 19
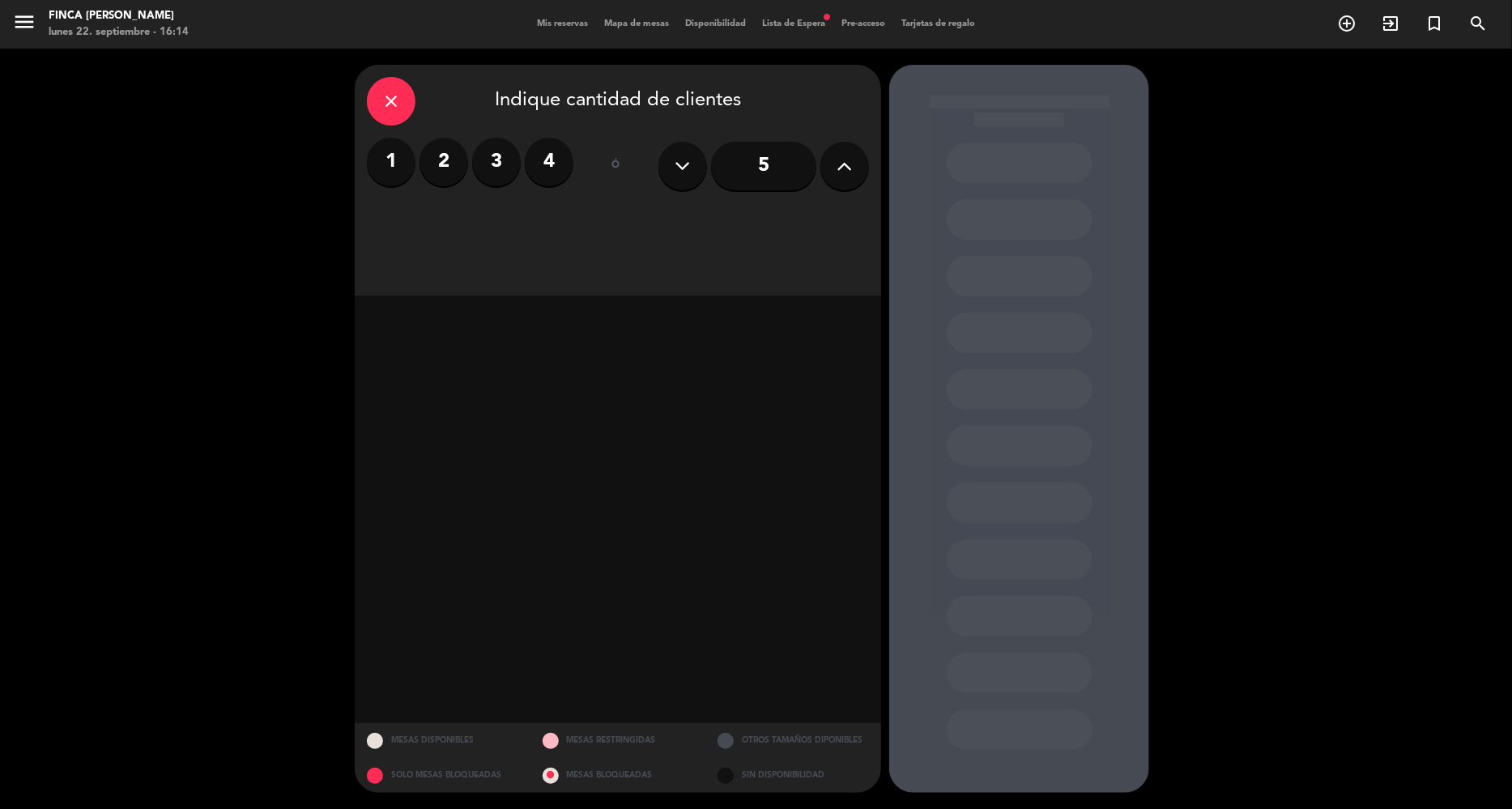
click at [770, 163] on input "5" at bounding box center [764, 166] width 105 height 49
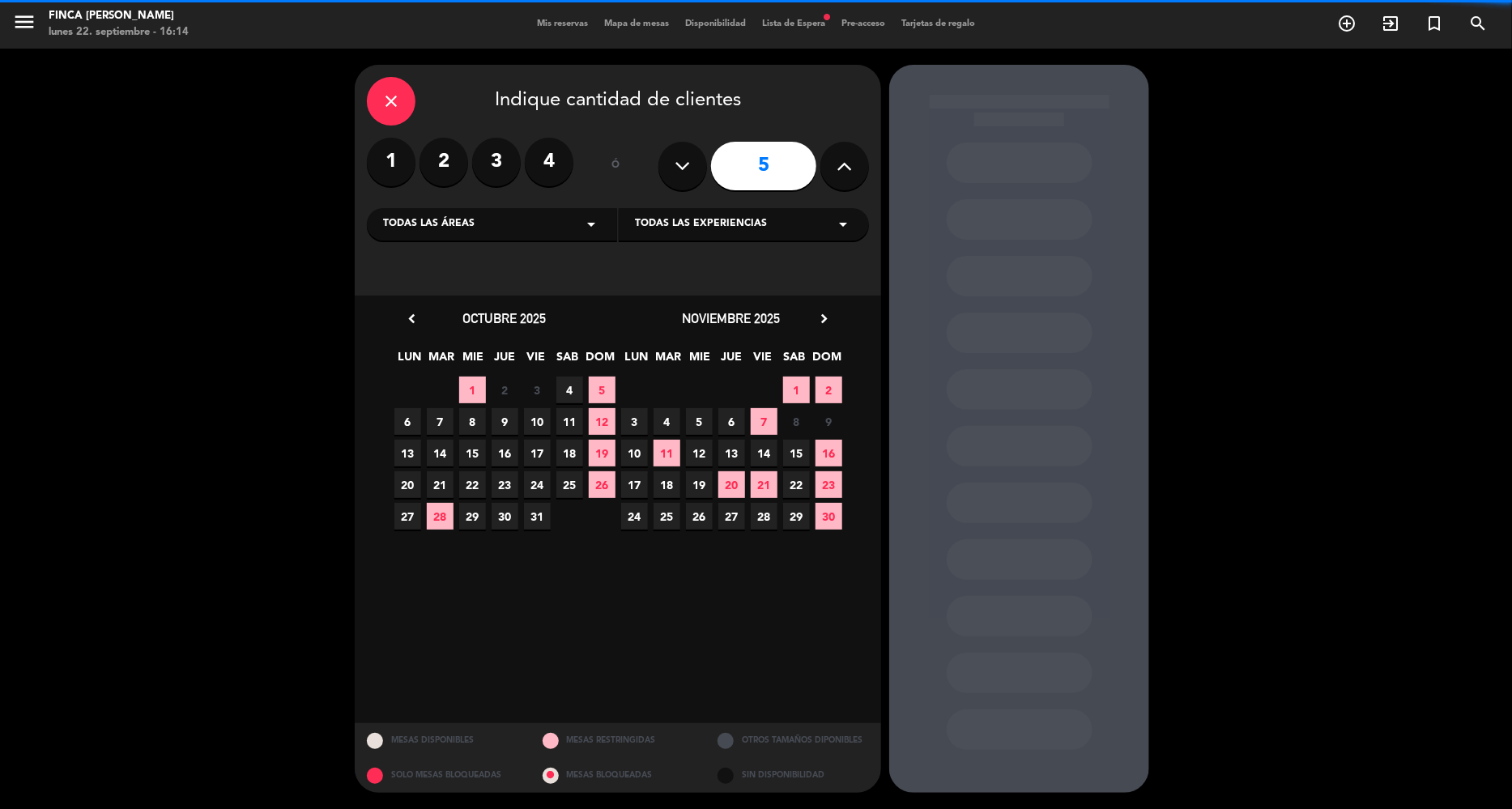
click at [494, 224] on div "Todas las áreas arrow_drop_down" at bounding box center [491, 224] width 250 height 32
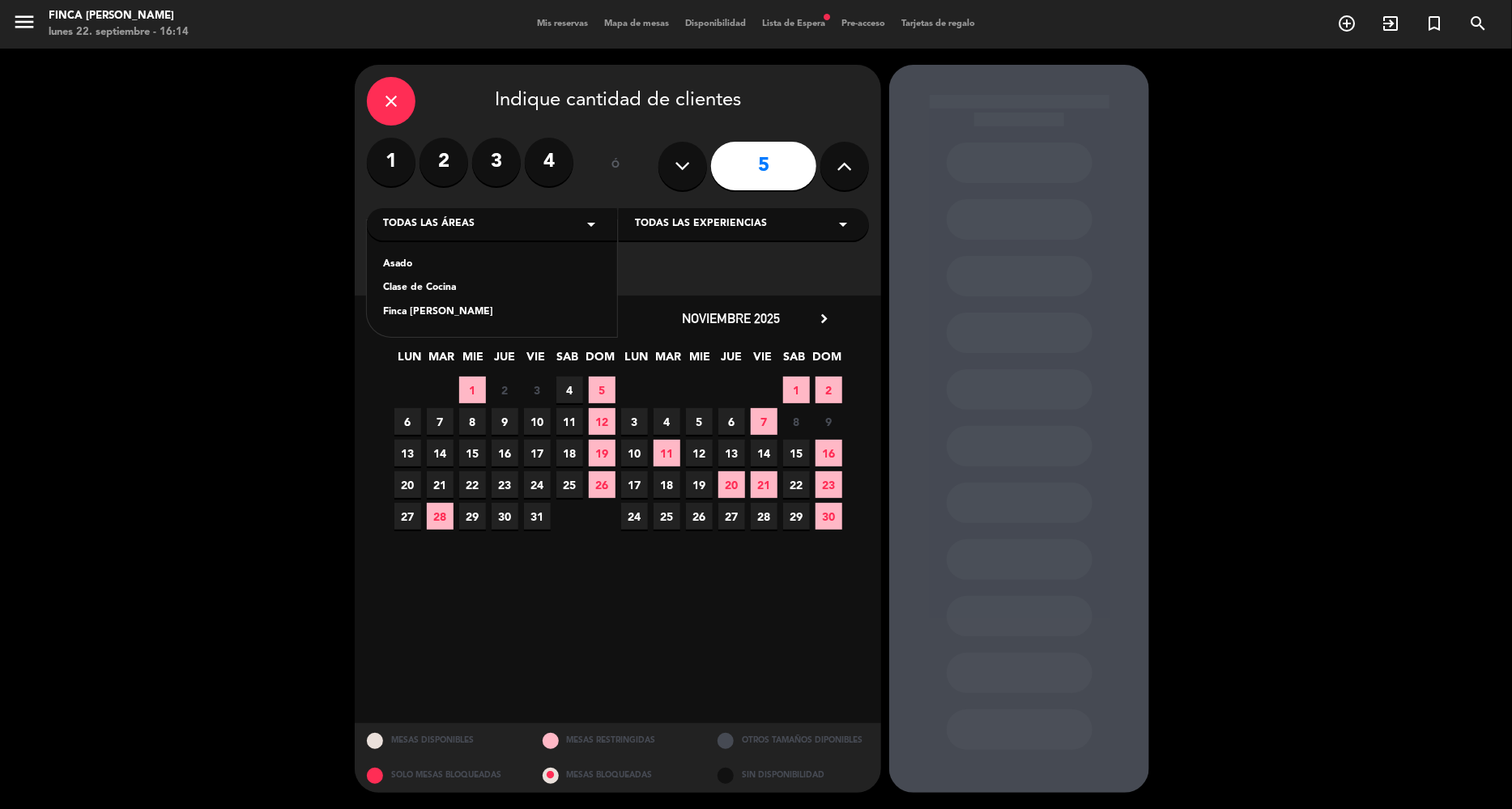
click at [700, 257] on div "close Indique cantidad de clientes 1 2 3 4 ó 5 Todas las áreas arrow_drop_down …" at bounding box center [618, 180] width 527 height 231
click at [833, 316] on div "noviembre 2025 chevron_right" at bounding box center [731, 319] width 227 height 22
click at [818, 320] on icon "chevron_right" at bounding box center [824, 319] width 17 height 17
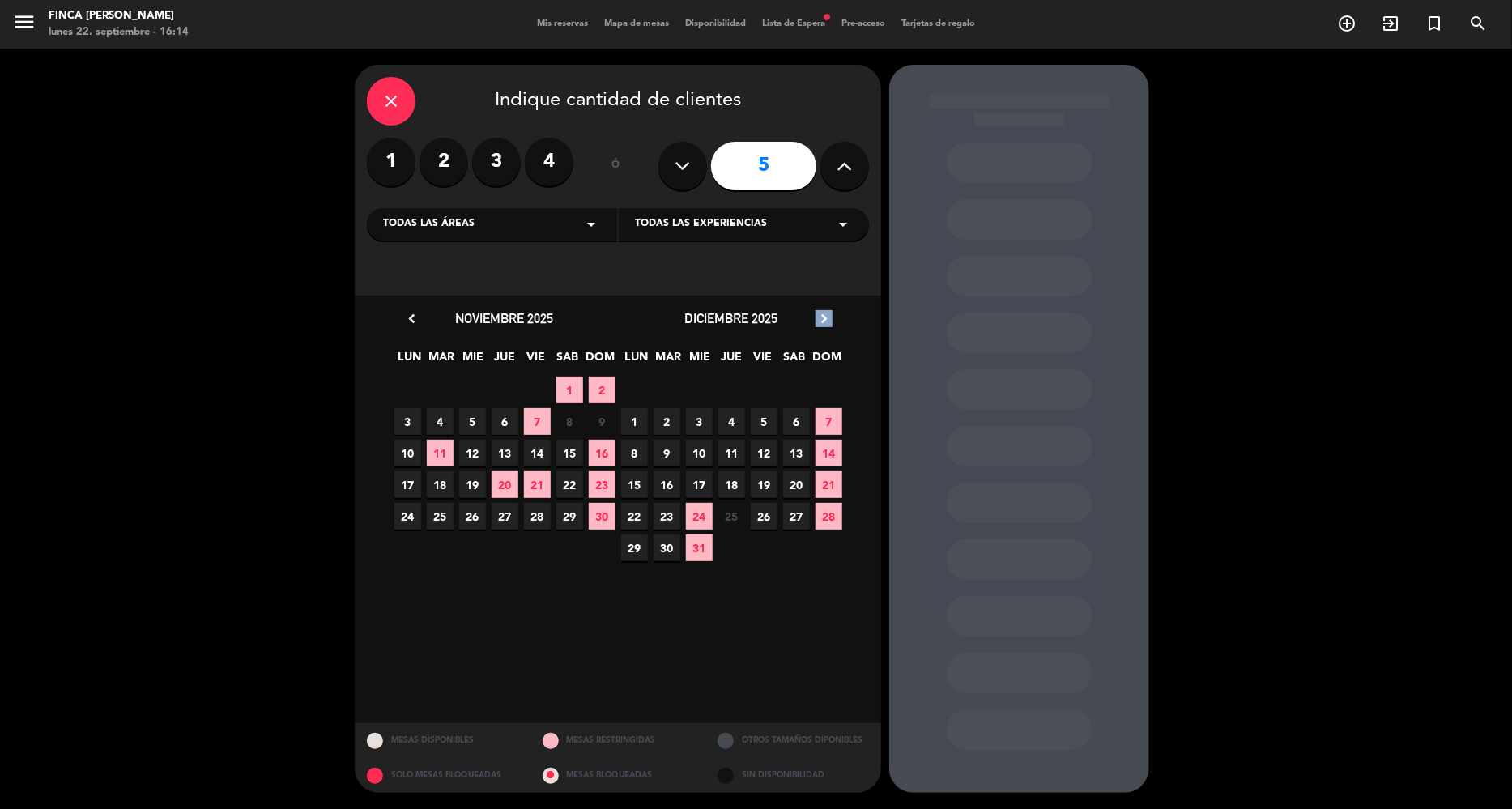
click at [818, 320] on icon "chevron_right" at bounding box center [824, 319] width 17 height 17
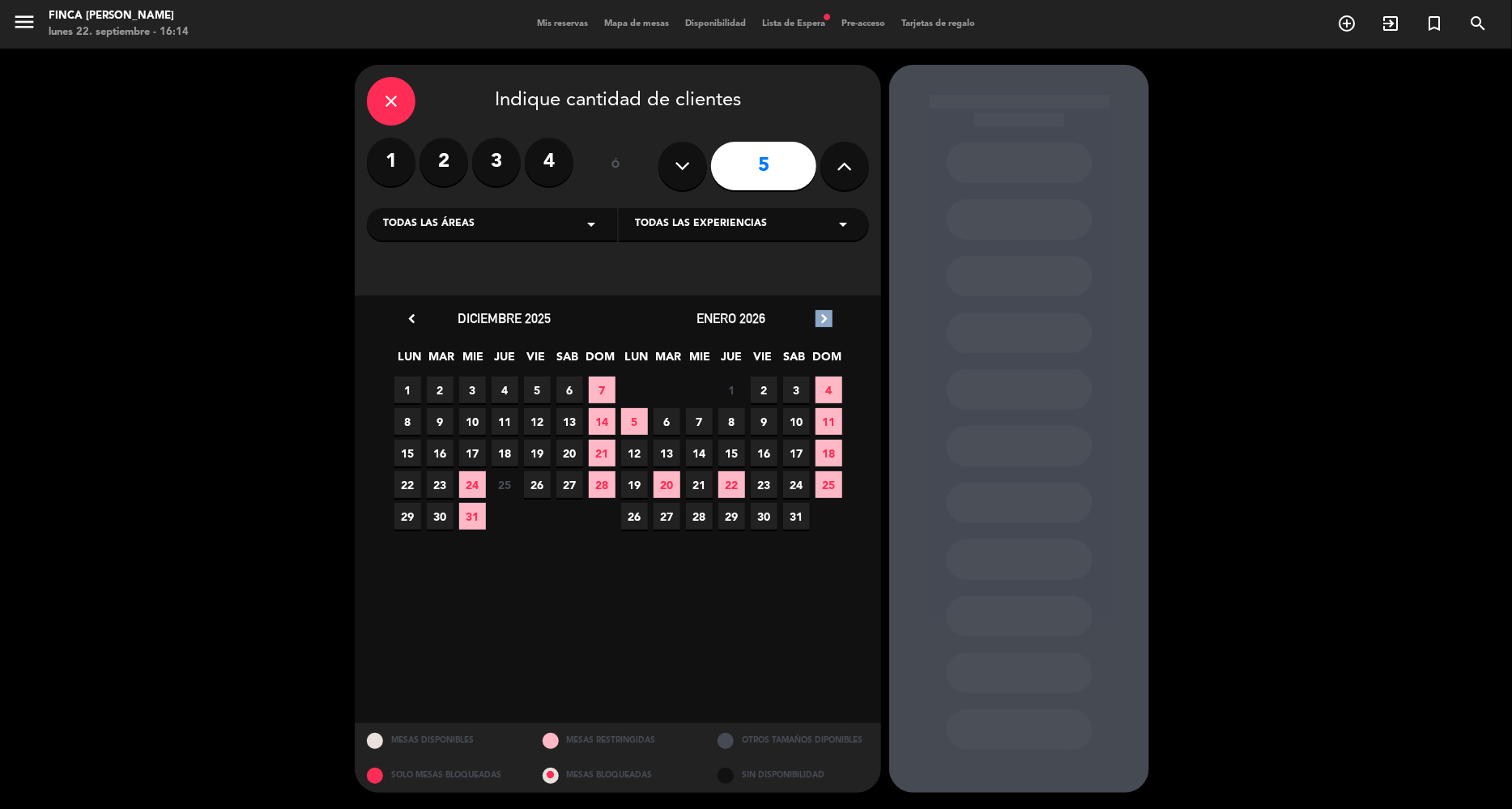
click at [818, 320] on icon "chevron_right" at bounding box center [824, 319] width 17 height 17
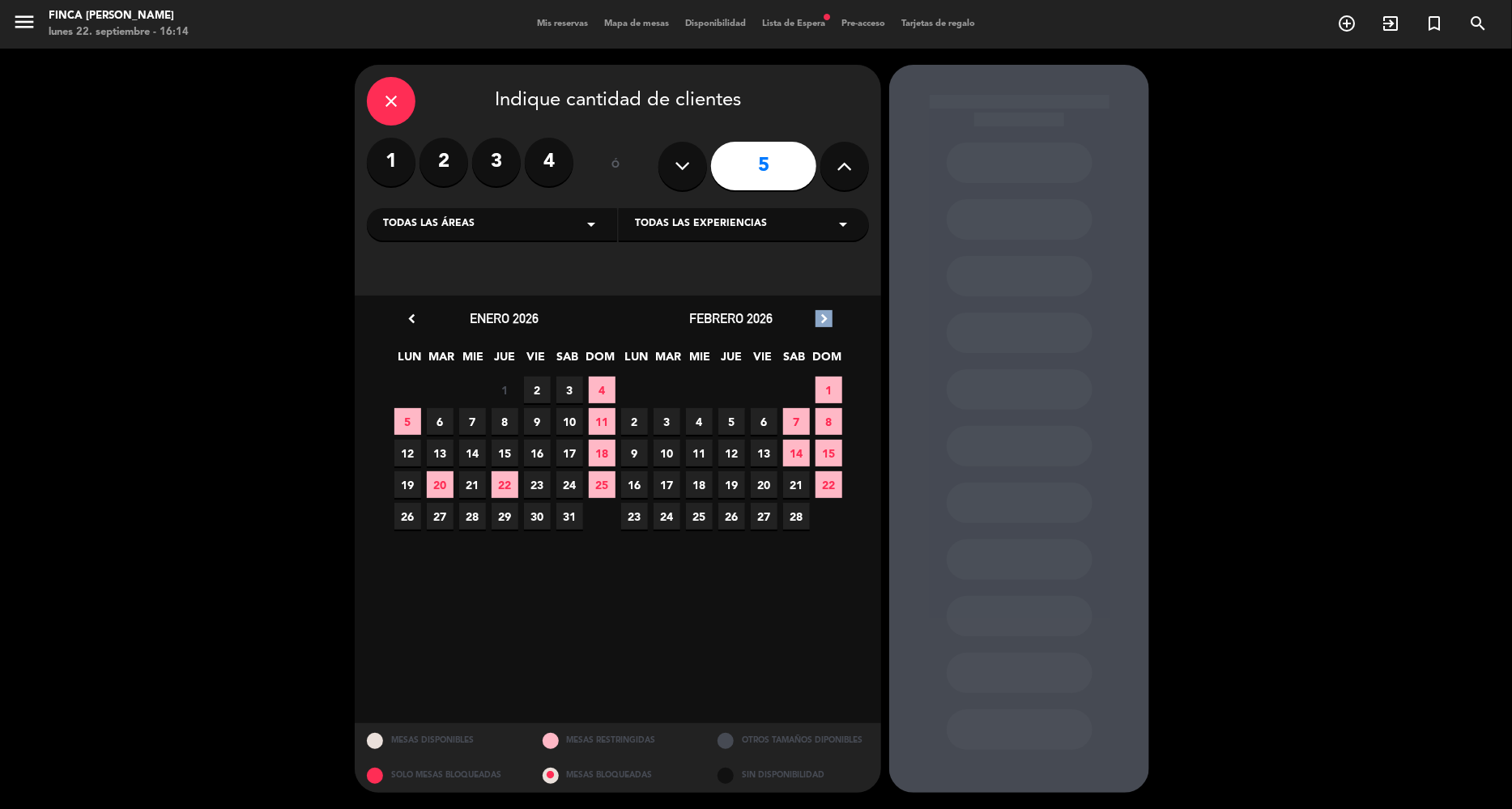
click at [818, 320] on icon "chevron_right" at bounding box center [824, 319] width 17 height 17
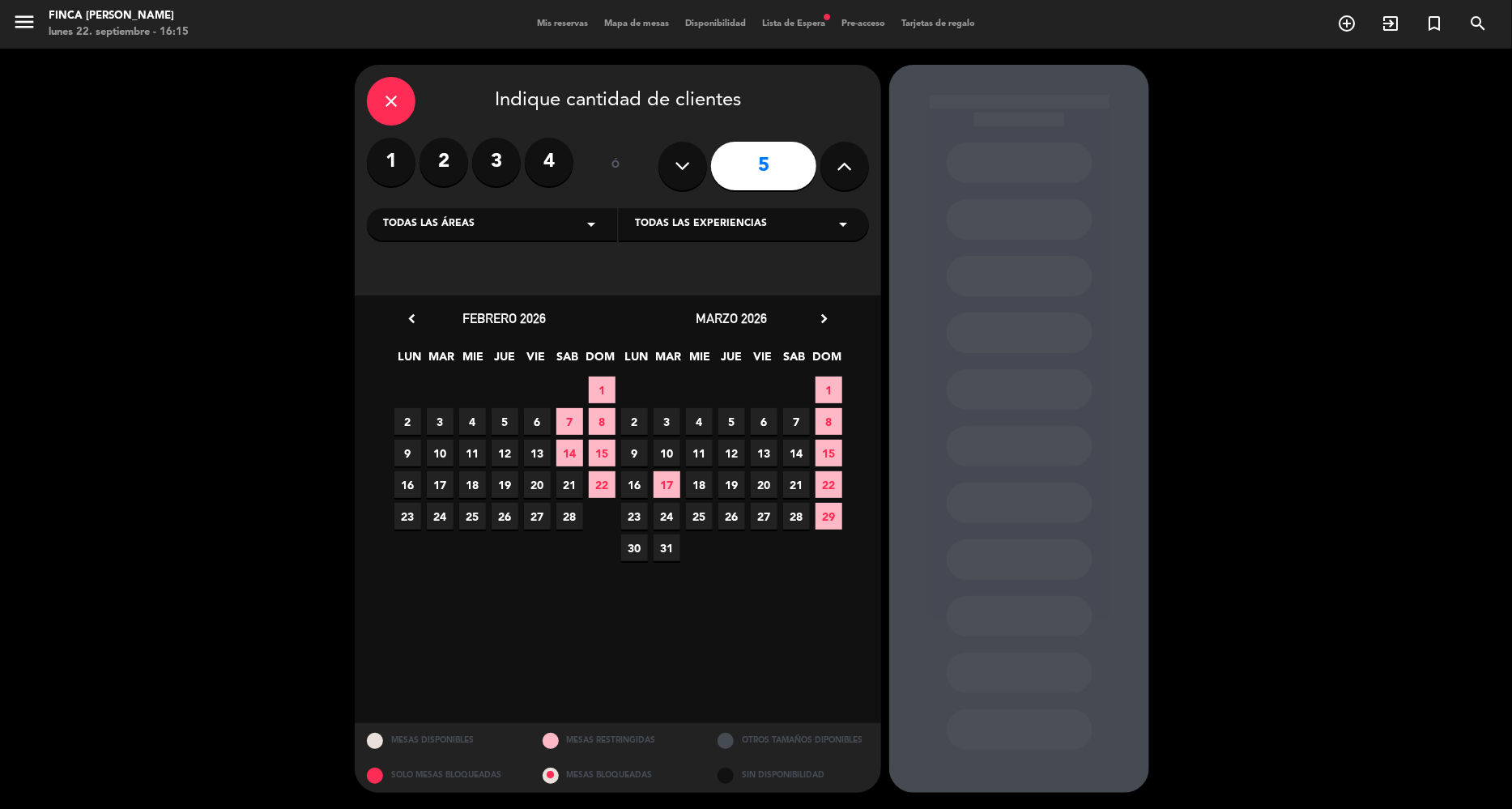
click at [466, 217] on span "Todas las áreas" at bounding box center [429, 224] width 92 height 16
click at [450, 259] on div "Asado" at bounding box center [492, 265] width 218 height 16
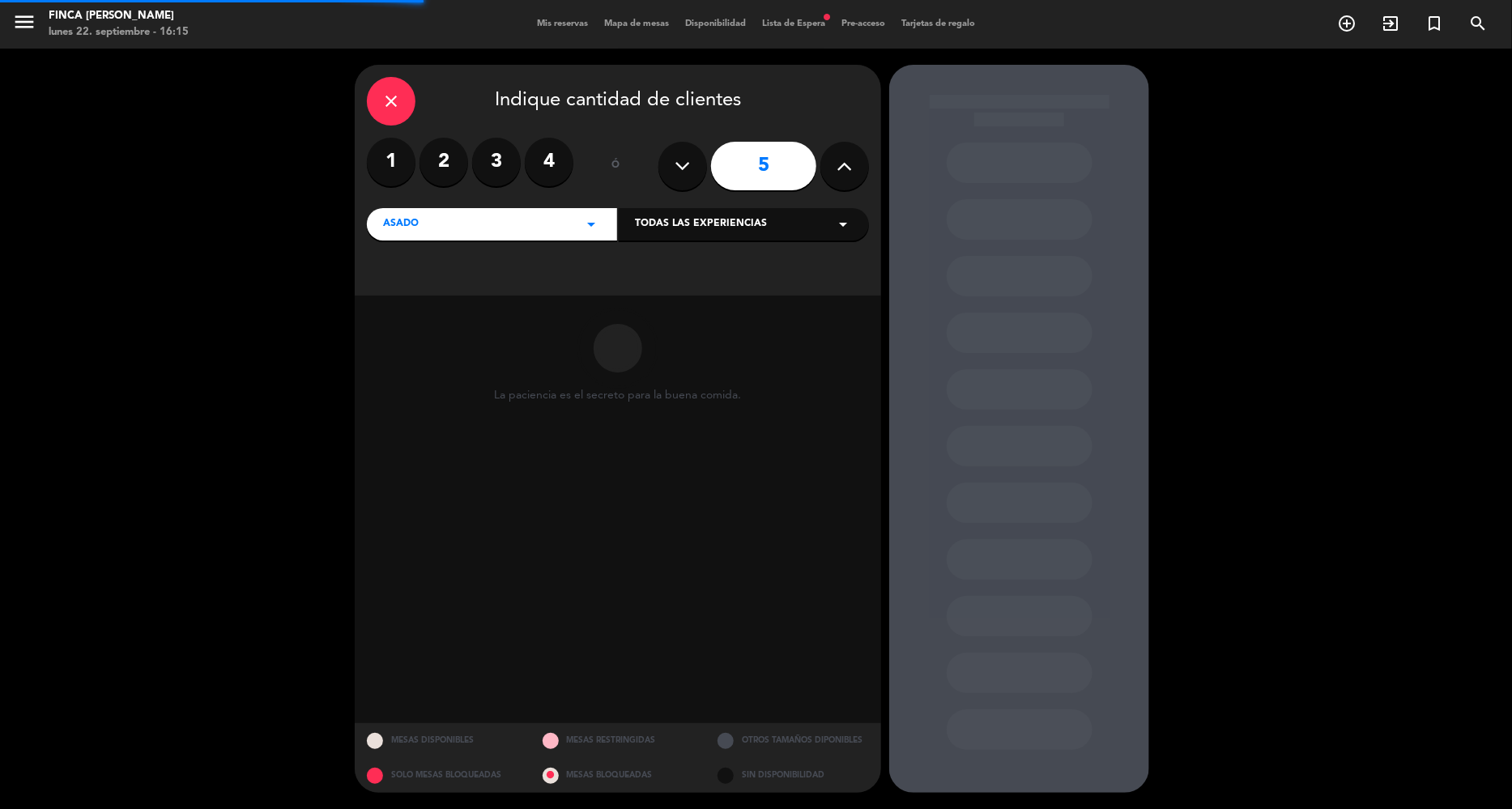
click at [717, 233] on div "Todas las experiencias arrow_drop_down" at bounding box center [743, 224] width 250 height 32
click at [695, 266] on div "A S A D O — A Real Argentinian Experience at [GEOGRAPHIC_DATA][PERSON_NAME]" at bounding box center [744, 265] width 218 height 16
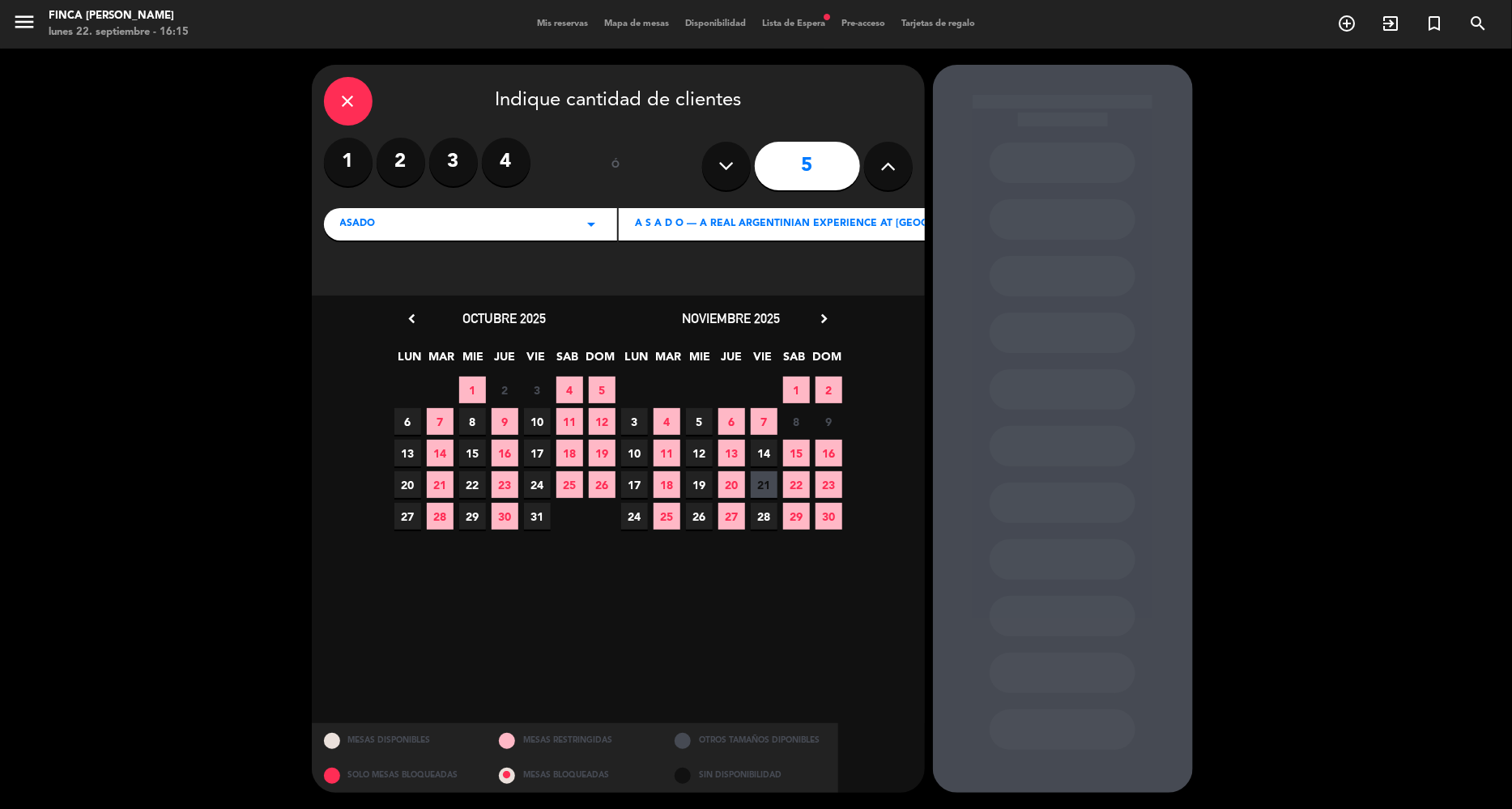
click at [831, 320] on icon "chevron_right" at bounding box center [824, 319] width 17 height 17
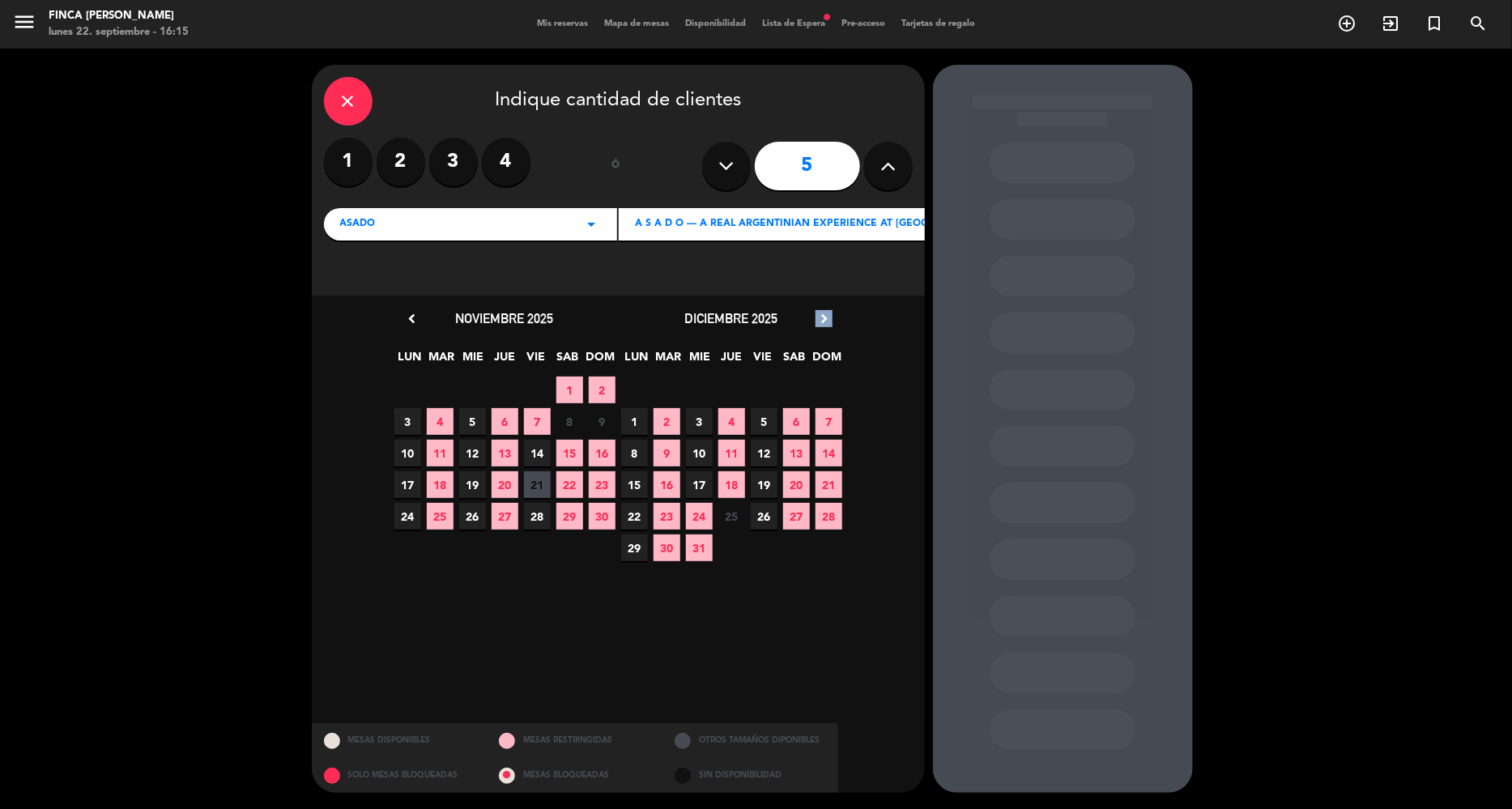
click at [831, 320] on icon "chevron_right" at bounding box center [824, 319] width 17 height 17
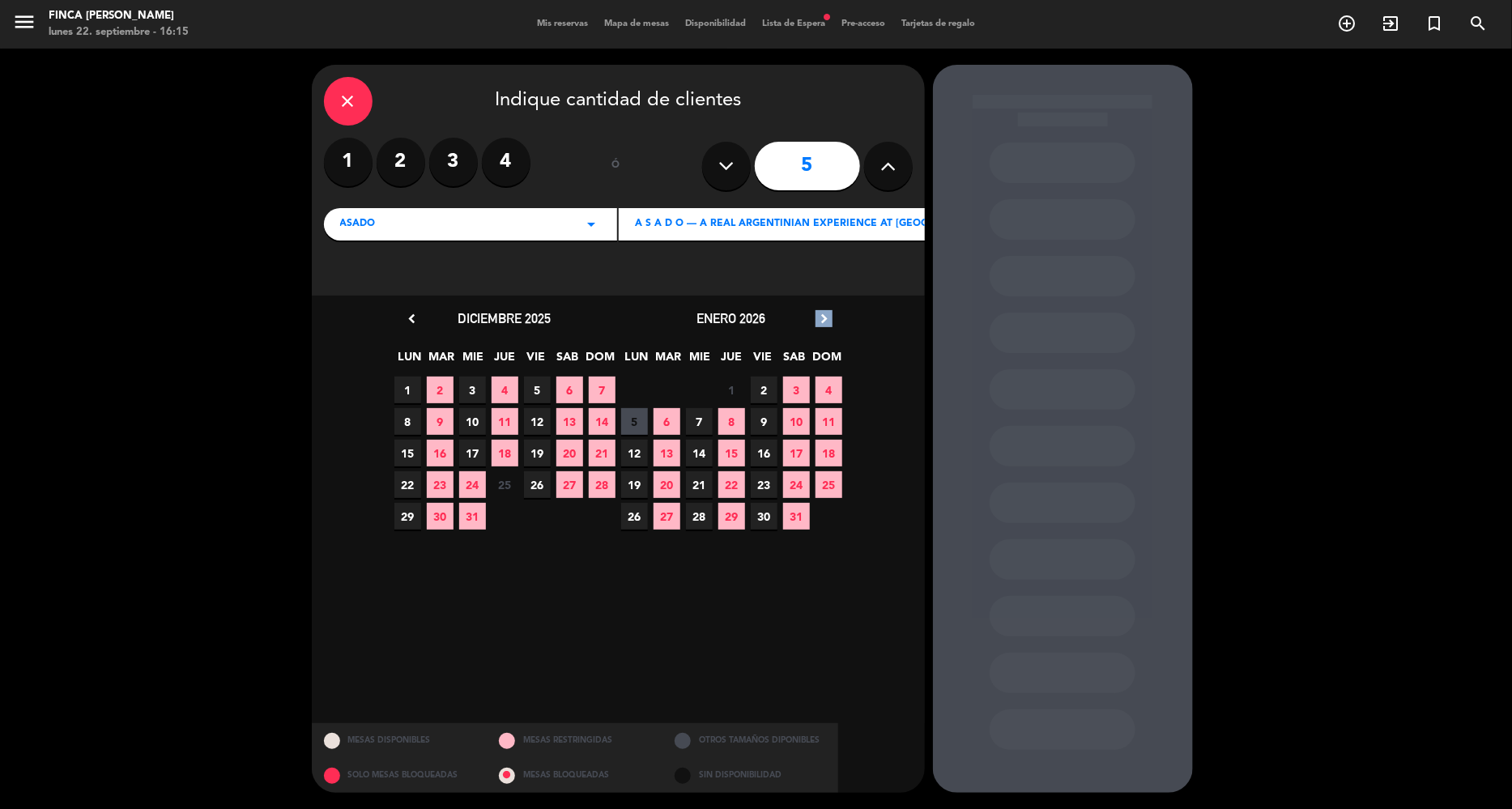
click at [831, 320] on icon "chevron_right" at bounding box center [824, 319] width 17 height 17
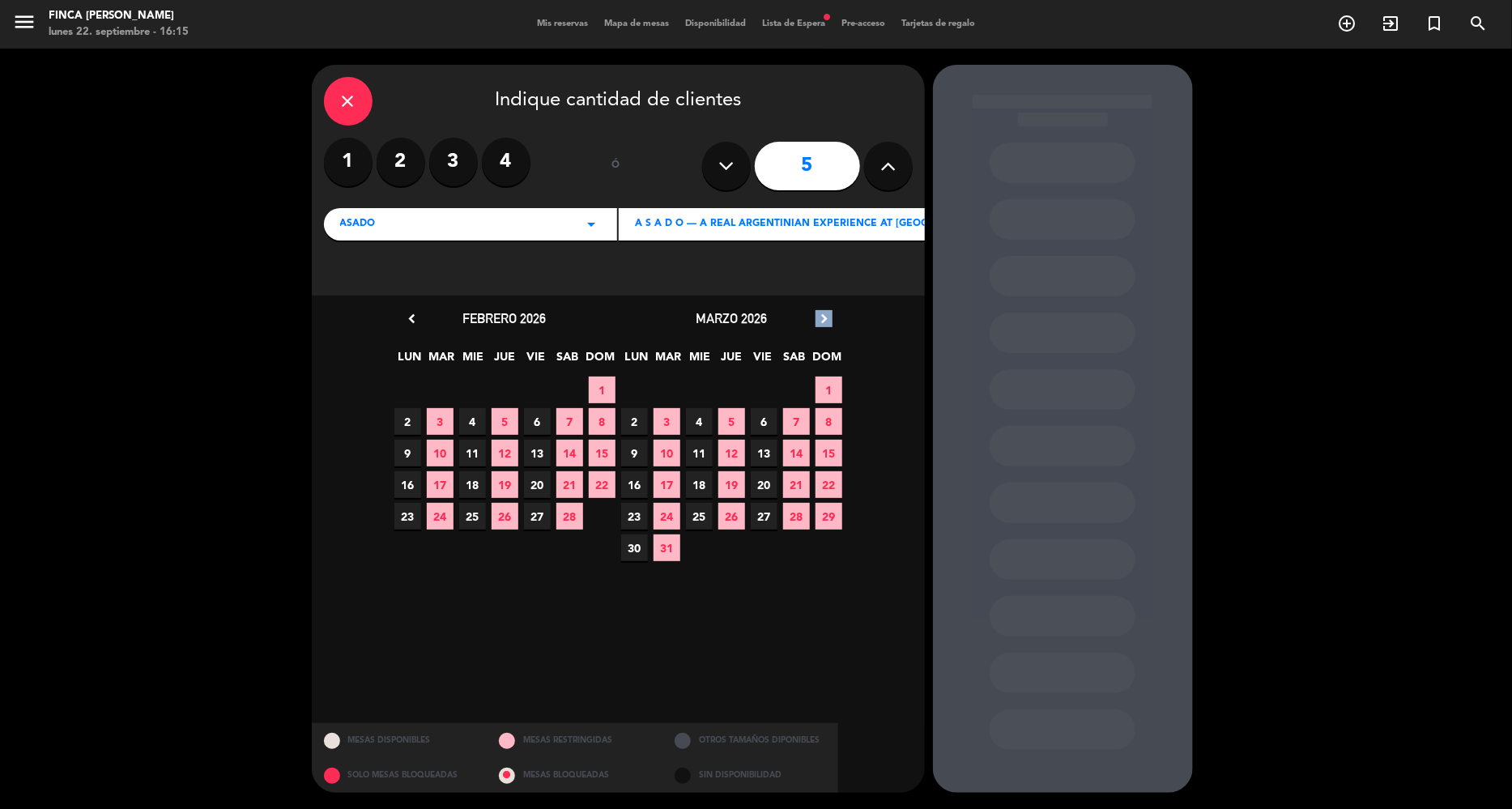
click at [831, 320] on icon "chevron_right" at bounding box center [824, 319] width 17 height 17
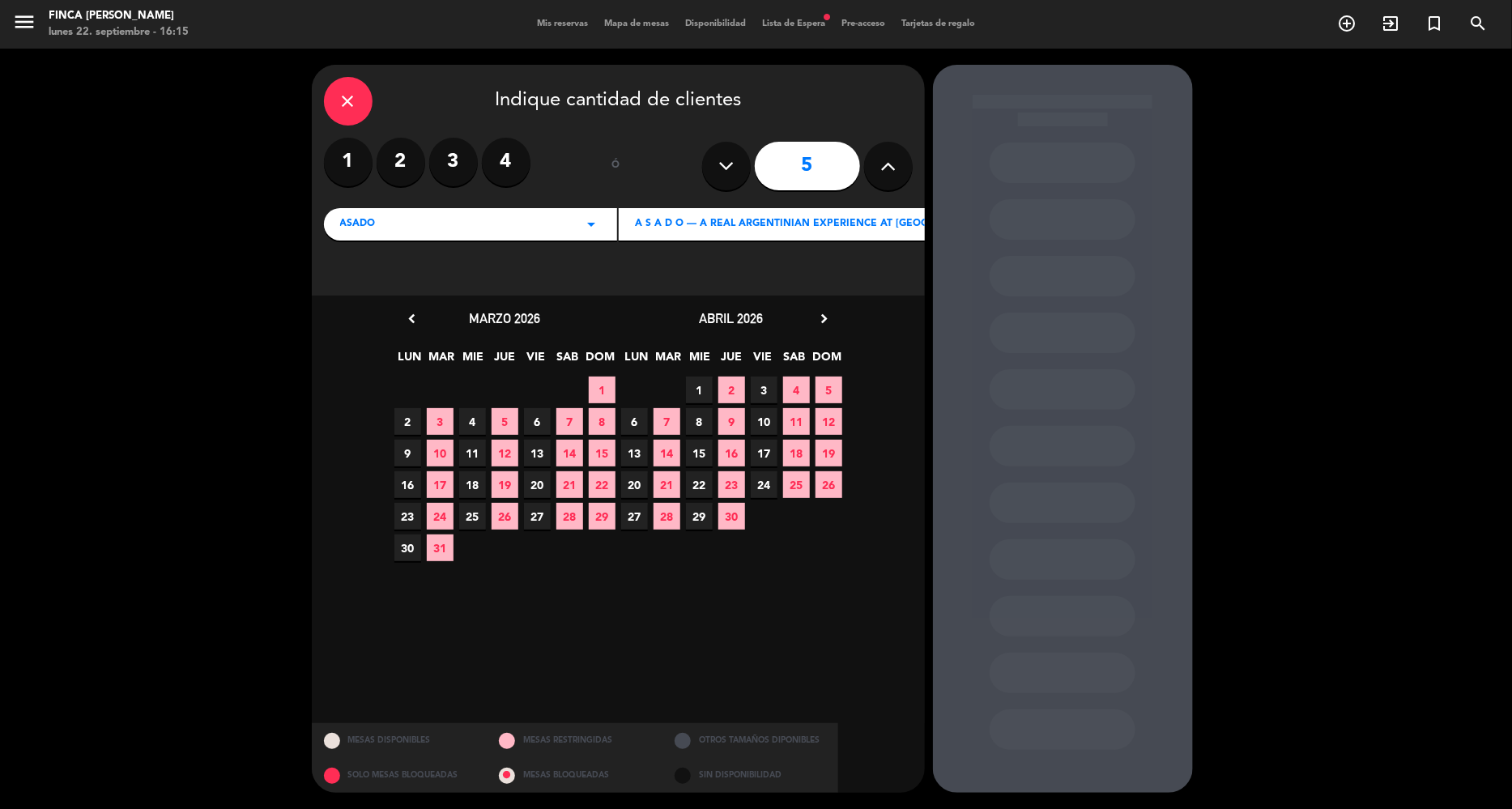
click at [407, 451] on span "9" at bounding box center [408, 453] width 27 height 27
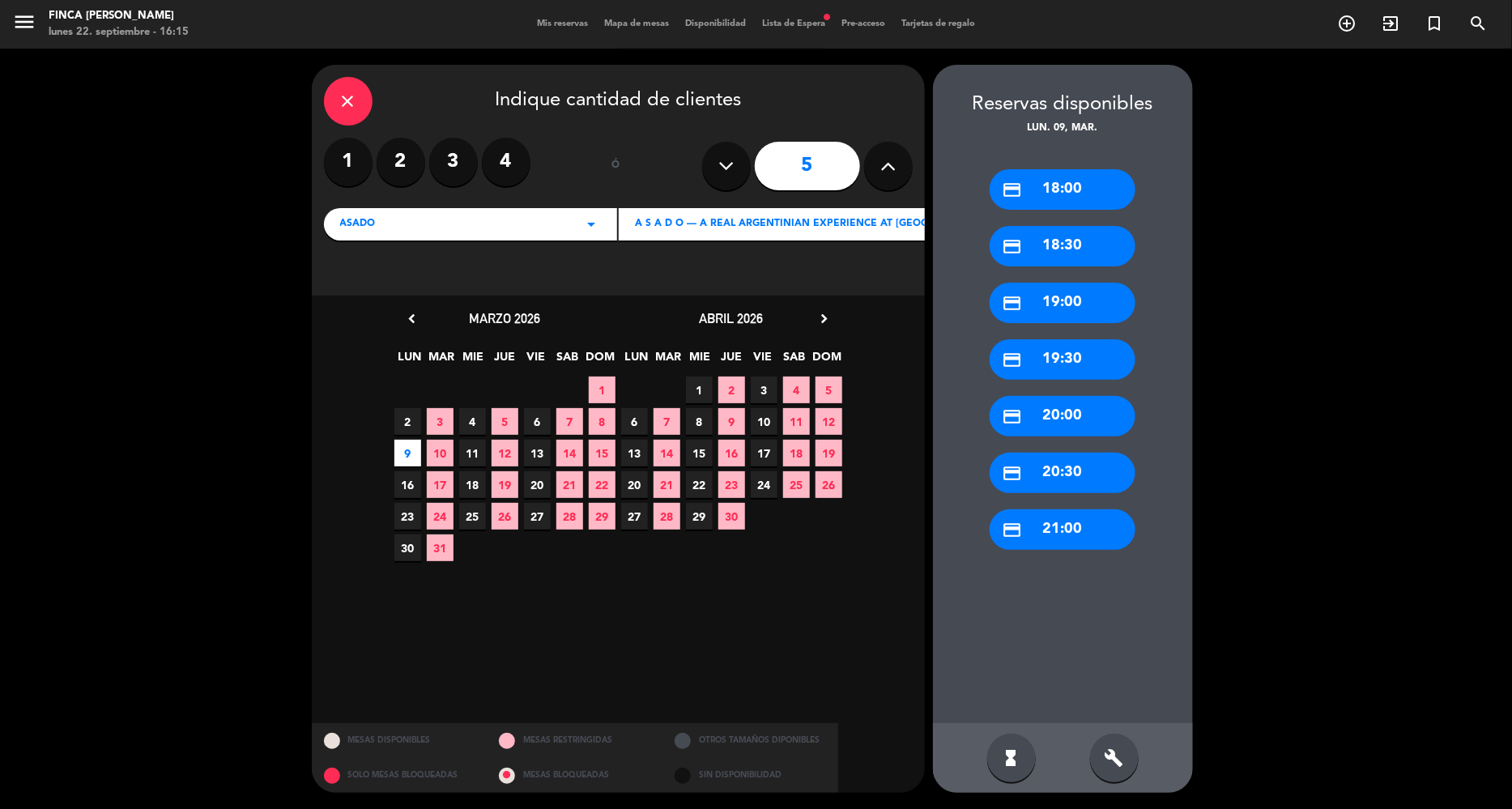
click at [1039, 428] on div "credit_card 20:00" at bounding box center [1063, 416] width 146 height 40
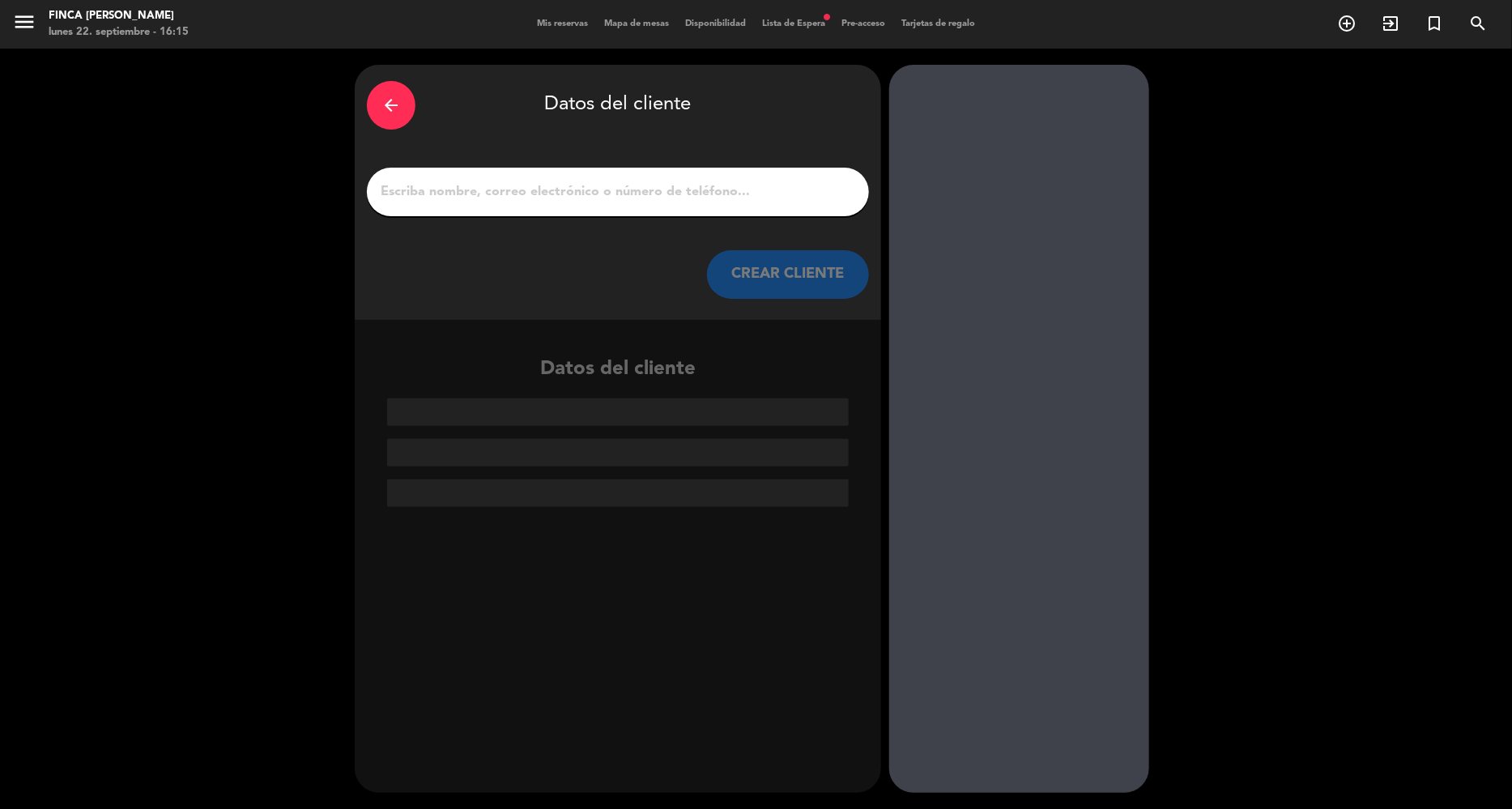
click at [680, 190] on input "1" at bounding box center [618, 191] width 478 height 23
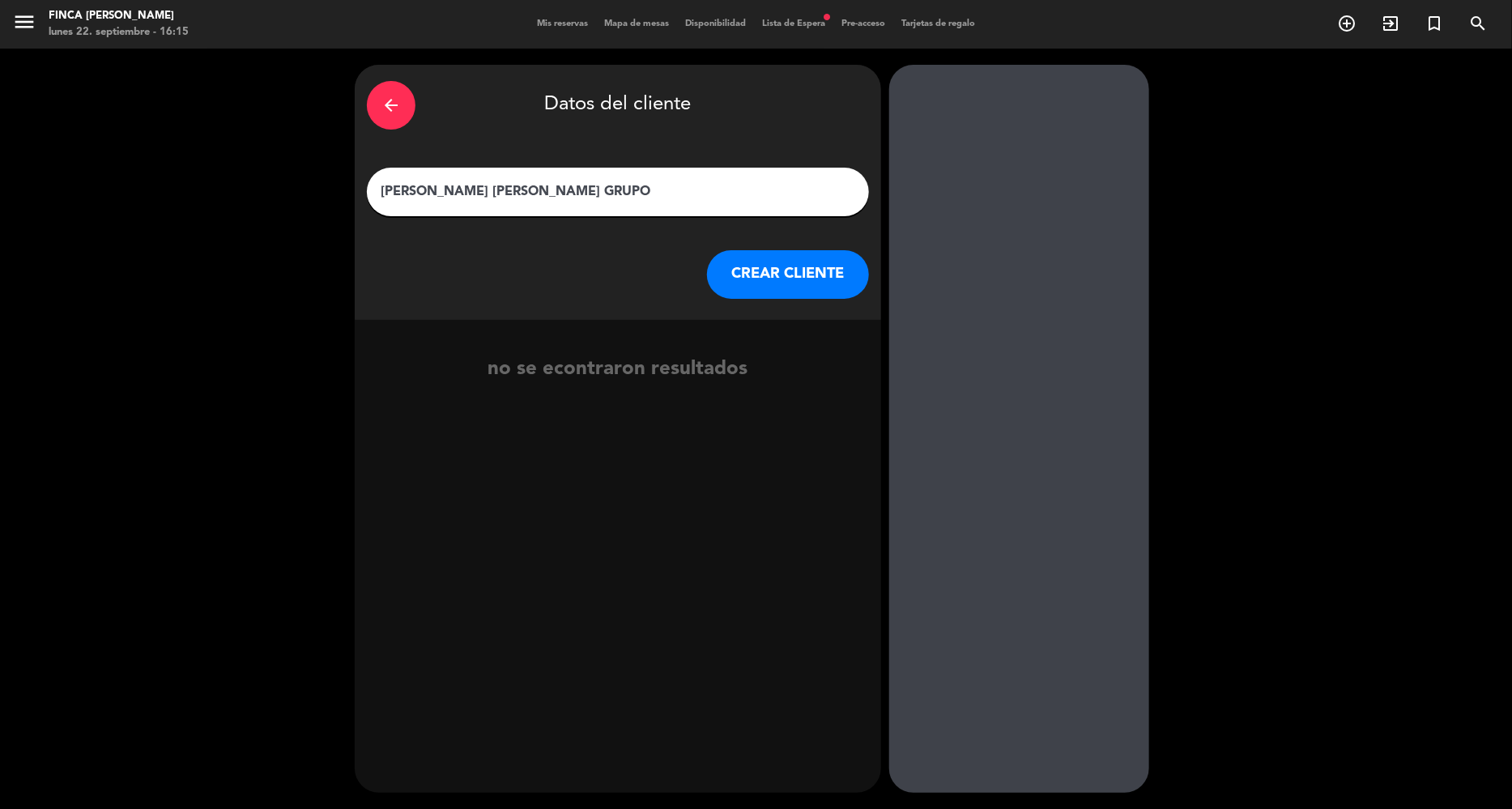
type input "[PERSON_NAME] [PERSON_NAME] GRUPO"
click at [834, 264] on button "CREAR CLIENTE" at bounding box center [788, 275] width 162 height 49
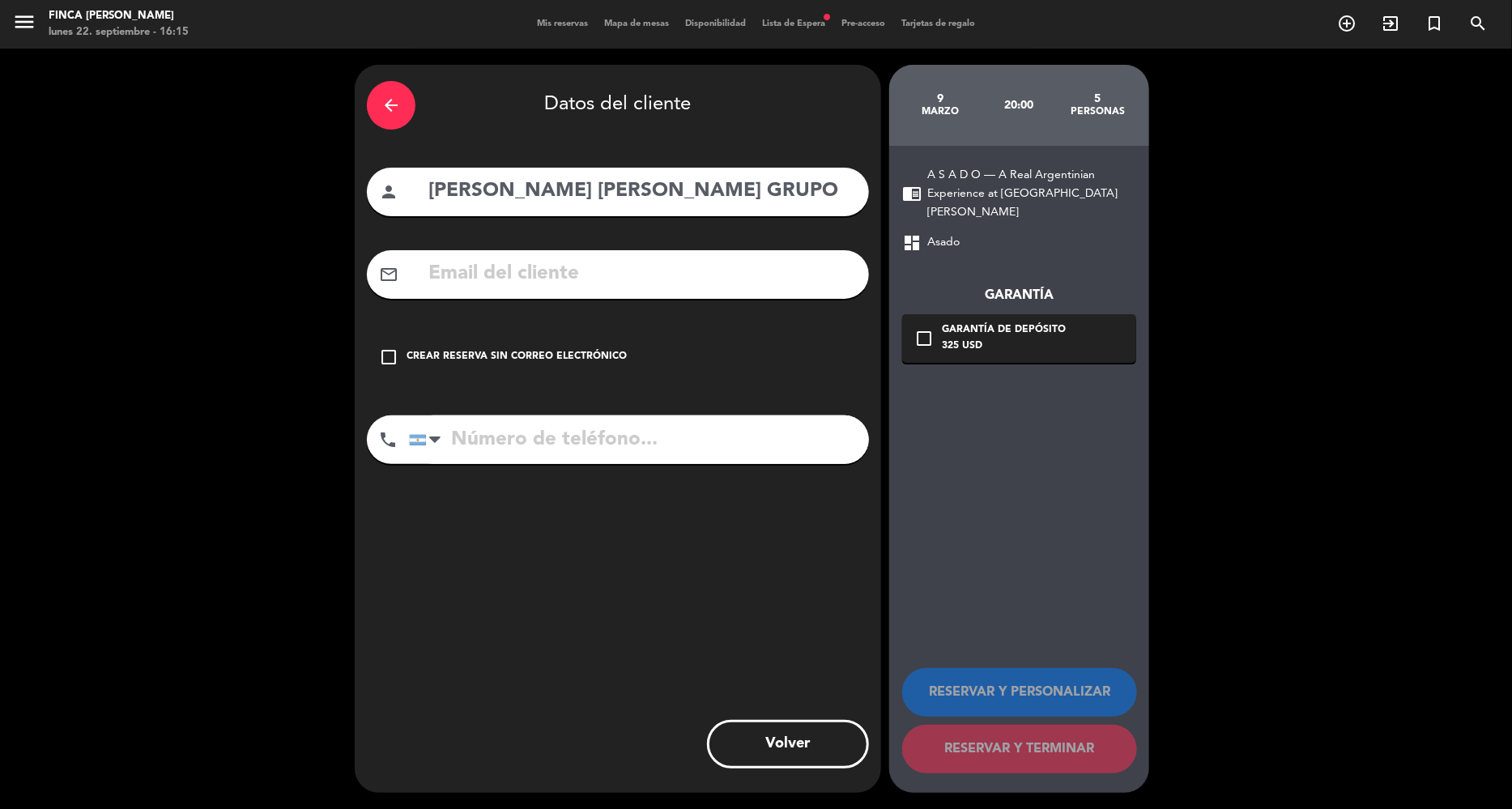
click at [468, 344] on div "check_box_outline_blank Crear reserva sin correo electrónico" at bounding box center [618, 357] width 502 height 49
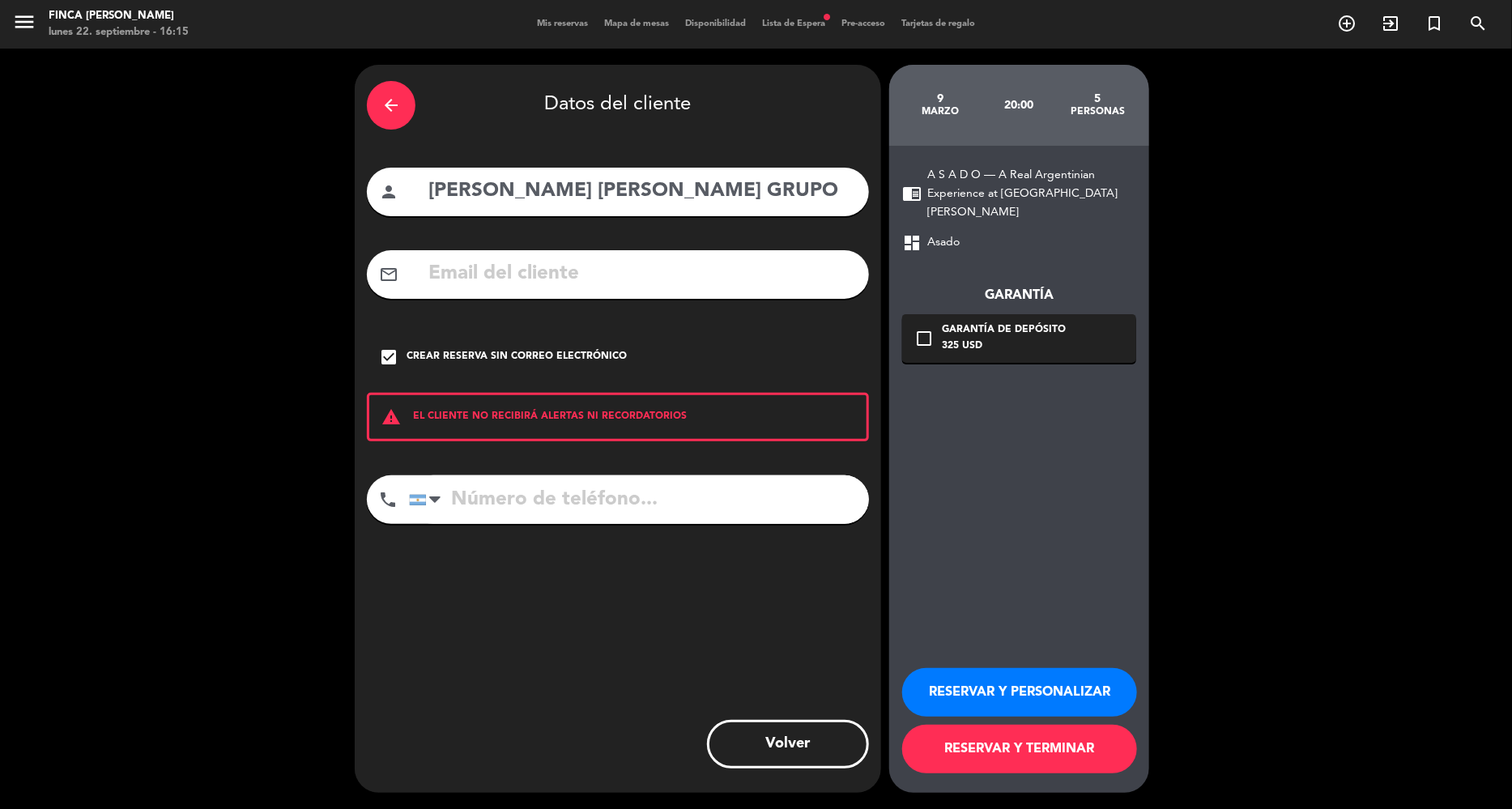
click at [997, 689] on button "RESERVAR Y PERSONALIZAR" at bounding box center [1020, 693] width 235 height 49
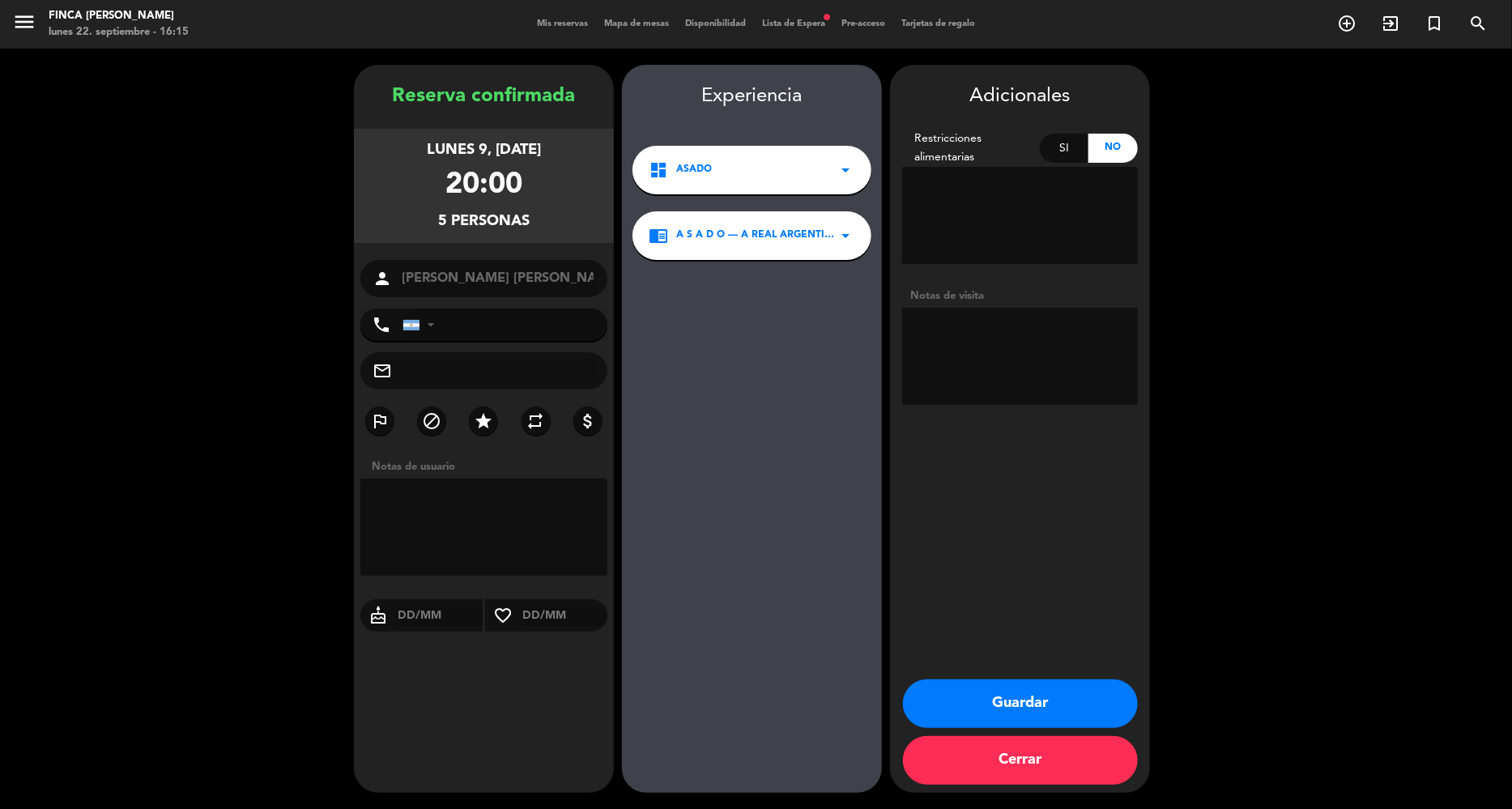
click at [532, 491] on textarea at bounding box center [484, 527] width 247 height 97
type textarea "GRUPO [PERSON_NAME]"
click at [1092, 726] on button "Guardar" at bounding box center [1021, 704] width 235 height 49
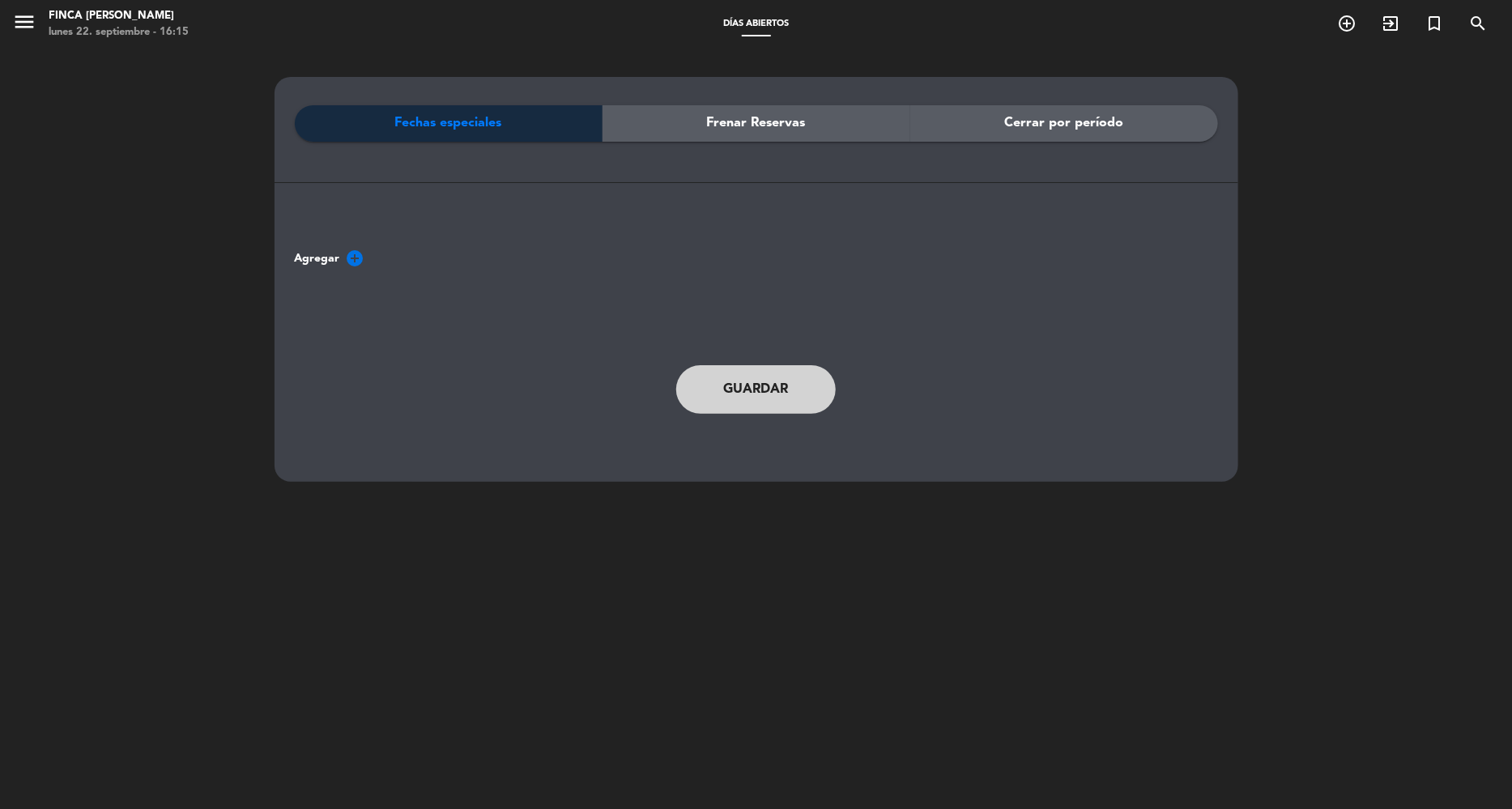
click at [850, 119] on div "Frenar Reservas" at bounding box center [756, 123] width 308 height 36
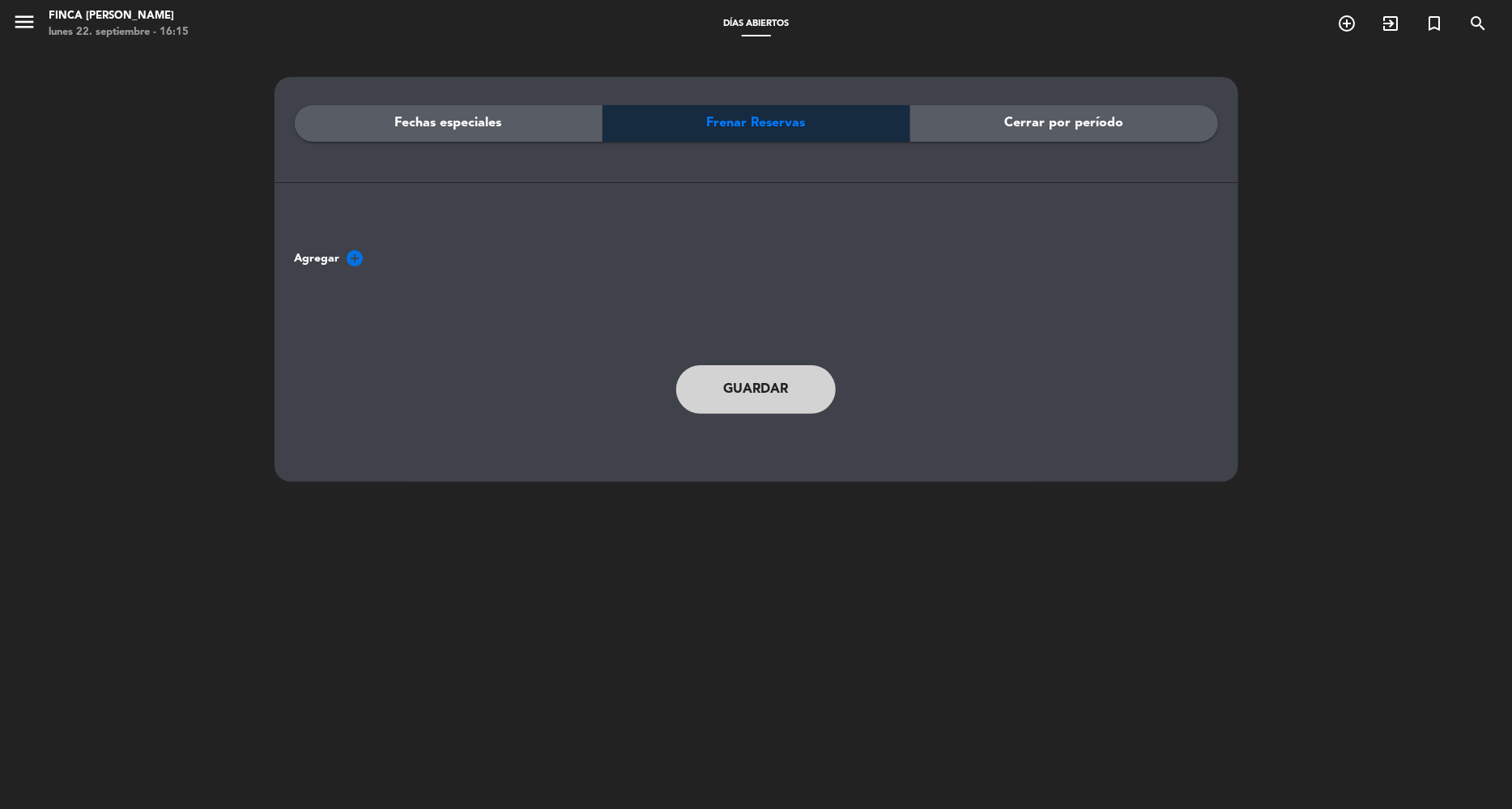
click at [732, 386] on button "Guardar" at bounding box center [757, 389] width 160 height 49
click at [362, 260] on icon "add_circle" at bounding box center [355, 258] width 19 height 19
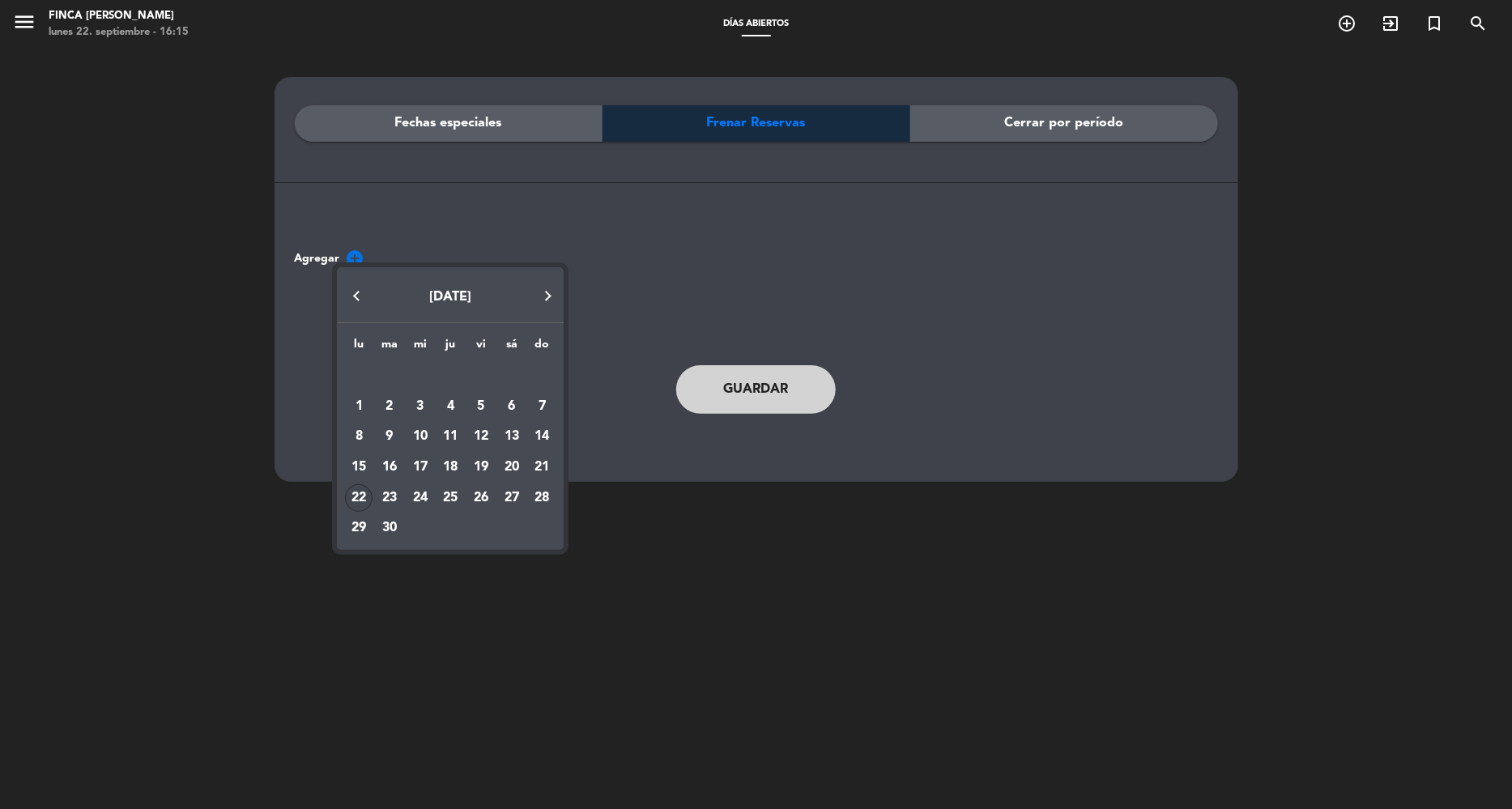
click at [543, 297] on button "Next month" at bounding box center [548, 296] width 32 height 32
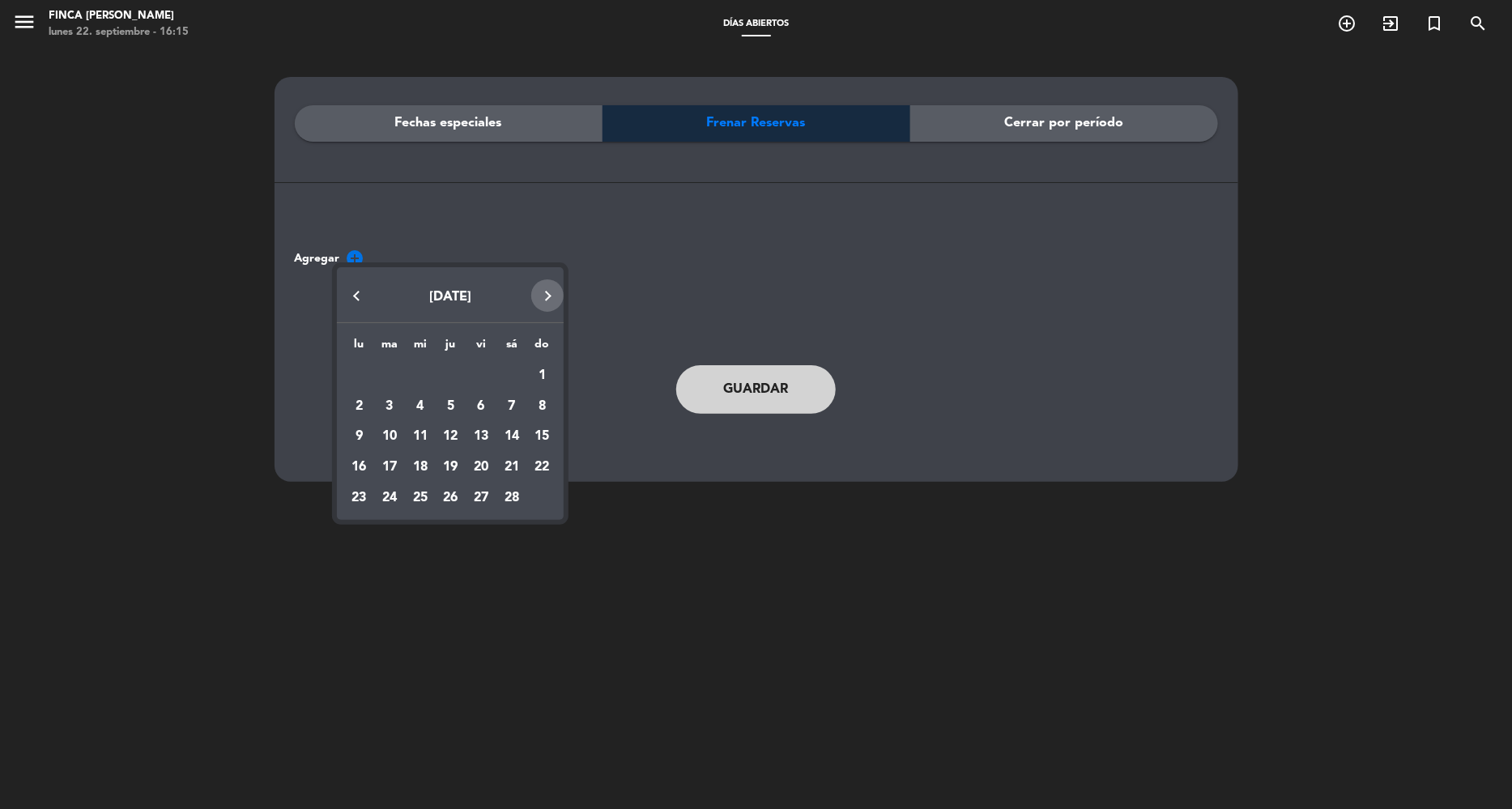
click at [543, 297] on button "Next month" at bounding box center [548, 296] width 32 height 32
click at [359, 439] on div "9" at bounding box center [358, 437] width 28 height 28
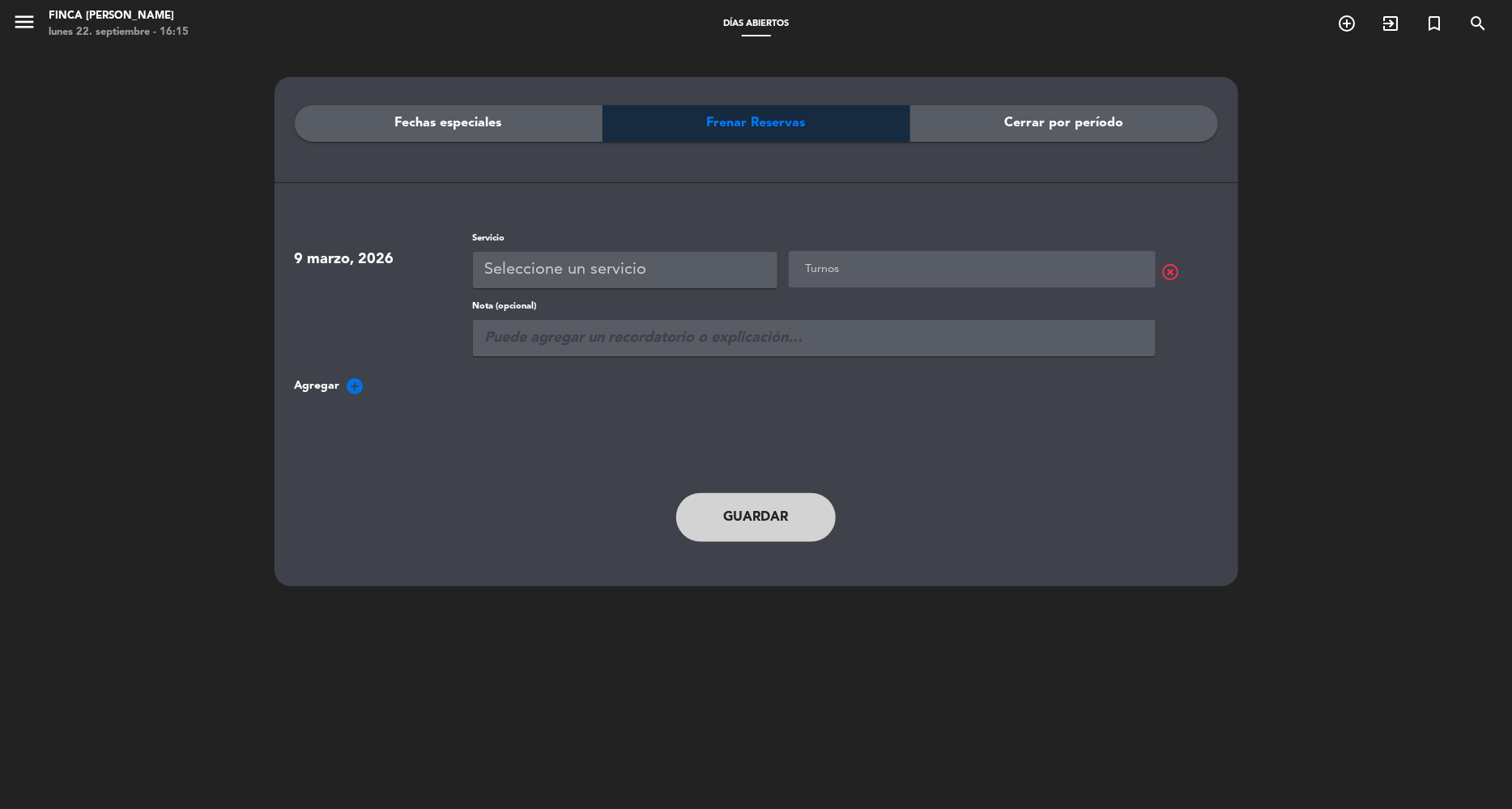
click at [653, 271] on div "Seleccione un servicio" at bounding box center [625, 270] width 304 height 36
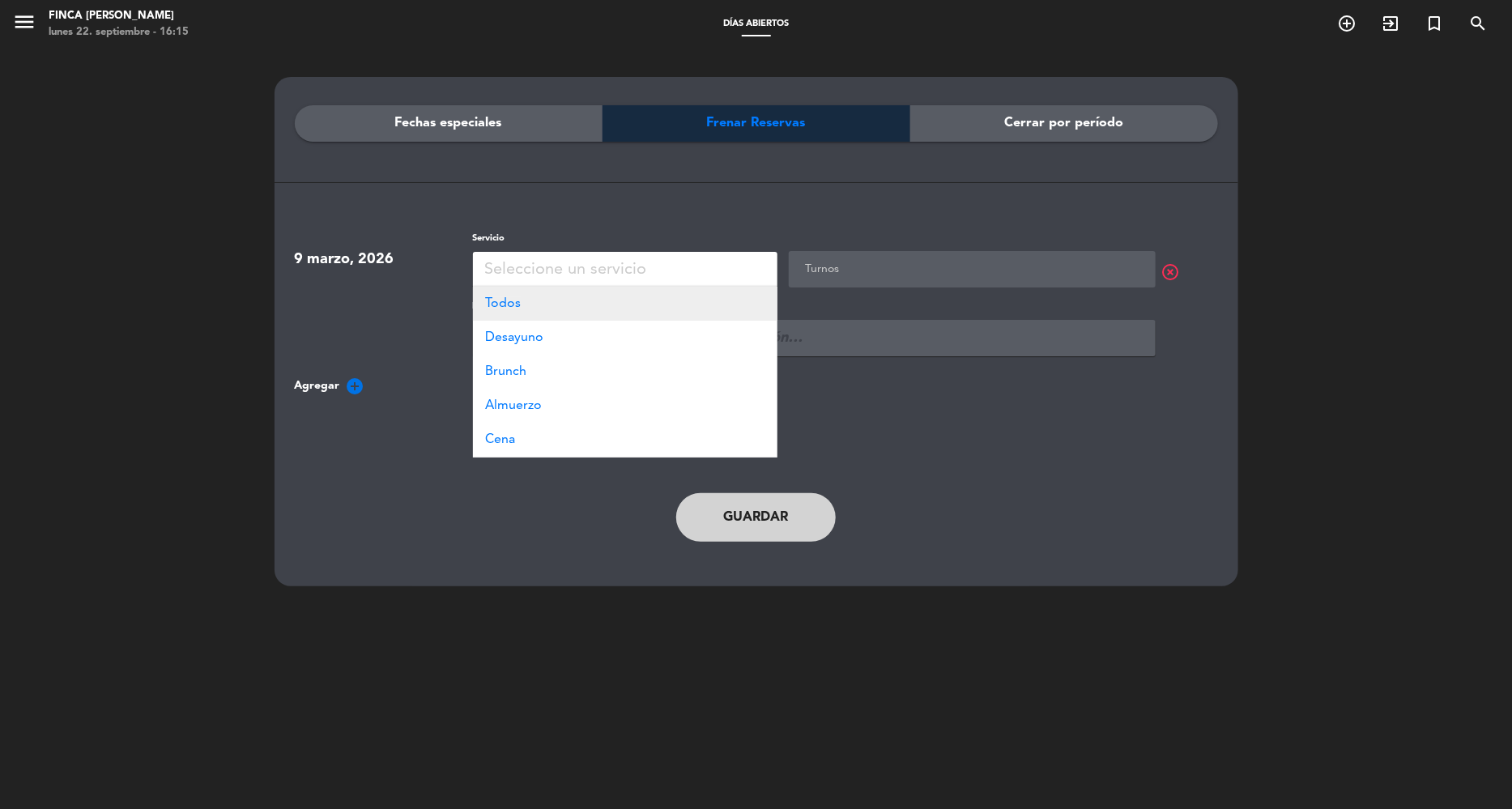
click at [629, 319] on div "Todos" at bounding box center [625, 303] width 304 height 34
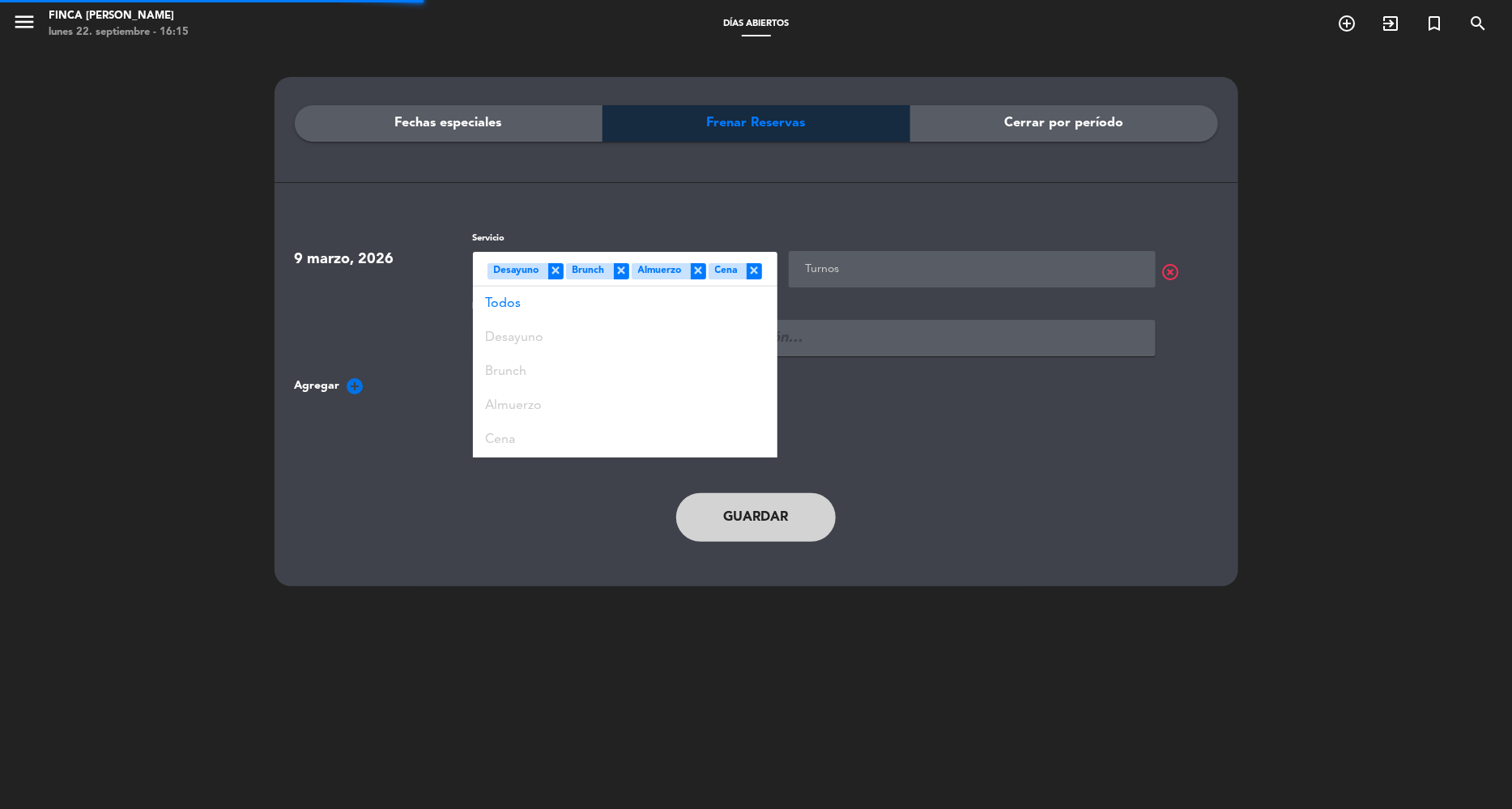
click at [915, 265] on input "text" at bounding box center [974, 270] width 346 height 20
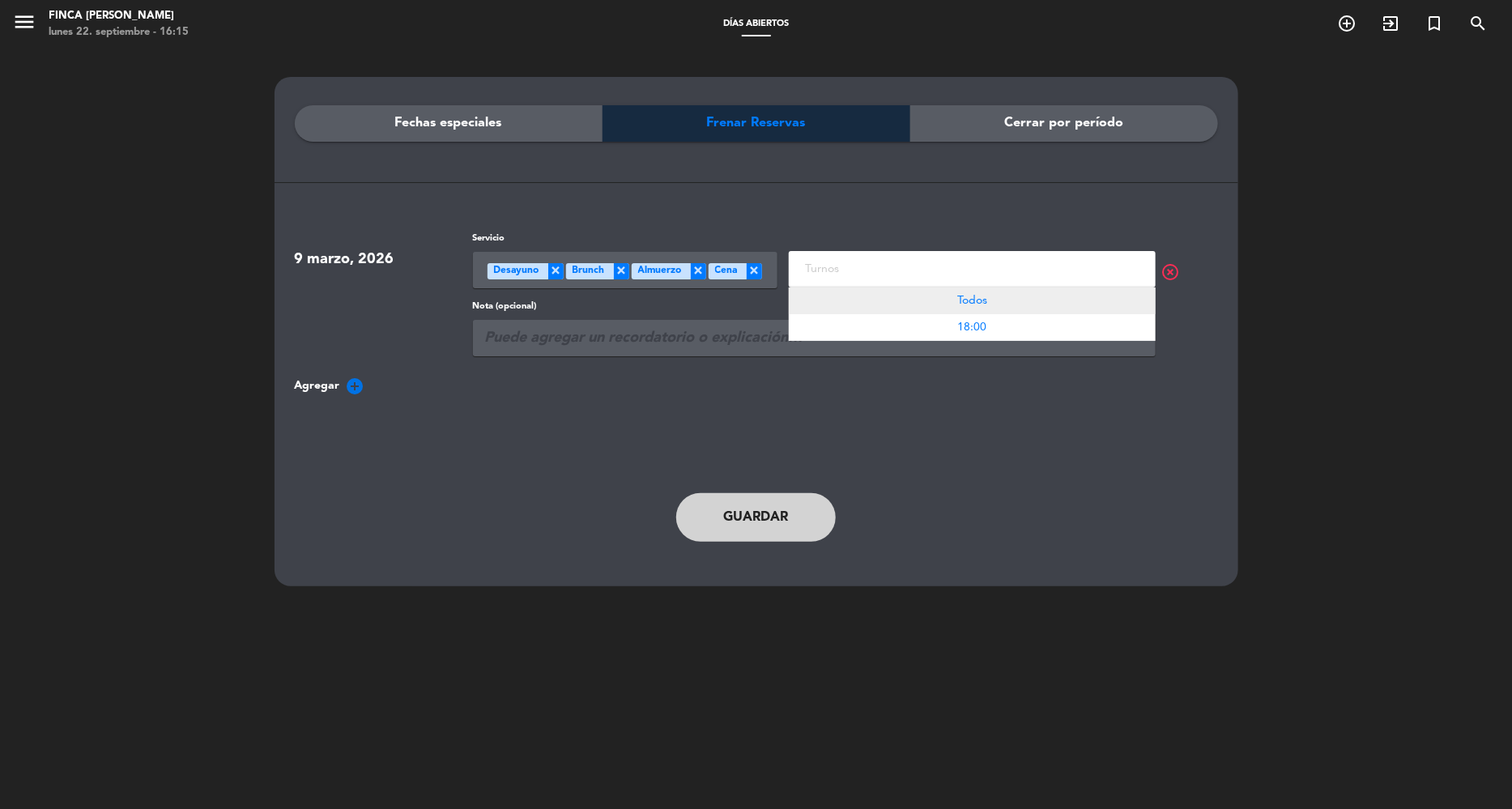
click at [987, 300] on span "Todos" at bounding box center [973, 300] width 30 height 11
click at [547, 335] on input "text" at bounding box center [814, 338] width 683 height 36
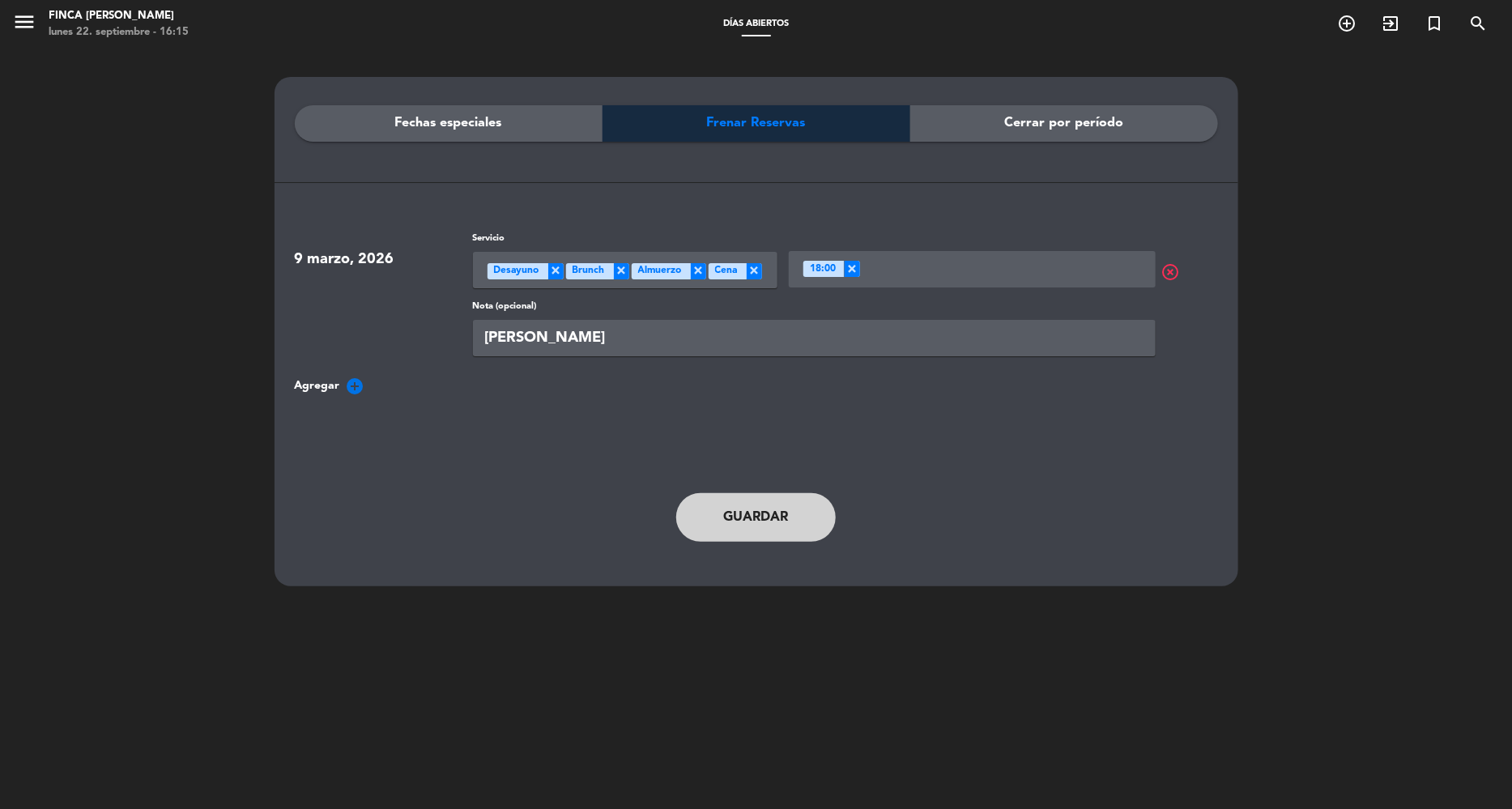
type input "[PERSON_NAME]"
click at [348, 383] on icon "add_circle" at bounding box center [355, 386] width 19 height 19
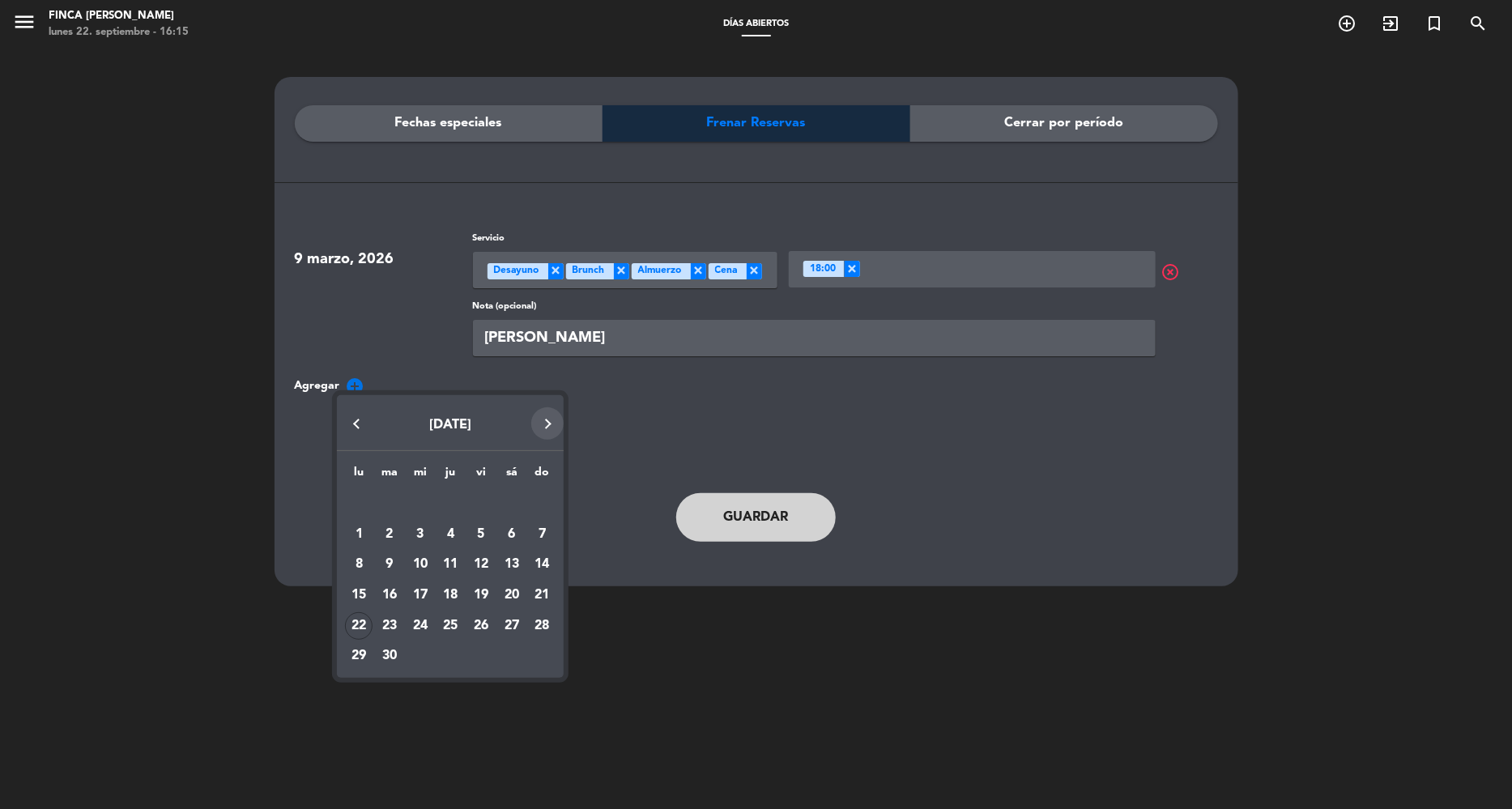
click at [549, 418] on button "Next month" at bounding box center [548, 423] width 32 height 32
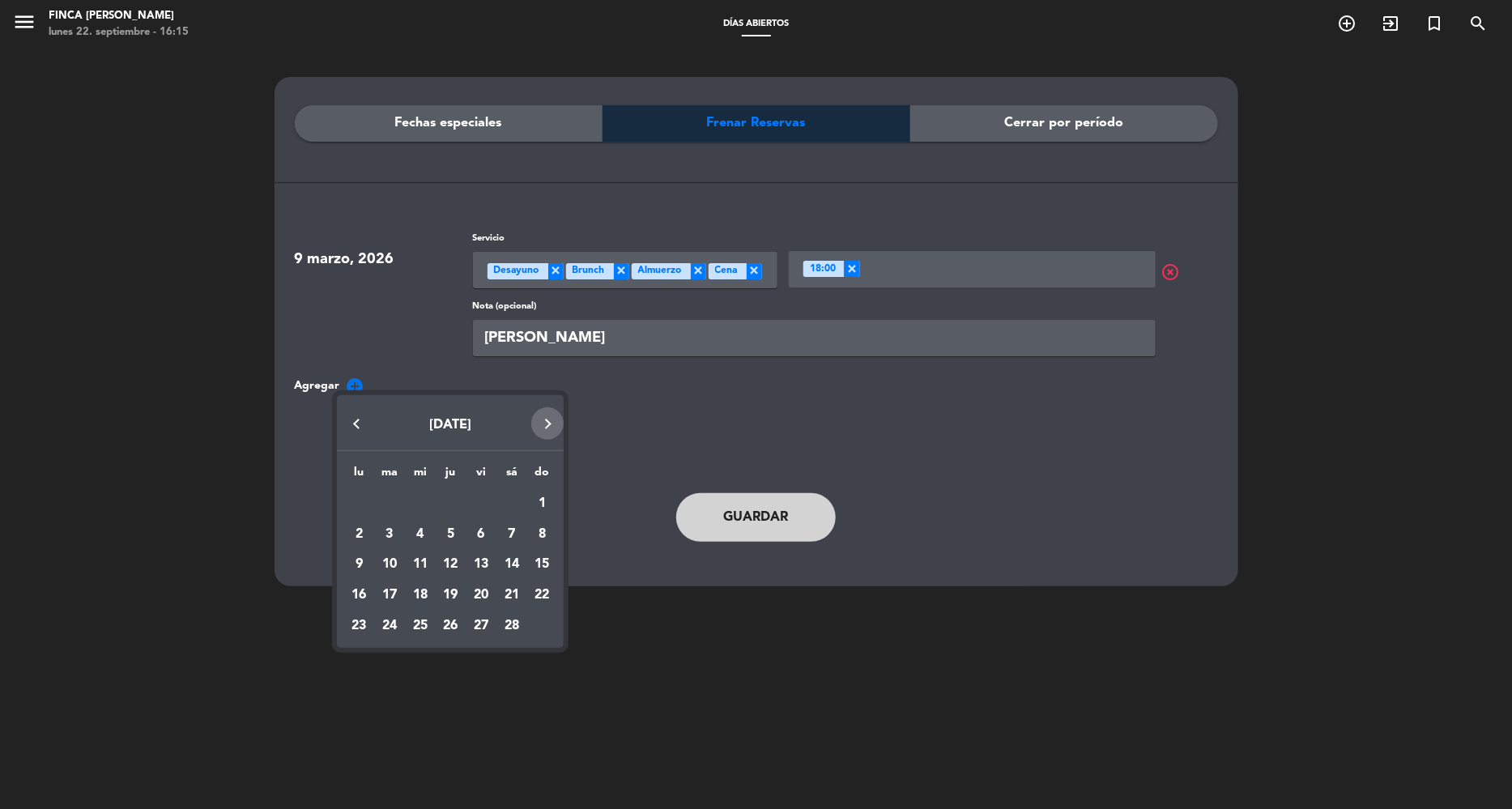
click at [549, 418] on button "Next month" at bounding box center [548, 423] width 32 height 32
click at [444, 560] on div "12" at bounding box center [450, 565] width 28 height 28
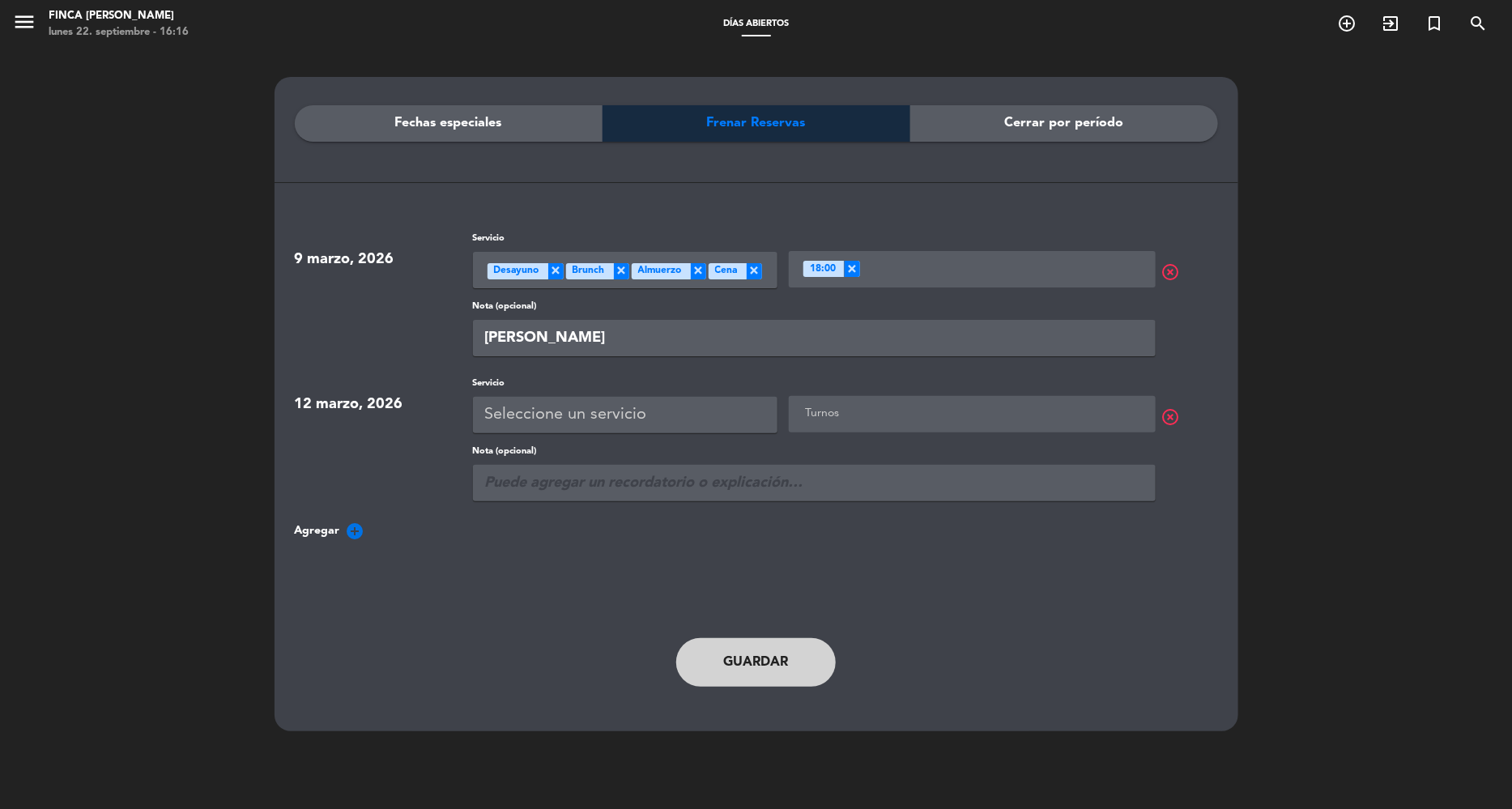
click at [549, 410] on div "Seleccione un servicio" at bounding box center [566, 415] width 162 height 27
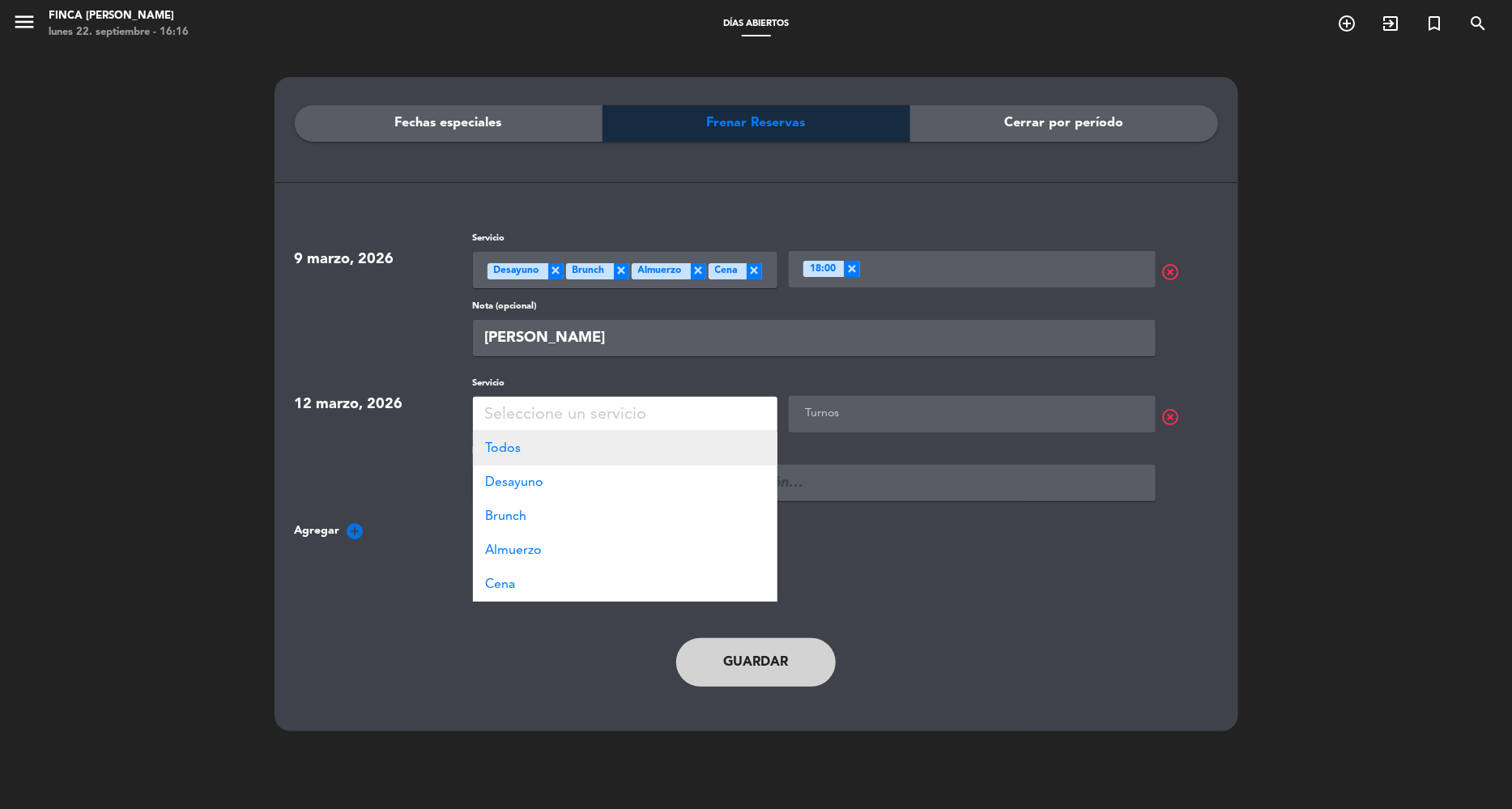
click at [549, 448] on div "Todos" at bounding box center [625, 448] width 304 height 34
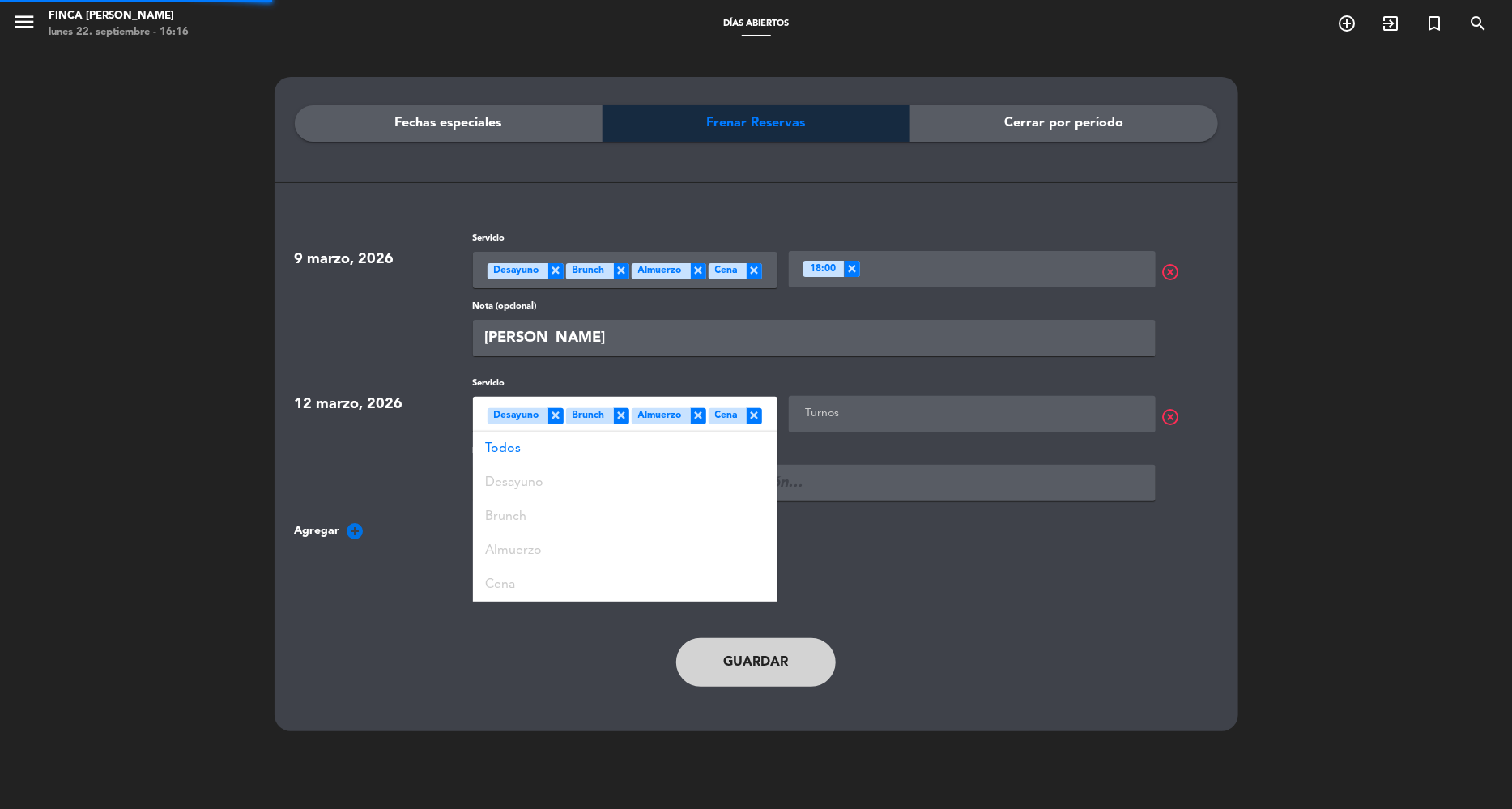
click at [811, 432] on div "Servicio Seleccione un servicio × Desayuno × Brunch × Almuerzo × Cena × Todos D…" at bounding box center [845, 404] width 745 height 56
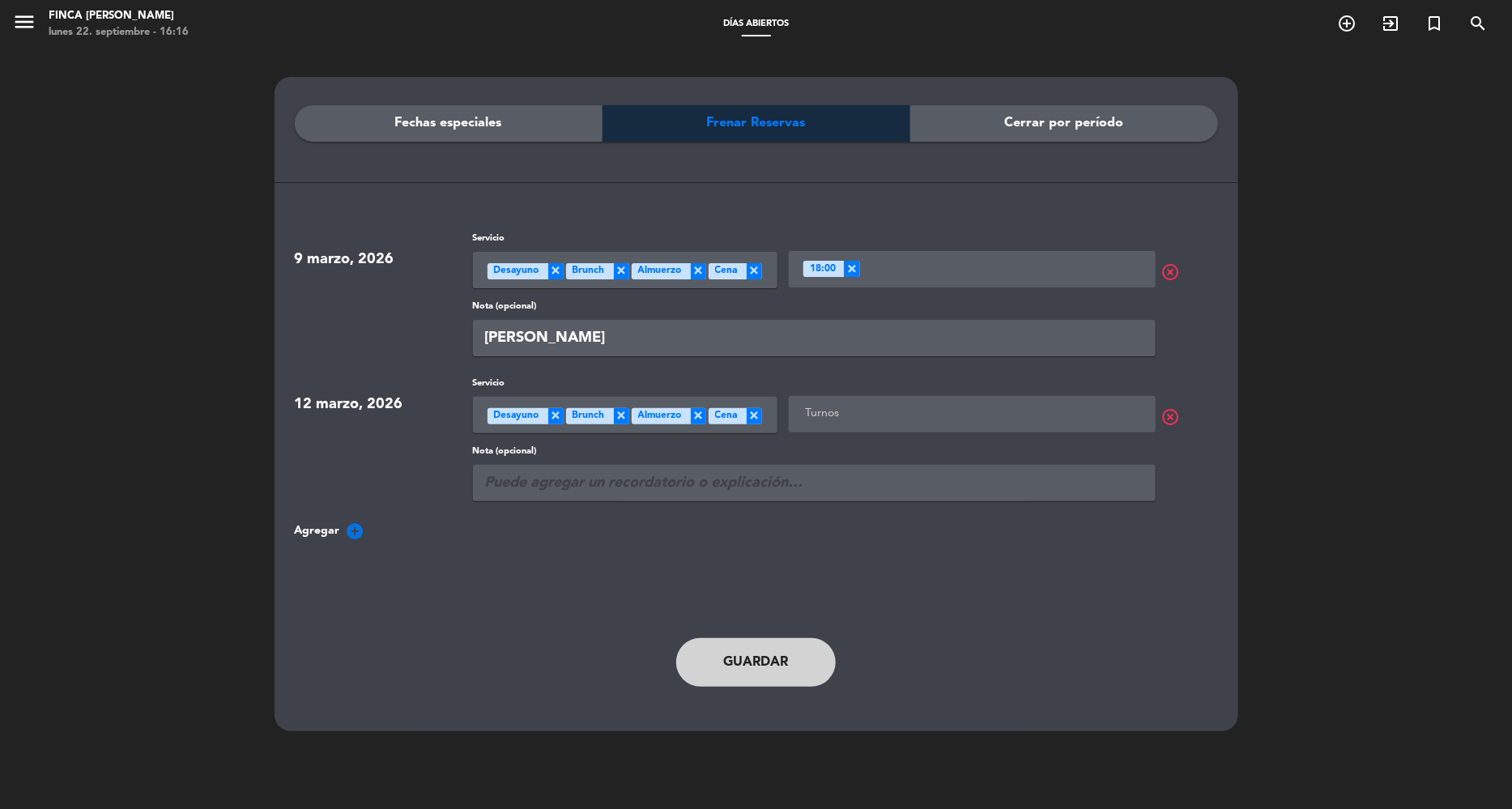
click at [820, 423] on ng-select "Turnos" at bounding box center [972, 414] width 367 height 36
click at [826, 405] on input "text" at bounding box center [974, 415] width 346 height 20
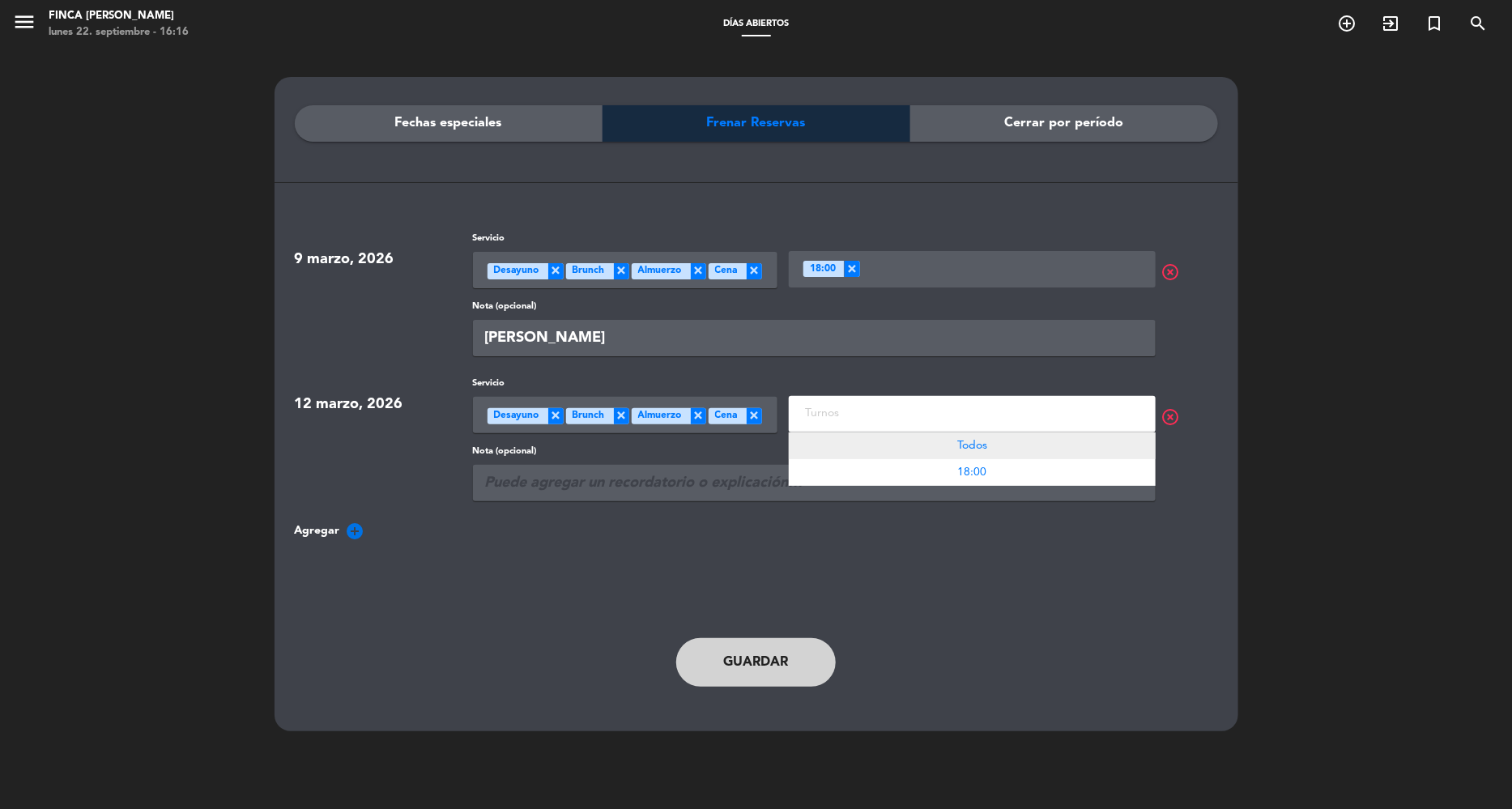
click at [839, 443] on div "Todos" at bounding box center [972, 446] width 367 height 27
click at [1058, 449] on div "Todos" at bounding box center [972, 446] width 367 height 27
click at [984, 455] on div "Todos" at bounding box center [972, 446] width 367 height 27
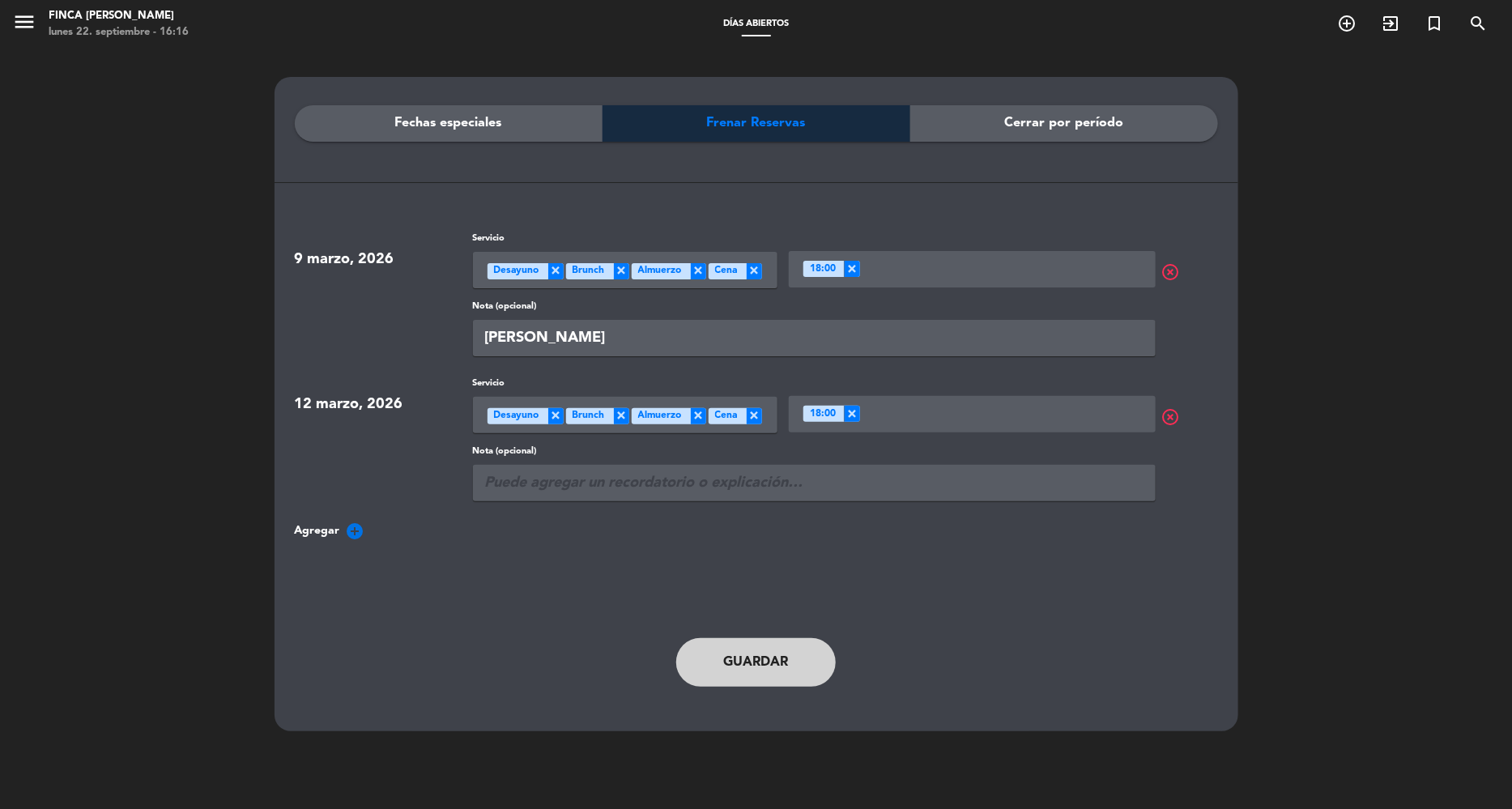
click at [672, 509] on div "9 marzo, 2026 Servicio Seleccione un servicio × Desayuno × Brunch × Almuerzo × …" at bounding box center [757, 386] width 924 height 309
click at [616, 463] on div "Nota (opcional)" at bounding box center [814, 473] width 683 height 56
click at [611, 480] on input "text" at bounding box center [814, 483] width 683 height 36
type input "[PERSON_NAME]"
click at [732, 674] on button "Guardar" at bounding box center [757, 662] width 160 height 49
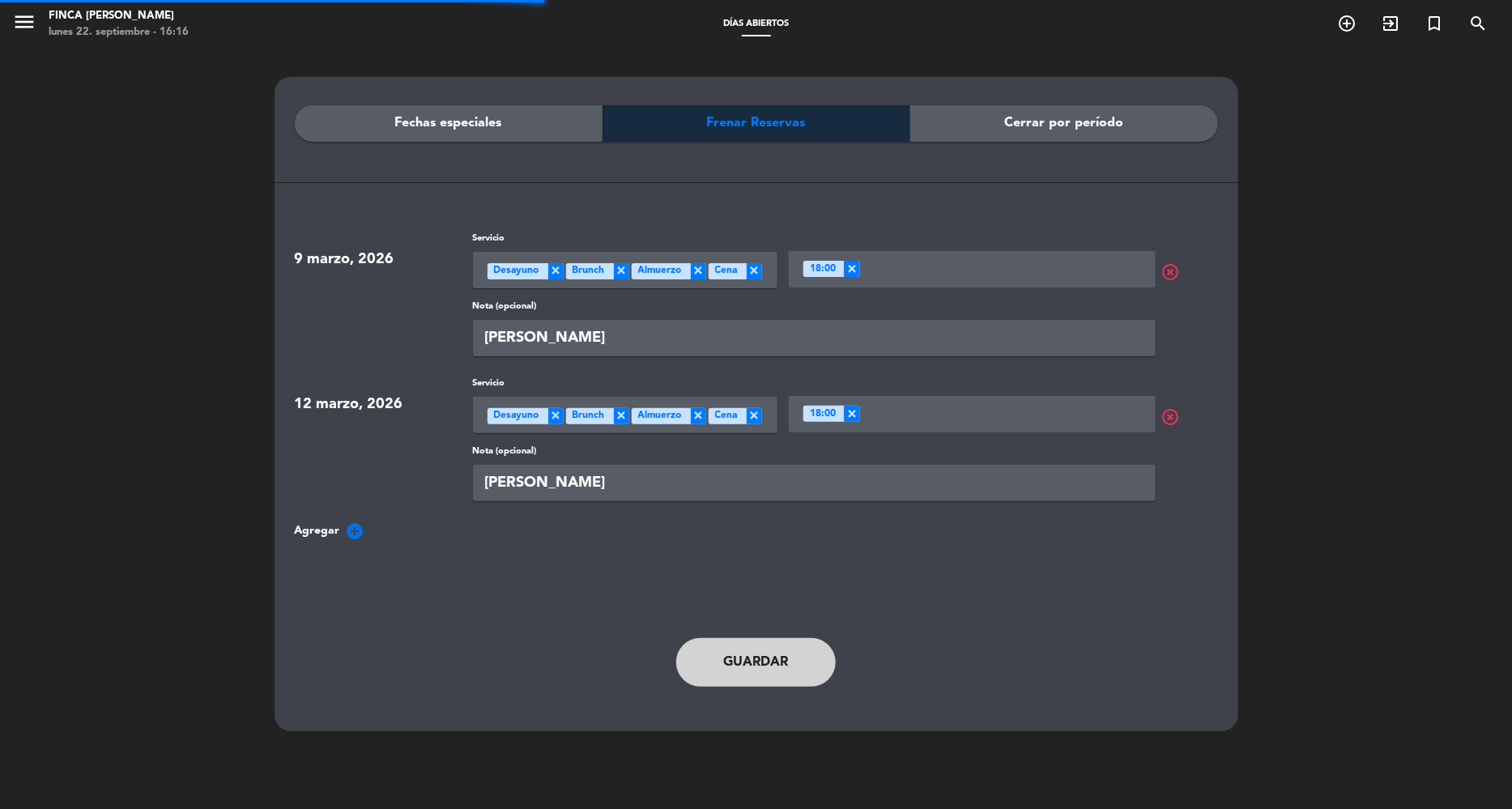
click at [746, 656] on button "Guardar" at bounding box center [757, 662] width 160 height 49
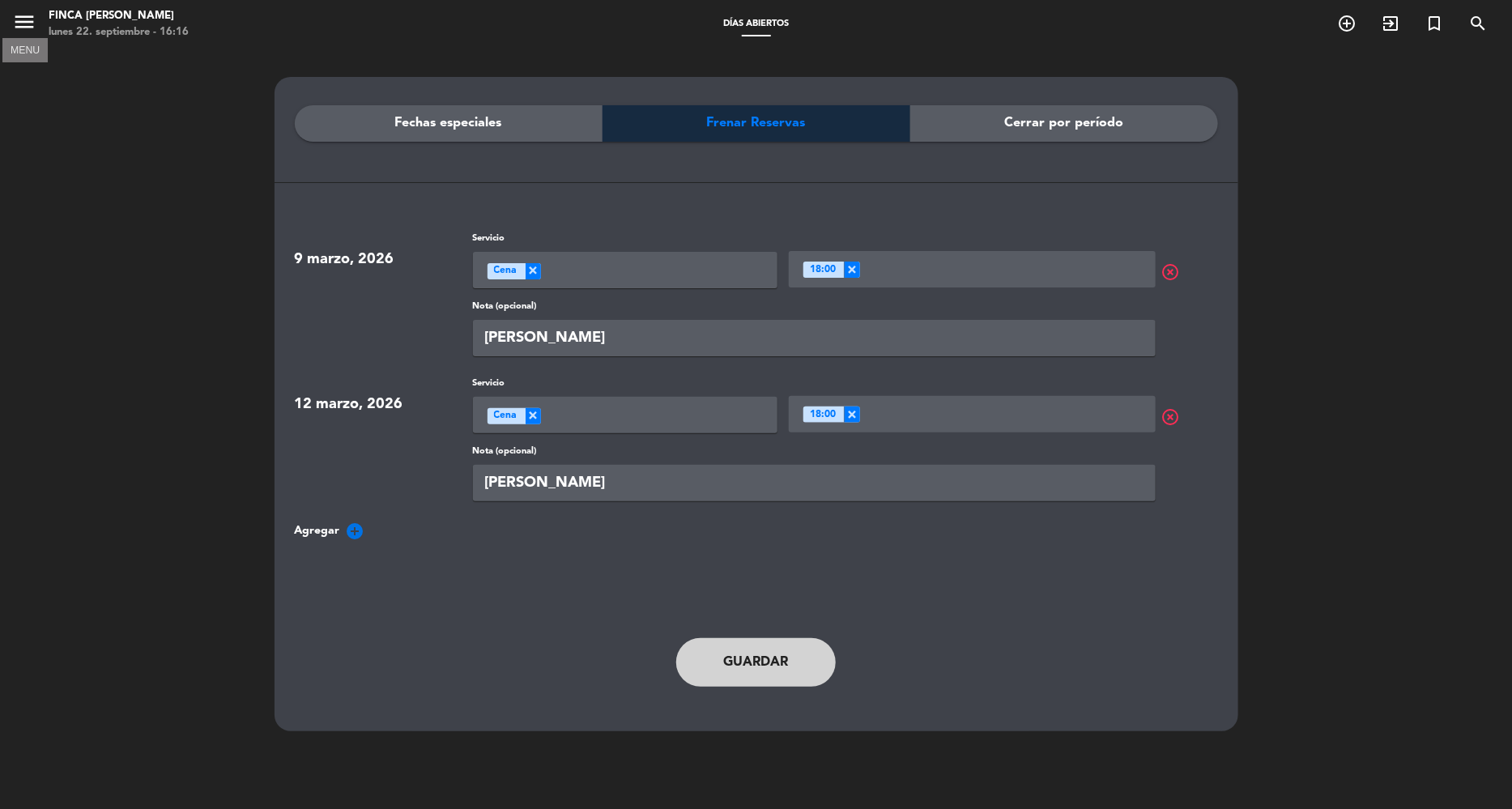
click at [30, 26] on icon "menu" at bounding box center [24, 22] width 24 height 24
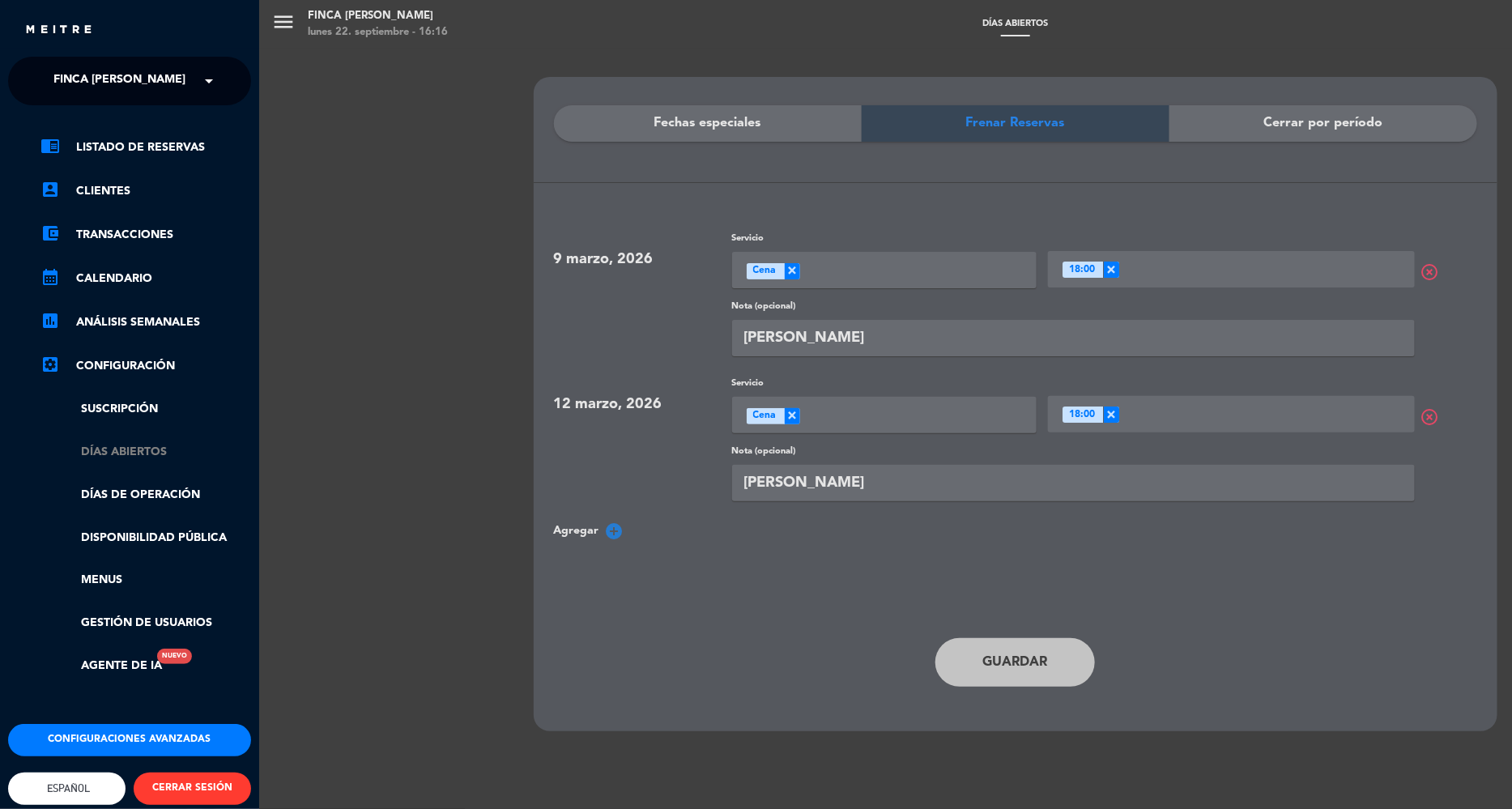
click at [129, 450] on link "Días abiertos" at bounding box center [146, 453] width 211 height 19
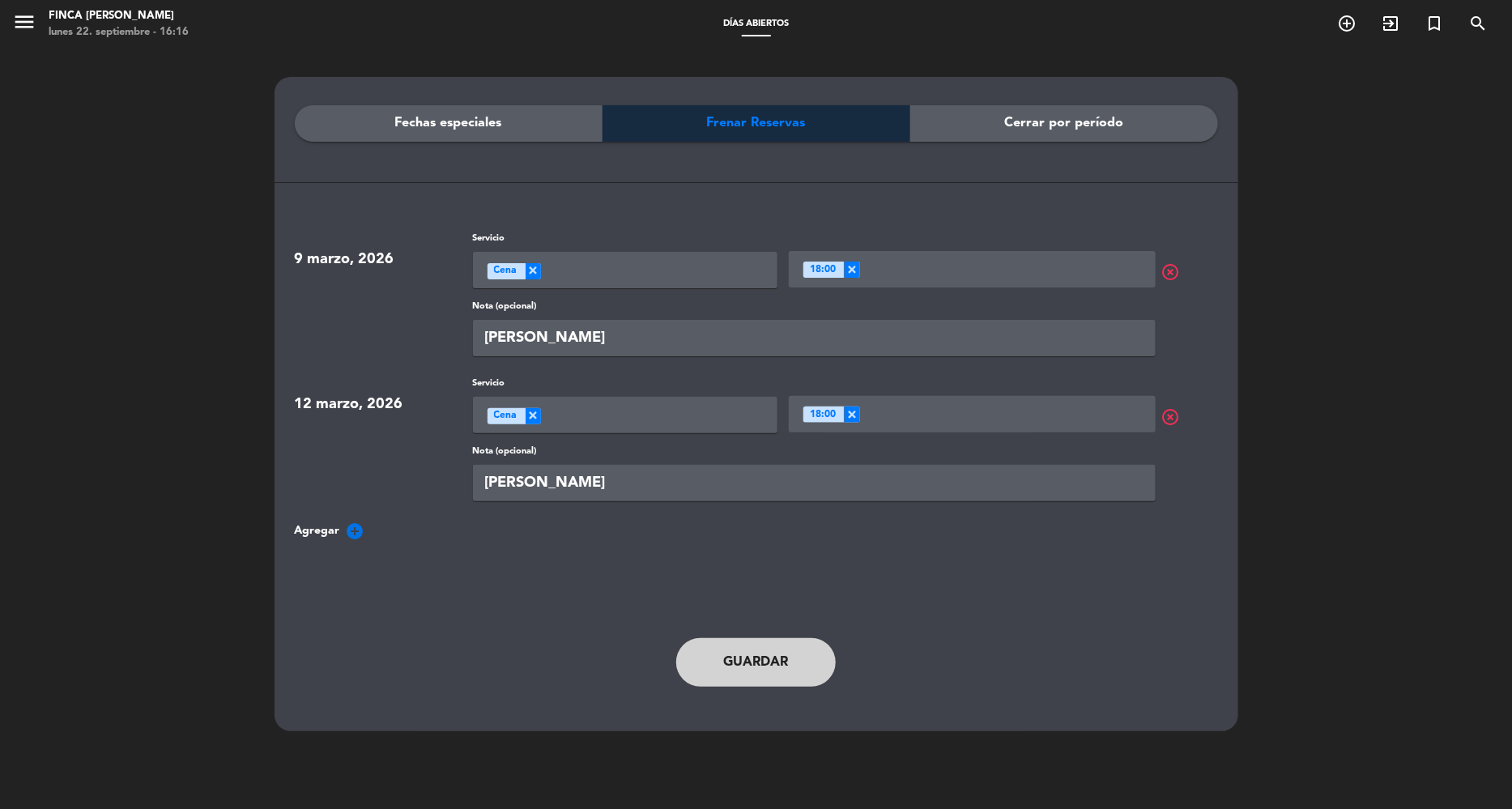
click at [478, 121] on span "Fechas especiales" at bounding box center [448, 123] width 107 height 21
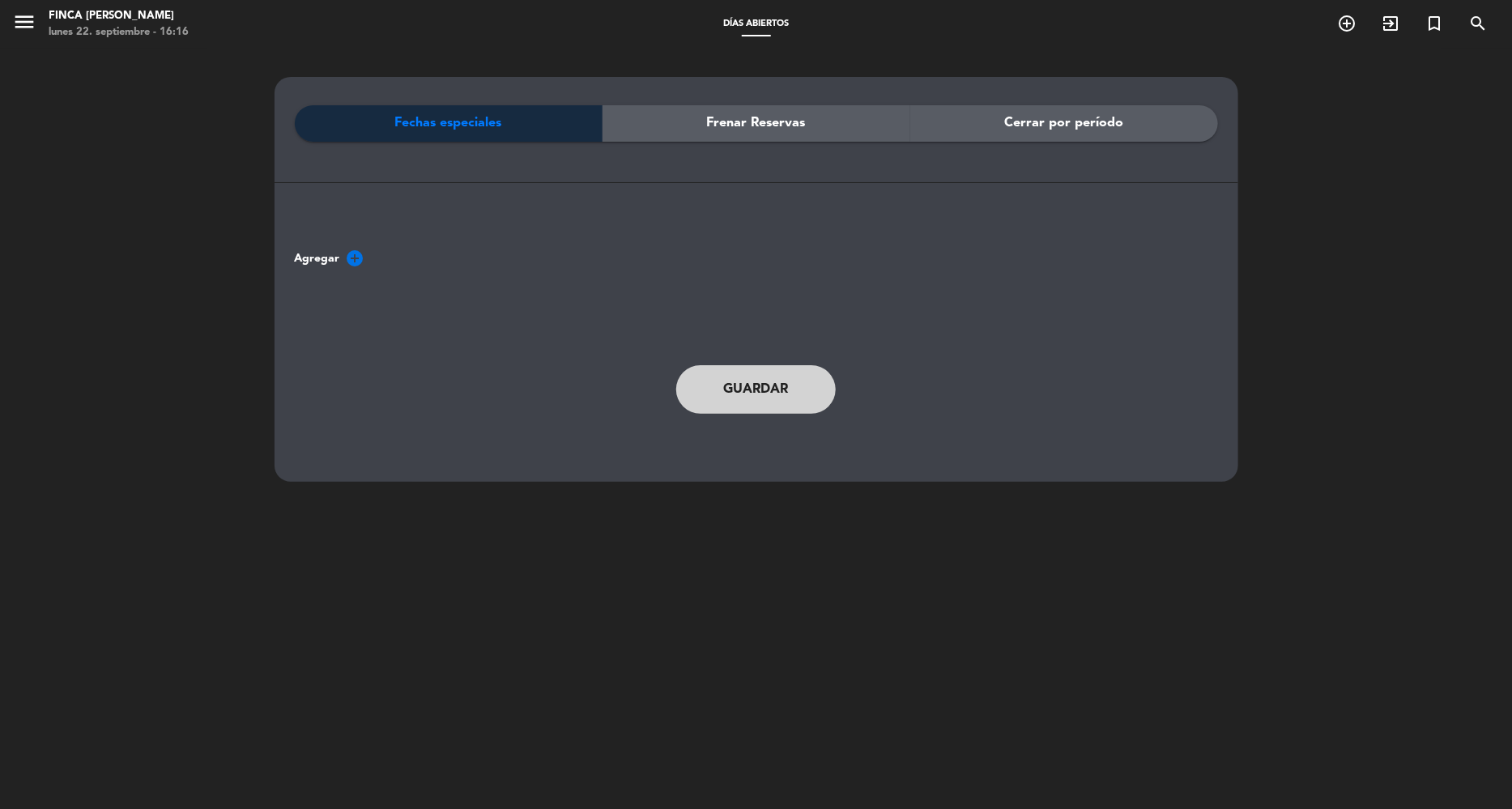
click at [884, 119] on div "Frenar Reservas" at bounding box center [756, 123] width 308 height 36
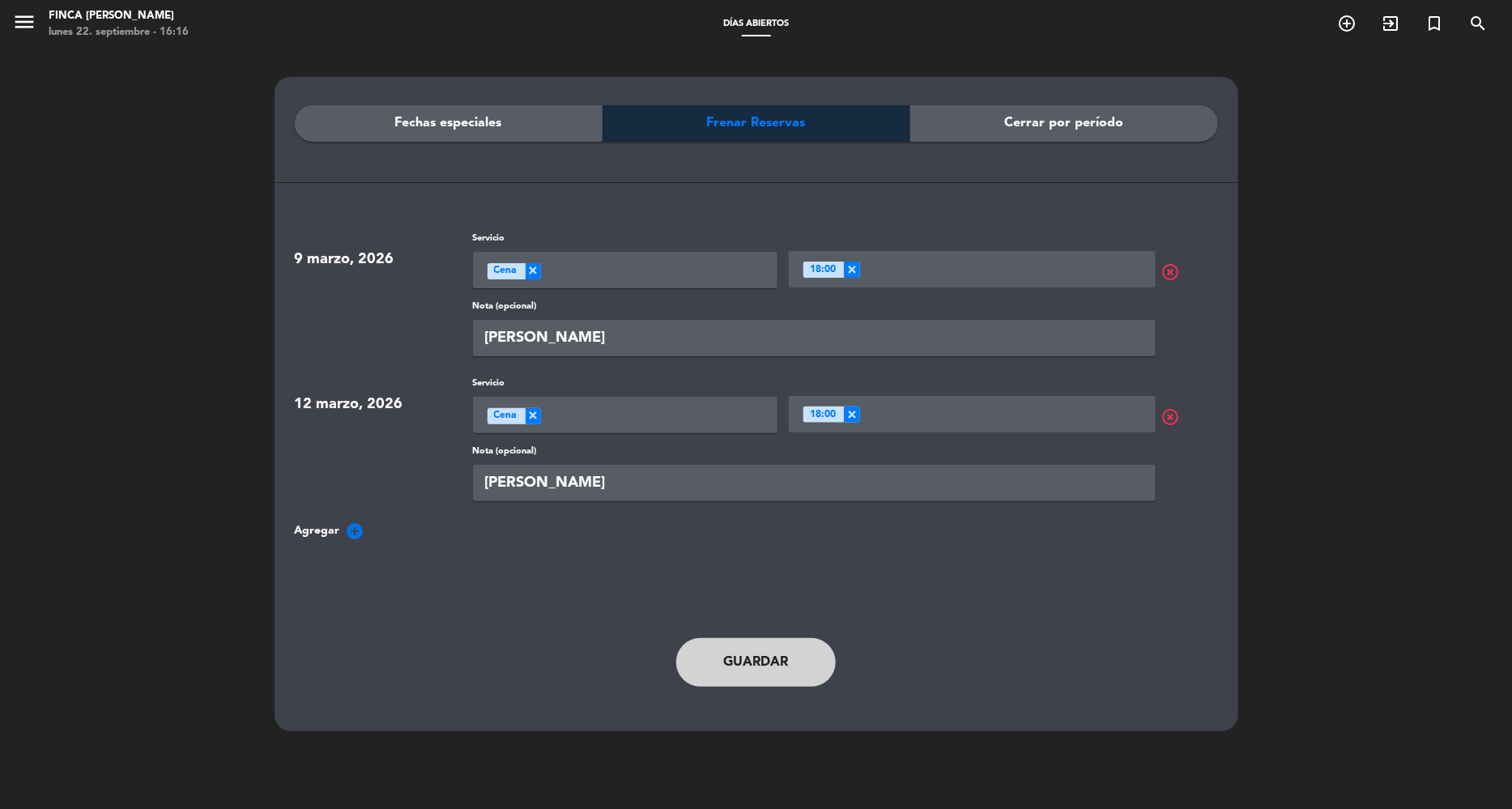
click at [356, 530] on icon "add_circle" at bounding box center [355, 531] width 19 height 19
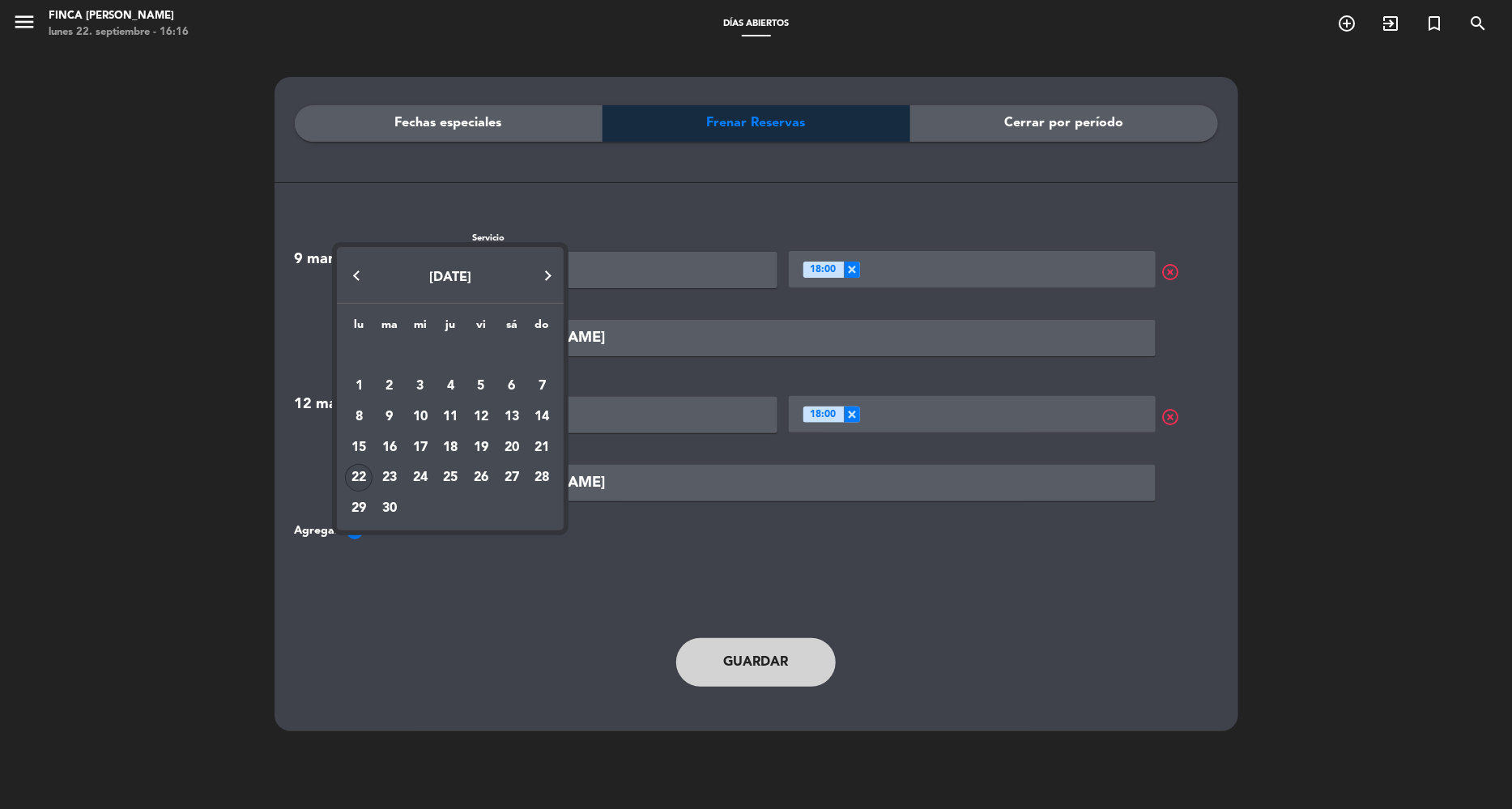
click at [543, 276] on button "Next month" at bounding box center [548, 276] width 32 height 32
click at [543, 276] on mat-datepicker-content "[DATE] lu ma [PERSON_NAME] vi sá do [DATE] 2 3 4 5 6 7 8 9 10 11 12 13 14 15 16…" at bounding box center [450, 402] width 227 height 257
click at [546, 298] on button "Next month" at bounding box center [548, 306] width 32 height 32
click at [546, 301] on div "DIC. 2025" at bounding box center [450, 275] width 227 height 56
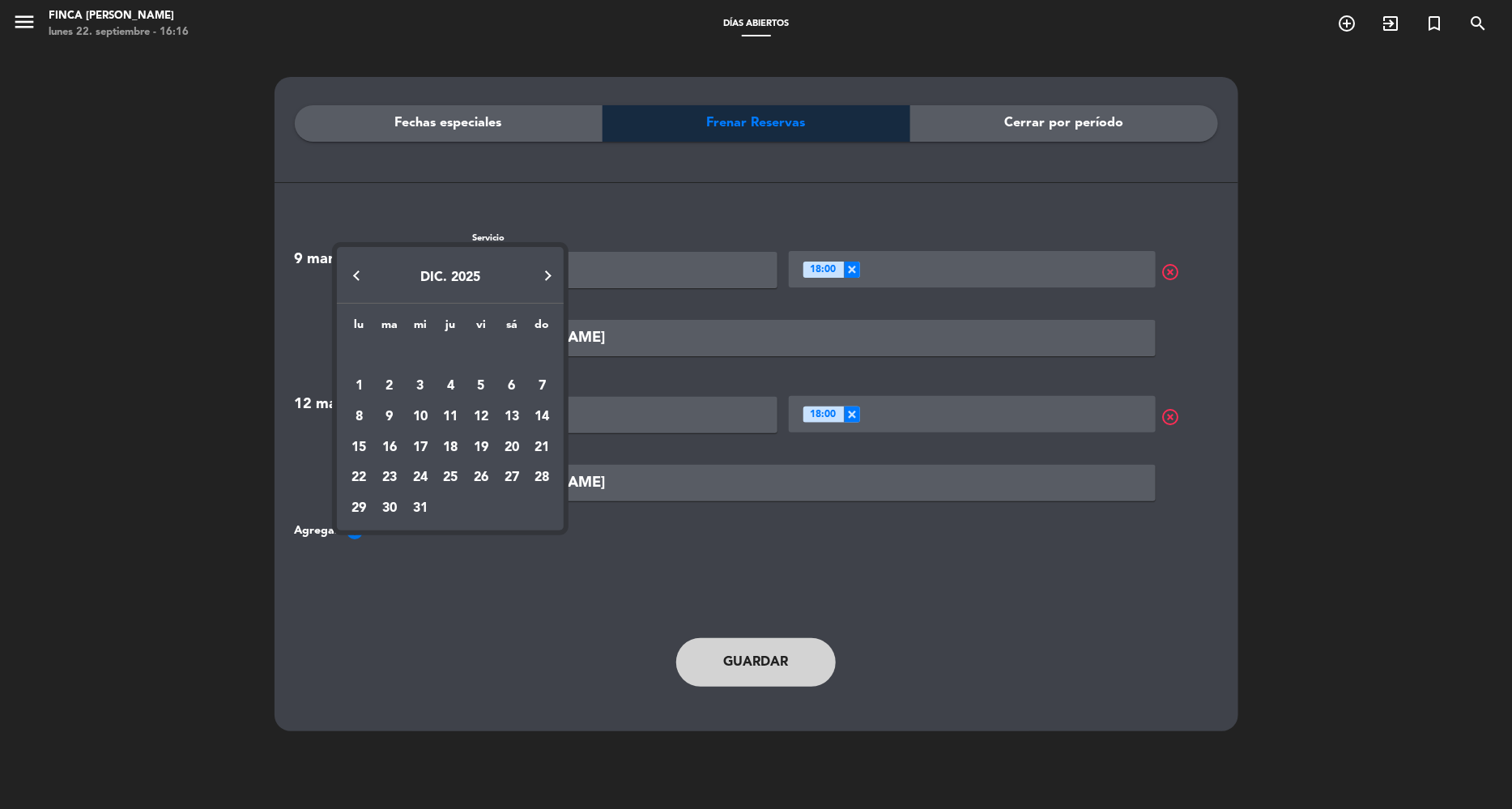
click at [536, 271] on button "Next month" at bounding box center [548, 276] width 32 height 32
click at [536, 301] on button "Next month" at bounding box center [548, 306] width 32 height 32
click at [511, 504] on div "28" at bounding box center [512, 508] width 28 height 28
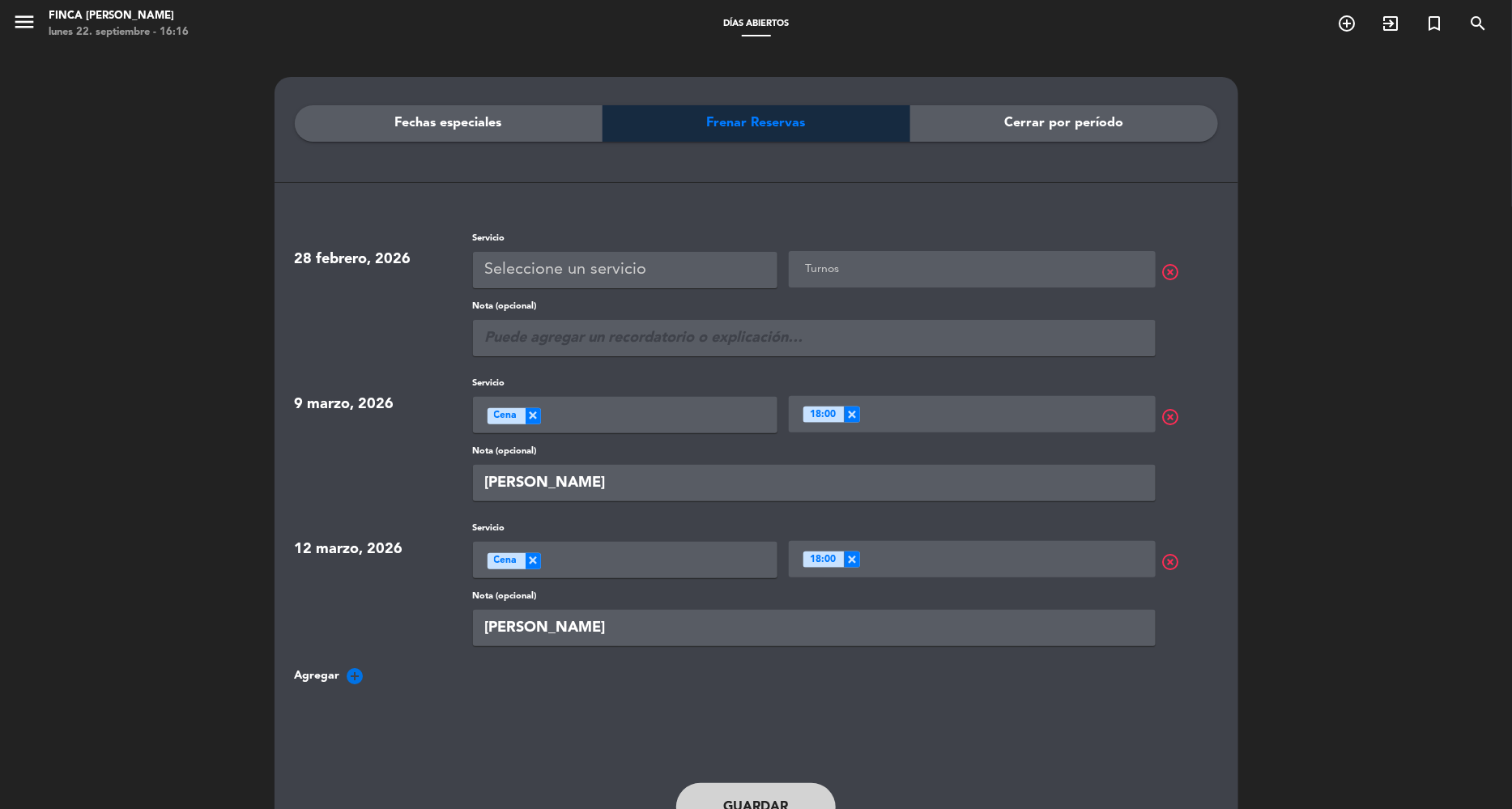
click at [588, 265] on div "Seleccione un servicio" at bounding box center [566, 271] width 162 height 27
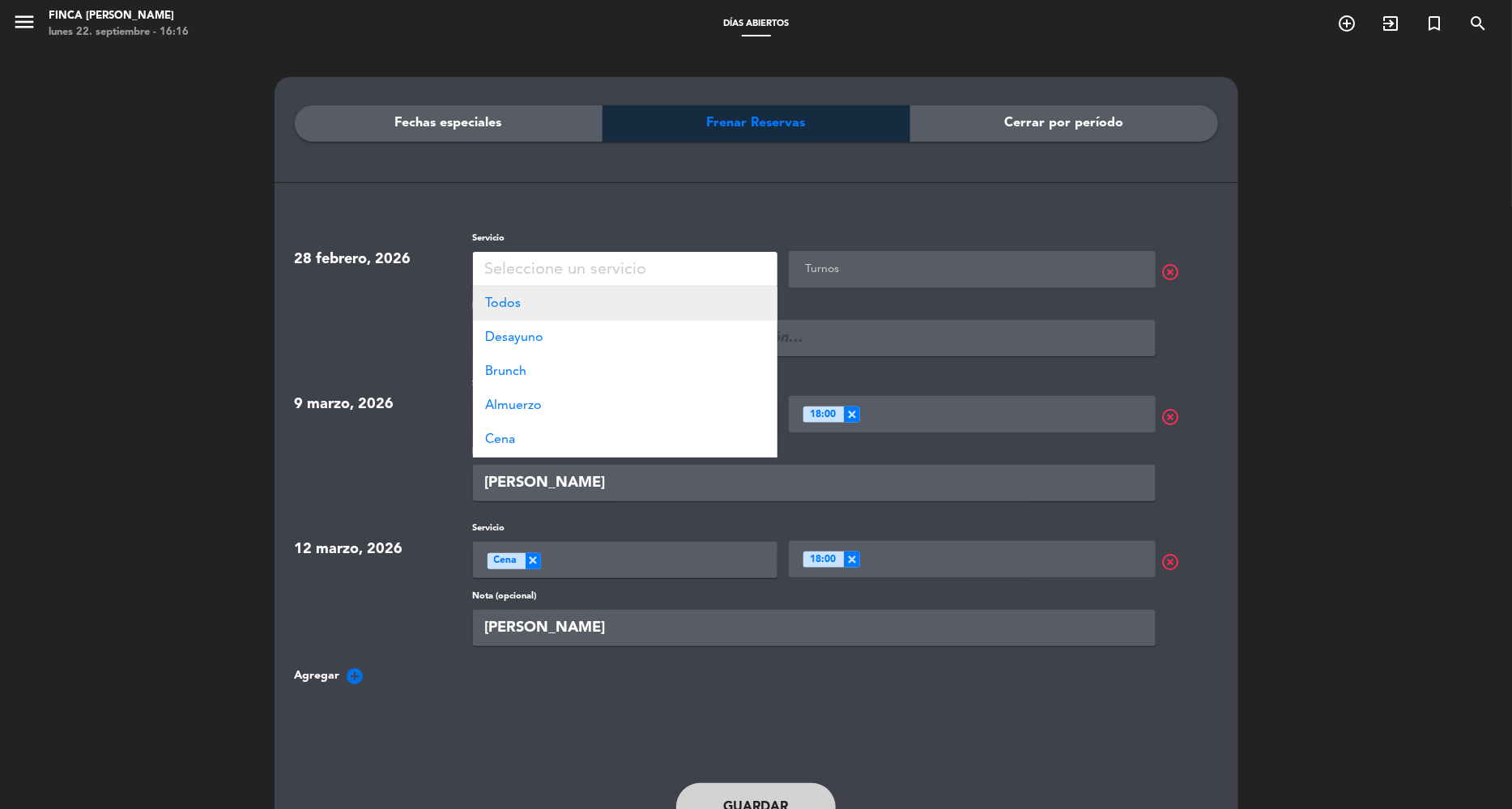
click at [594, 309] on div "Todos" at bounding box center [625, 303] width 304 height 34
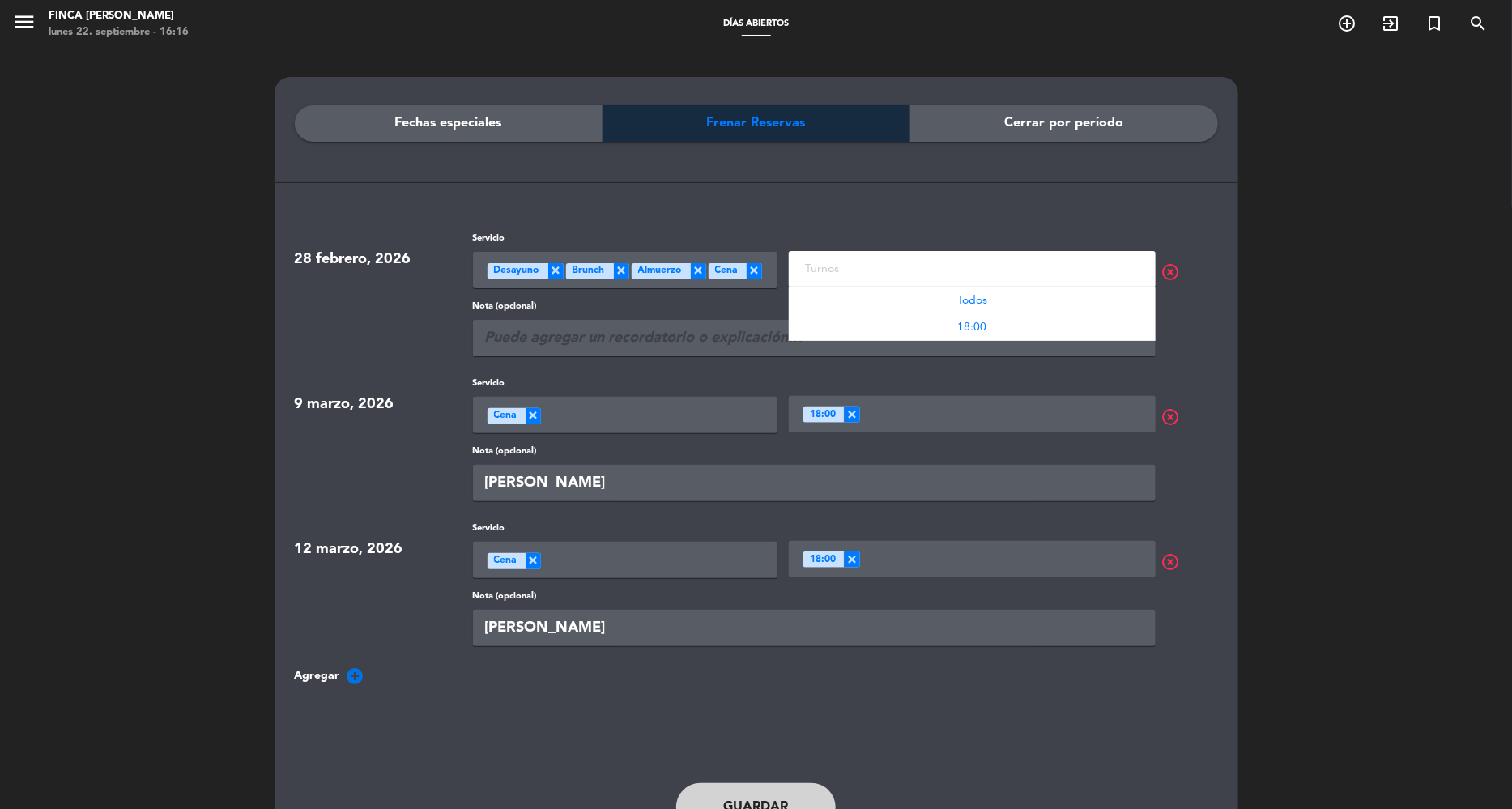
click at [897, 277] on ng-select "Turnos Todos 18:00" at bounding box center [972, 269] width 367 height 36
click at [887, 318] on div "18:00" at bounding box center [972, 328] width 367 height 27
click at [883, 297] on div "Todos" at bounding box center [972, 301] width 367 height 27
click at [850, 265] on span "×" at bounding box center [852, 268] width 16 height 16
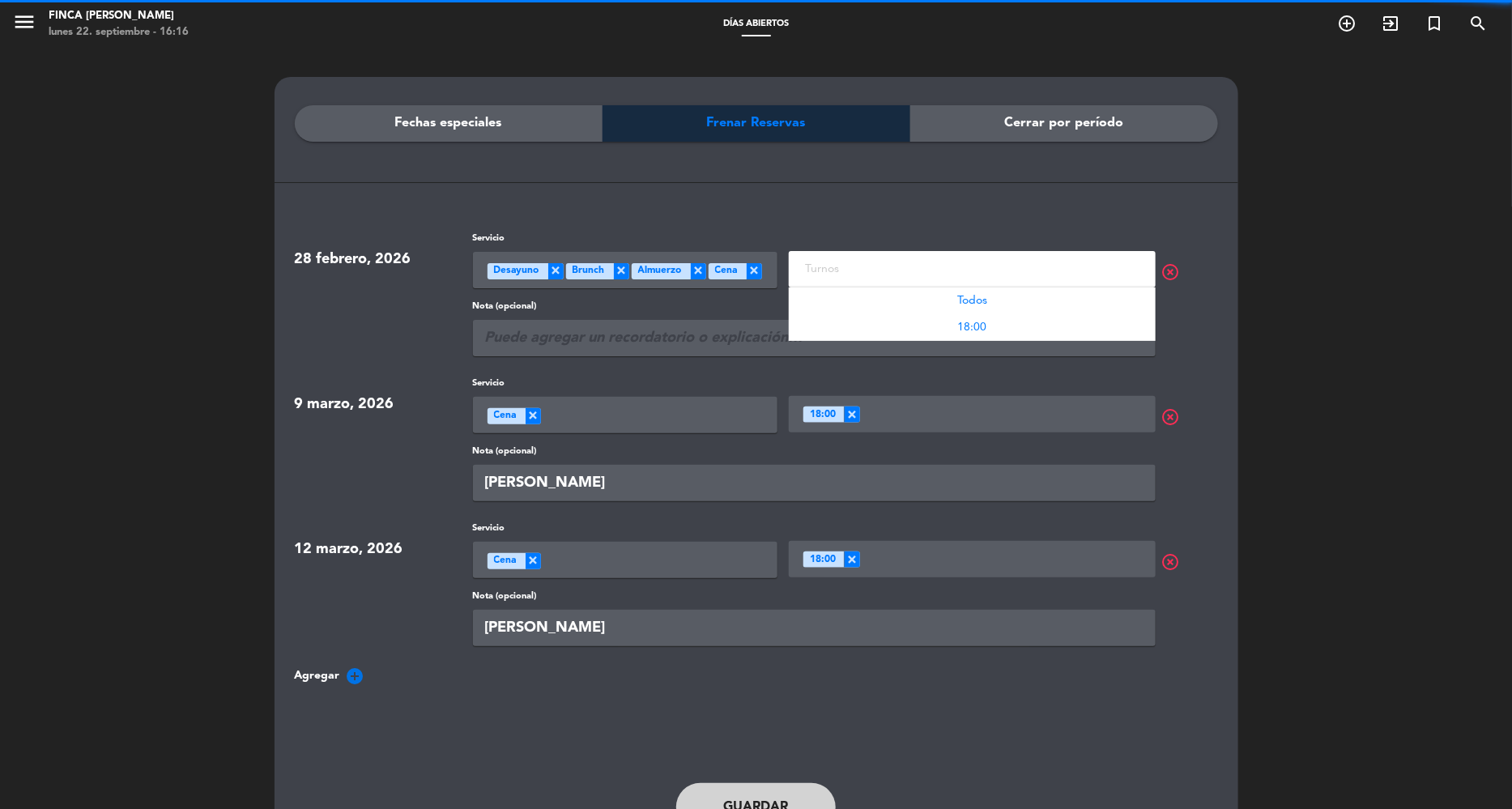
click at [962, 286] on ng-dropdown-panel "Todos 18:00" at bounding box center [972, 309] width 367 height 63
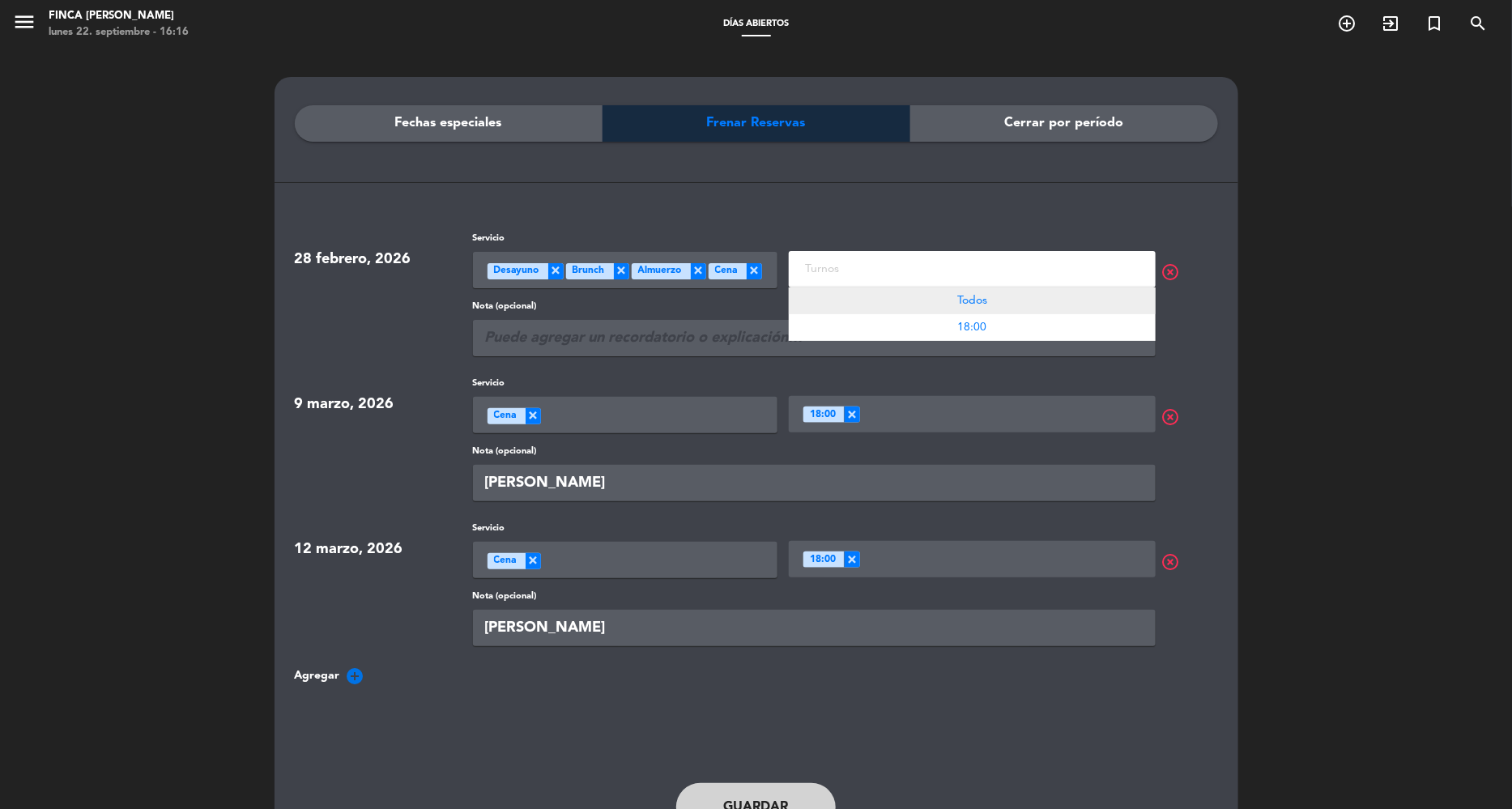
click at [964, 300] on span "Todos" at bounding box center [973, 300] width 30 height 11
click at [852, 410] on span "×" at bounding box center [852, 414] width 16 height 16
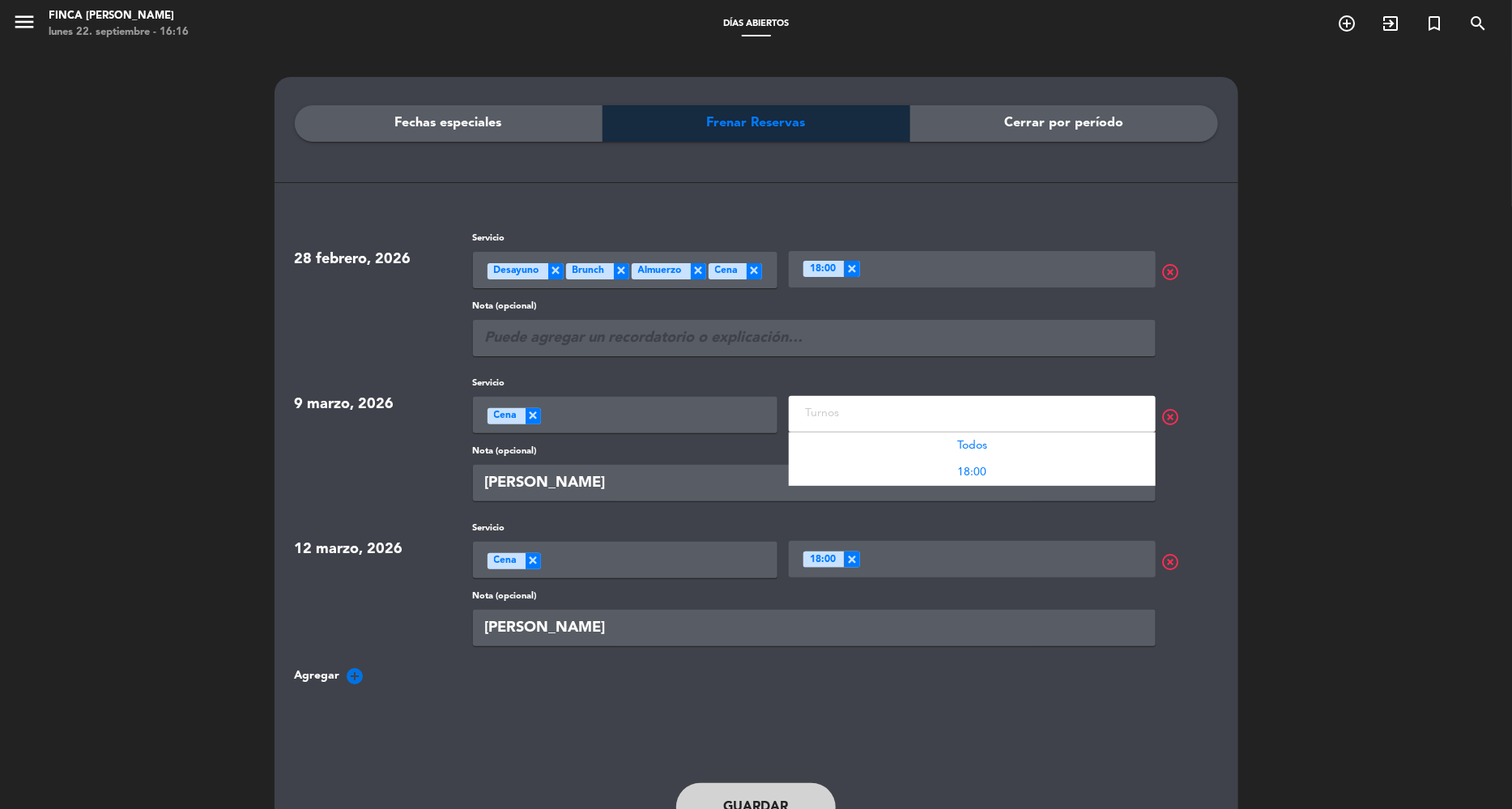
click at [864, 413] on input "text" at bounding box center [974, 414] width 346 height 20
click at [934, 451] on div "Todos" at bounding box center [972, 446] width 367 height 27
click at [741, 343] on input "text" at bounding box center [814, 338] width 683 height 36
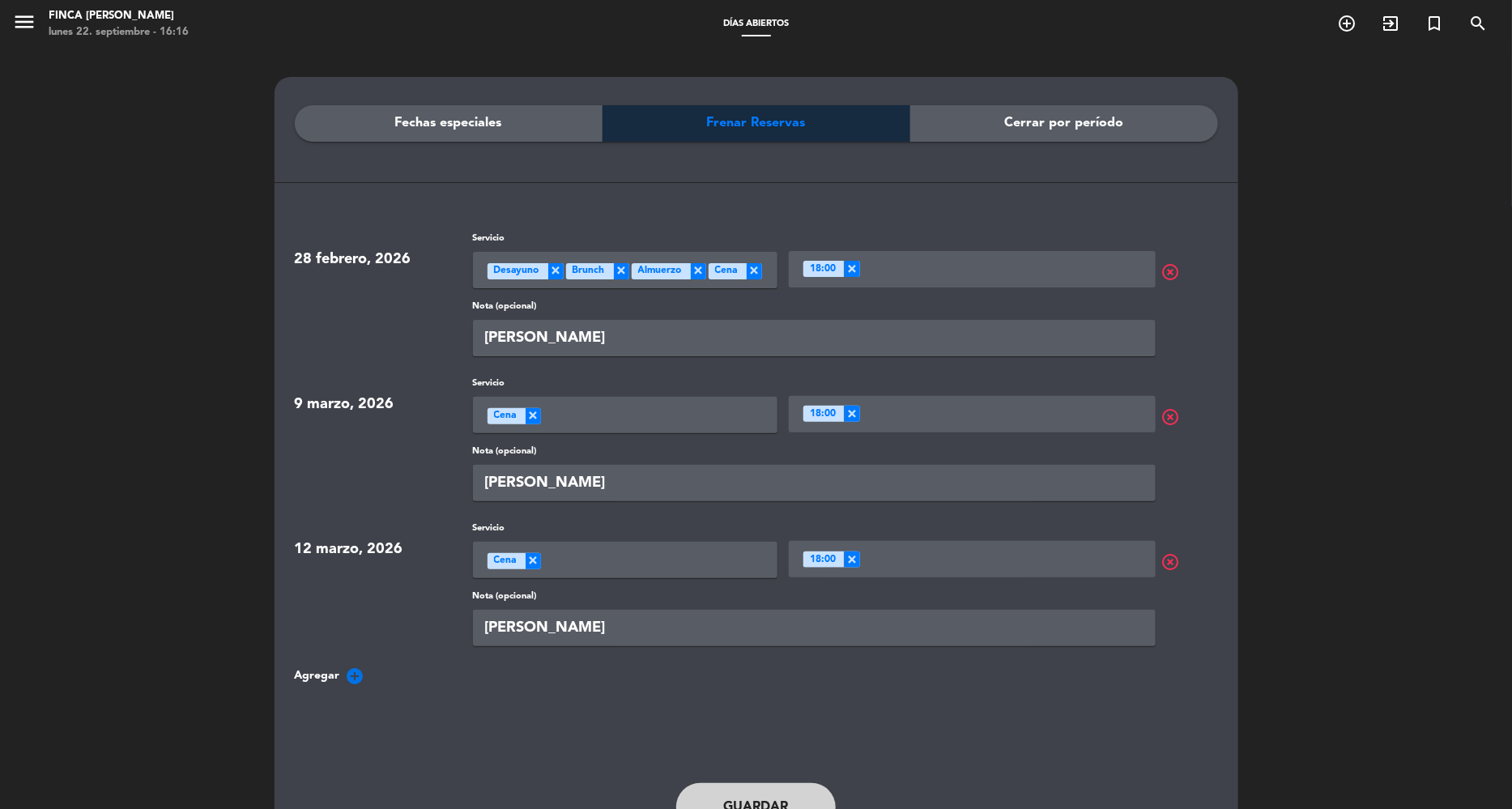
type input "[PERSON_NAME]"
click at [1118, 196] on div "Fechas especiales Frenar Reservas Cerrar por período" at bounding box center [757, 169] width 924 height 126
click at [335, 680] on span "Agregar" at bounding box center [318, 676] width 46 height 19
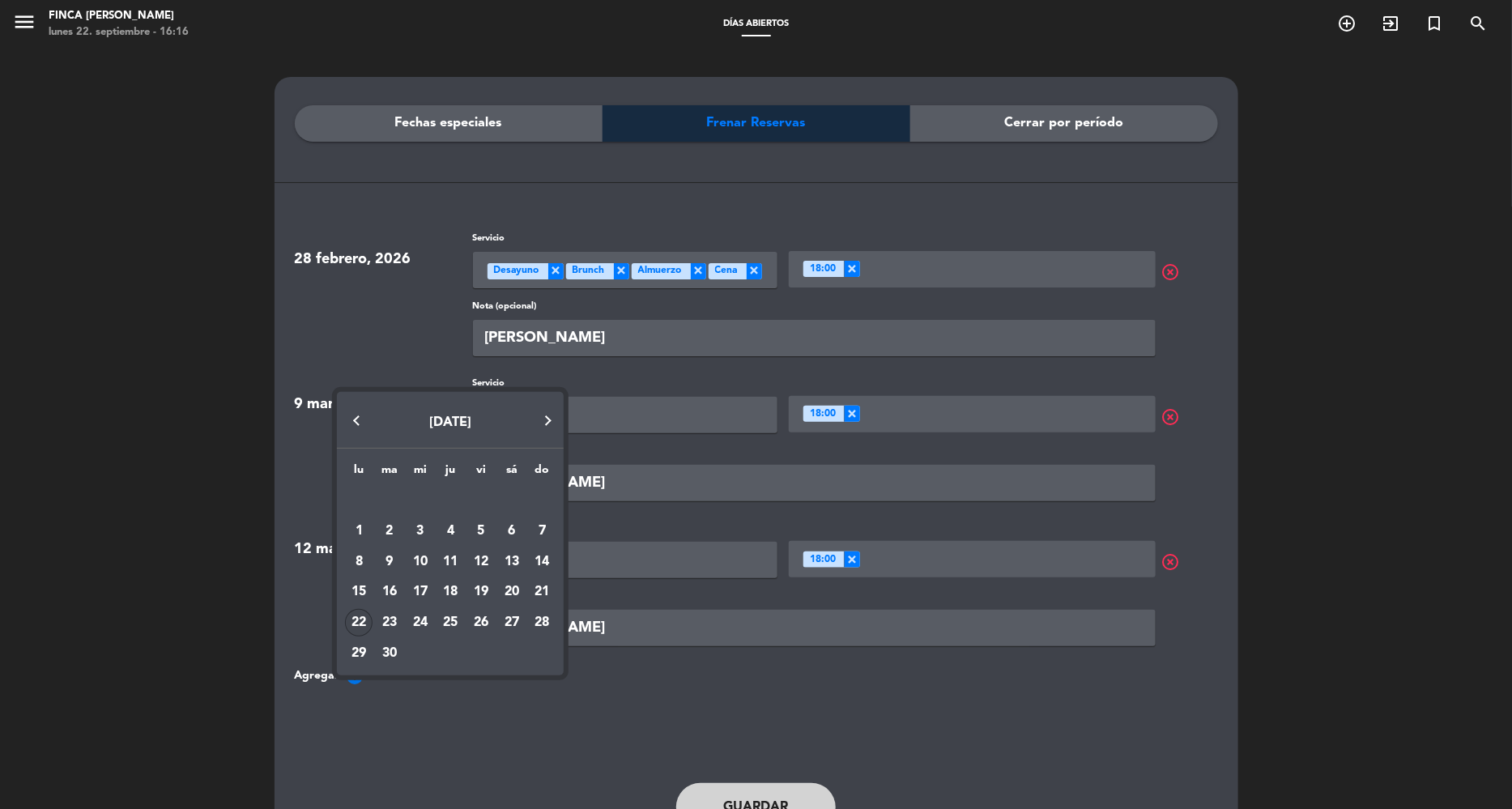
click at [545, 417] on button "Next month" at bounding box center [548, 421] width 32 height 32
click at [545, 417] on div "[DATE] lu ma [PERSON_NAME] vi sá do [DATE] 2 3 4 5 6 7 8 9 10 11 12 13 14 15 16…" at bounding box center [450, 544] width 227 height 260
click at [550, 453] on button "Next month" at bounding box center [548, 451] width 32 height 32
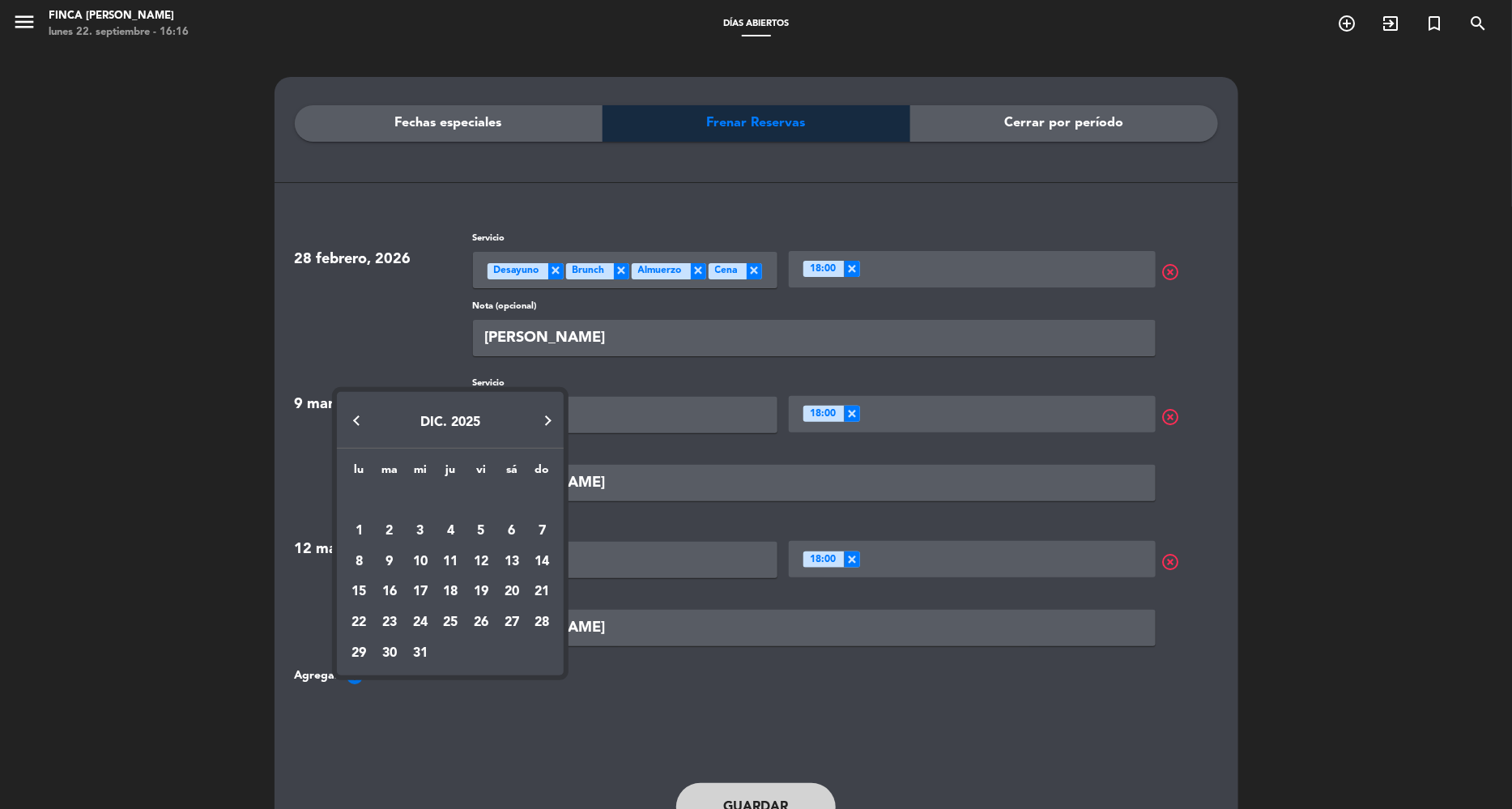
click at [550, 421] on button "Next month" at bounding box center [548, 421] width 32 height 32
click at [548, 447] on button "Next month" at bounding box center [548, 451] width 32 height 32
click at [429, 528] on div "4" at bounding box center [420, 531] width 28 height 28
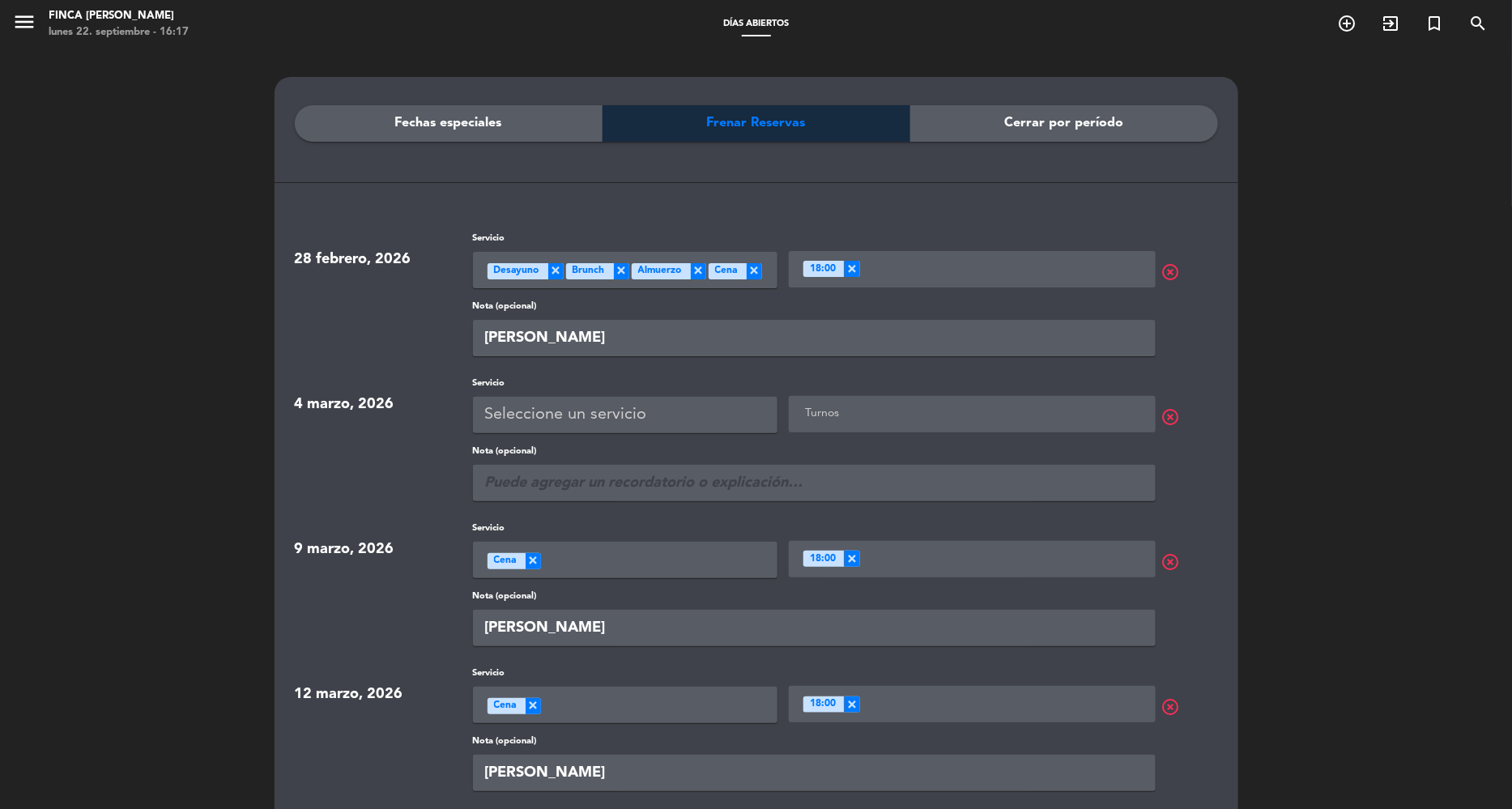
click at [678, 419] on div "Seleccione un servicio" at bounding box center [625, 415] width 304 height 36
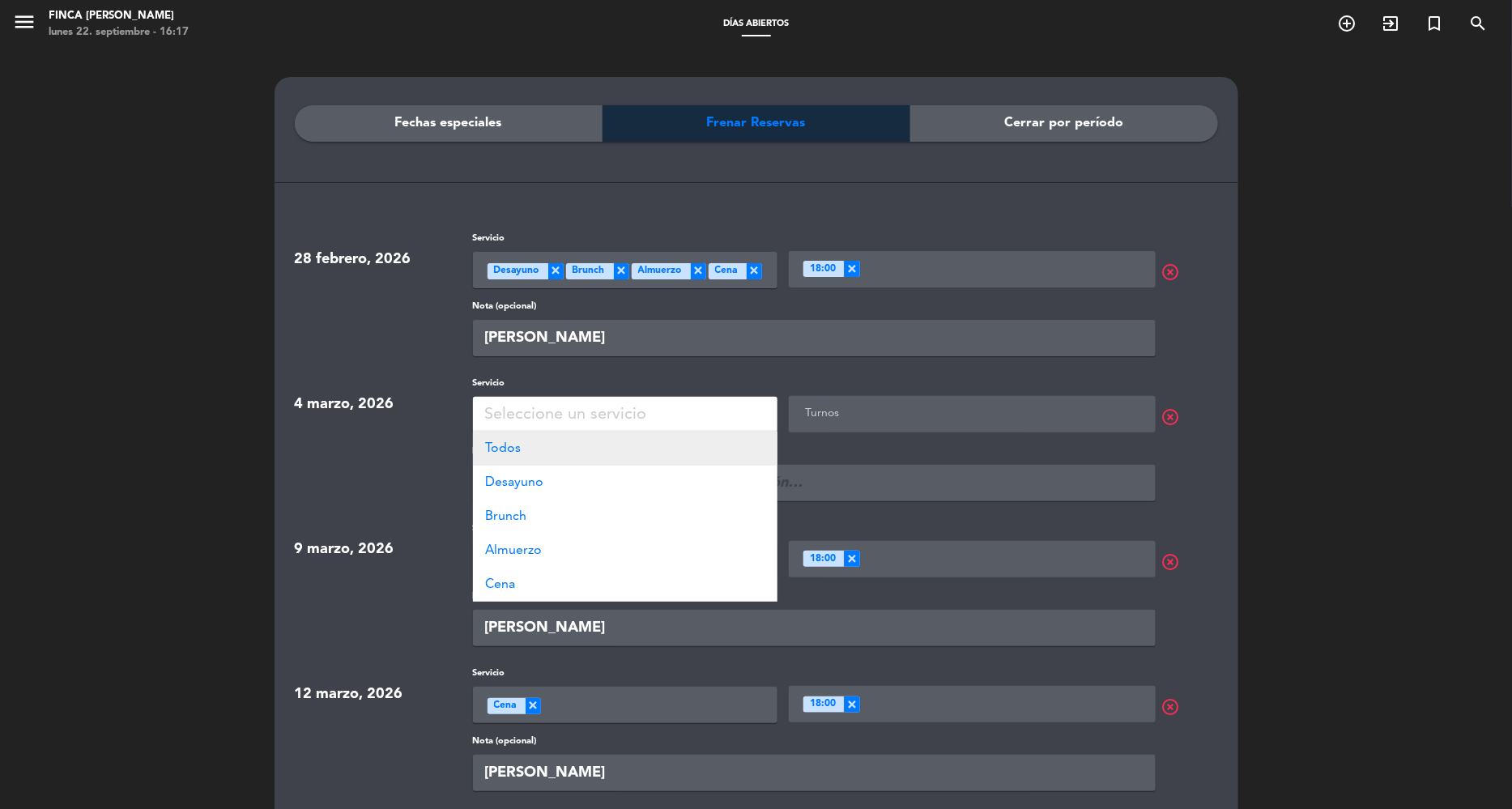
click at [663, 439] on div "Todos" at bounding box center [625, 448] width 304 height 34
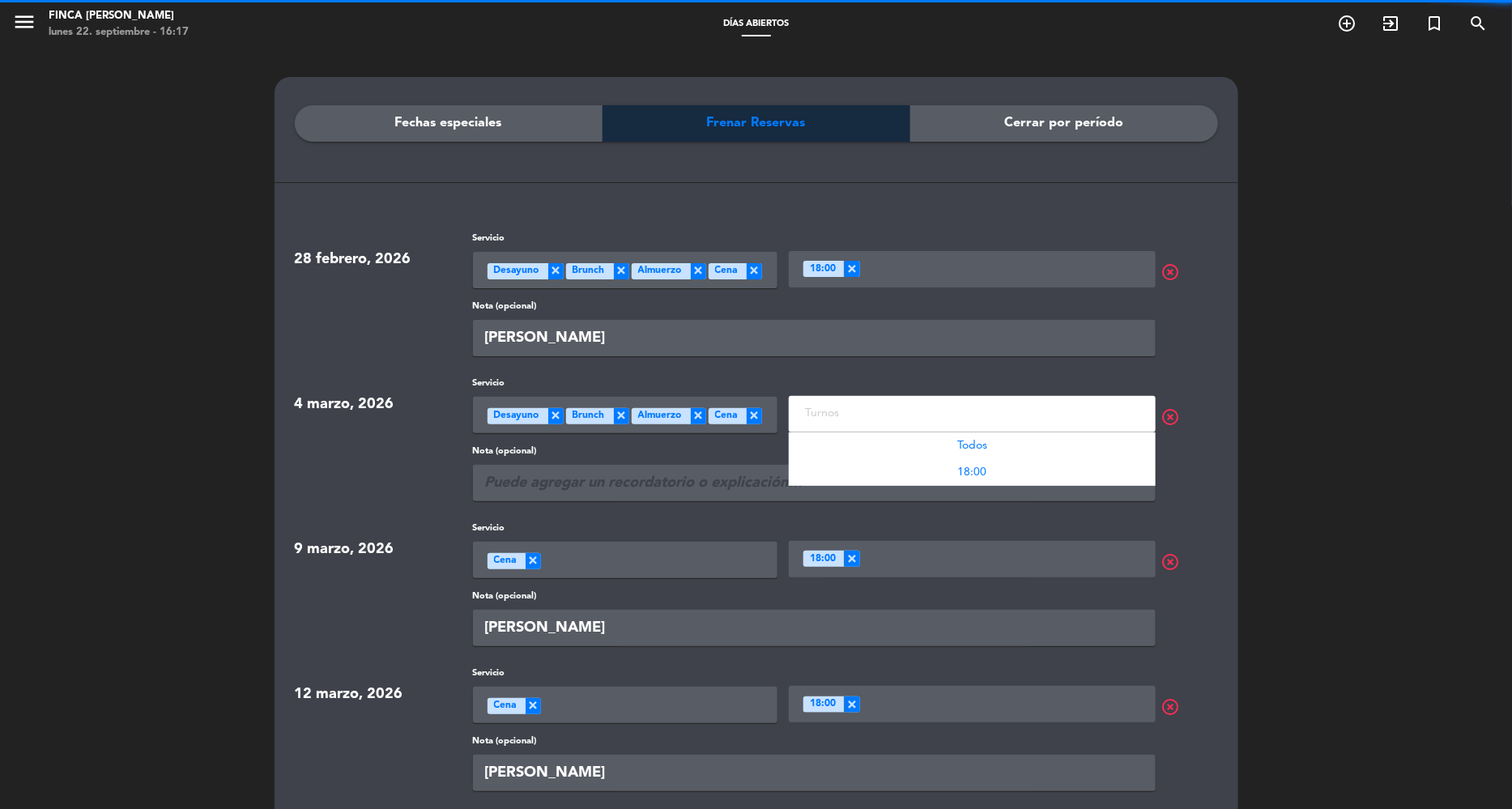
click at [891, 396] on div "Turnos" at bounding box center [972, 410] width 367 height 27
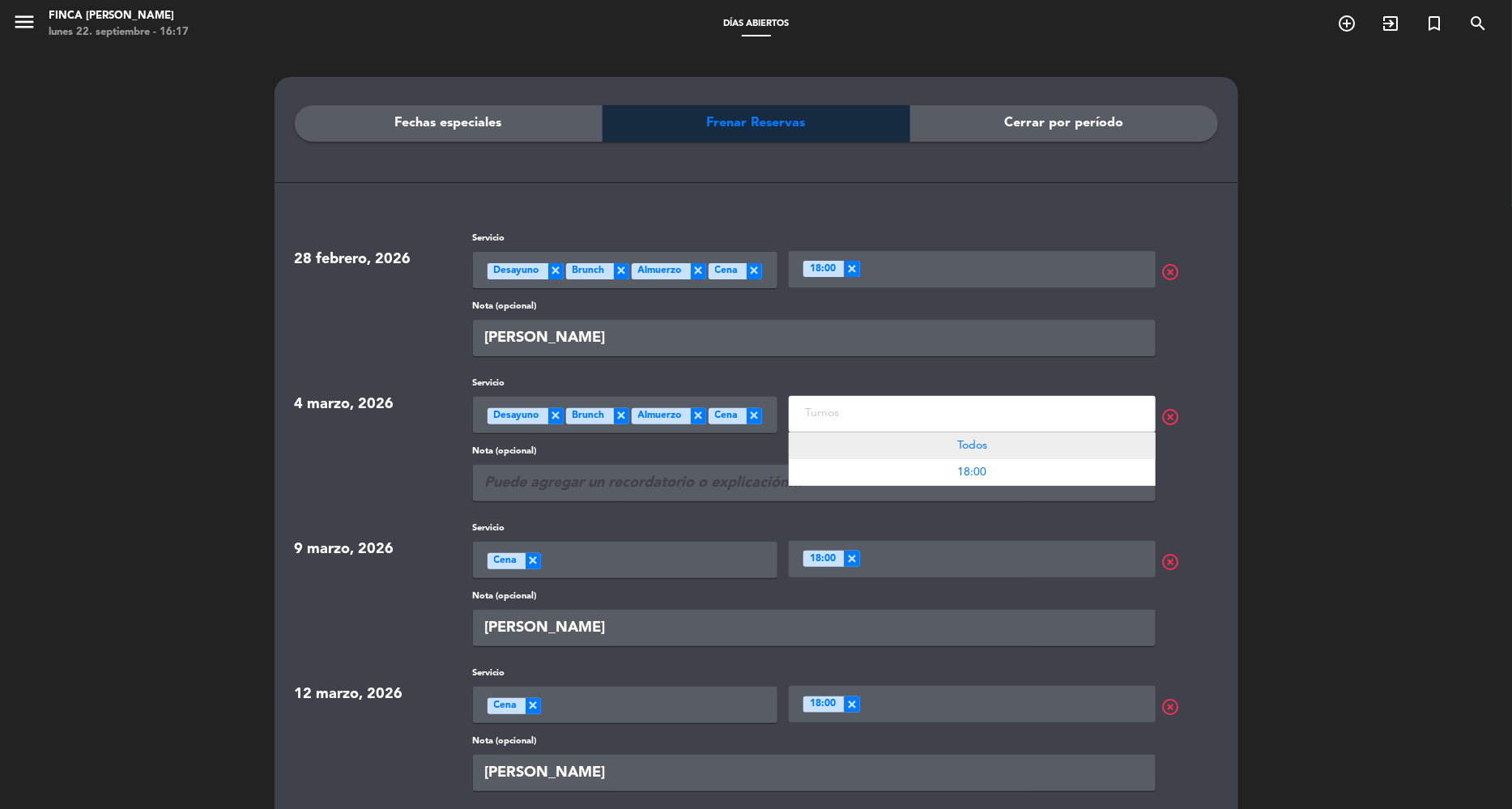
click at [928, 445] on div "Todos" at bounding box center [972, 446] width 367 height 27
click at [674, 483] on input "text" at bounding box center [814, 483] width 683 height 36
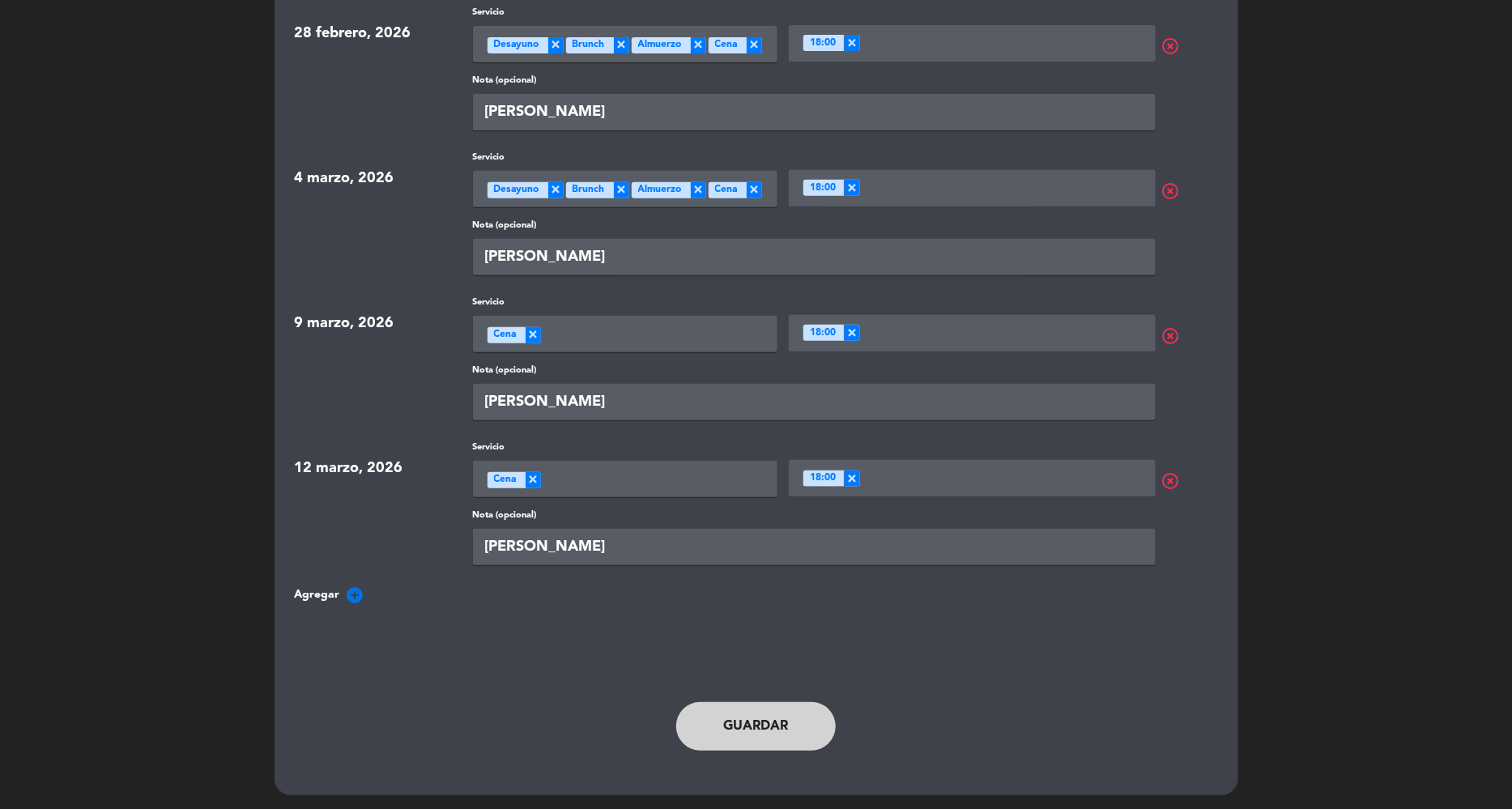
scroll to position [228, 0]
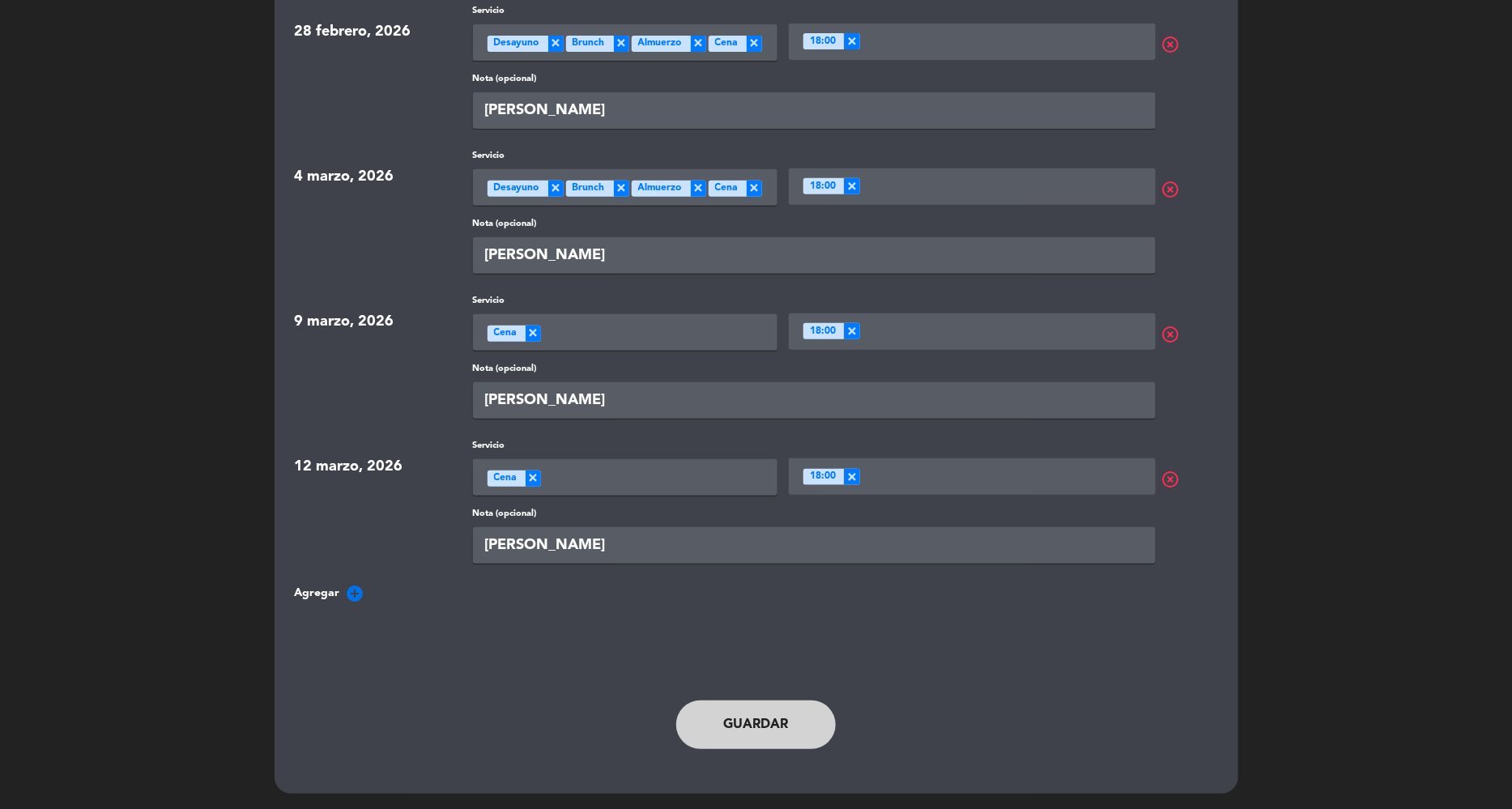
type input "[PERSON_NAME]"
click at [763, 716] on button "Guardar" at bounding box center [757, 725] width 160 height 49
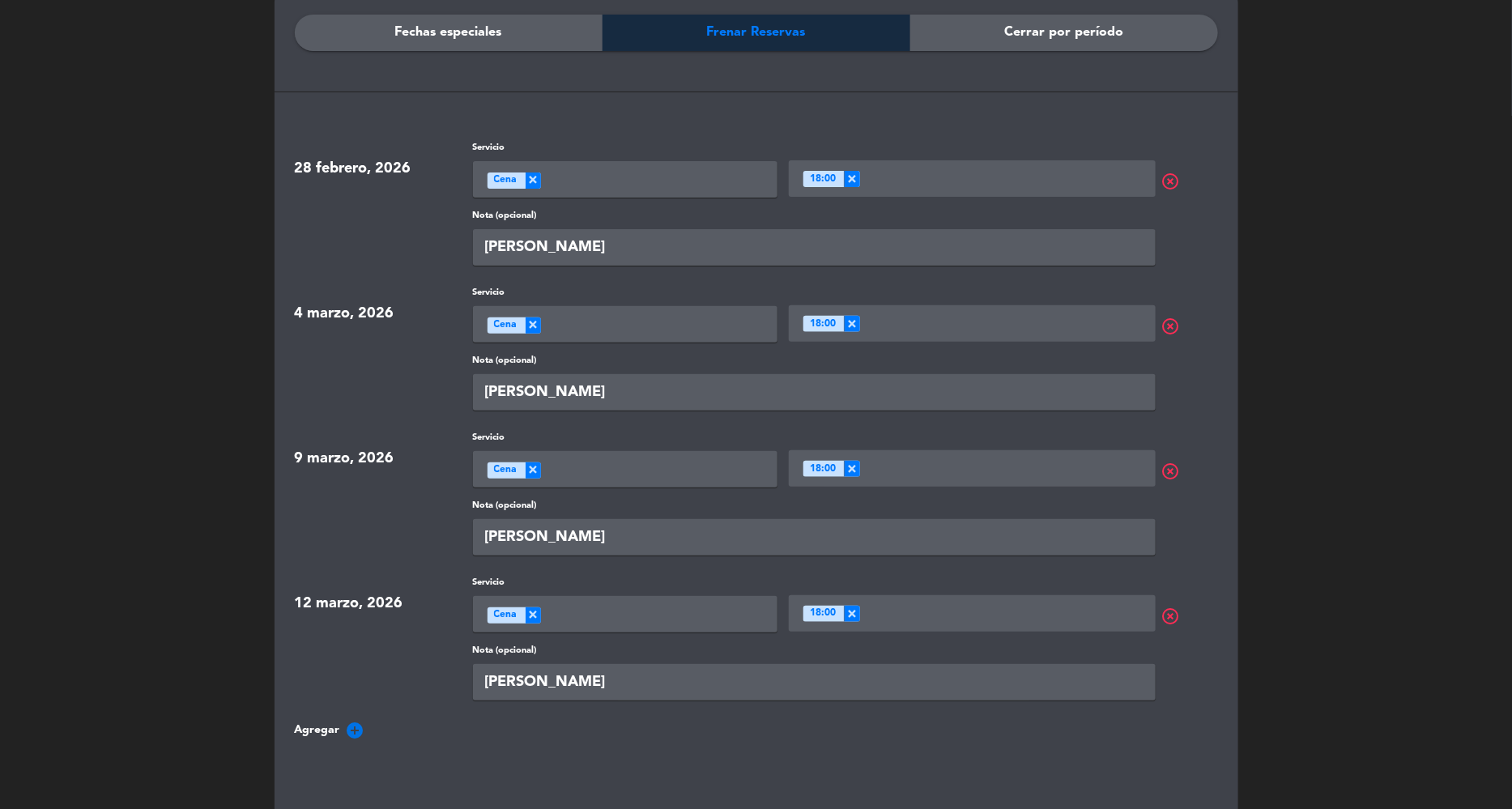
scroll to position [0, 0]
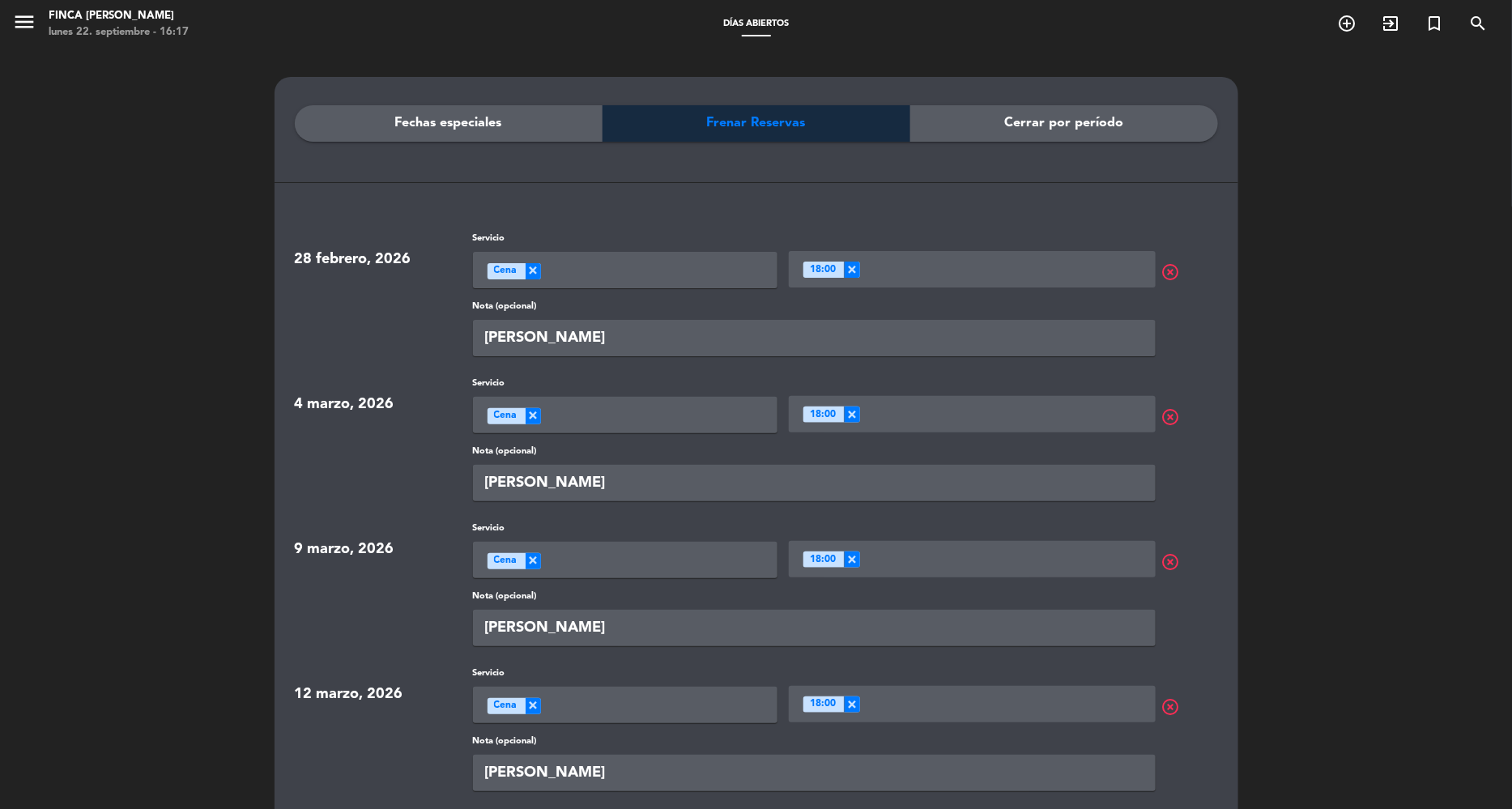
click at [29, 36] on button "menu" at bounding box center [24, 25] width 24 height 30
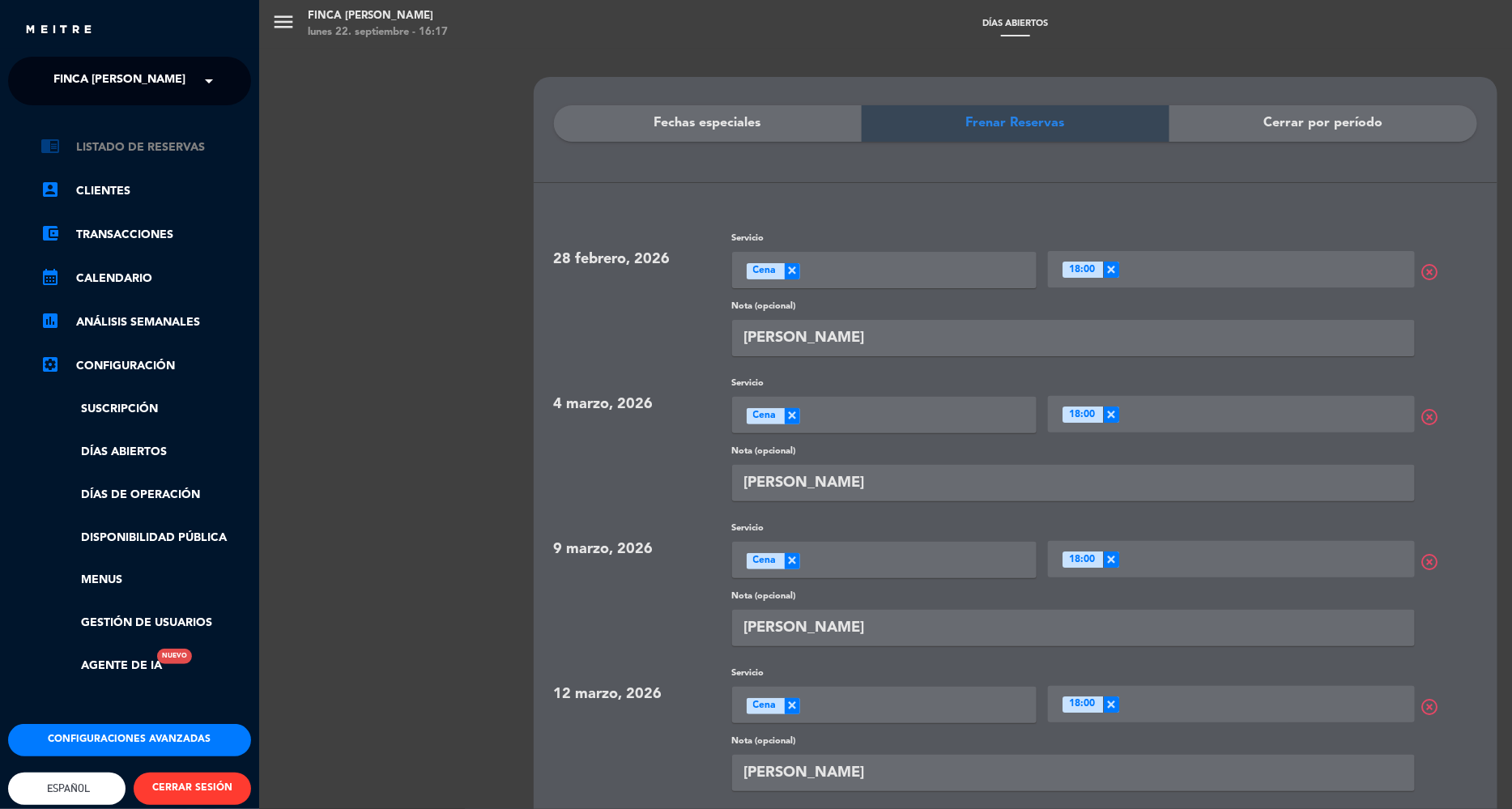
click at [134, 142] on link "chrome_reader_mode Listado de Reservas" at bounding box center [146, 147] width 211 height 19
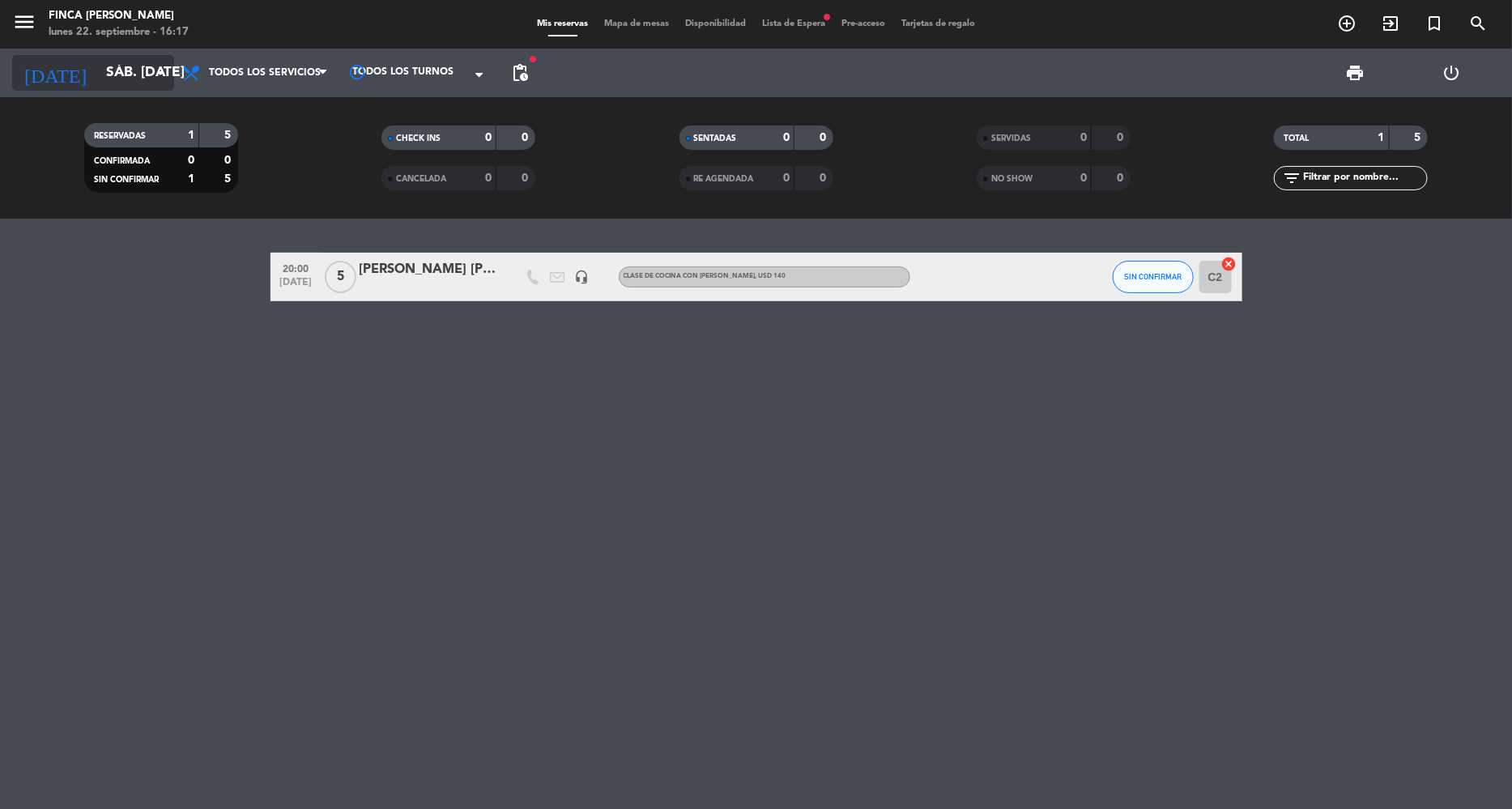
click at [138, 69] on input "sáb. [DATE]" at bounding box center [187, 72] width 180 height 32
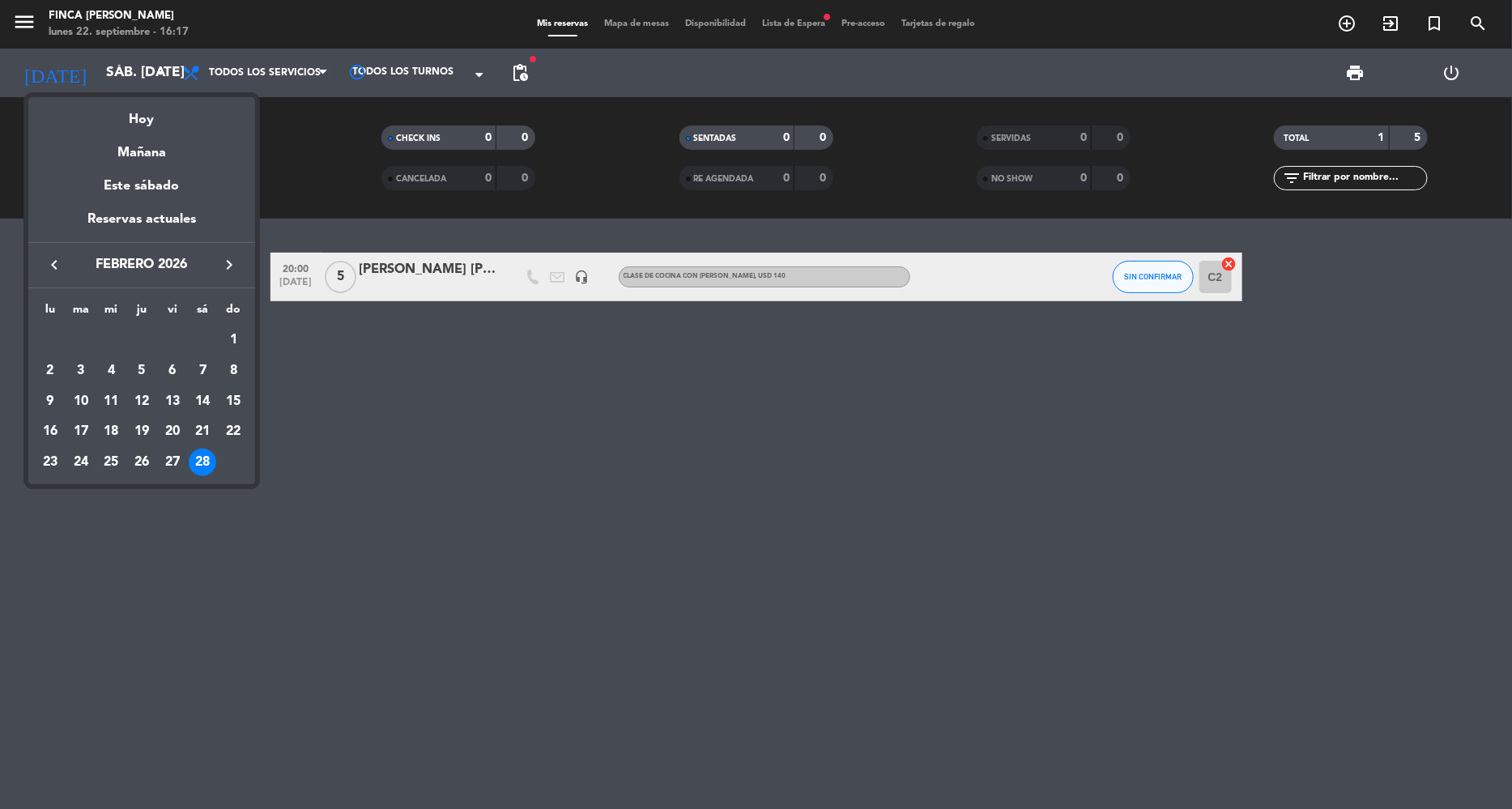
click at [24, 22] on div at bounding box center [756, 404] width 1512 height 809
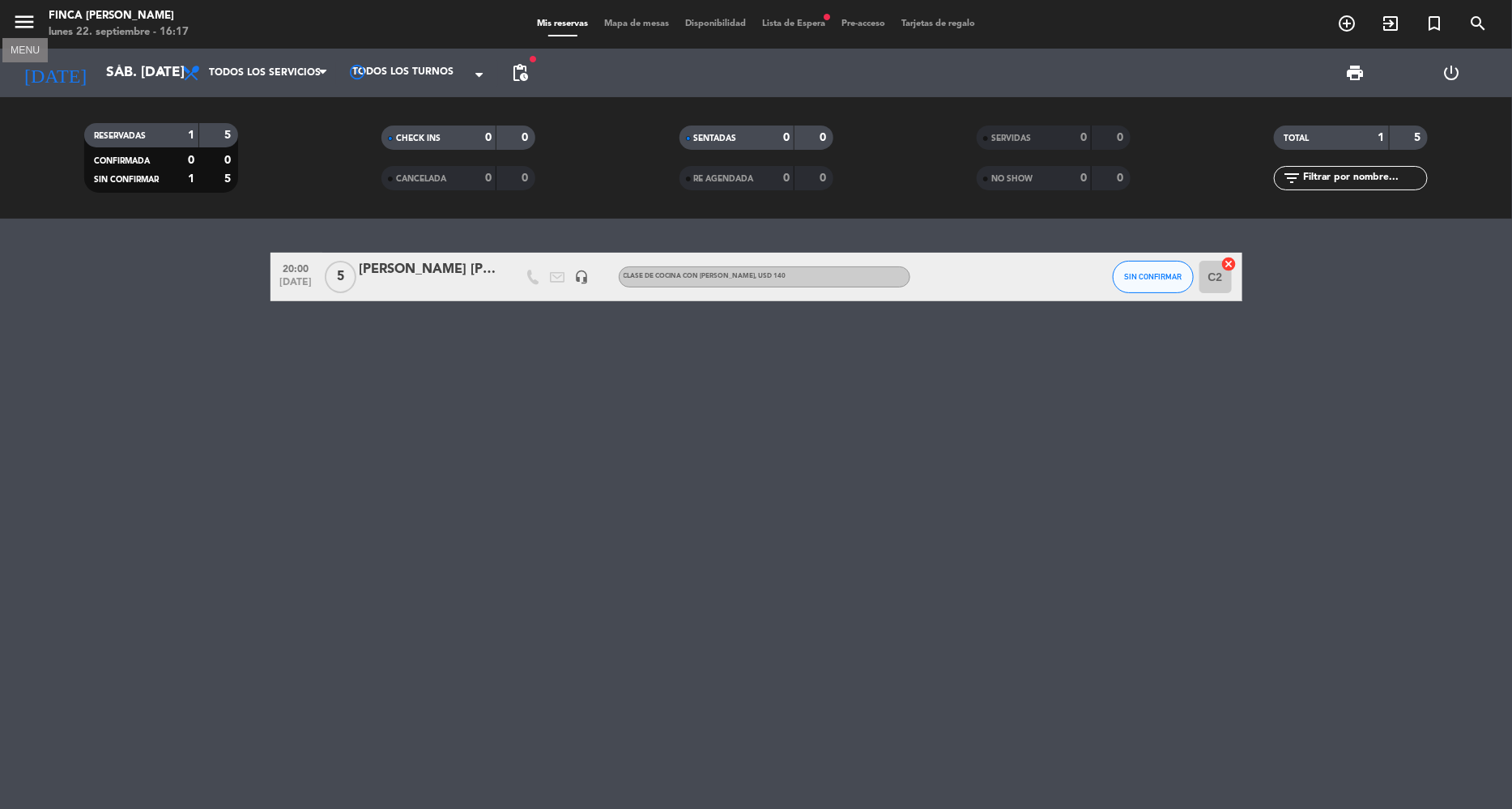
click at [22, 24] on icon "menu" at bounding box center [24, 22] width 24 height 24
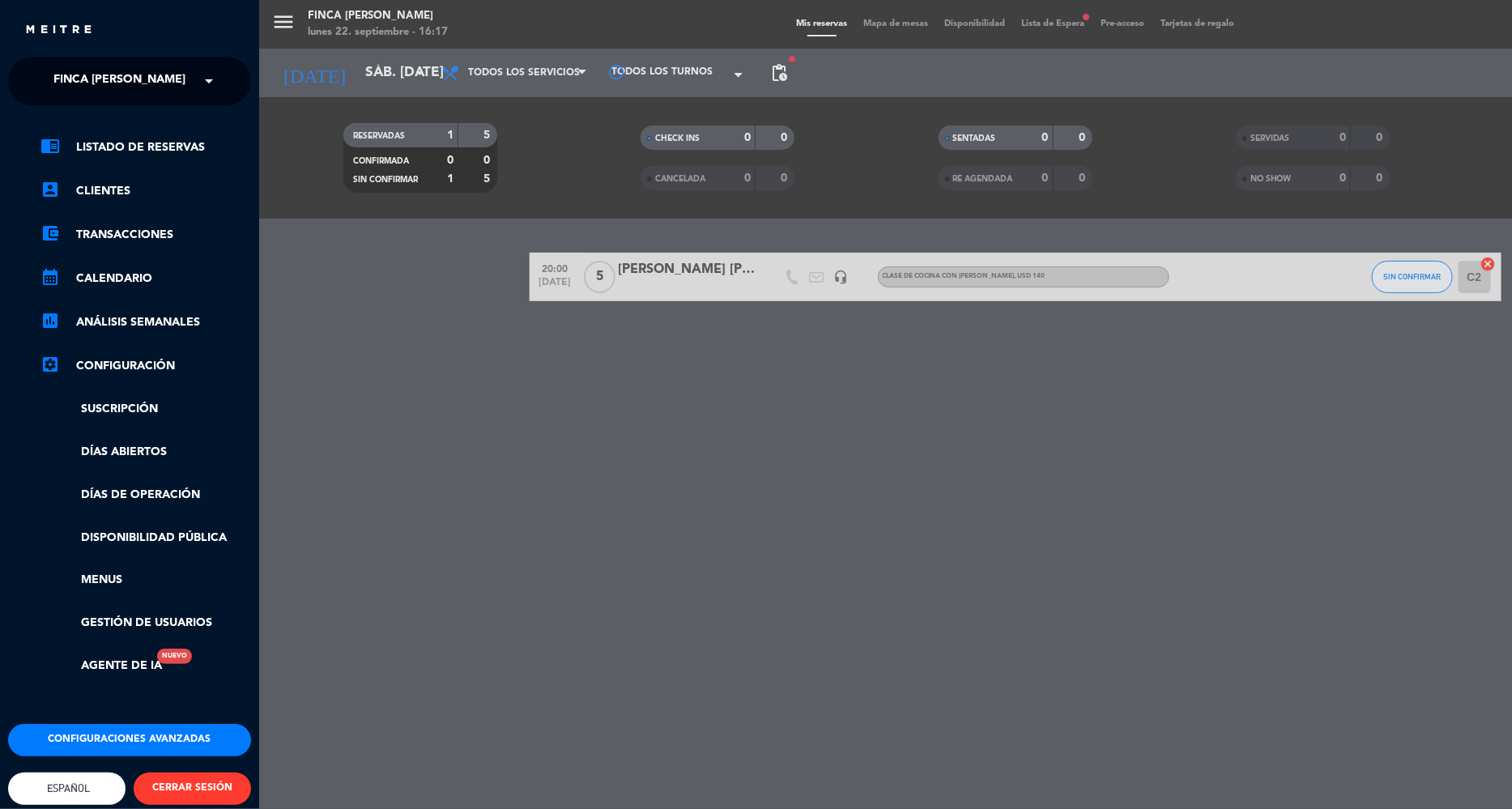
click at [281, 11] on div "menu Finca [PERSON_NAME] lunes 22. septiembre - 16:17 Mis reservas Mapa de mesa…" at bounding box center [1016, 404] width 1512 height 809
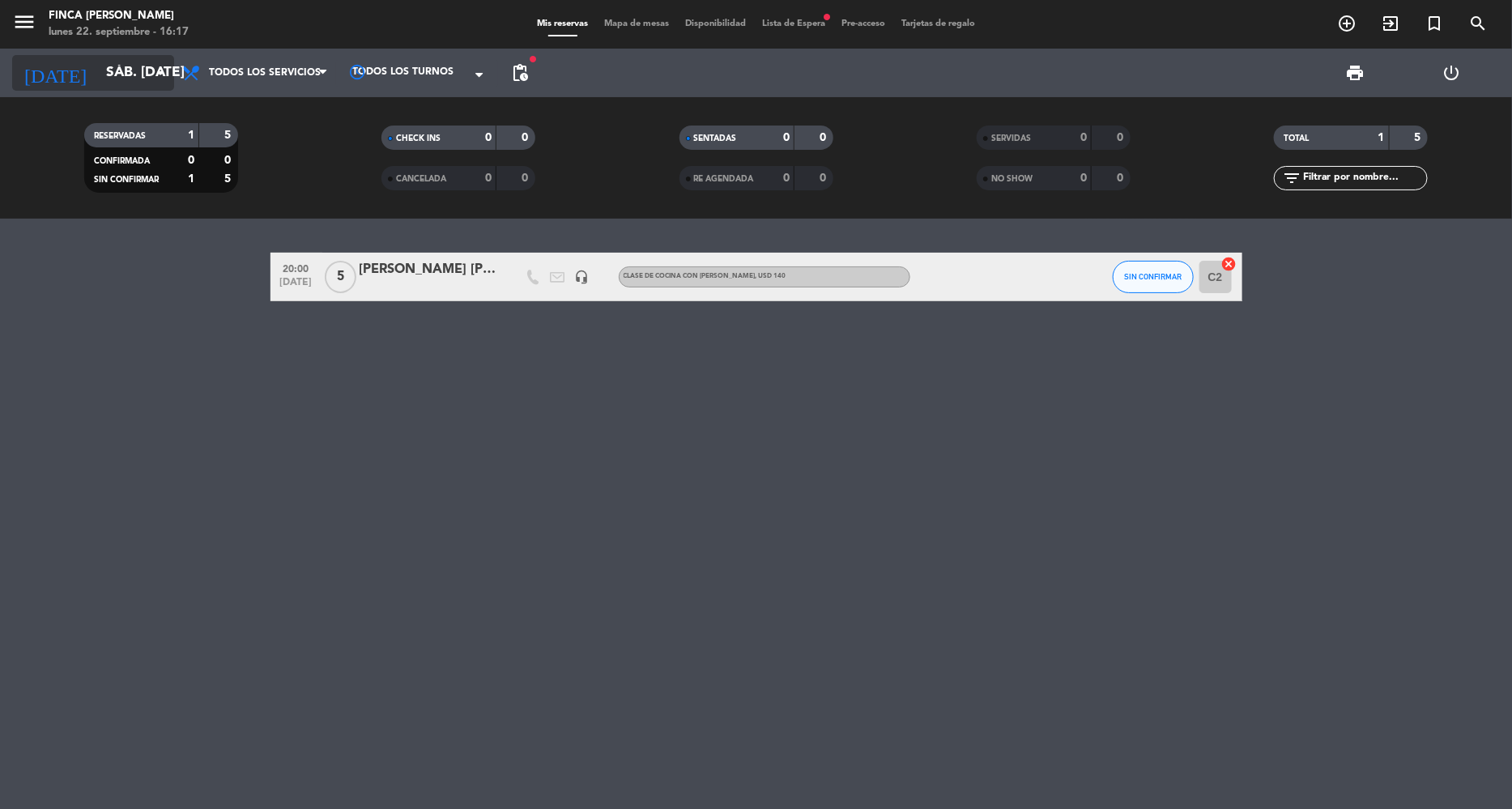
click at [30, 74] on icon "[DATE]" at bounding box center [55, 72] width 86 height 35
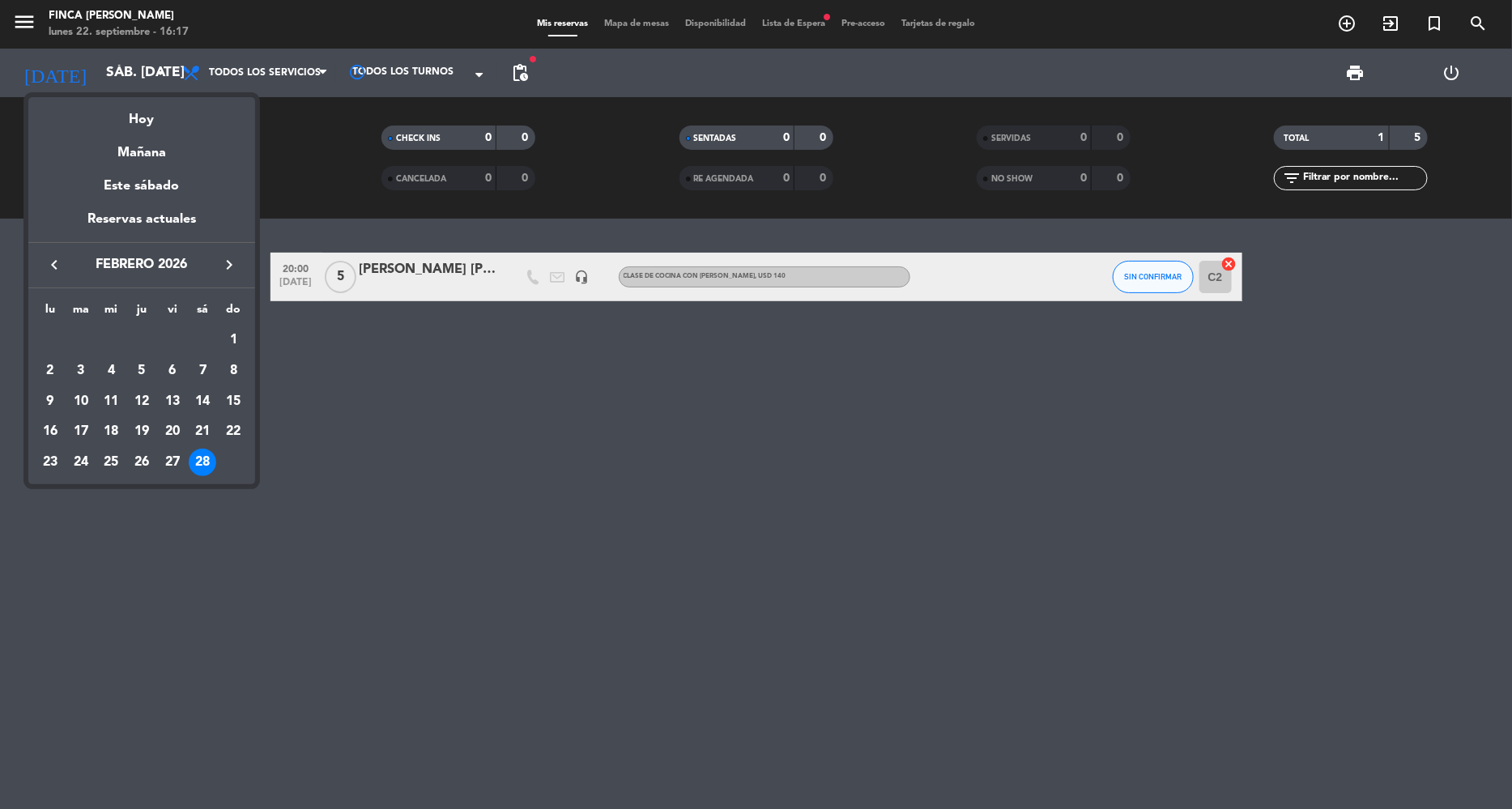
click at [22, 21] on div at bounding box center [756, 404] width 1512 height 809
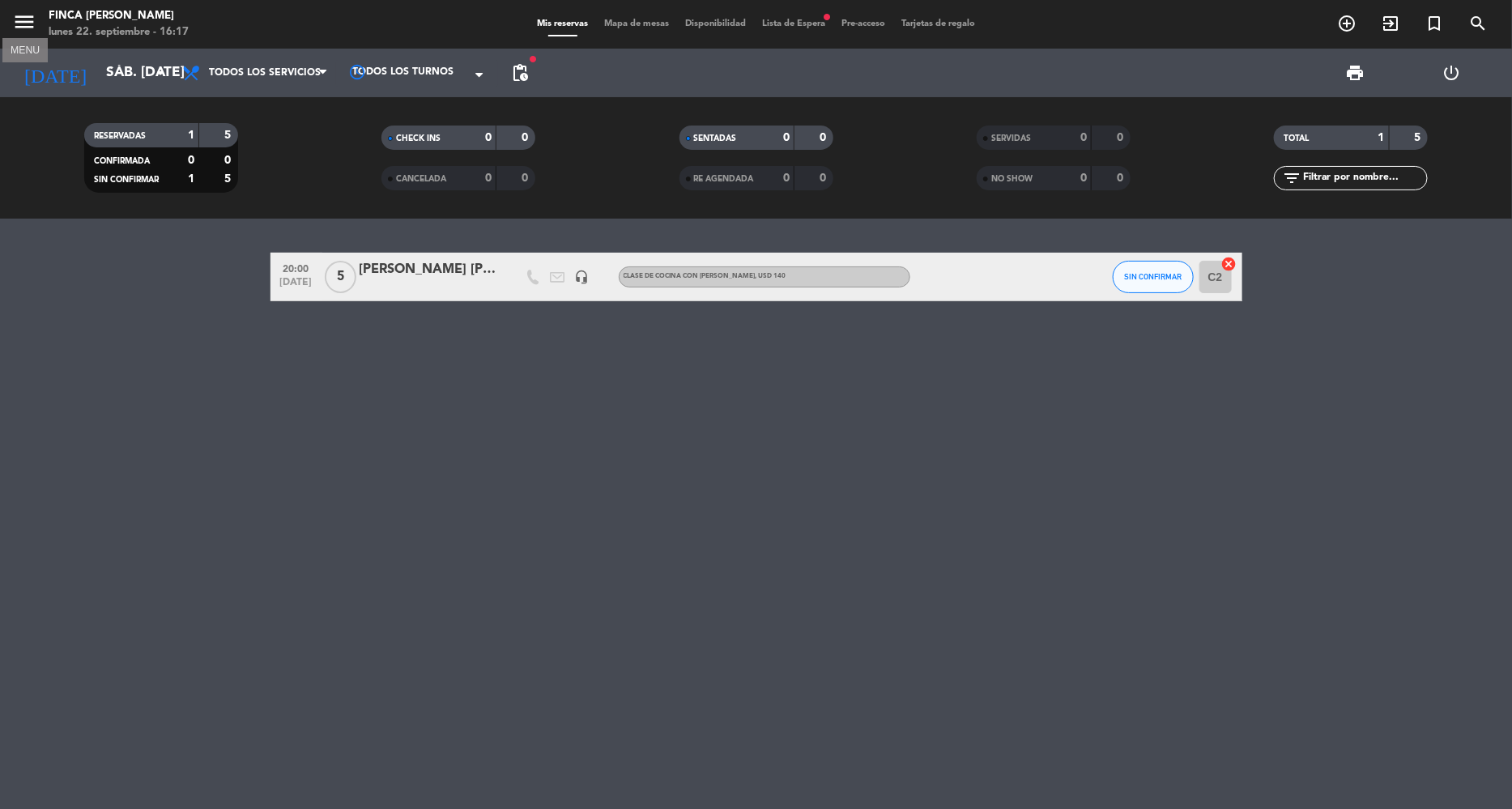
click at [29, 21] on icon "menu" at bounding box center [24, 22] width 24 height 24
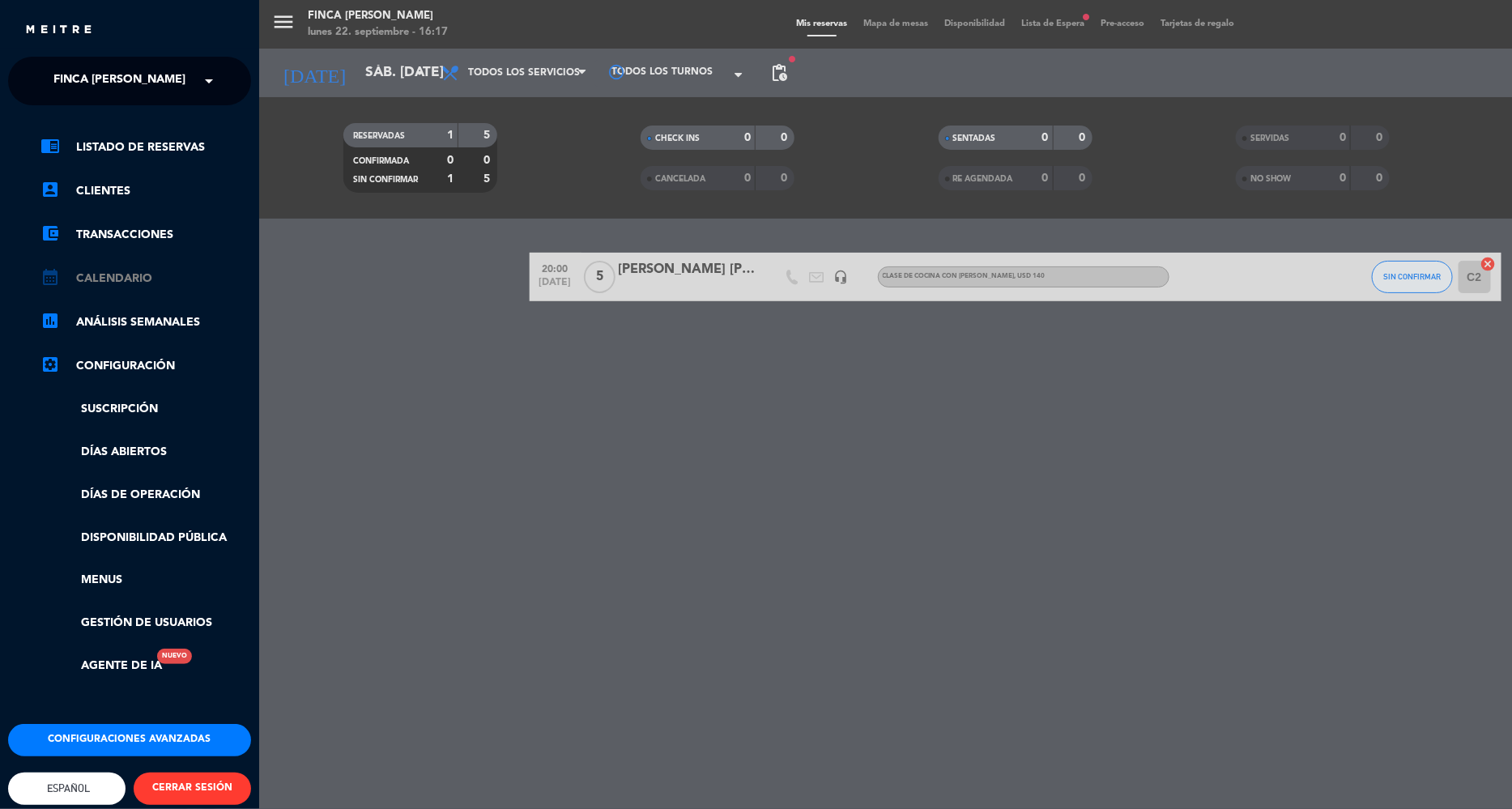
click at [131, 273] on link "calendar_month Calendario" at bounding box center [146, 278] width 211 height 19
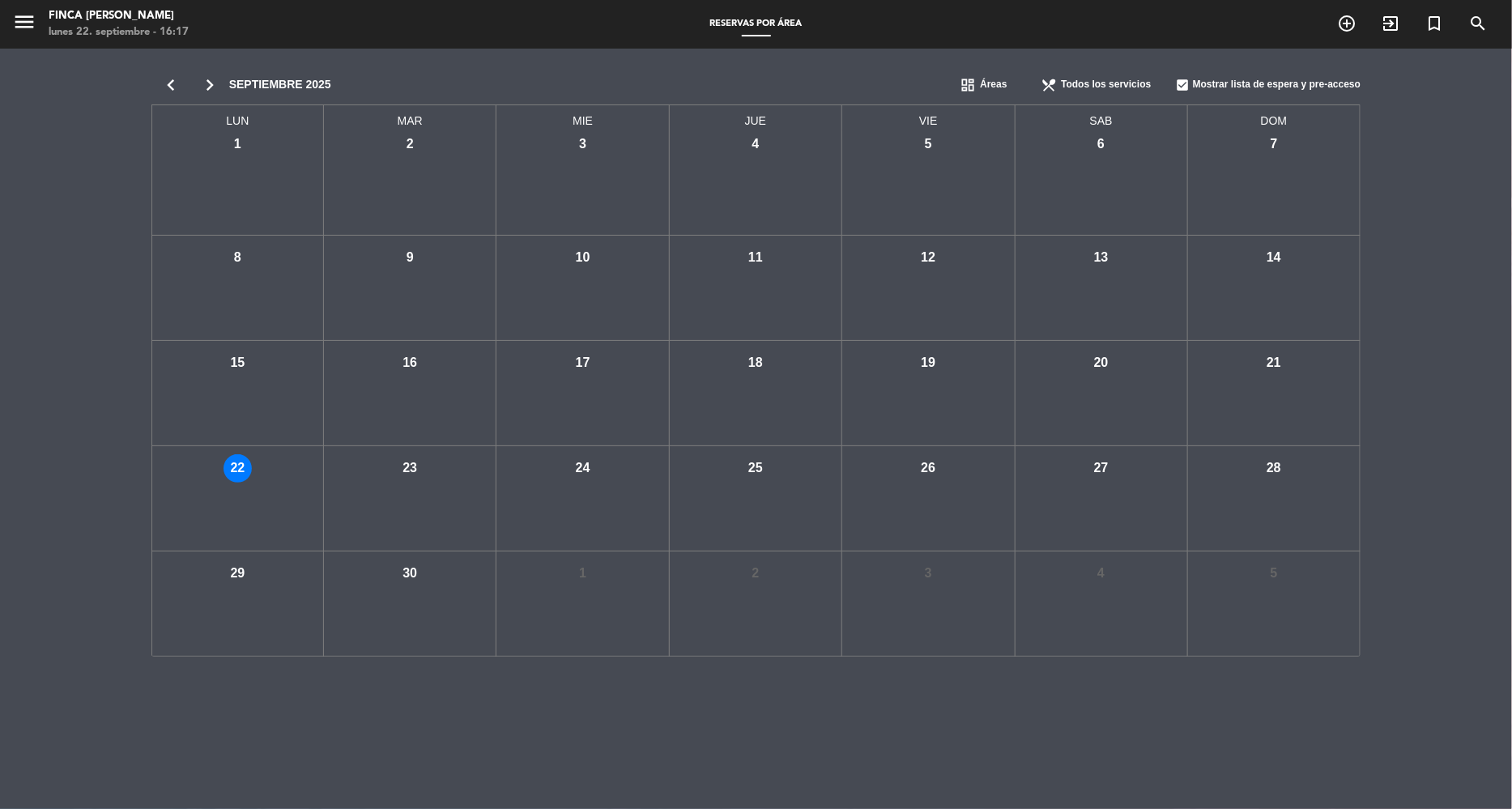
click at [212, 86] on icon "chevron_right" at bounding box center [210, 84] width 39 height 23
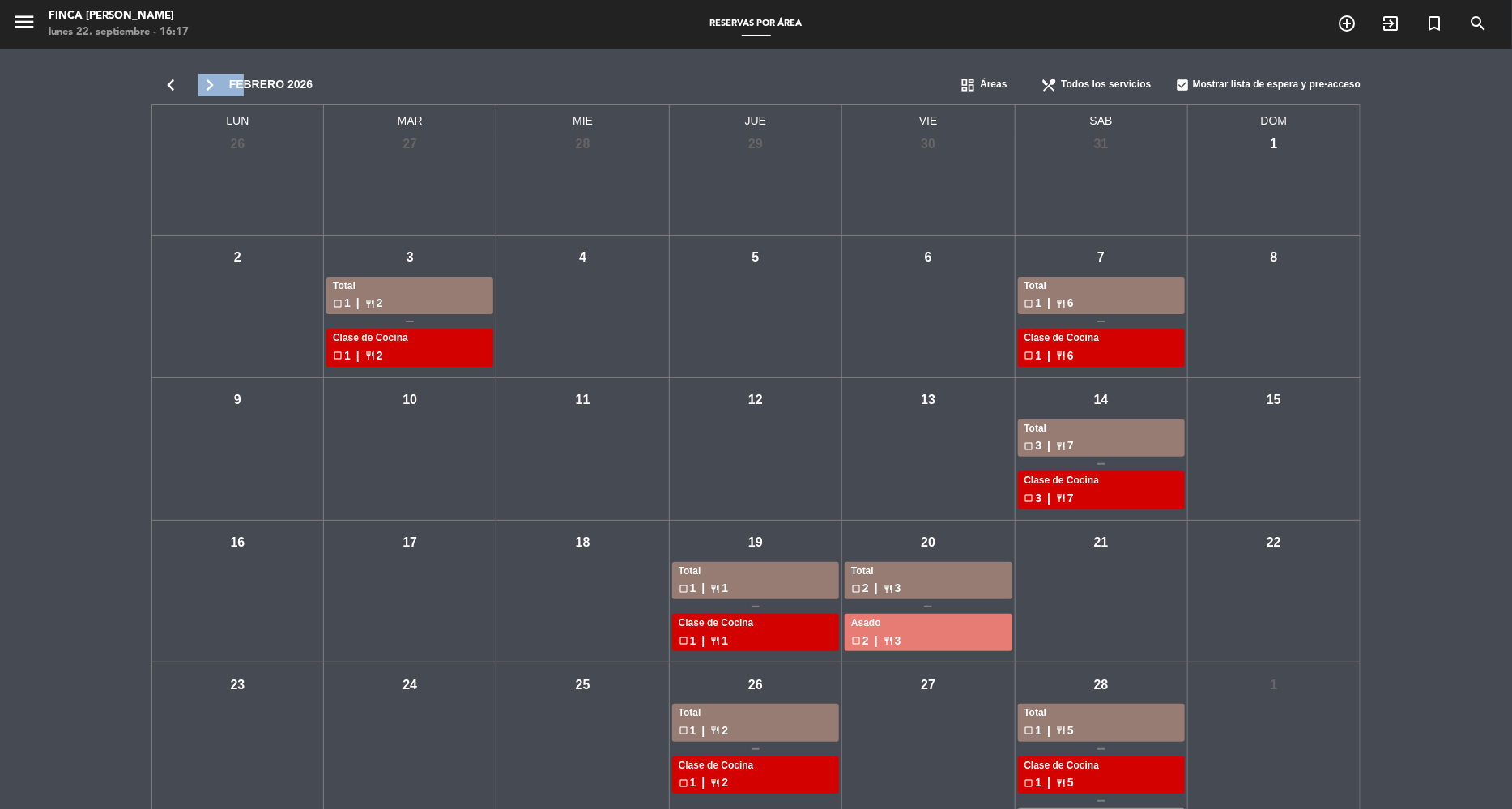
click at [212, 86] on icon "chevron_right" at bounding box center [210, 84] width 39 height 23
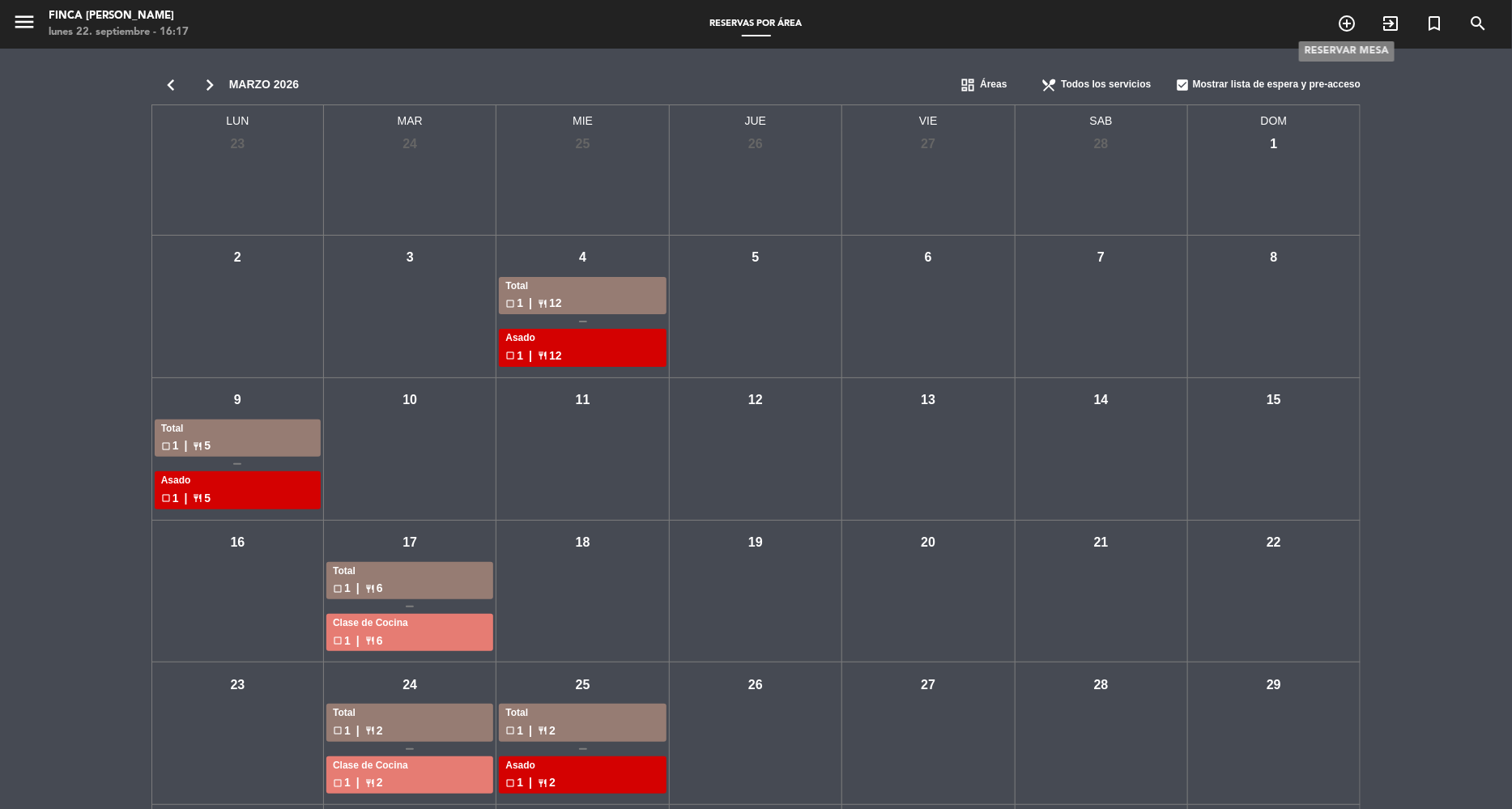
click at [1369, 22] on span "exit_to_app" at bounding box center [1391, 24] width 44 height 28
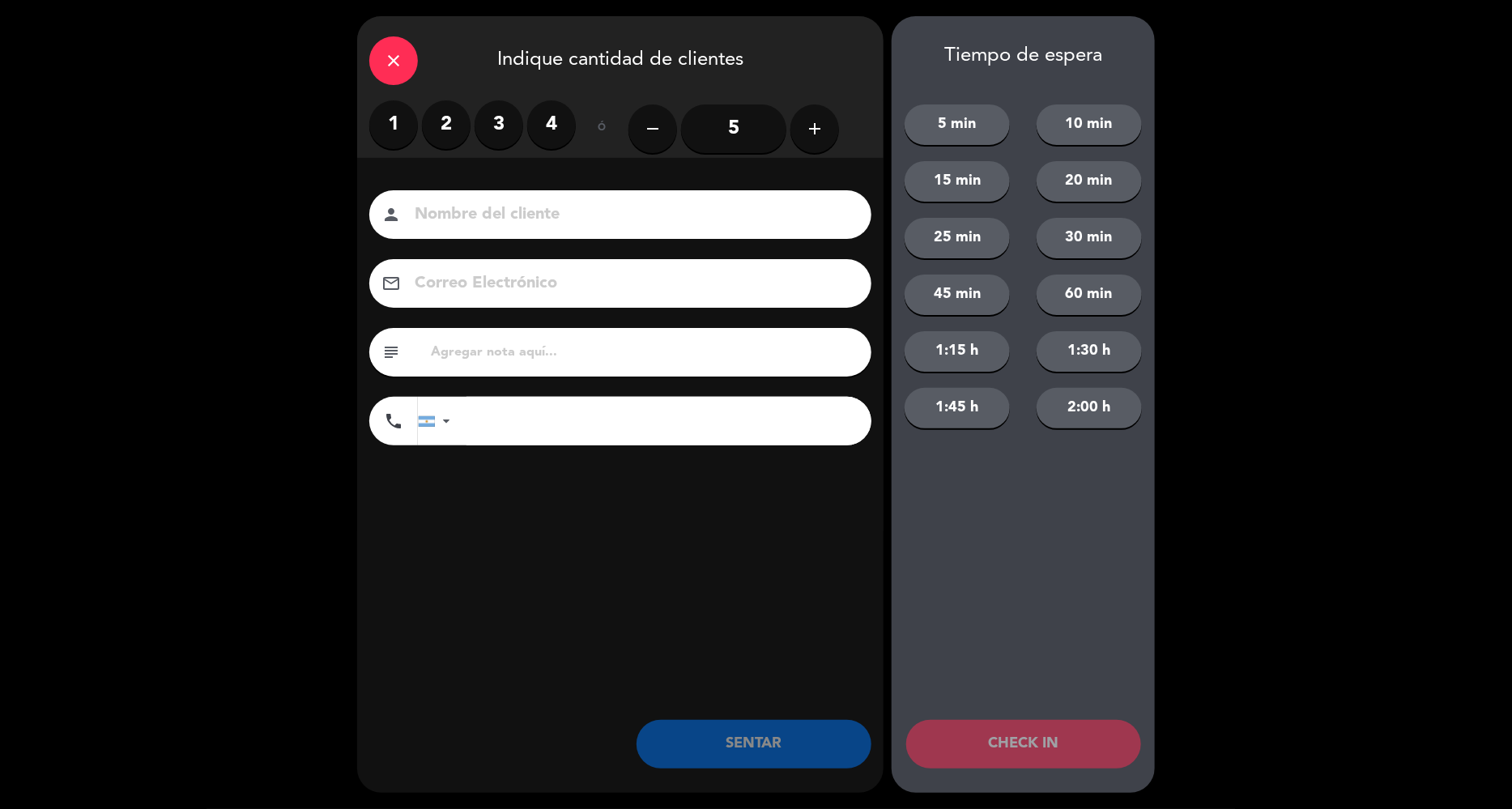
click at [389, 54] on icon "close" at bounding box center [394, 61] width 19 height 19
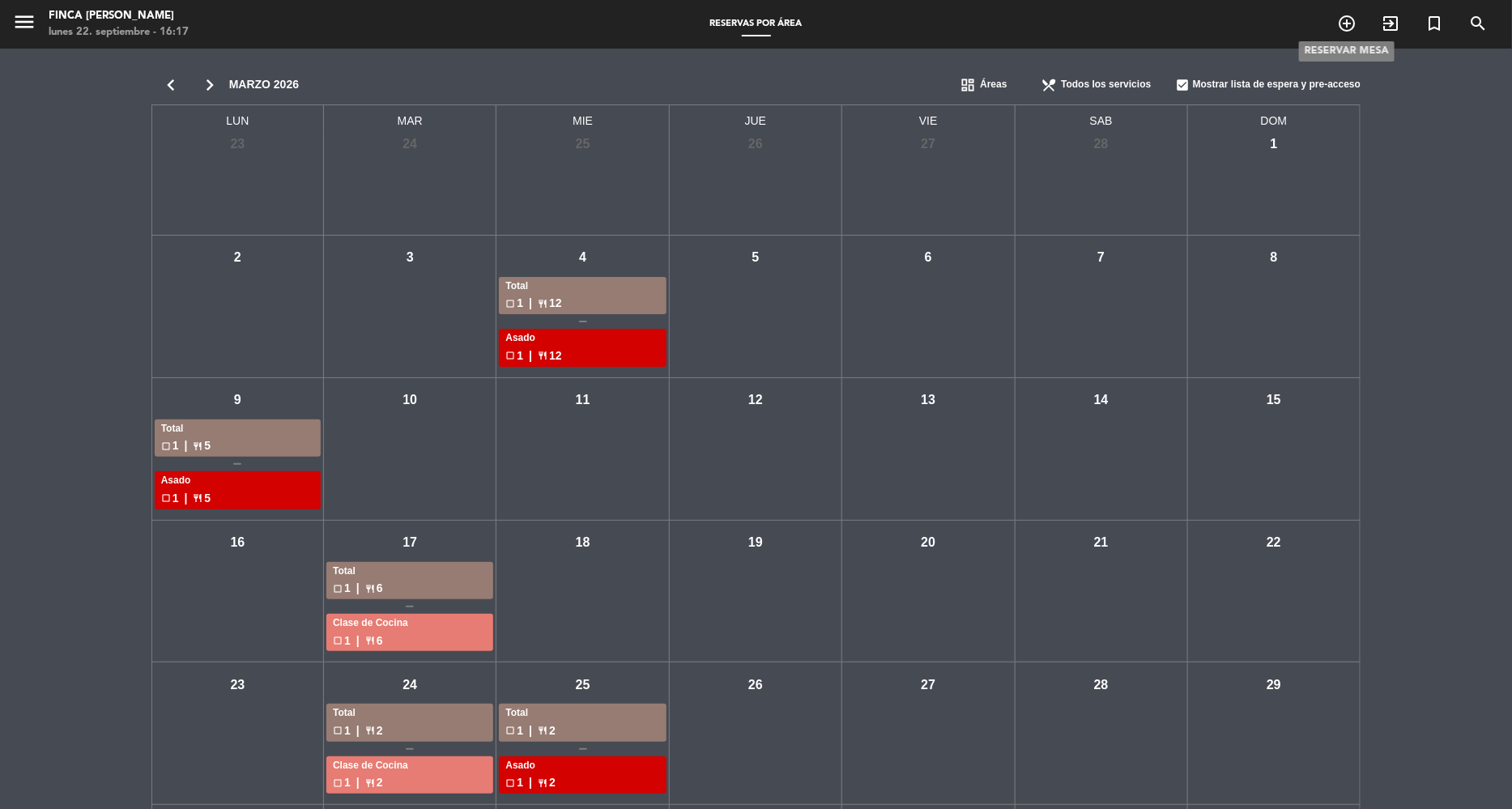
click at [1345, 24] on icon "add_circle_outline" at bounding box center [1347, 23] width 19 height 19
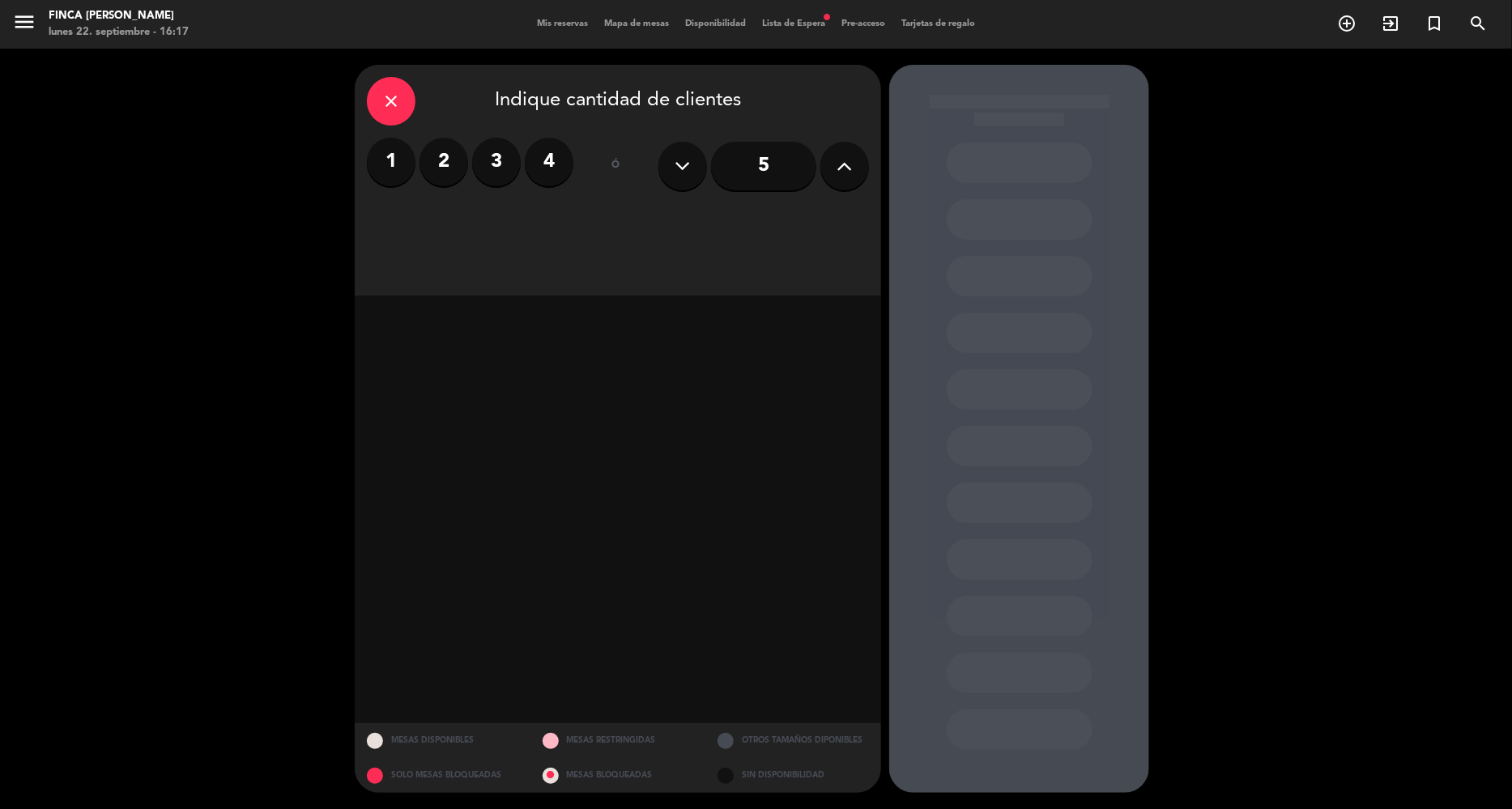
click at [790, 166] on input "5" at bounding box center [764, 166] width 105 height 49
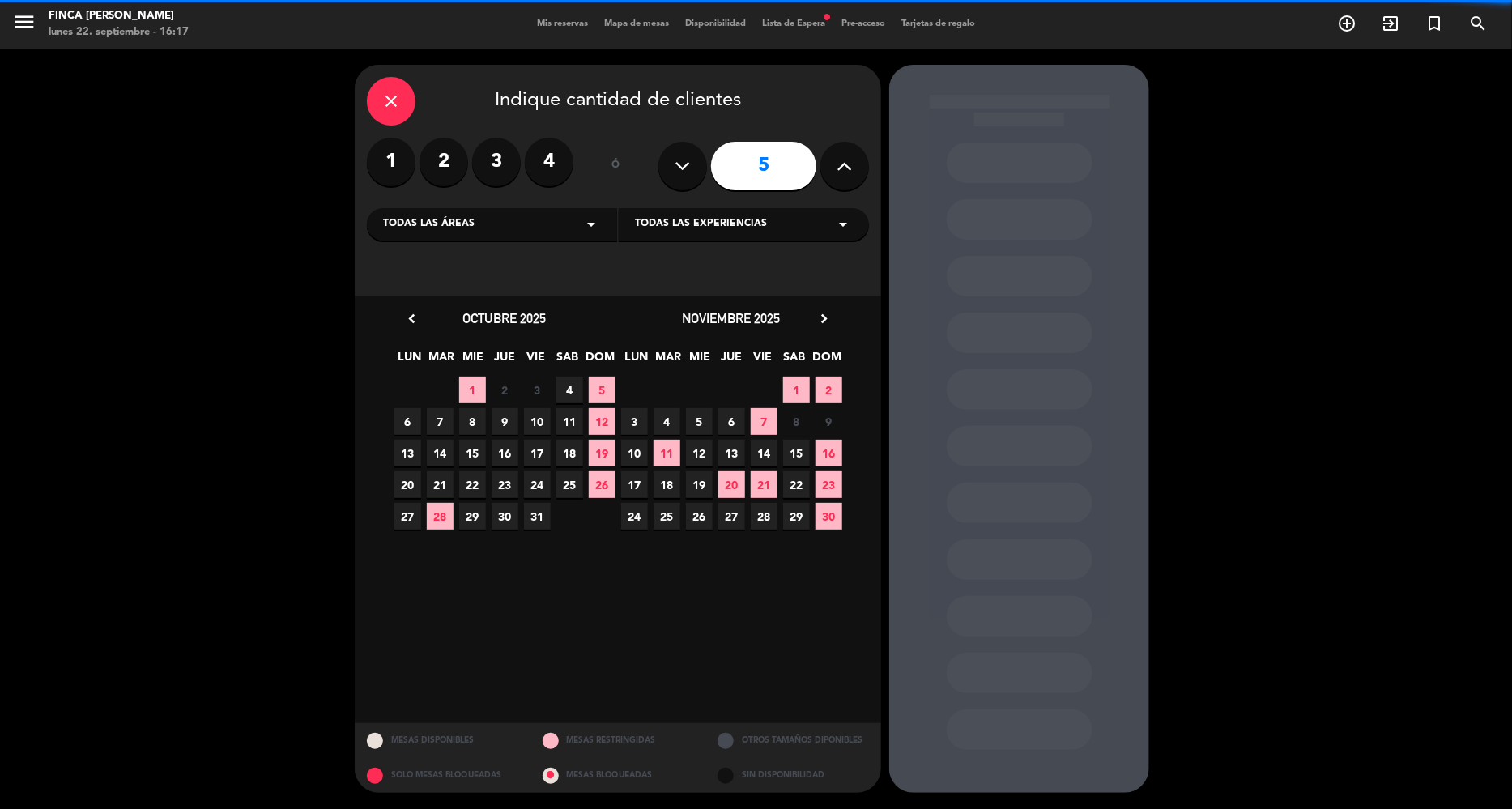
click at [448, 228] on span "Todas las áreas" at bounding box center [429, 224] width 92 height 16
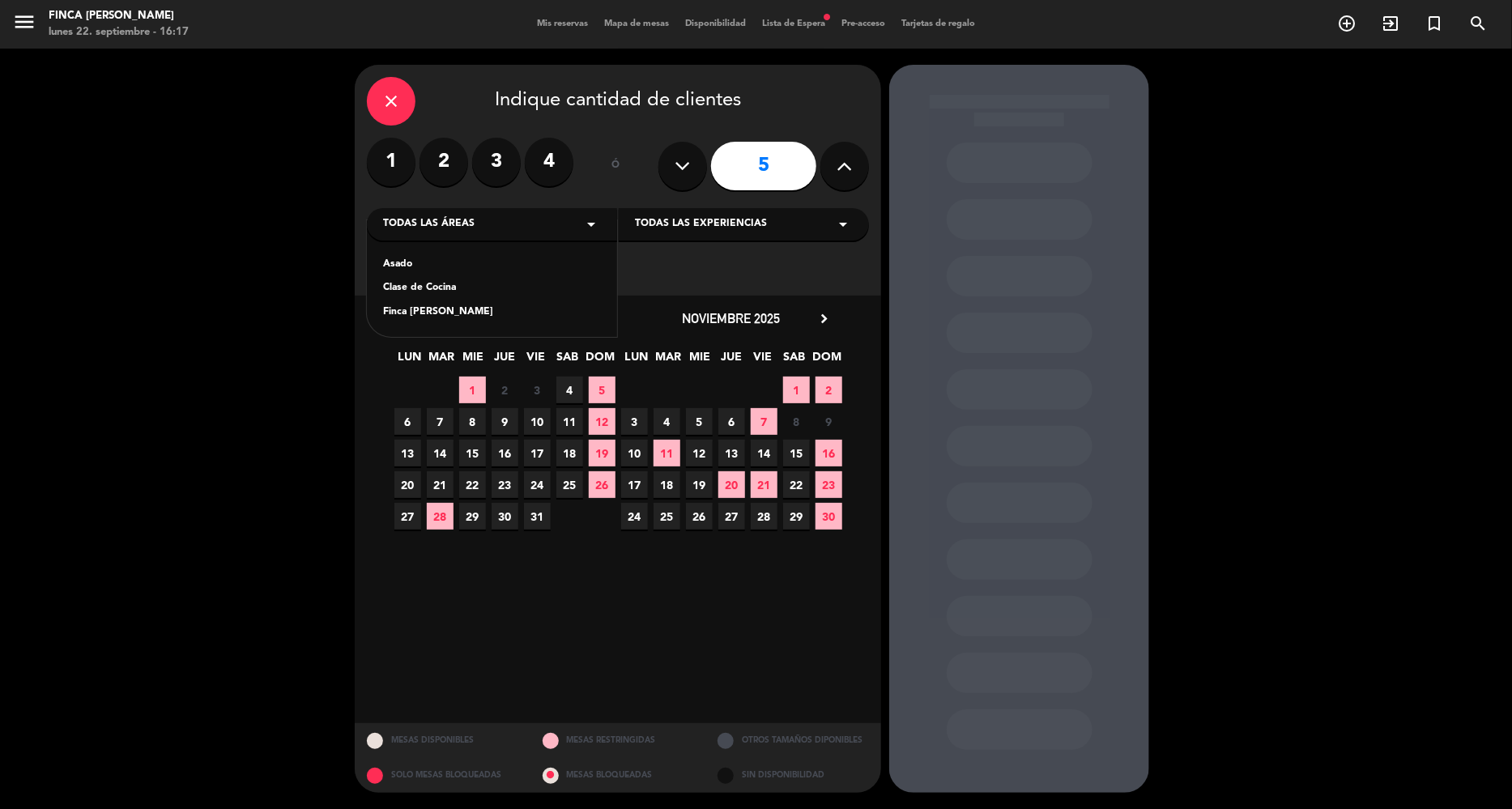
click at [448, 289] on div "Clase de Cocina" at bounding box center [492, 288] width 218 height 16
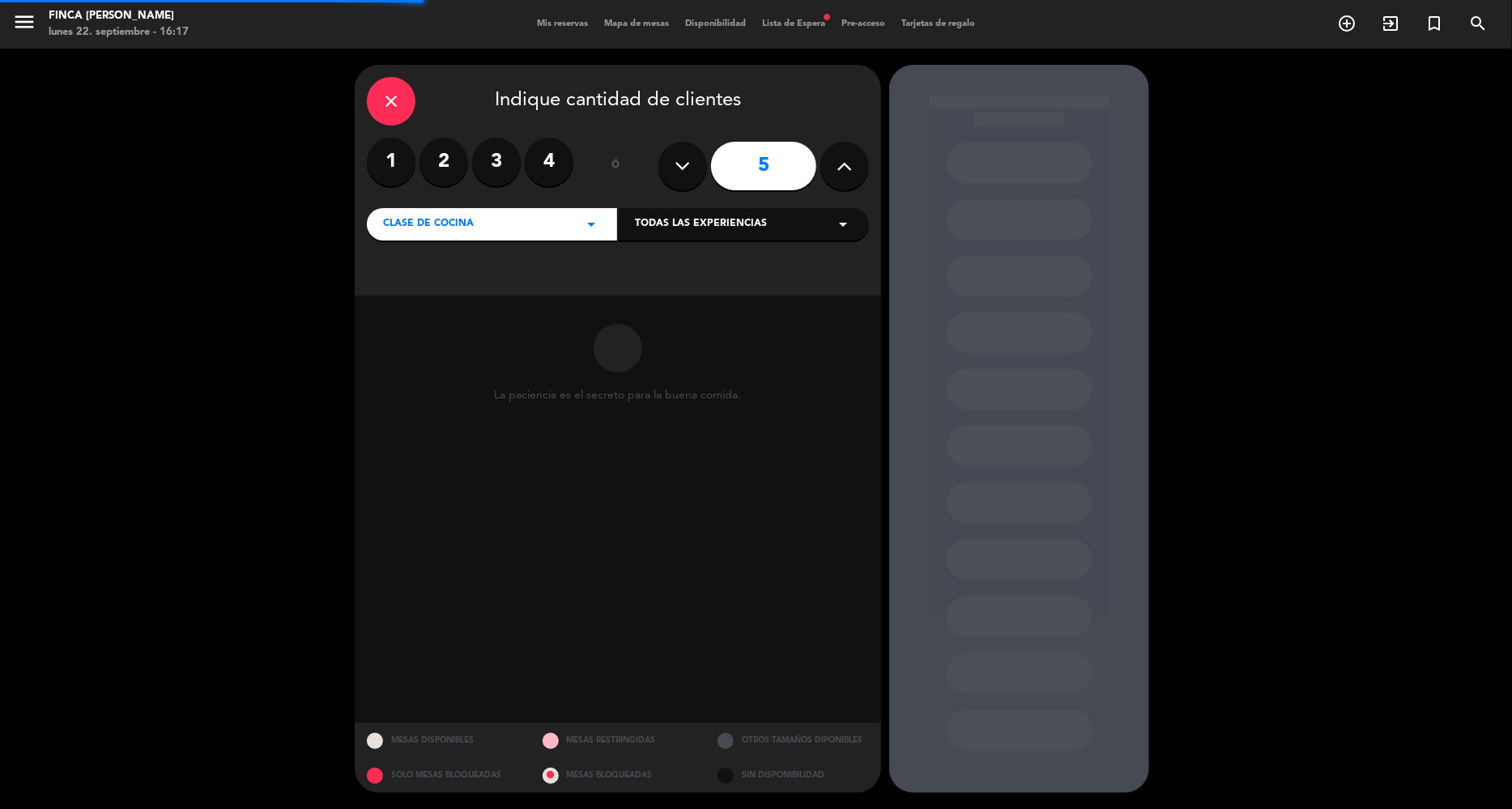
click at [755, 212] on div "Todas las experiencias arrow_drop_down" at bounding box center [743, 224] width 250 height 32
click at [752, 262] on div "Cooking Class with [PERSON_NAME]" at bounding box center [744, 265] width 218 height 16
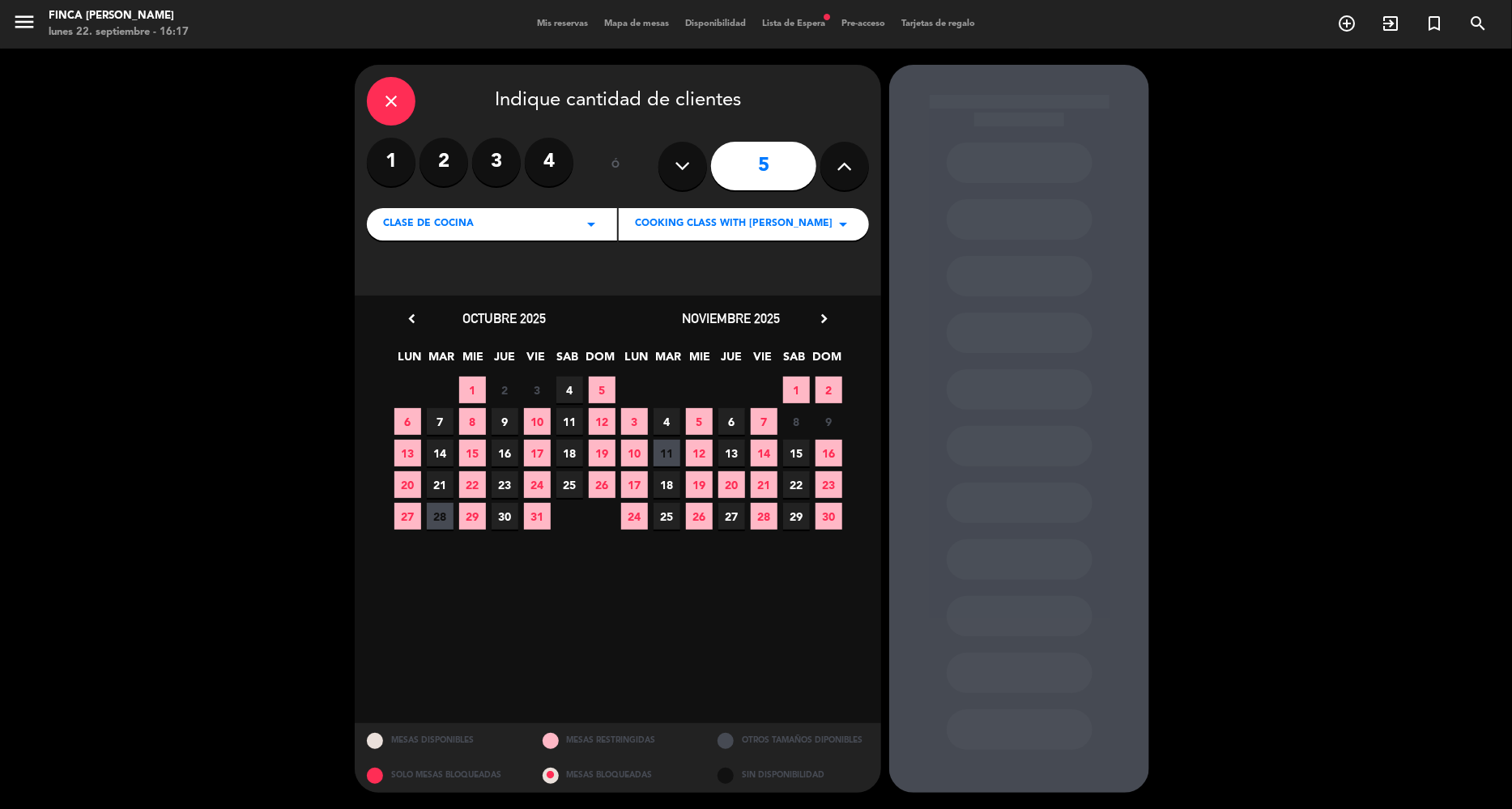
click at [834, 313] on div "noviembre 2025 chevron_right" at bounding box center [731, 319] width 227 height 22
click at [830, 318] on icon "chevron_right" at bounding box center [824, 319] width 17 height 17
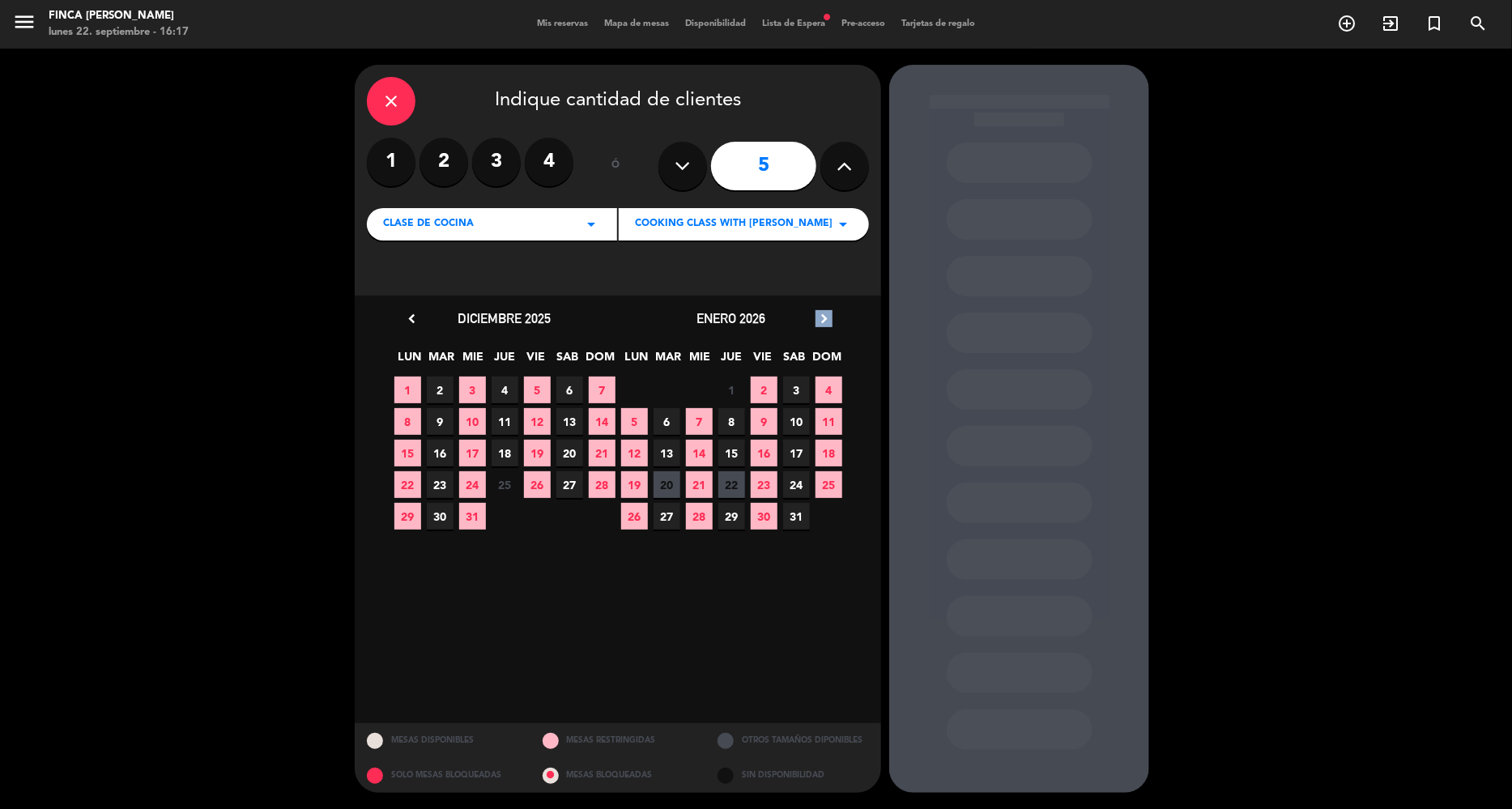
click at [830, 318] on icon "chevron_right" at bounding box center [824, 319] width 17 height 17
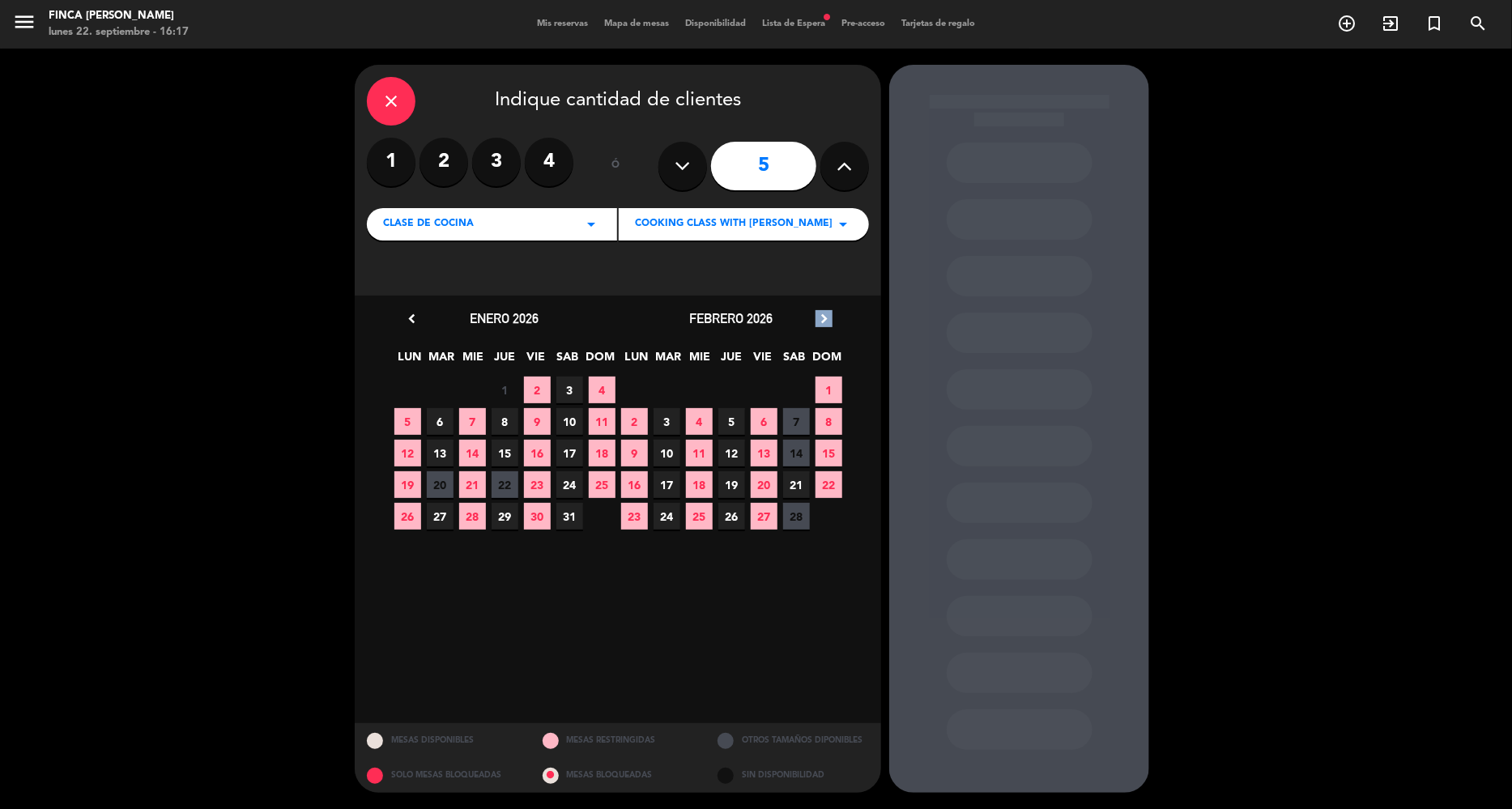
click at [830, 318] on icon "chevron_right" at bounding box center [824, 319] width 17 height 17
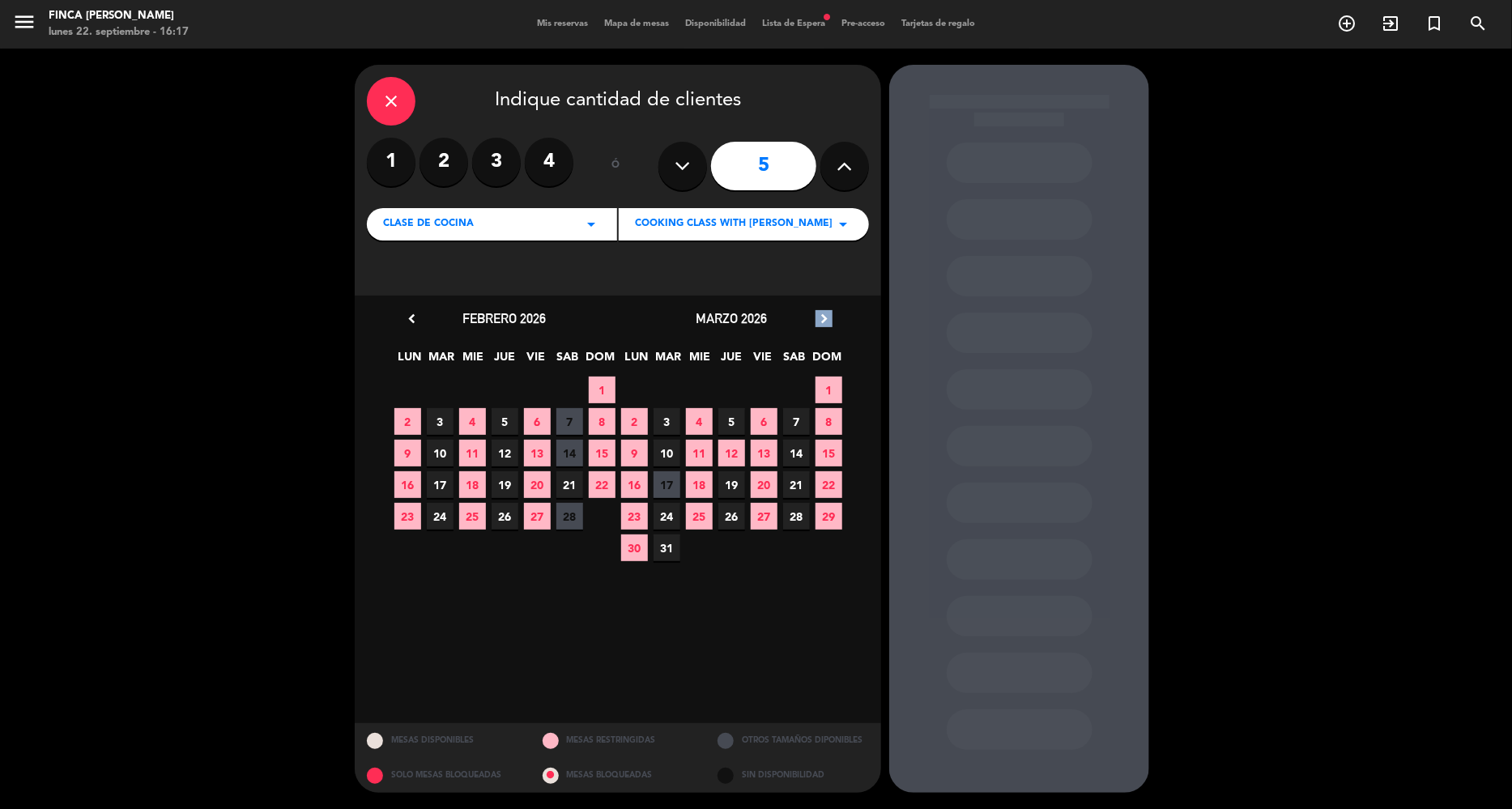
click at [830, 318] on icon "chevron_right" at bounding box center [824, 319] width 17 height 17
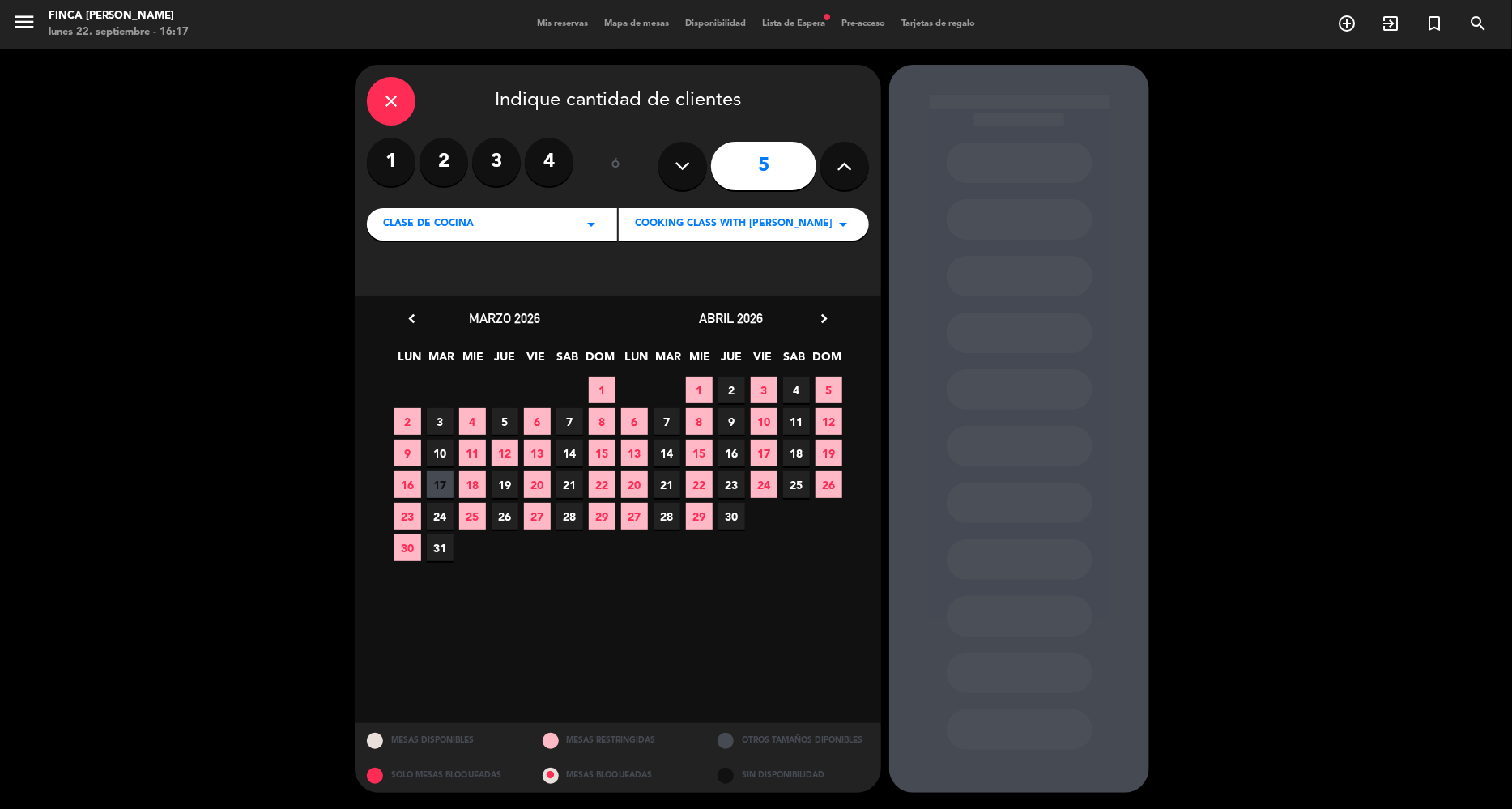
click at [502, 454] on span "12" at bounding box center [505, 453] width 27 height 27
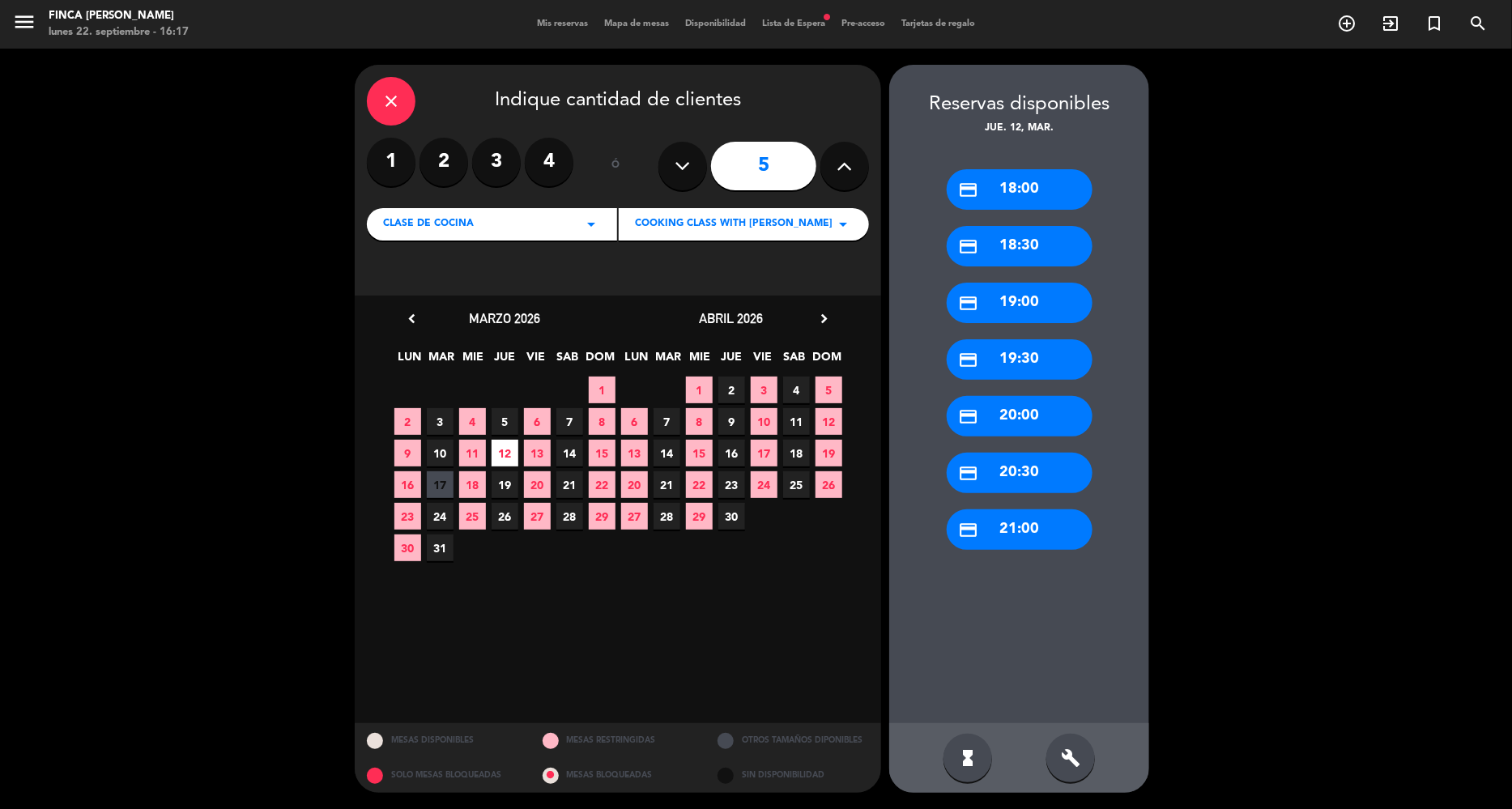
click at [1016, 297] on div "credit_card 19:00" at bounding box center [1020, 303] width 146 height 40
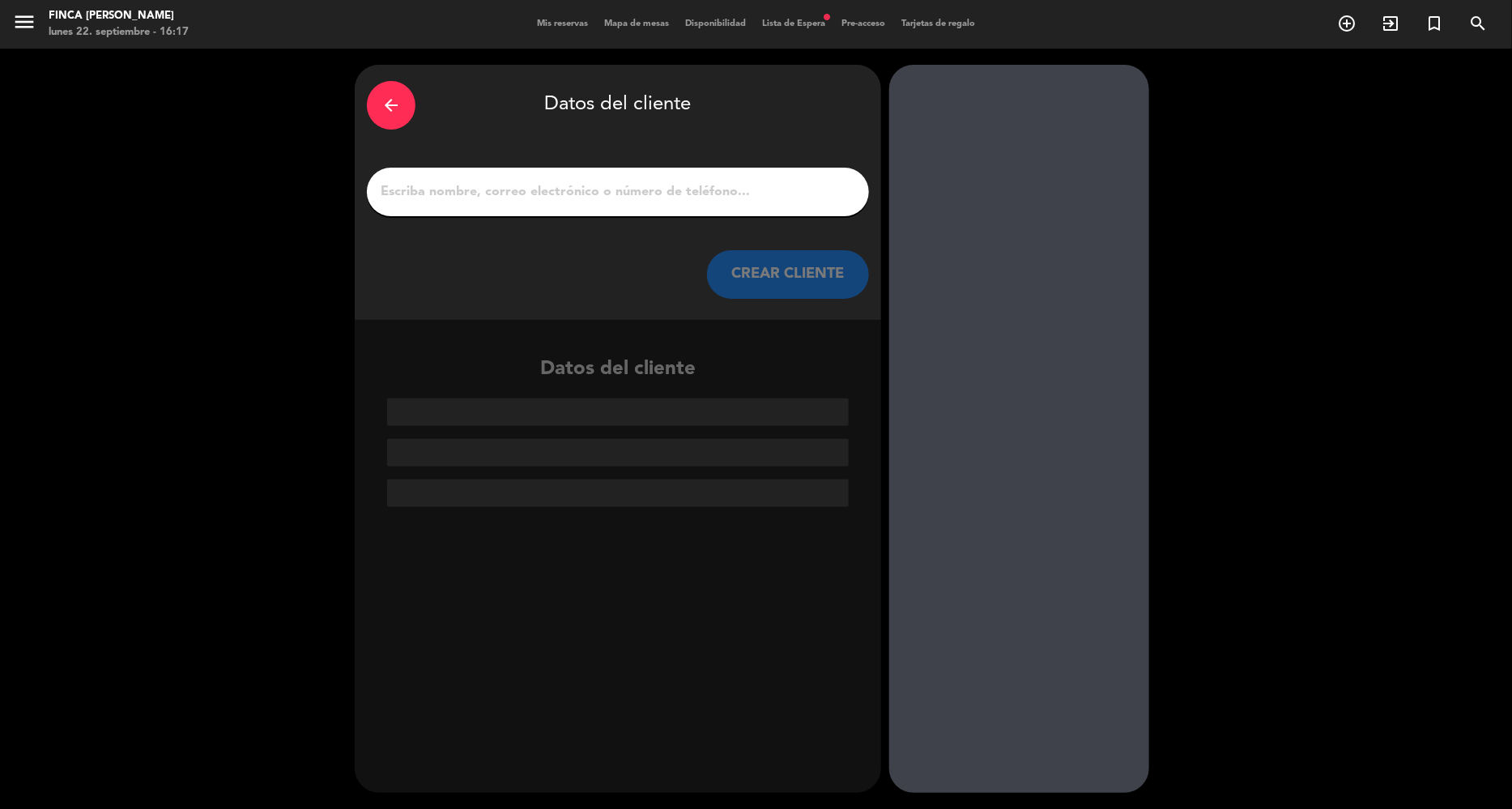
click at [584, 183] on input "1" at bounding box center [618, 191] width 478 height 23
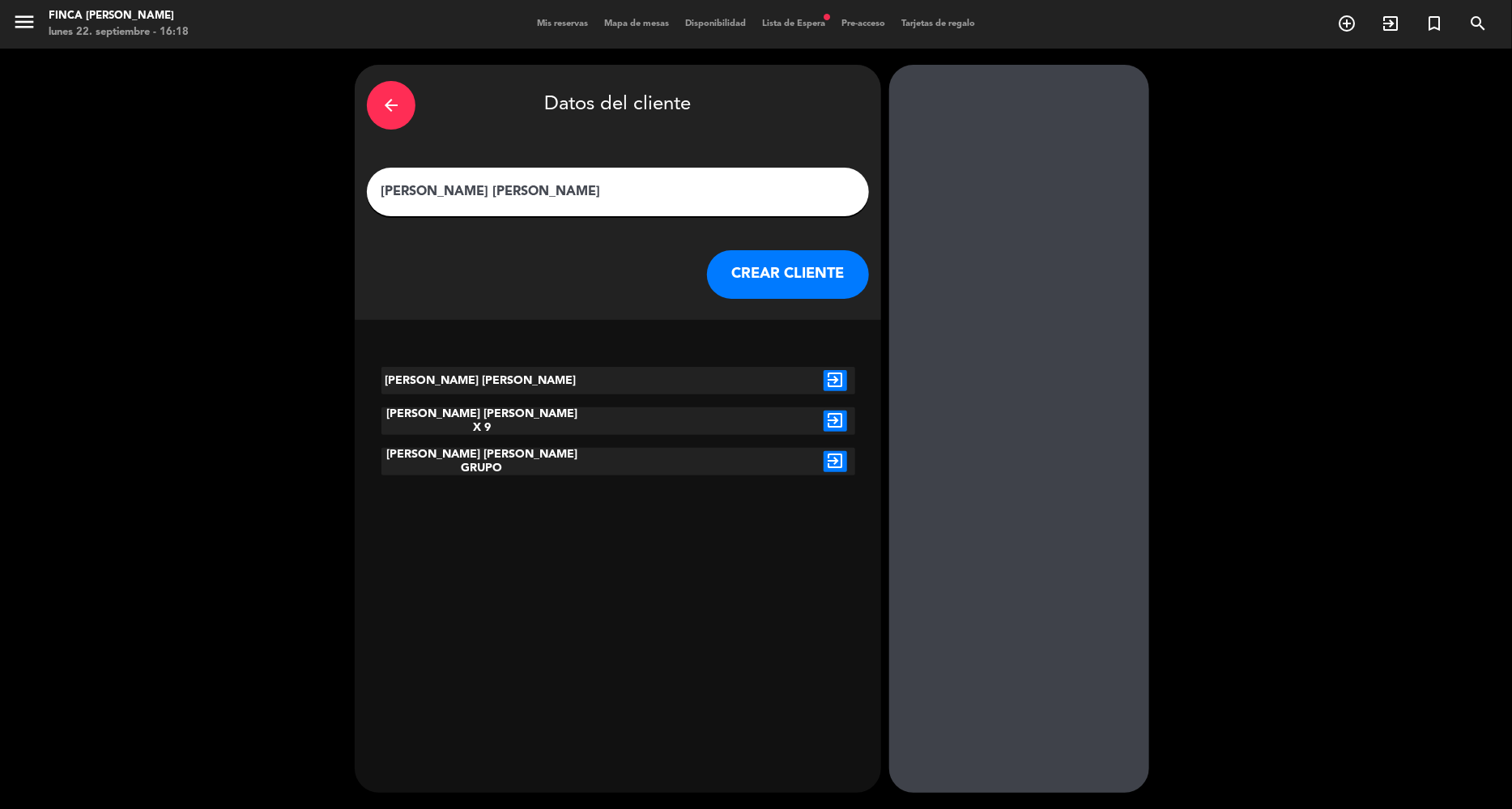
type input "[PERSON_NAME] [PERSON_NAME]"
click at [498, 386] on div "[PERSON_NAME] [PERSON_NAME]" at bounding box center [480, 380] width 198 height 28
click at [839, 377] on icon "exit_to_app" at bounding box center [835, 380] width 24 height 21
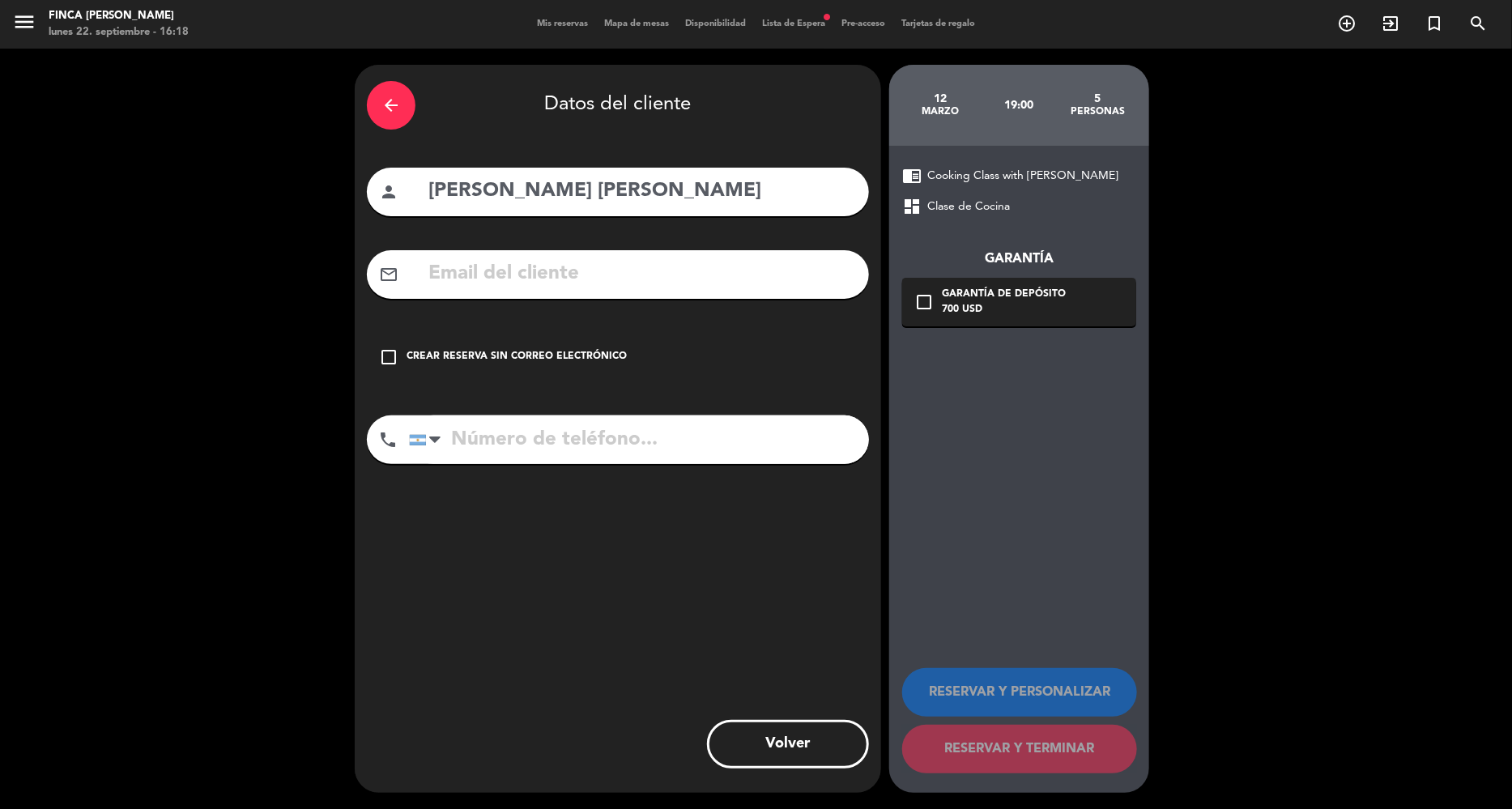
click at [496, 351] on div "Crear reserva sin correo electrónico" at bounding box center [516, 356] width 220 height 16
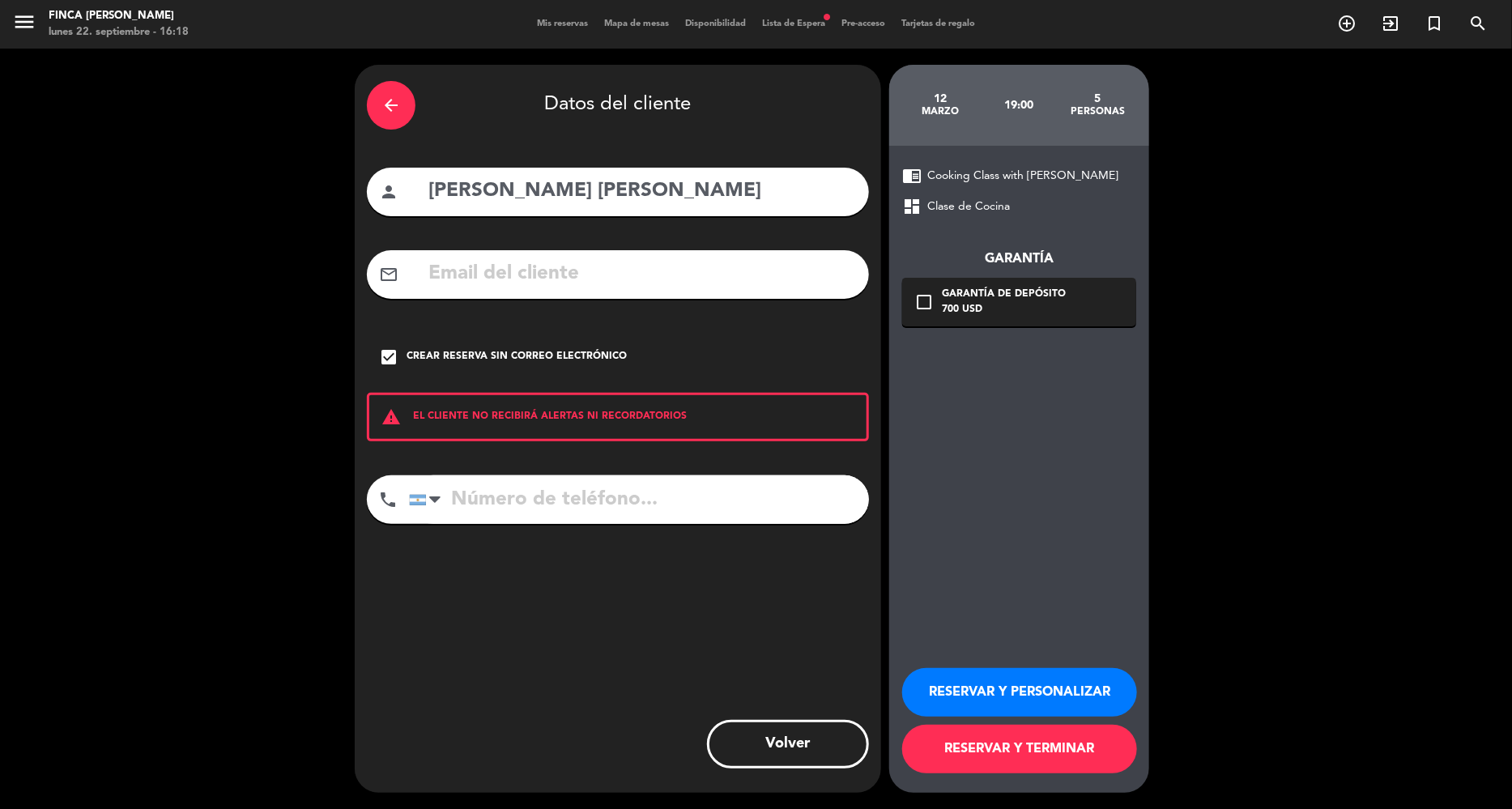
click at [965, 686] on button "RESERVAR Y PERSONALIZAR" at bounding box center [1020, 693] width 235 height 49
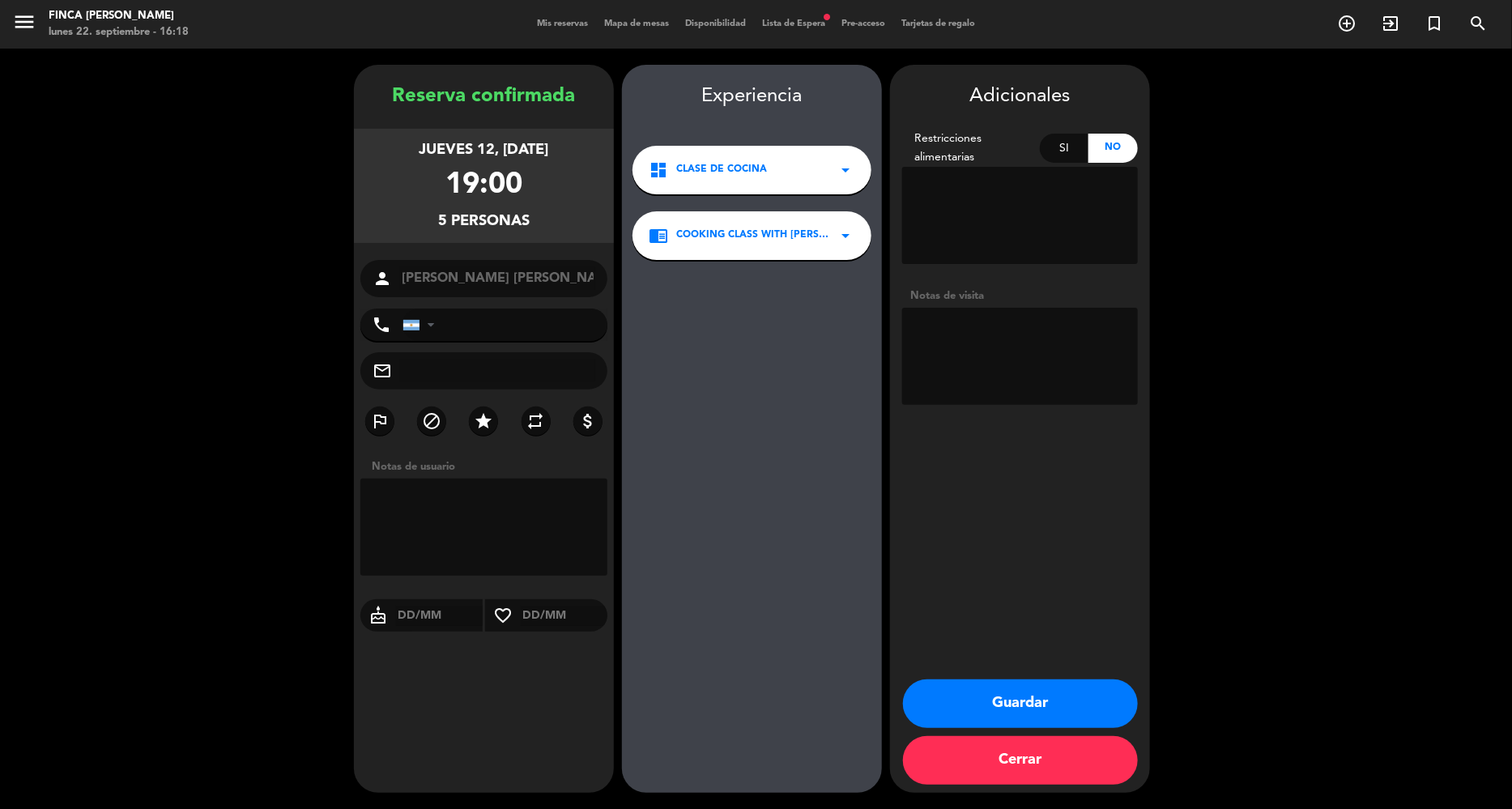
click at [466, 517] on textarea at bounding box center [484, 527] width 247 height 97
type textarea "GRUPO [PERSON_NAME]"
click at [1001, 682] on button "Guardar" at bounding box center [1021, 704] width 235 height 49
